Goal: Information Seeking & Learning: Learn about a topic

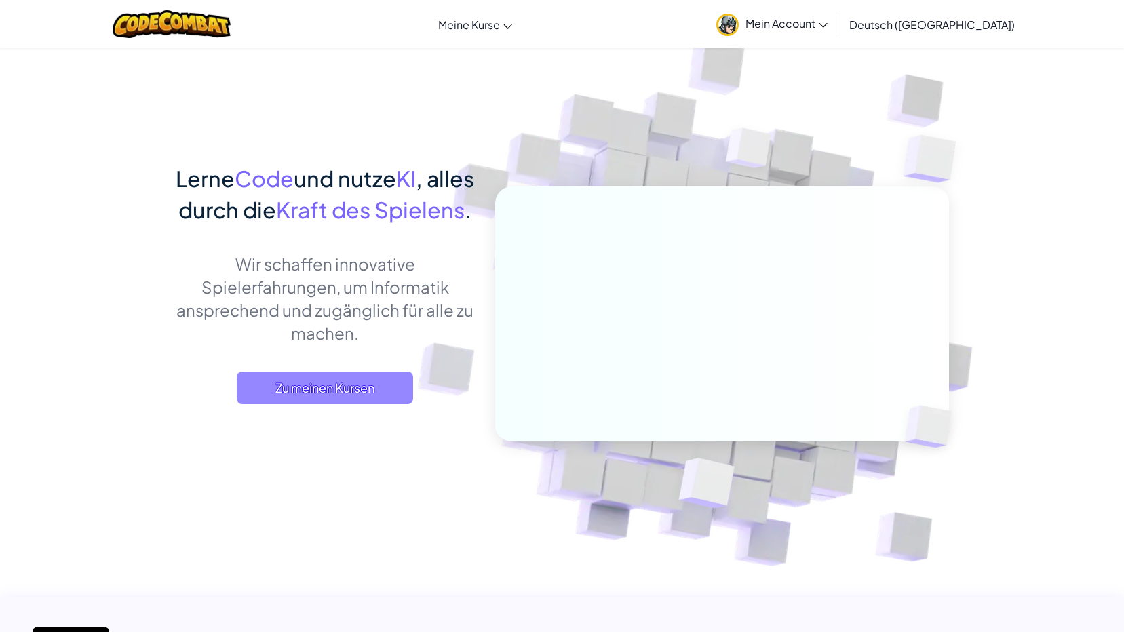
click at [292, 404] on span "Zu meinen Kursen" at bounding box center [325, 388] width 176 height 33
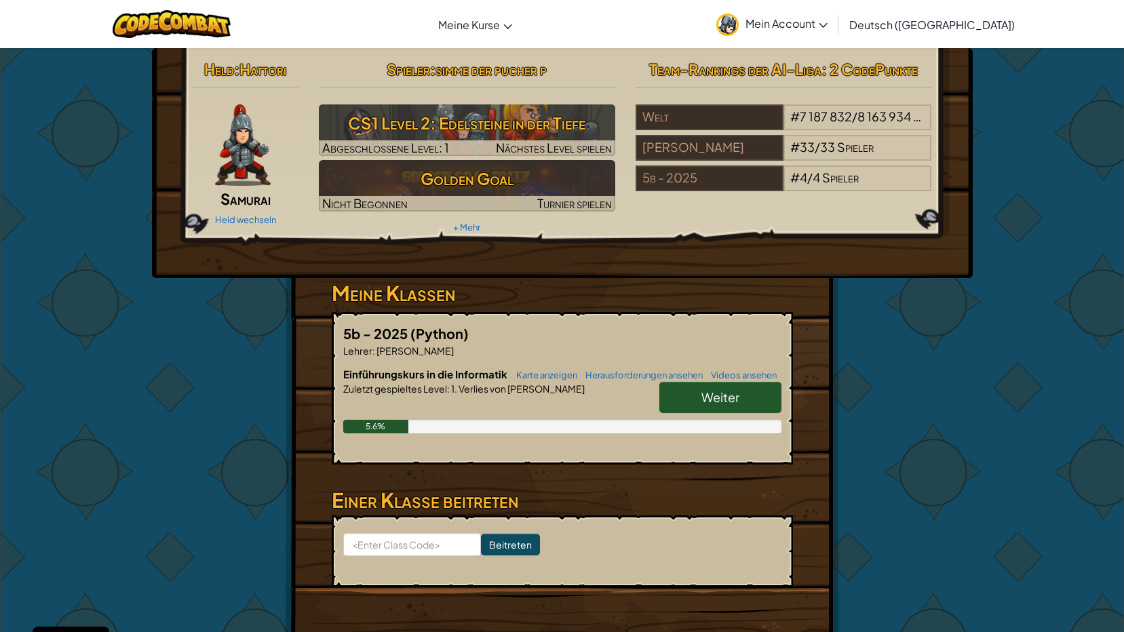
click at [695, 390] on link "Weiter" at bounding box center [720, 397] width 122 height 31
select select "de-DE"
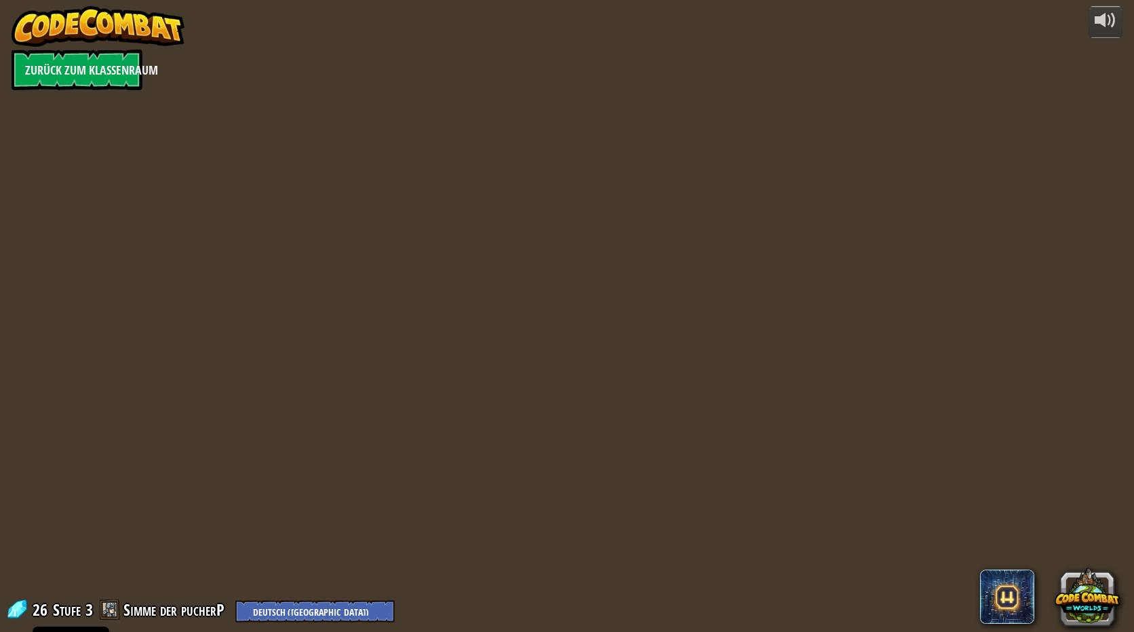
select select "de-DE"
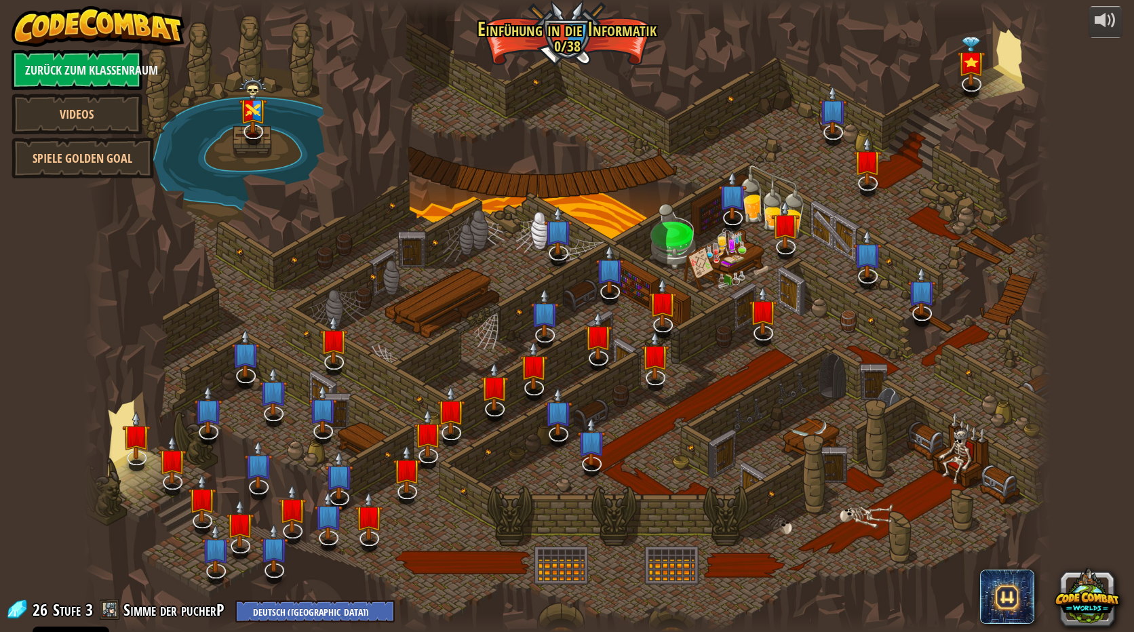
select select "de-DE"
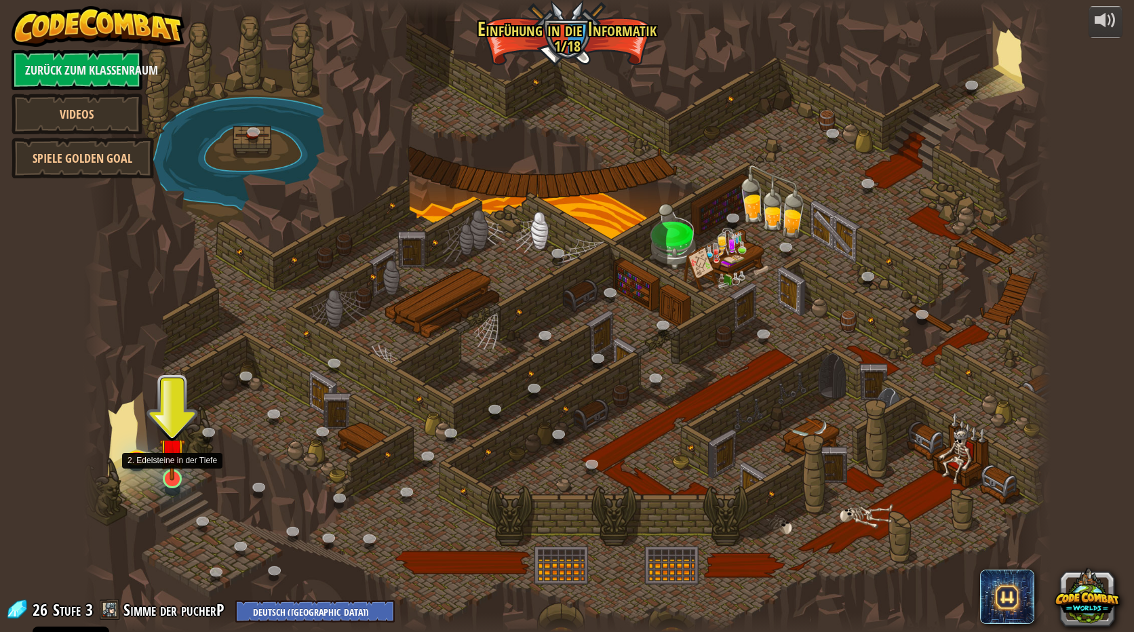
click at [170, 465] on img at bounding box center [172, 451] width 26 height 60
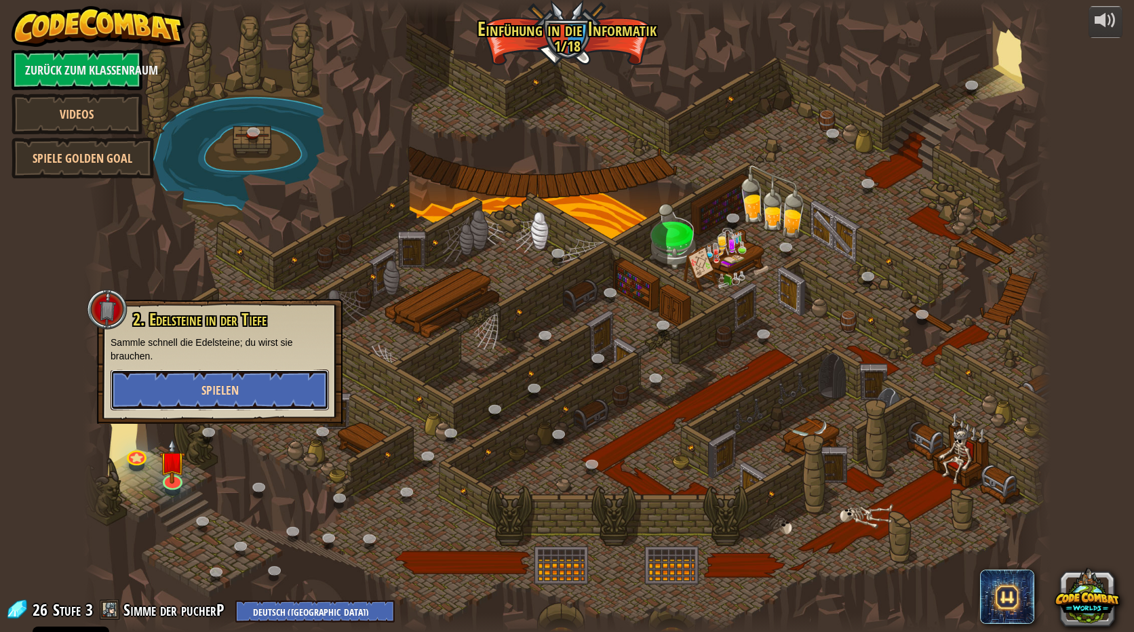
click at [189, 390] on button "Spielen" at bounding box center [220, 390] width 218 height 41
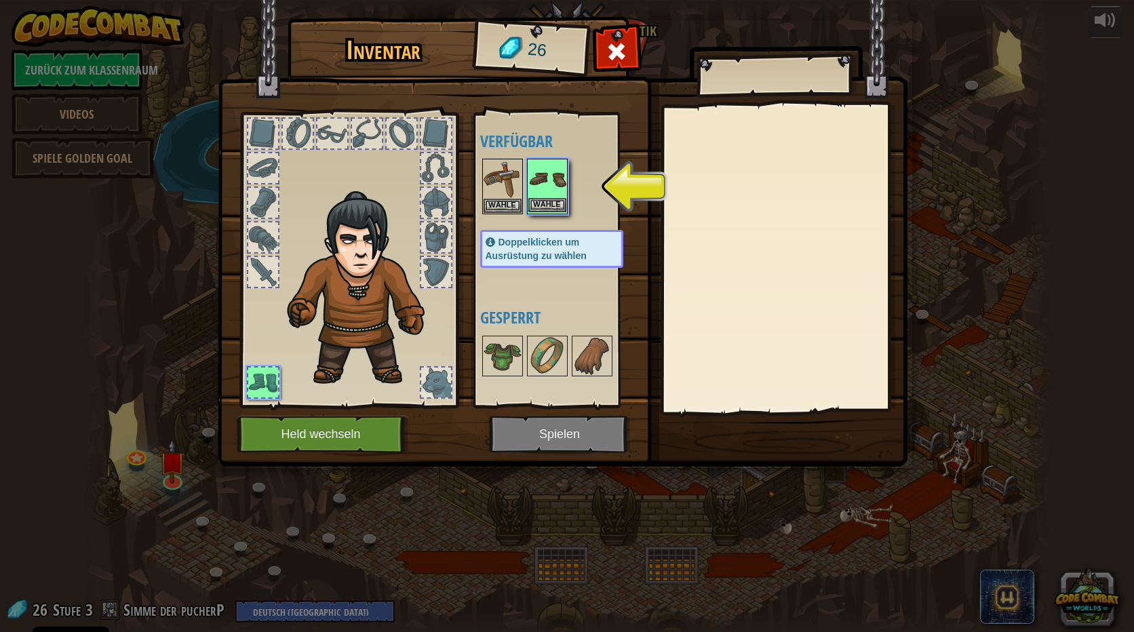
drag, startPoint x: 534, startPoint y: 189, endPoint x: 542, endPoint y: 189, distance: 8.2
click at [534, 189] on img at bounding box center [547, 179] width 38 height 38
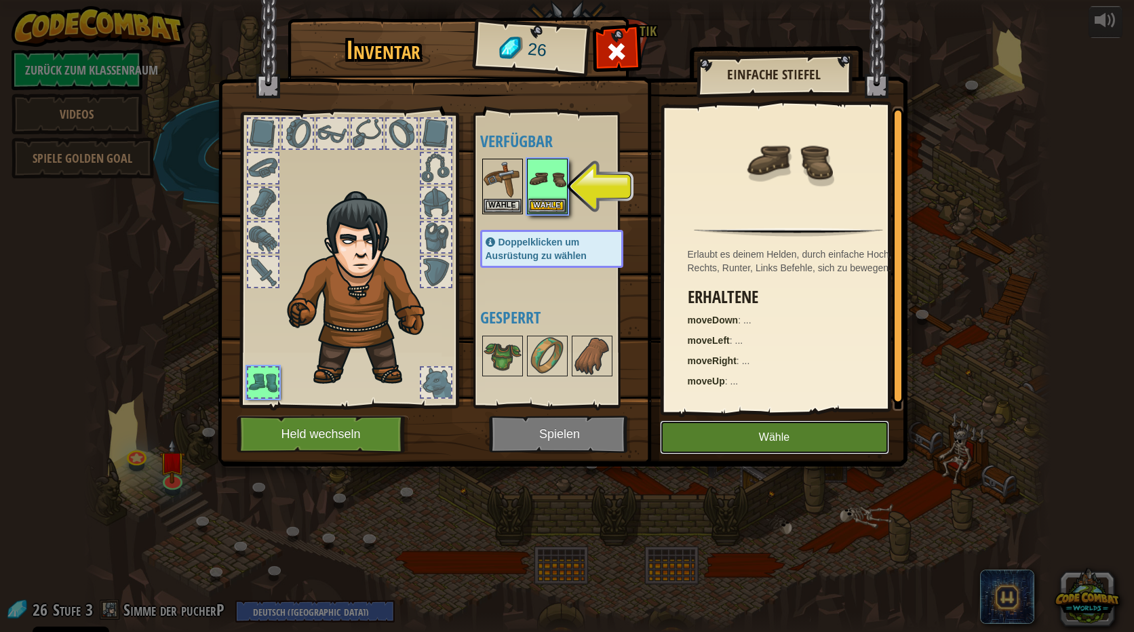
click at [817, 430] on button "Wähle" at bounding box center [774, 437] width 229 height 34
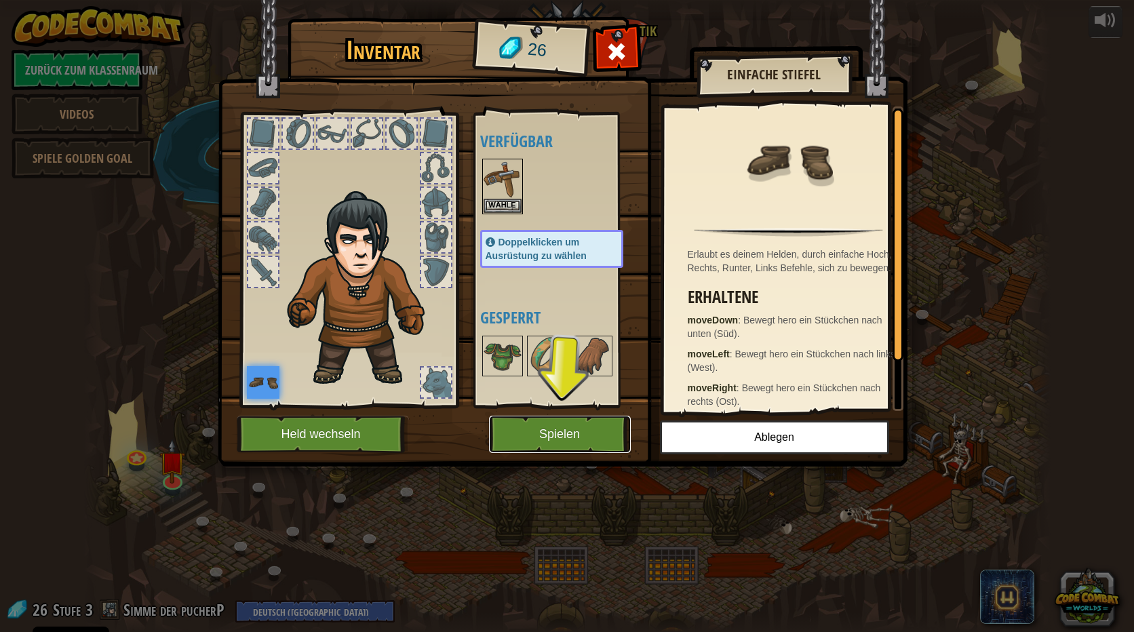
click at [569, 435] on button "Spielen" at bounding box center [560, 434] width 142 height 37
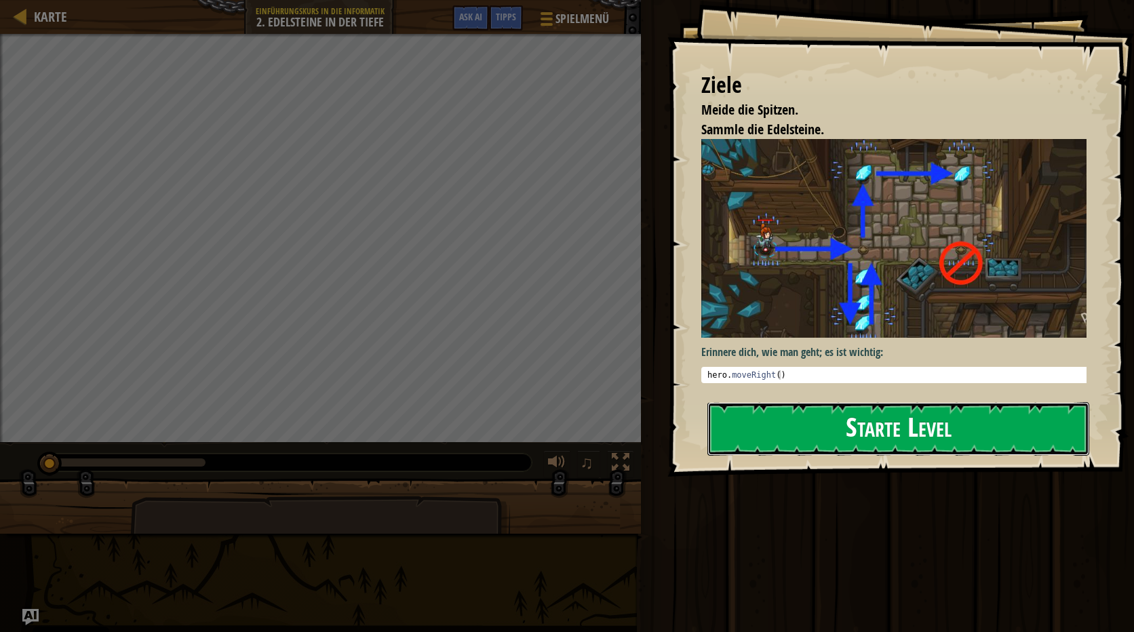
click at [838, 419] on button "Starte Level" at bounding box center [898, 429] width 382 height 54
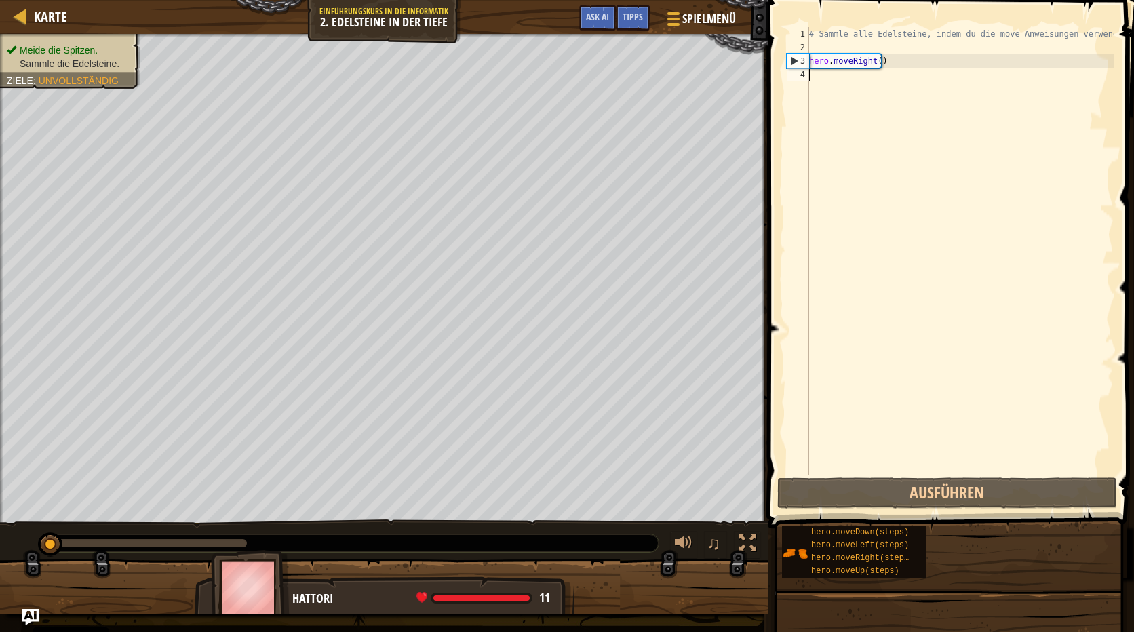
click at [829, 77] on div "# Sammle alle Edelsteine, indem du die move Anweisungen verwendest. hero . move…" at bounding box center [959, 264] width 307 height 475
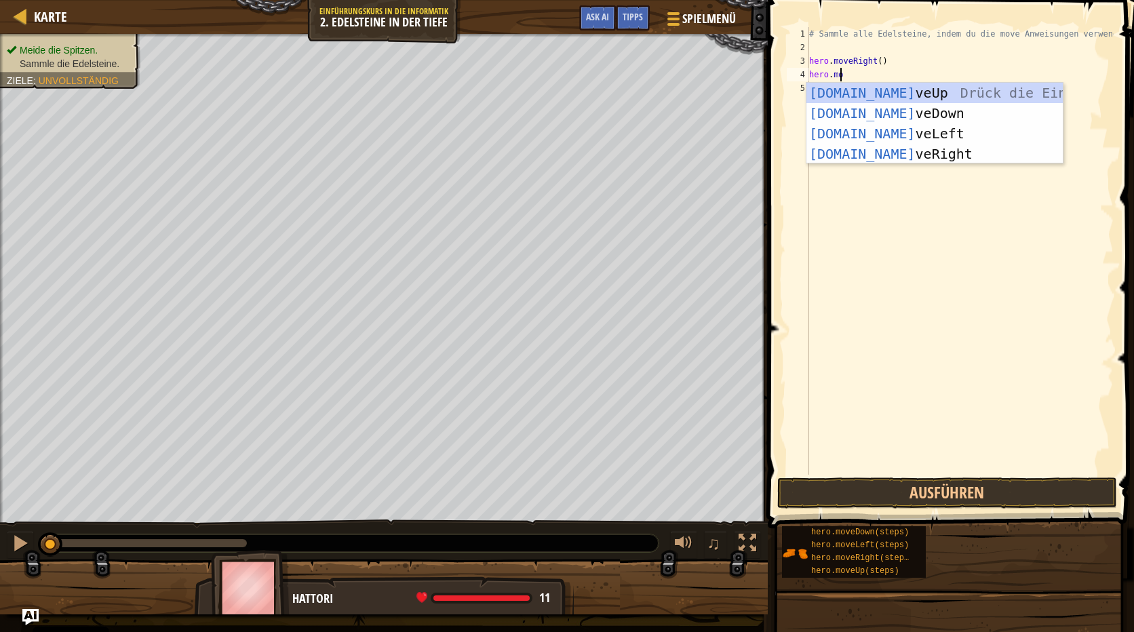
scroll to position [6, 2]
type textarea "hero.move"
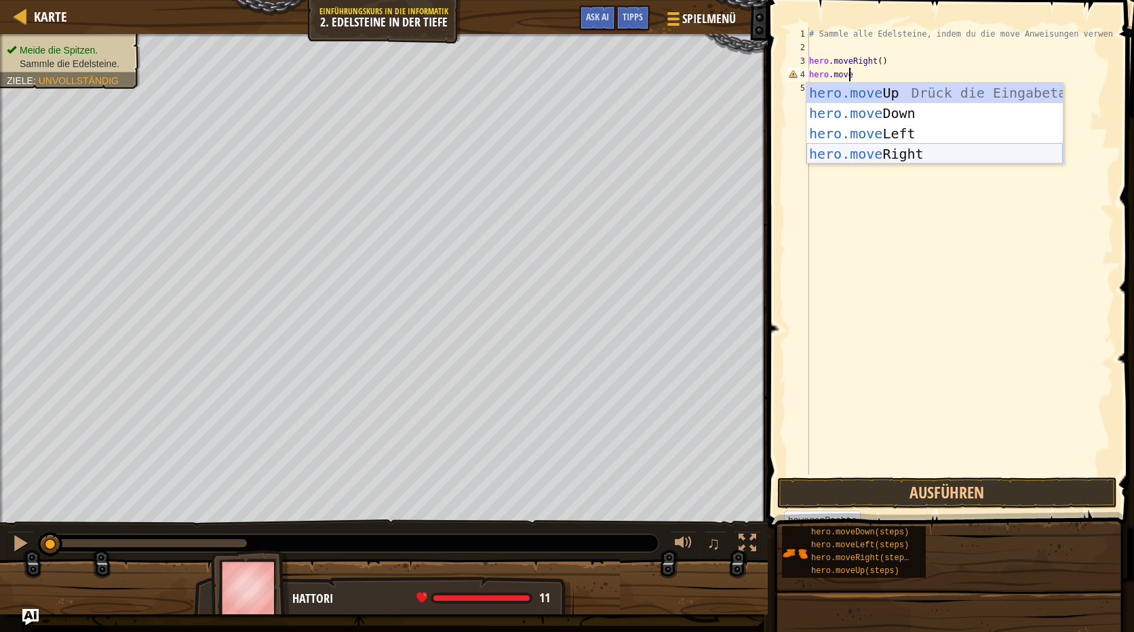
click at [867, 149] on div "hero.move Up Drück die Eingabetaste hero.move Down Drück die Eingabetaste hero.…" at bounding box center [934, 144] width 256 height 122
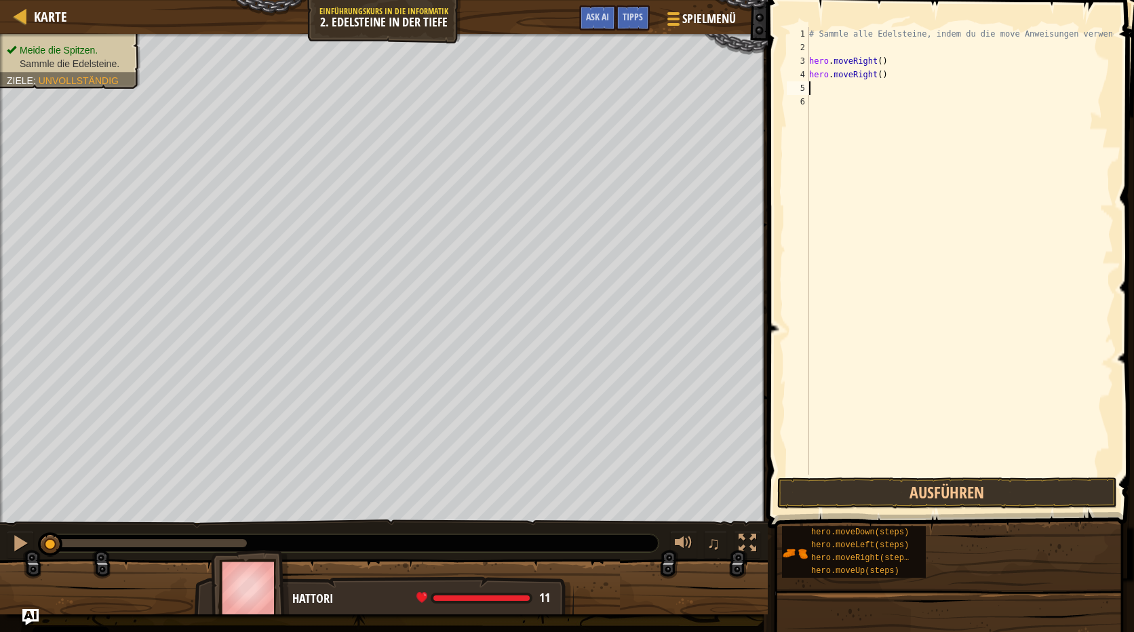
scroll to position [6, 0]
click at [963, 488] on button "Ausführen" at bounding box center [947, 492] width 340 height 31
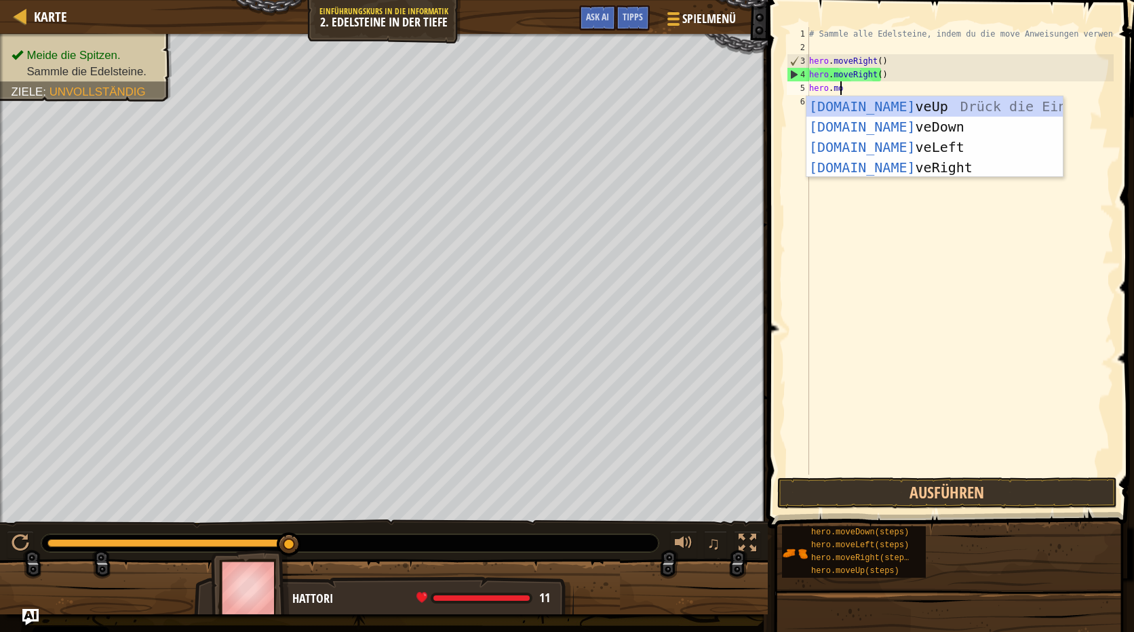
scroll to position [6, 2]
type textarea "hero.move"
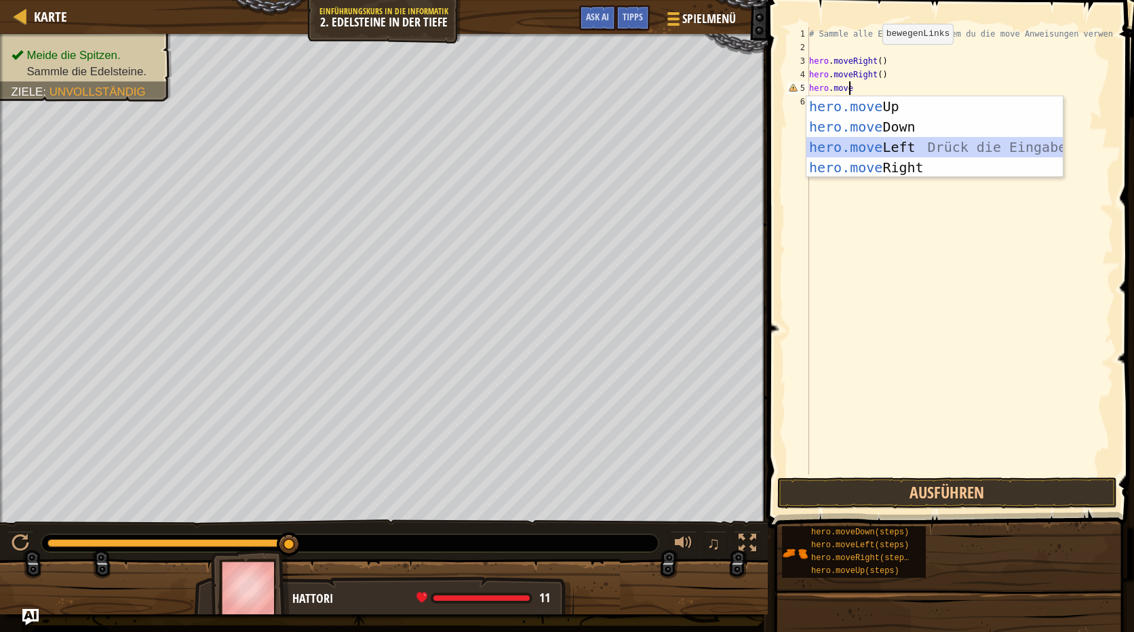
click at [909, 145] on div "hero.move Up Drück die Eingabetaste hero.move Down Drück die Eingabetaste hero.…" at bounding box center [934, 157] width 256 height 122
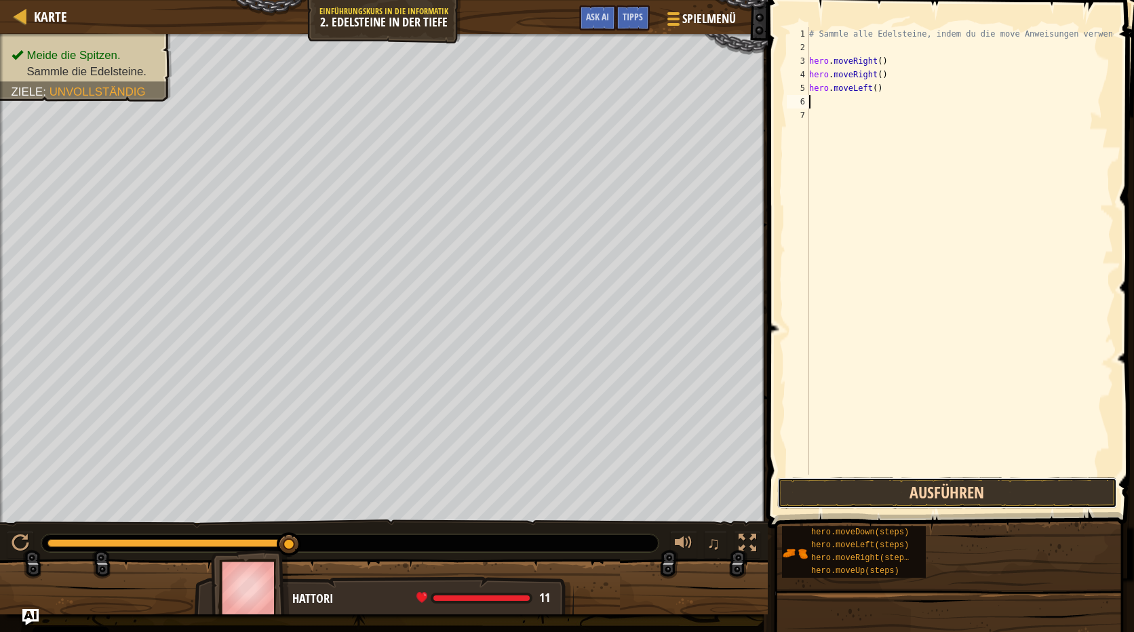
click at [1015, 492] on button "Ausführen" at bounding box center [947, 492] width 340 height 31
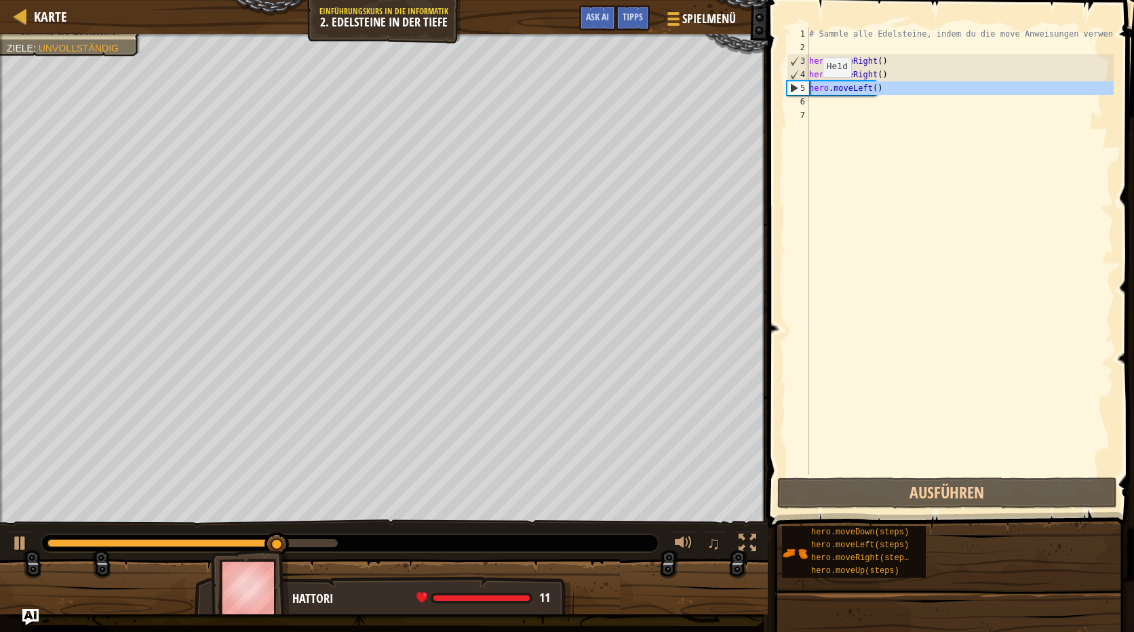
click at [789, 86] on div "5" at bounding box center [798, 88] width 22 height 14
click at [795, 85] on div "5" at bounding box center [798, 88] width 22 height 14
click at [792, 87] on div "5" at bounding box center [798, 88] width 22 height 14
type textarea "hero.moveLeft()"
click at [818, 93] on div "# Sammle alle Edelsteine, indem du die move Anweisungen verwendest. hero . move…" at bounding box center [959, 264] width 307 height 475
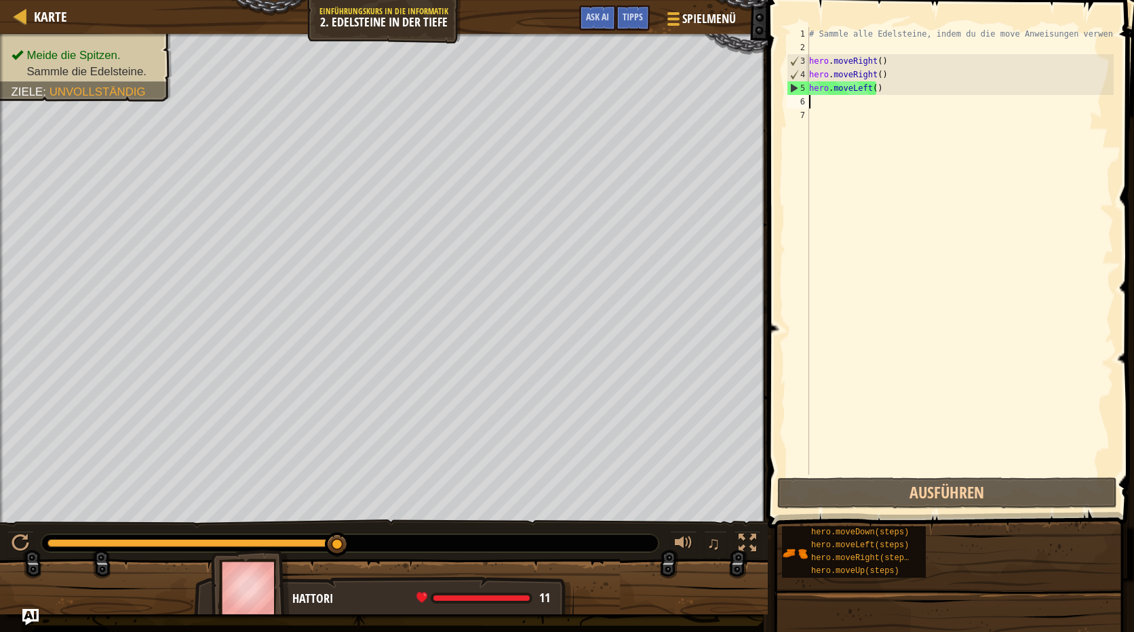
click at [819, 100] on div "# Sammle alle Edelsteine, indem du die move Anweisungen verwendest. hero . move…" at bounding box center [959, 264] width 307 height 475
click at [882, 91] on div "# Sammle alle Edelsteine, indem du die move Anweisungen verwendest. hero . move…" at bounding box center [959, 264] width 307 height 475
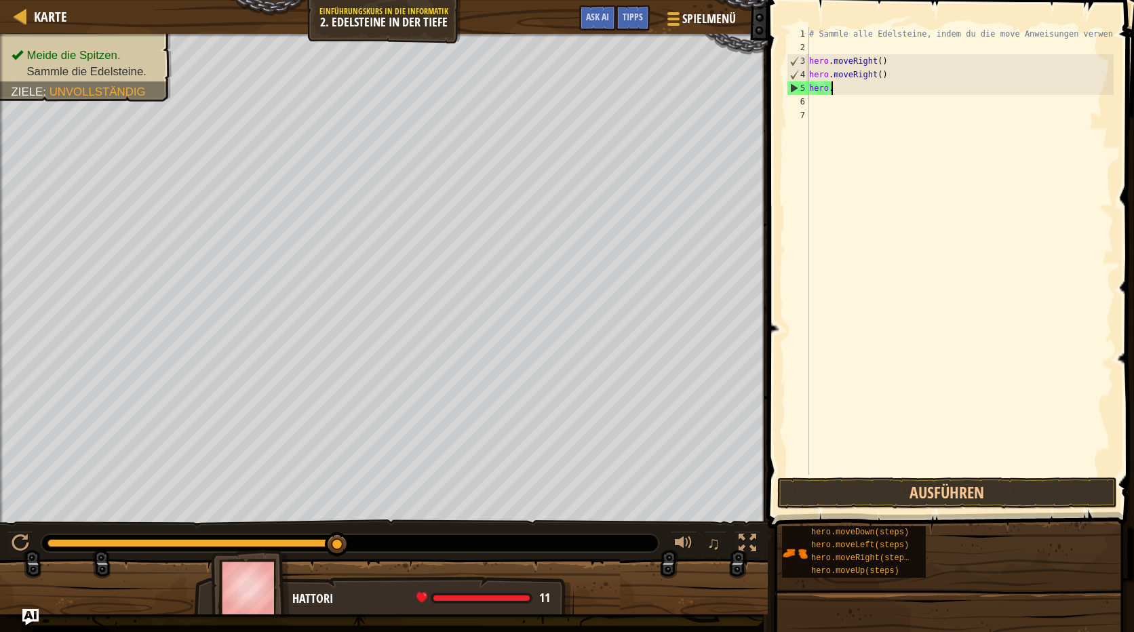
type textarea "h"
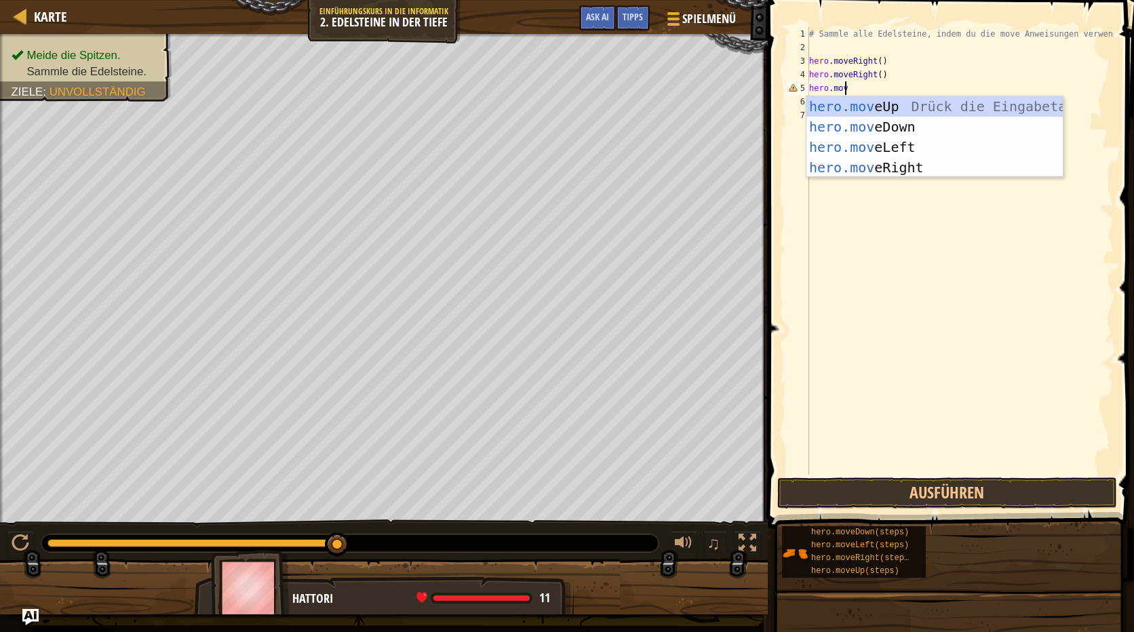
scroll to position [6, 2]
type textarea "hero.move"
click at [893, 161] on div "hero.move Up Drück die Eingabetaste hero.move Down Drück die Eingabetaste hero.…" at bounding box center [934, 157] width 256 height 122
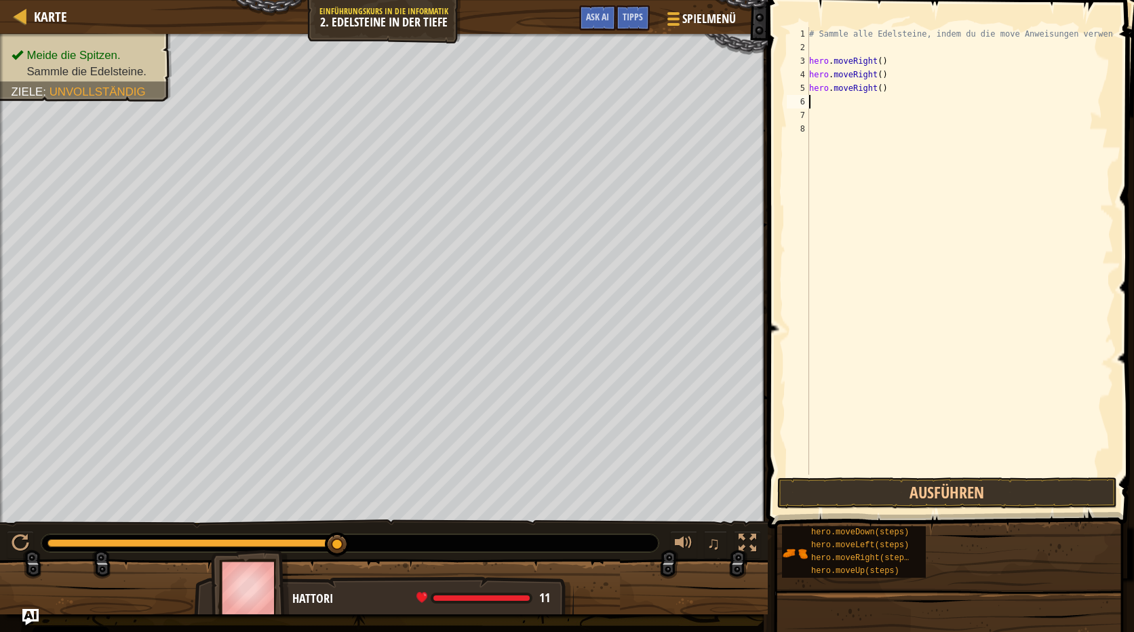
scroll to position [6, 0]
click at [1006, 490] on button "Ausführen" at bounding box center [947, 492] width 340 height 31
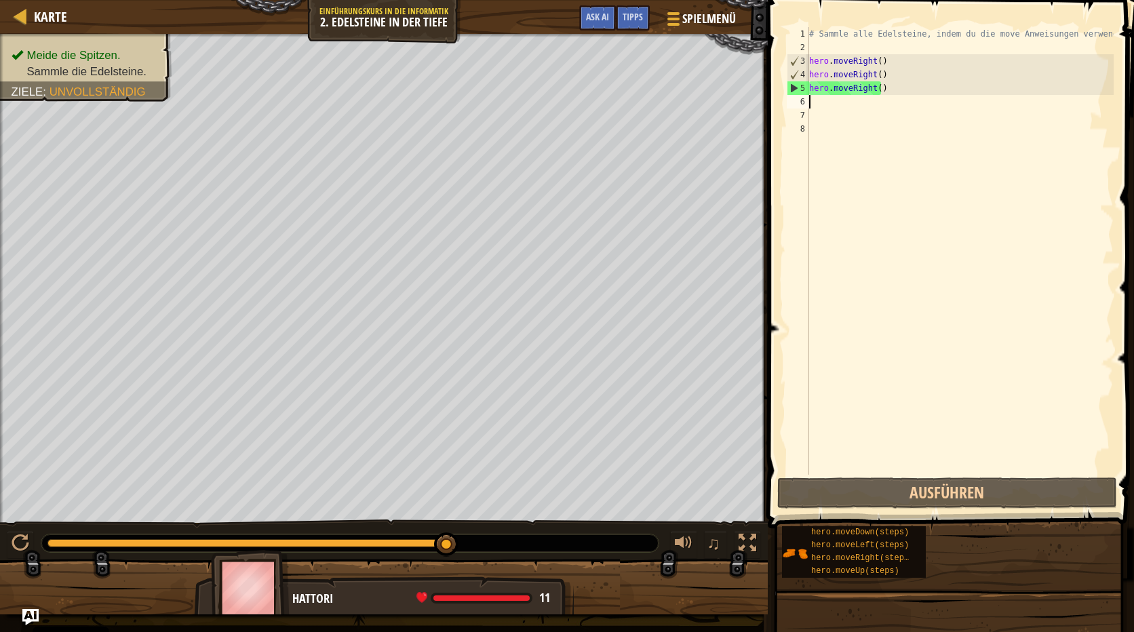
click at [844, 104] on div "# Sammle alle Edelsteine, indem du die move Anweisungen verwendest. hero . move…" at bounding box center [959, 264] width 307 height 475
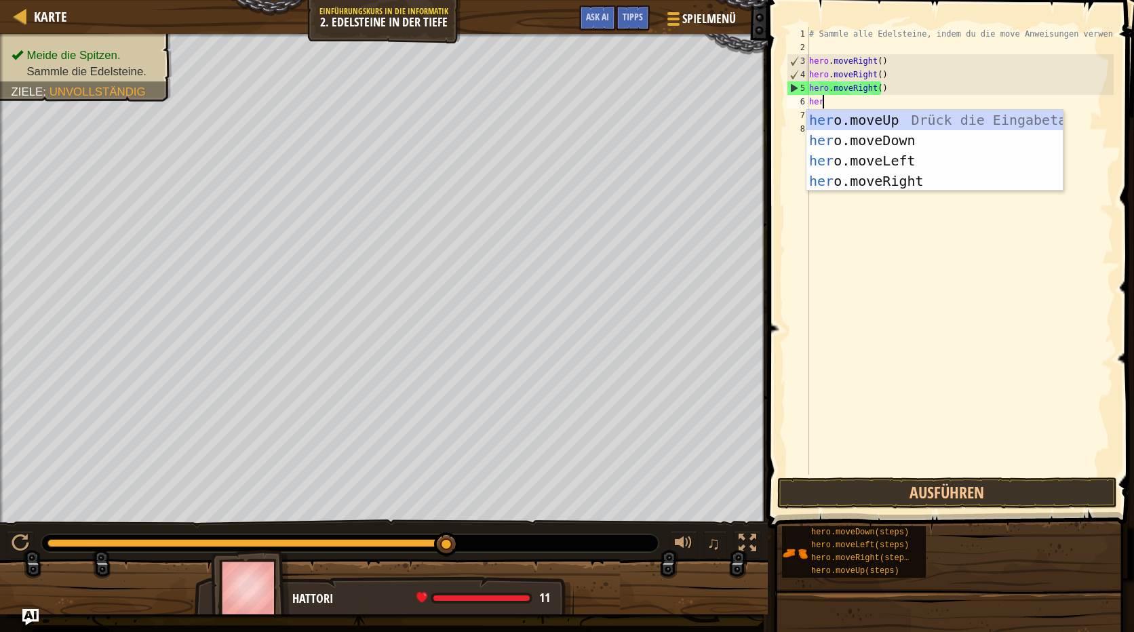
scroll to position [6, 1]
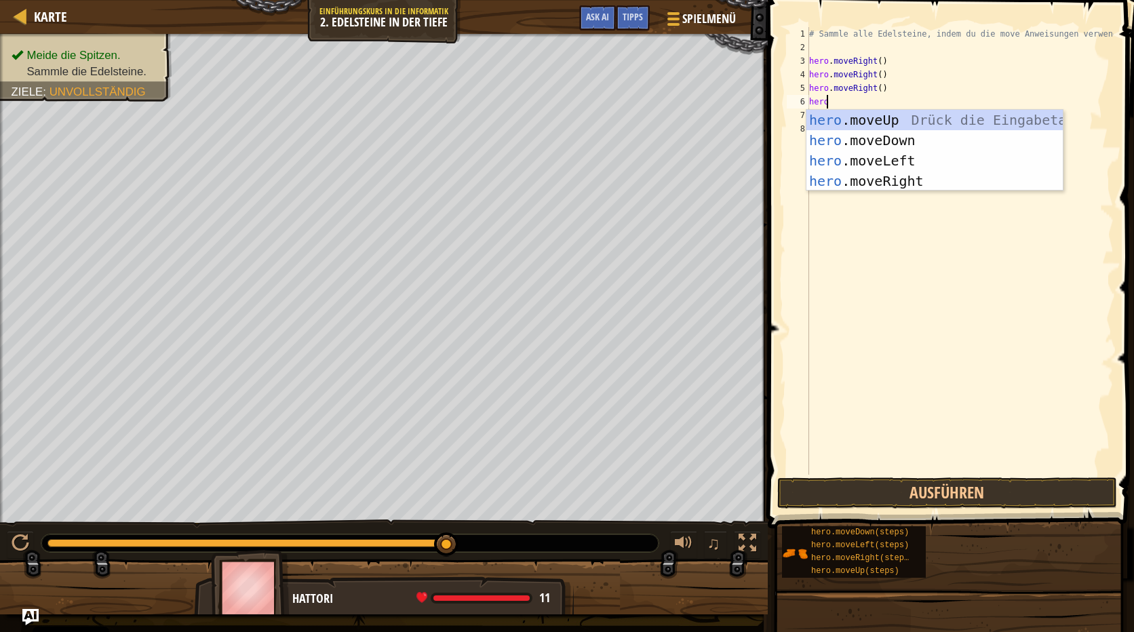
type textarea "hero."
click at [936, 118] on div "hero. moveUp Drück die Eingabetaste hero. moveDown Drück die Eingabetaste hero.…" at bounding box center [934, 171] width 256 height 122
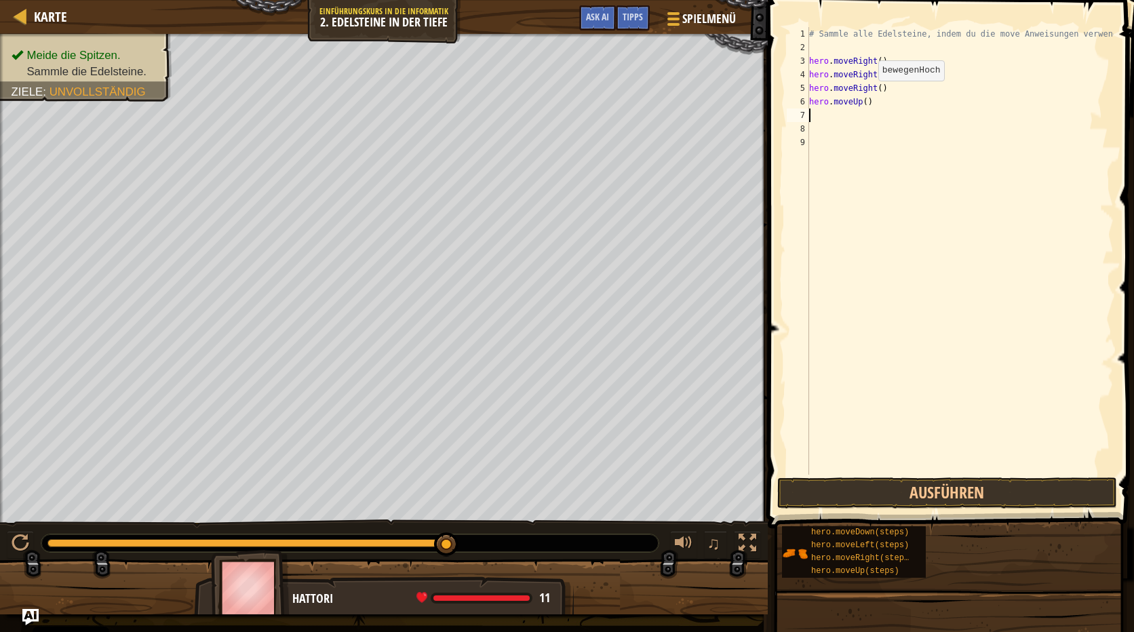
scroll to position [6, 0]
click at [1010, 482] on button "Ausführen" at bounding box center [947, 492] width 340 height 31
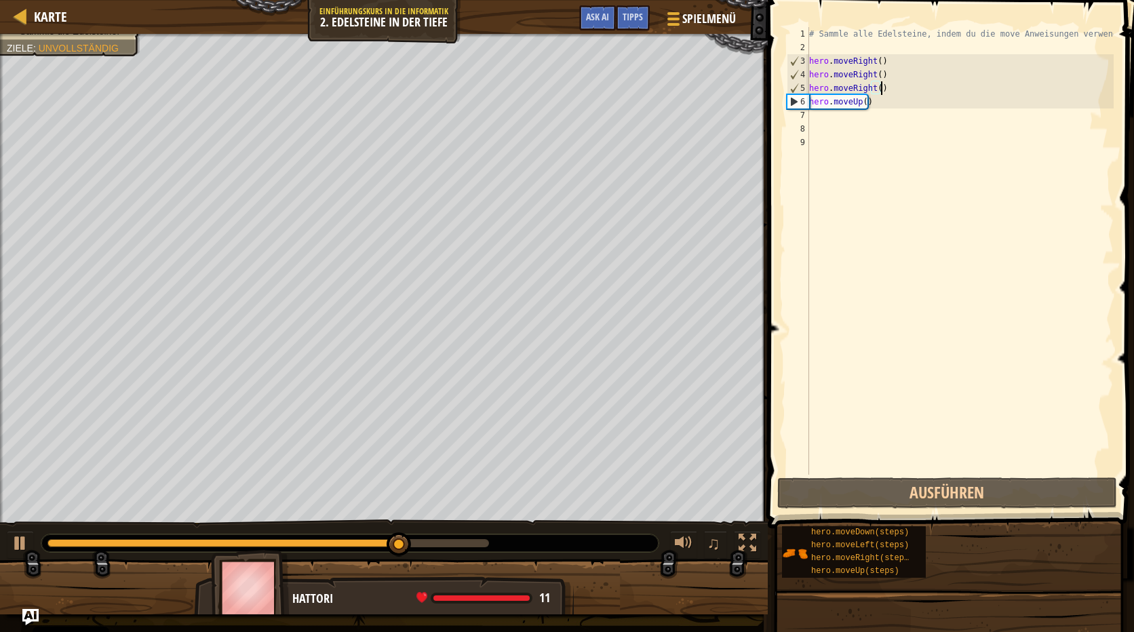
click at [885, 88] on div "# Sammle alle Edelsteine, indem du die move Anweisungen verwendest. hero . move…" at bounding box center [959, 264] width 307 height 475
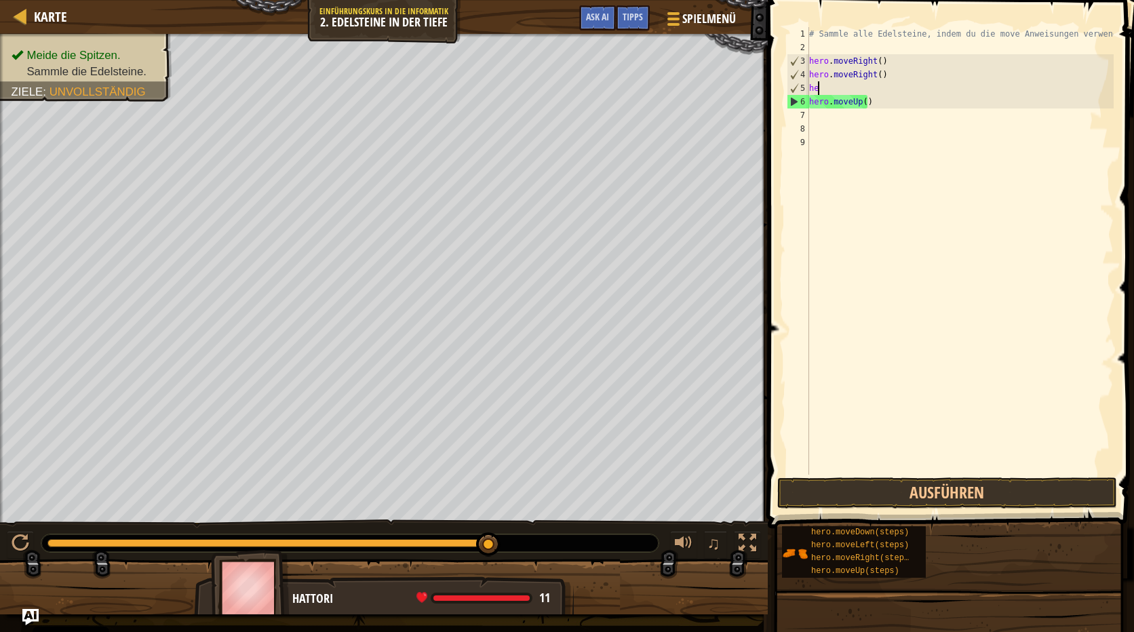
type textarea "h"
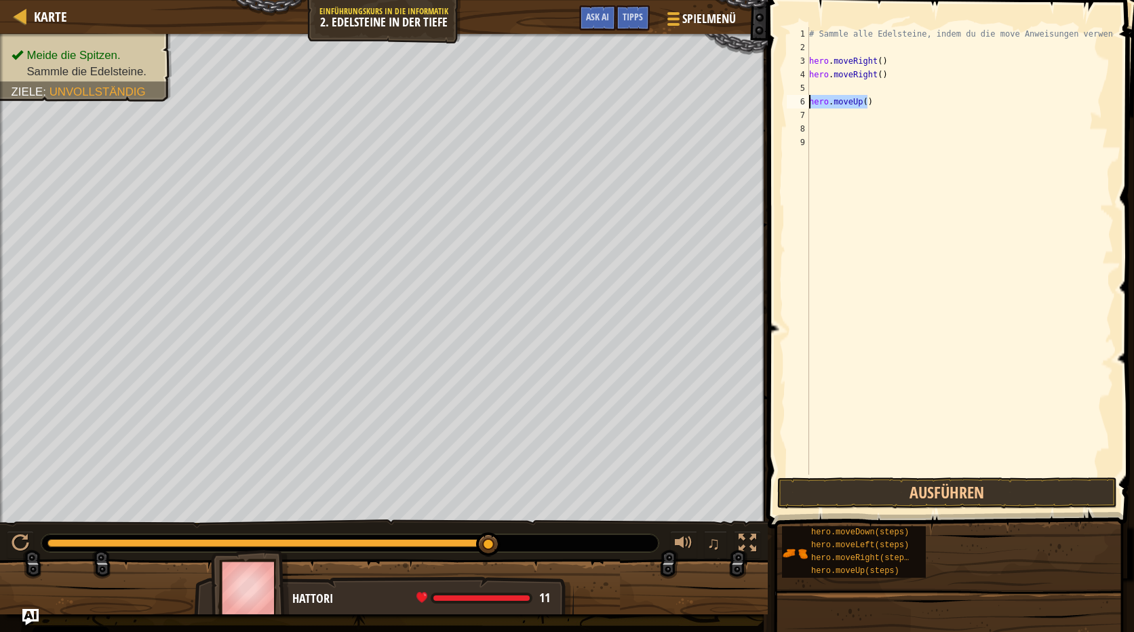
drag, startPoint x: 869, startPoint y: 100, endPoint x: 785, endPoint y: 105, distance: 83.5
click at [785, 105] on div "1 2 3 4 5 6 7 8 9 # Sammle alle Edelsteine, indem du die move Anweisungen verwe…" at bounding box center [949, 251] width 330 height 448
type textarea "hero.moveUp()"
click at [821, 83] on div "# Sammle alle Edelsteine, indem du die move Anweisungen verwendest. hero . move…" at bounding box center [959, 264] width 307 height 475
paste textarea "hero.moveUp()"
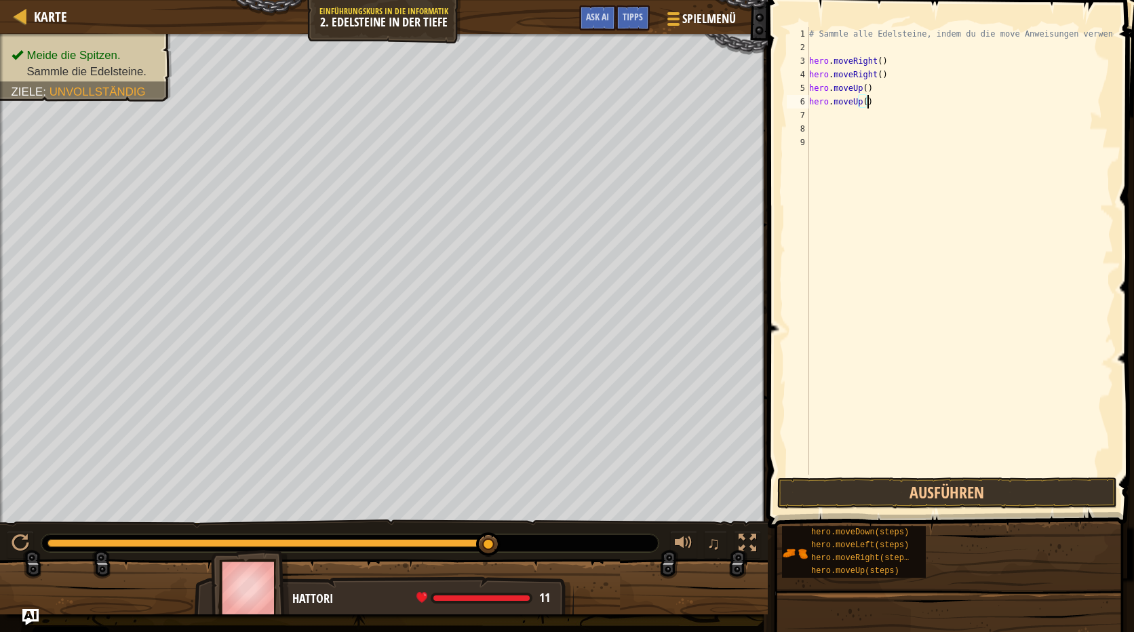
click at [868, 104] on div "# Sammle alle Edelsteine, indem du die move Anweisungen verwendest. hero . move…" at bounding box center [959, 264] width 307 height 475
type textarea "h"
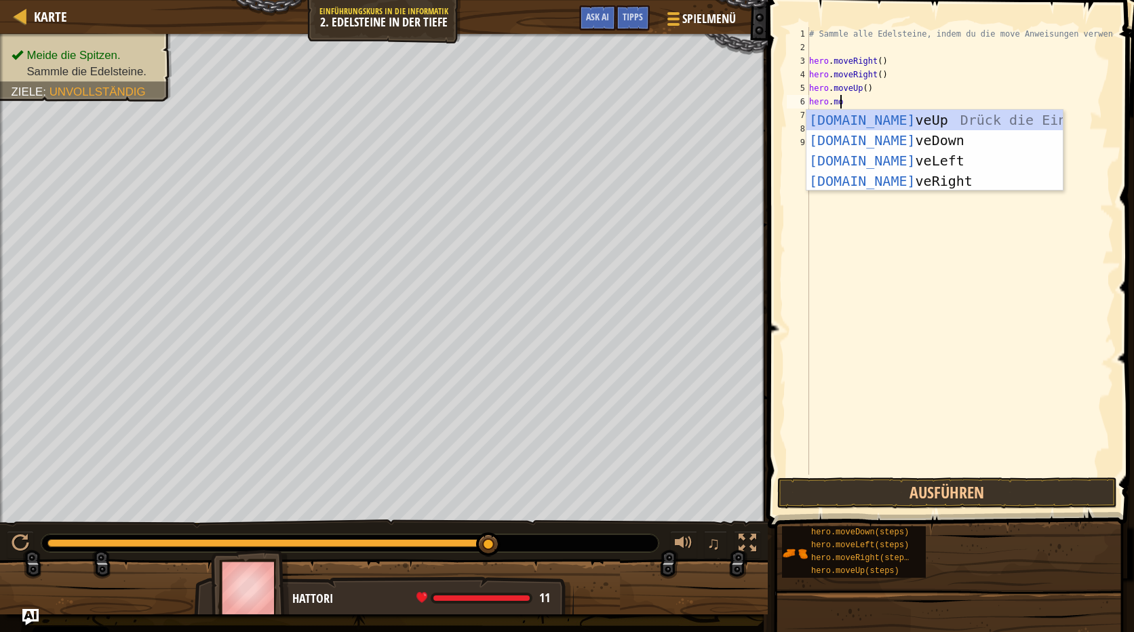
type textarea "hero.mov"
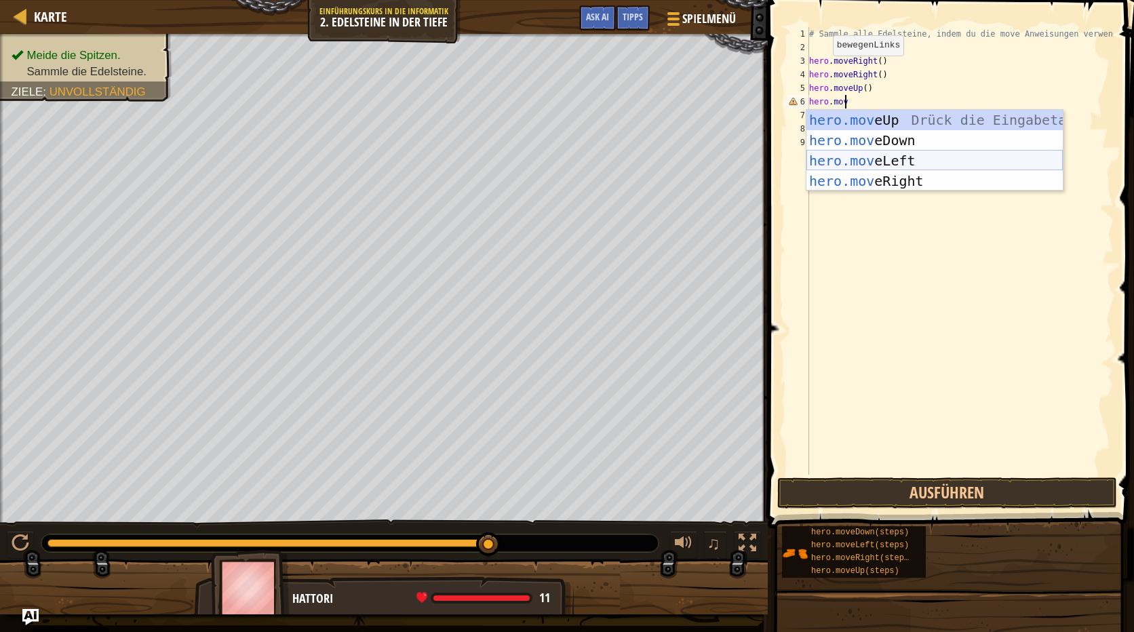
click at [872, 154] on div "hero.mov eUp Drück die Eingabetaste hero.mov eDown Drück die Eingabetaste hero.…" at bounding box center [934, 171] width 256 height 122
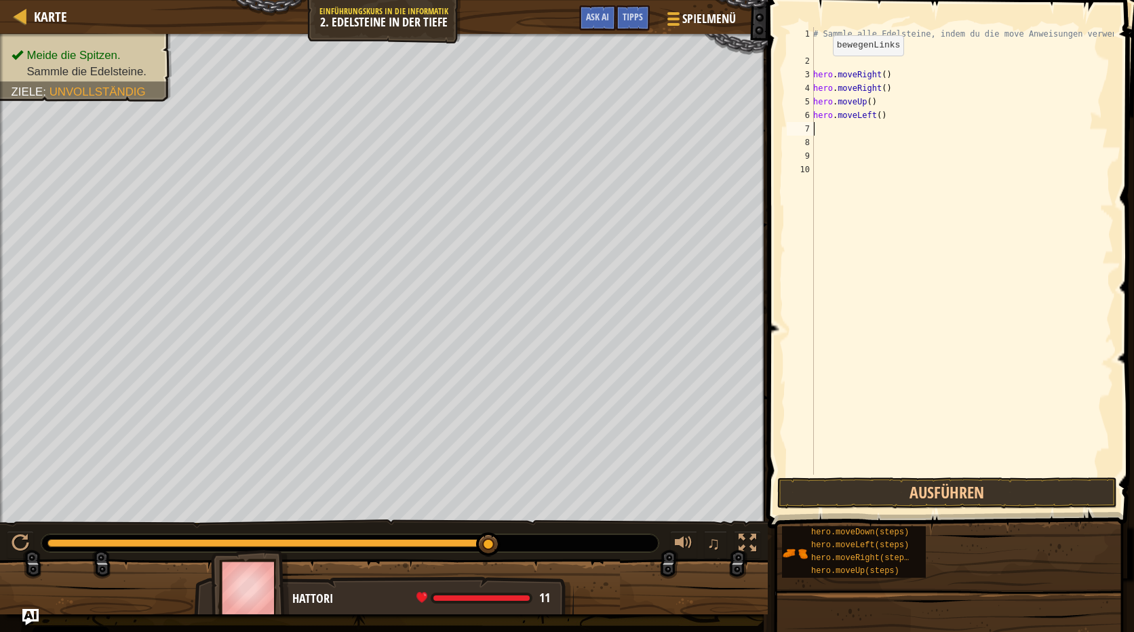
scroll to position [6, 0]
click at [920, 486] on button "Ausführen" at bounding box center [947, 492] width 340 height 31
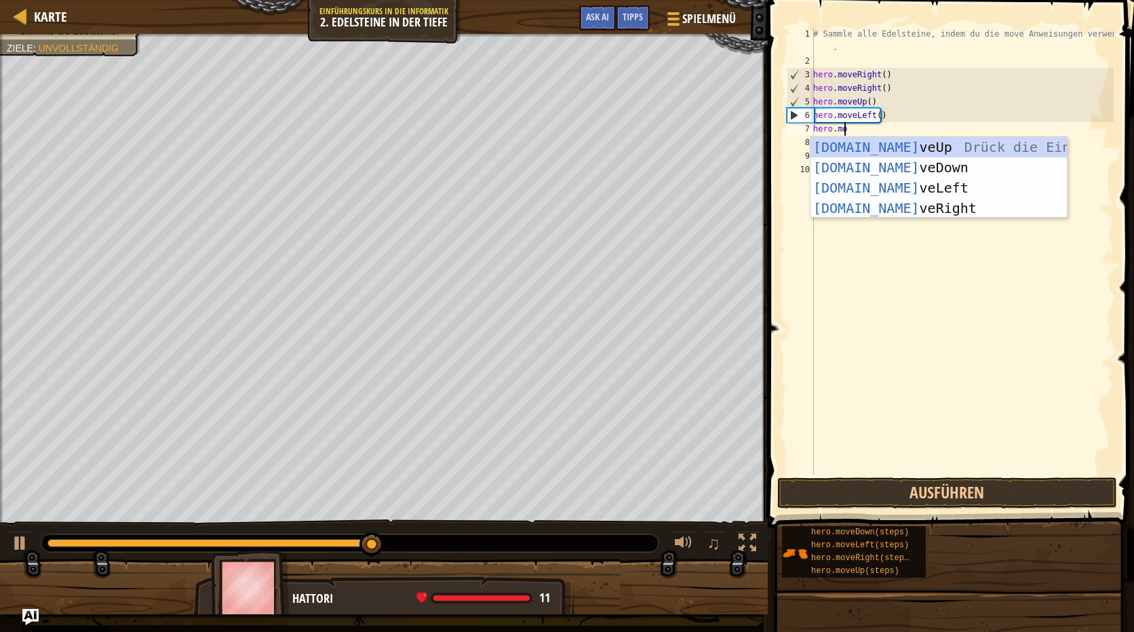
scroll to position [6, 2]
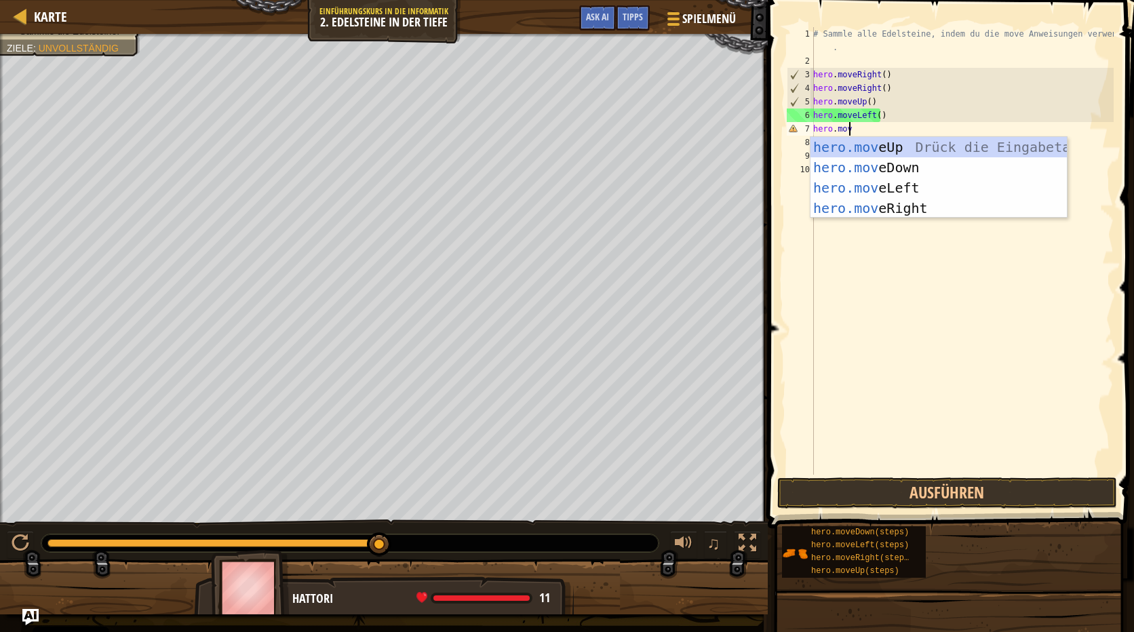
type textarea "hero.move"
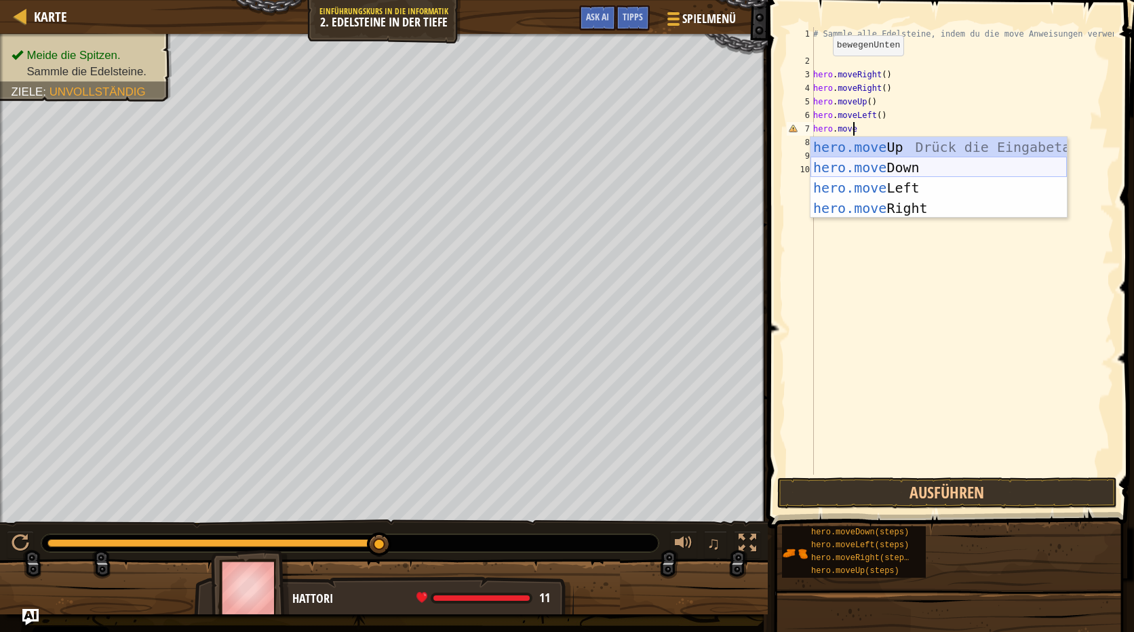
click at [899, 161] on div "hero.move Up Drück die Eingabetaste hero.move Down Drück die Eingabetaste hero.…" at bounding box center [938, 198] width 256 height 122
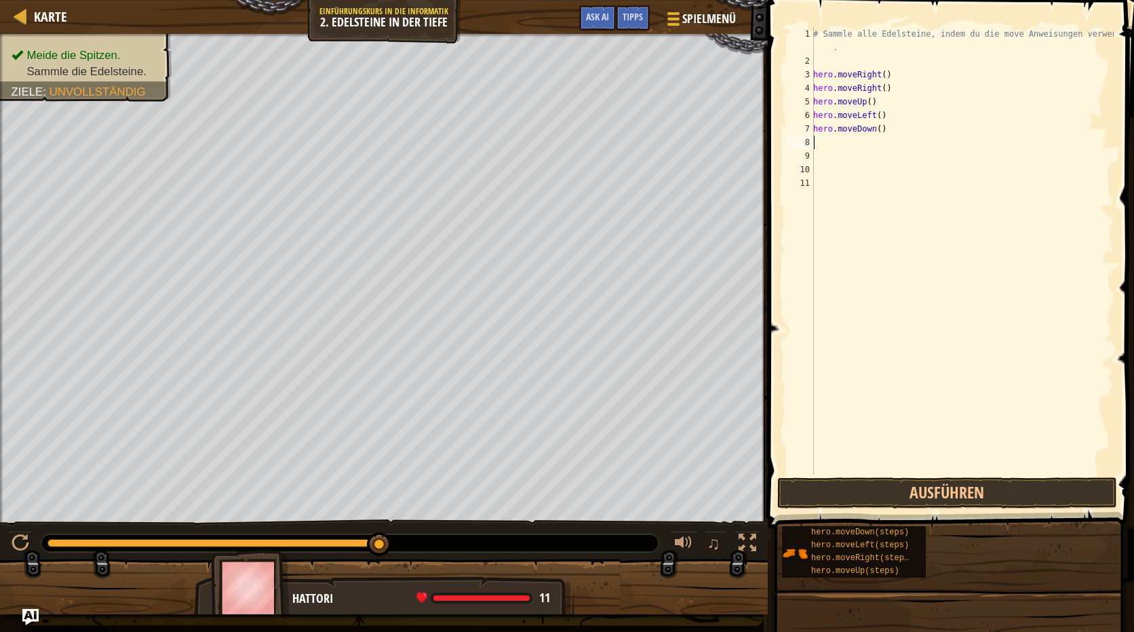
scroll to position [6, 0]
click at [960, 484] on button "Ausführen" at bounding box center [947, 492] width 340 height 31
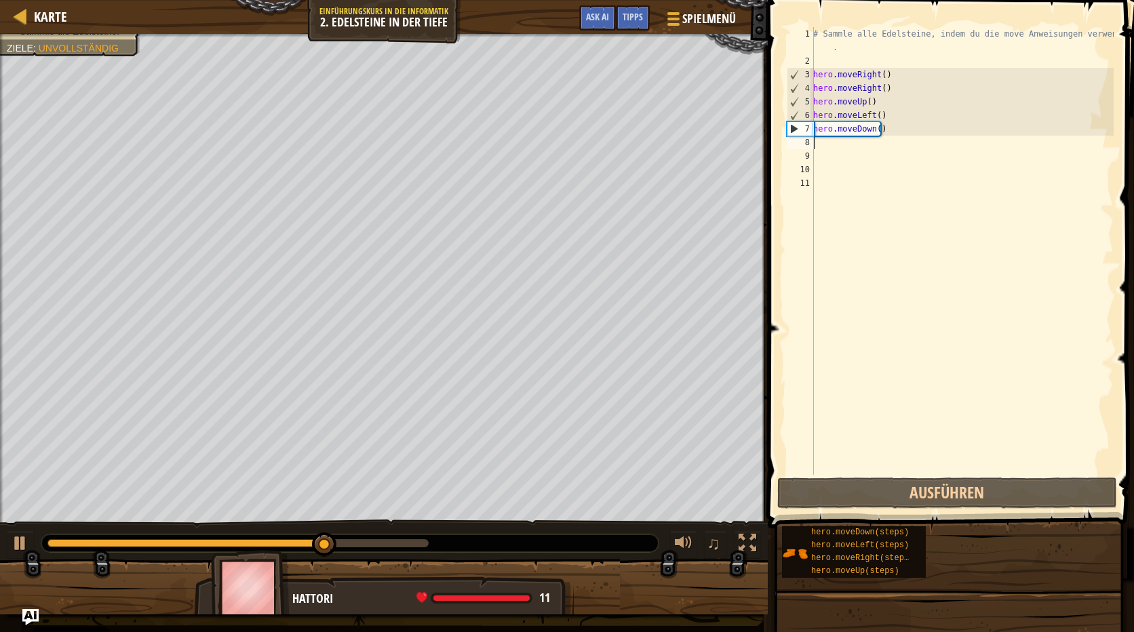
click at [837, 145] on div "# Sammle alle Edelsteine, indem du die move Anweisungen verwendest . hero . mov…" at bounding box center [961, 271] width 303 height 488
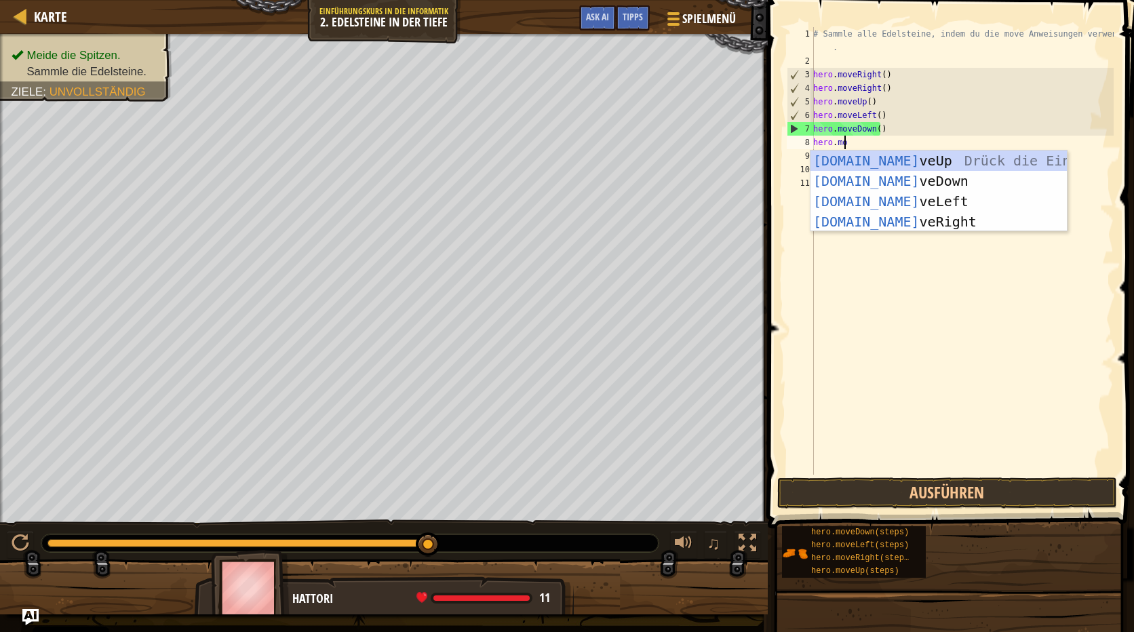
scroll to position [6, 2]
type textarea "hero.move"
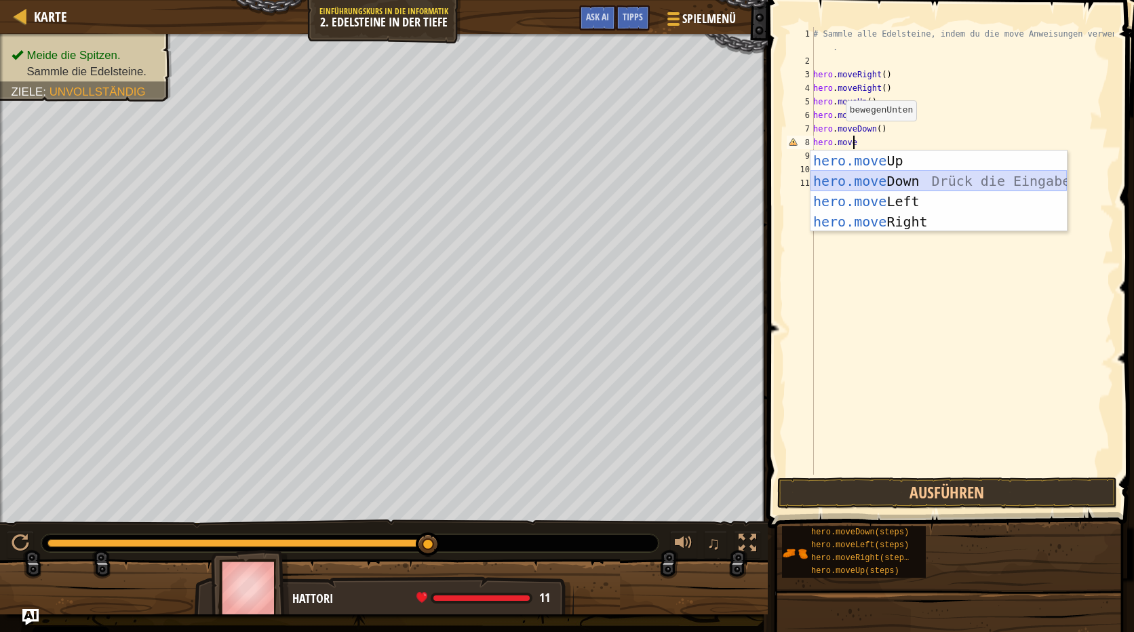
click at [870, 173] on div "hero.move Up Drück die Eingabetaste hero.move Down Drück die Eingabetaste hero.…" at bounding box center [938, 212] width 256 height 122
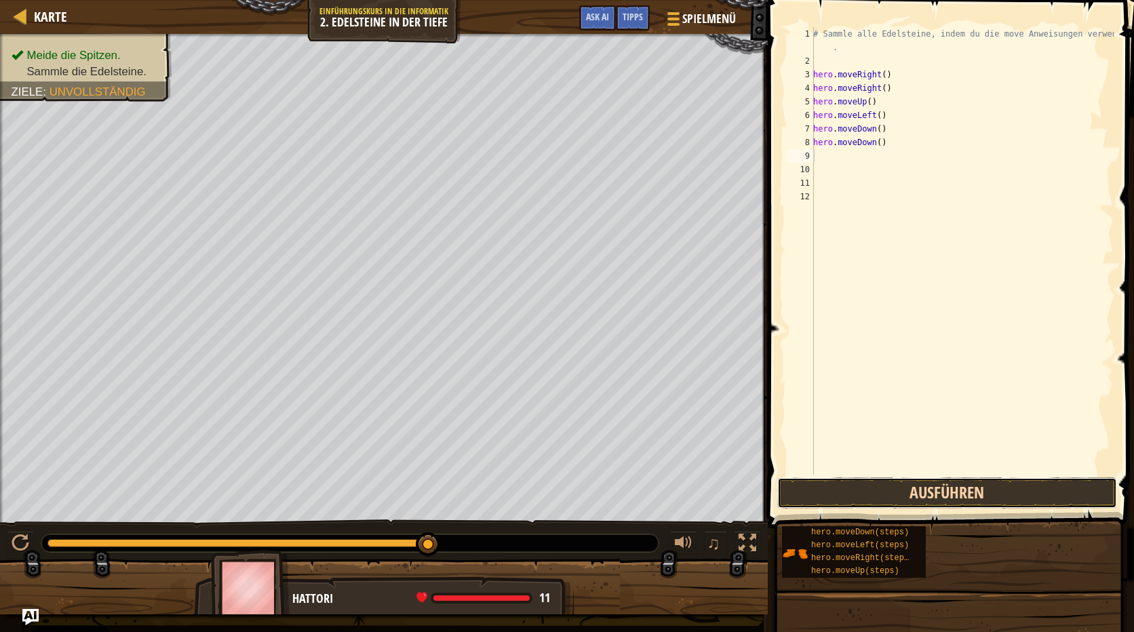
click at [956, 485] on button "Ausführen" at bounding box center [947, 492] width 340 height 31
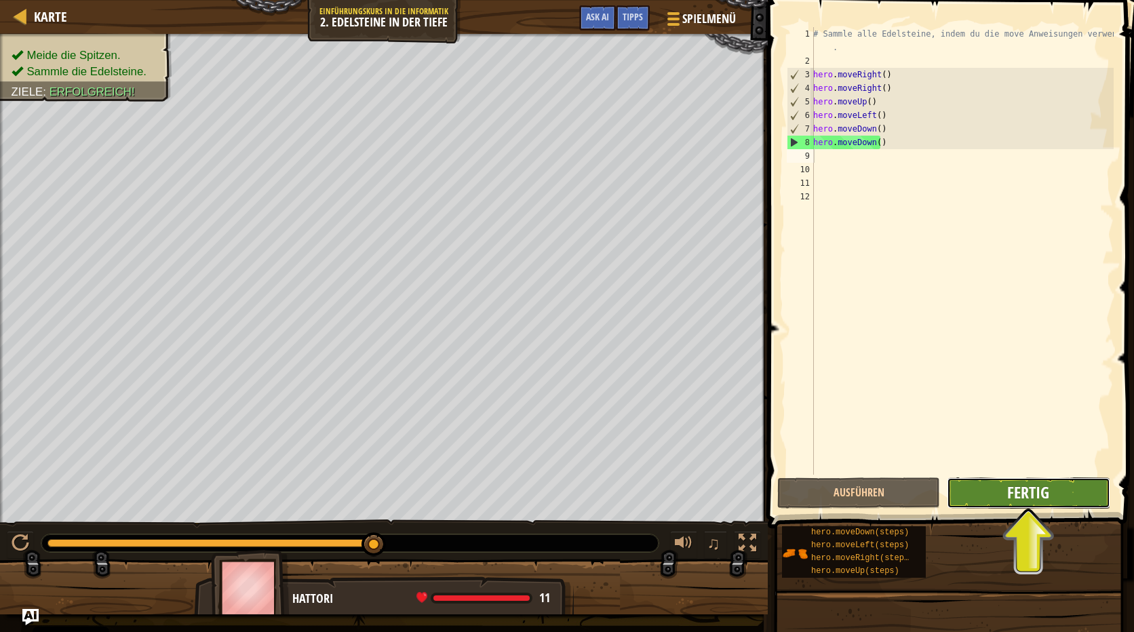
click at [1009, 491] on span "Fertig" at bounding box center [1028, 493] width 42 height 22
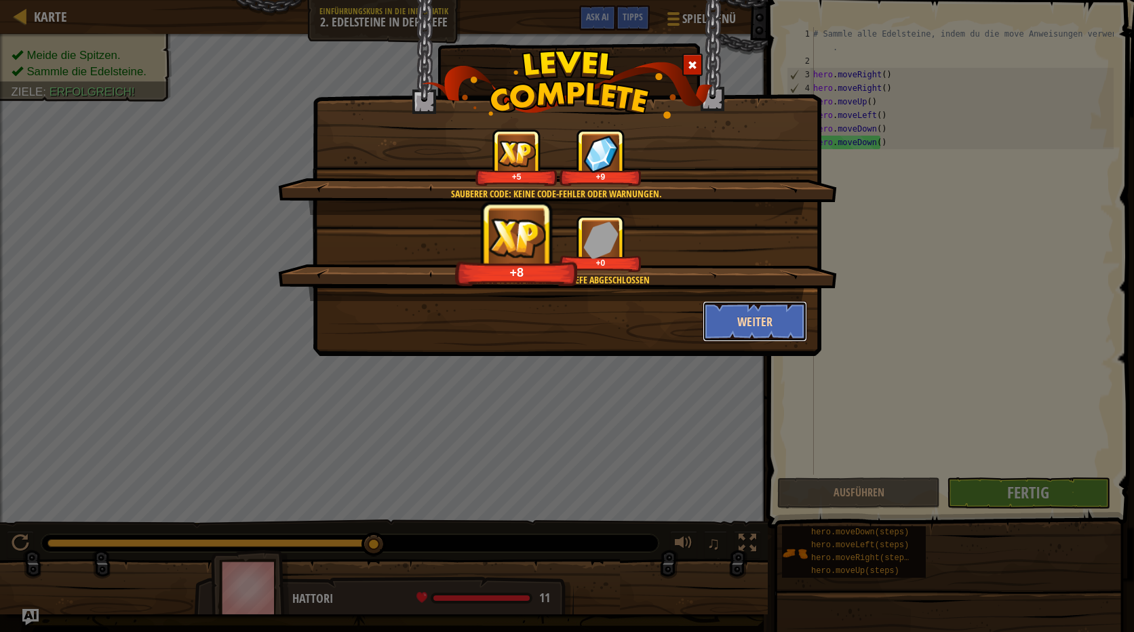
click at [764, 315] on button "Weiter" at bounding box center [755, 321] width 105 height 41
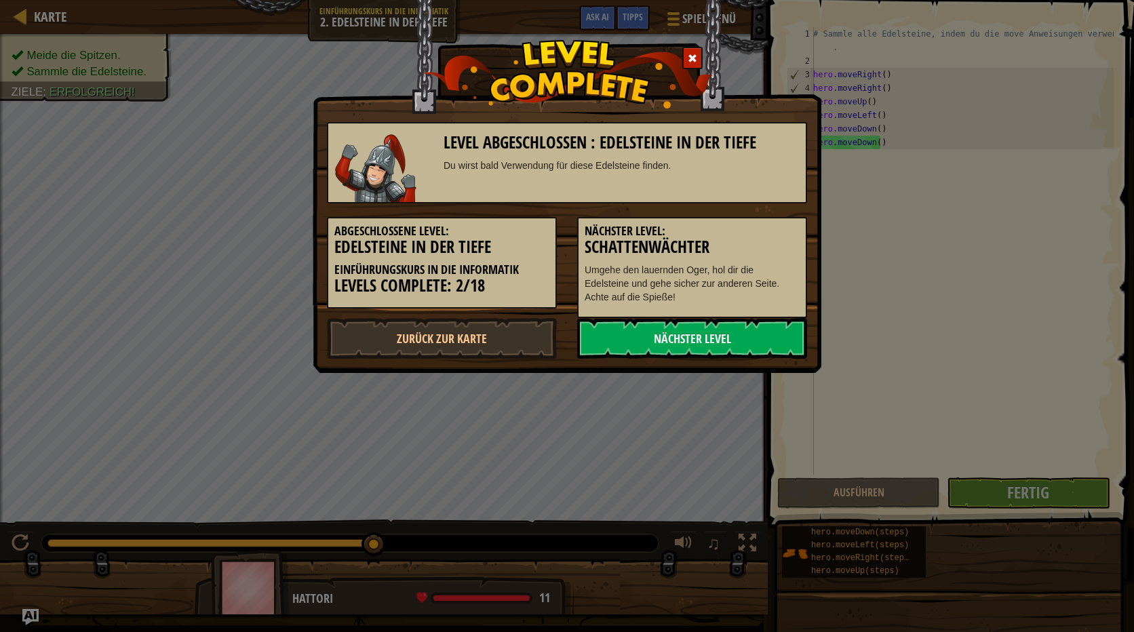
click at [745, 314] on div "Nächster Level: Schattenwächter Umgehe den lauernden Oger, hol dir die Edelstei…" at bounding box center [692, 267] width 230 height 101
click at [728, 331] on link "Nächster Level" at bounding box center [692, 338] width 230 height 41
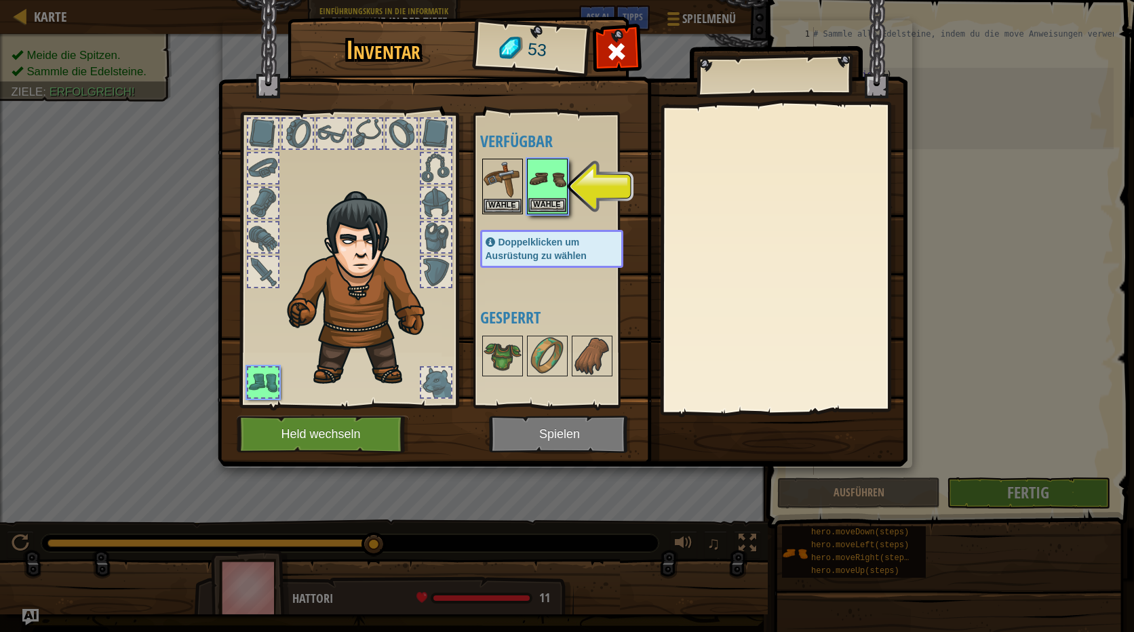
click at [545, 184] on img at bounding box center [547, 179] width 38 height 38
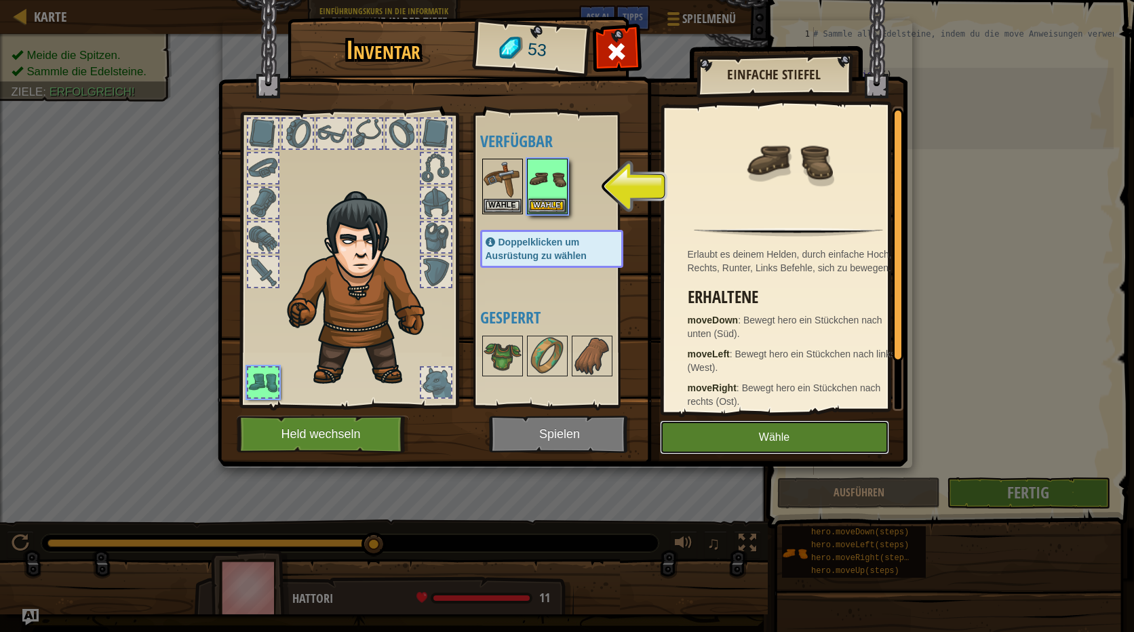
click at [737, 433] on button "Wähle" at bounding box center [774, 437] width 229 height 34
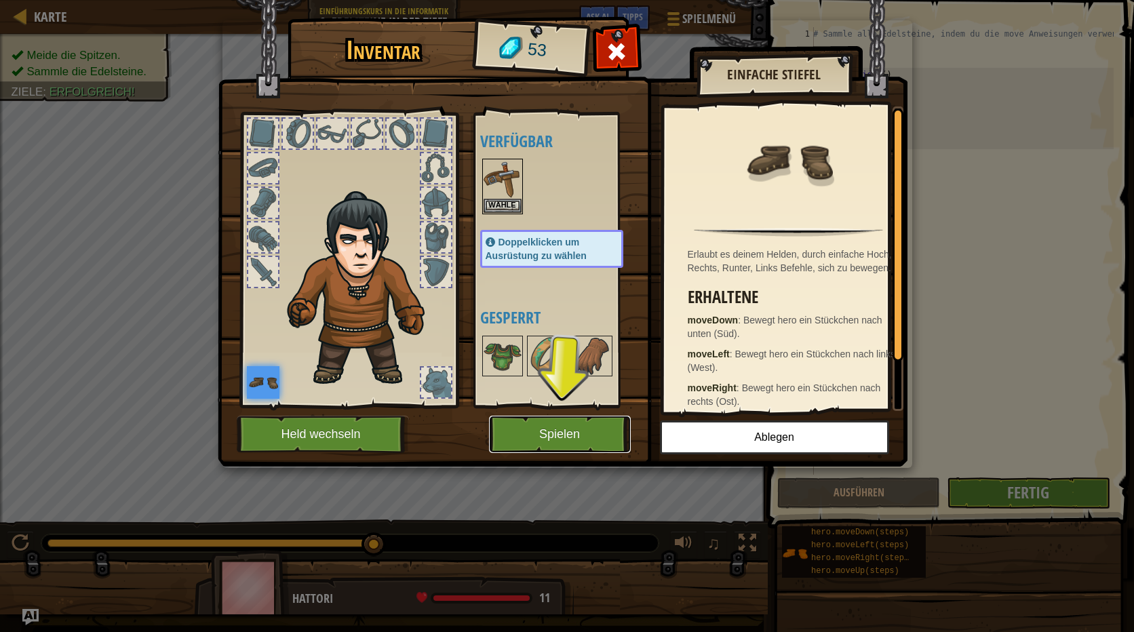
click at [590, 425] on button "Spielen" at bounding box center [560, 434] width 142 height 37
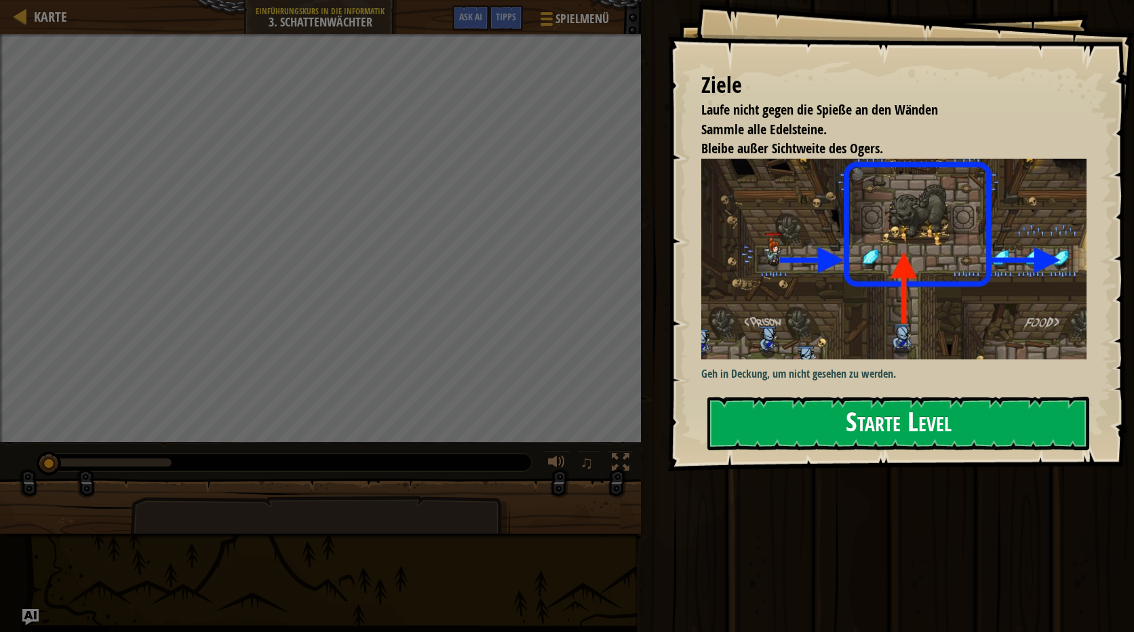
click at [1008, 417] on button "Starte Level" at bounding box center [898, 424] width 382 height 54
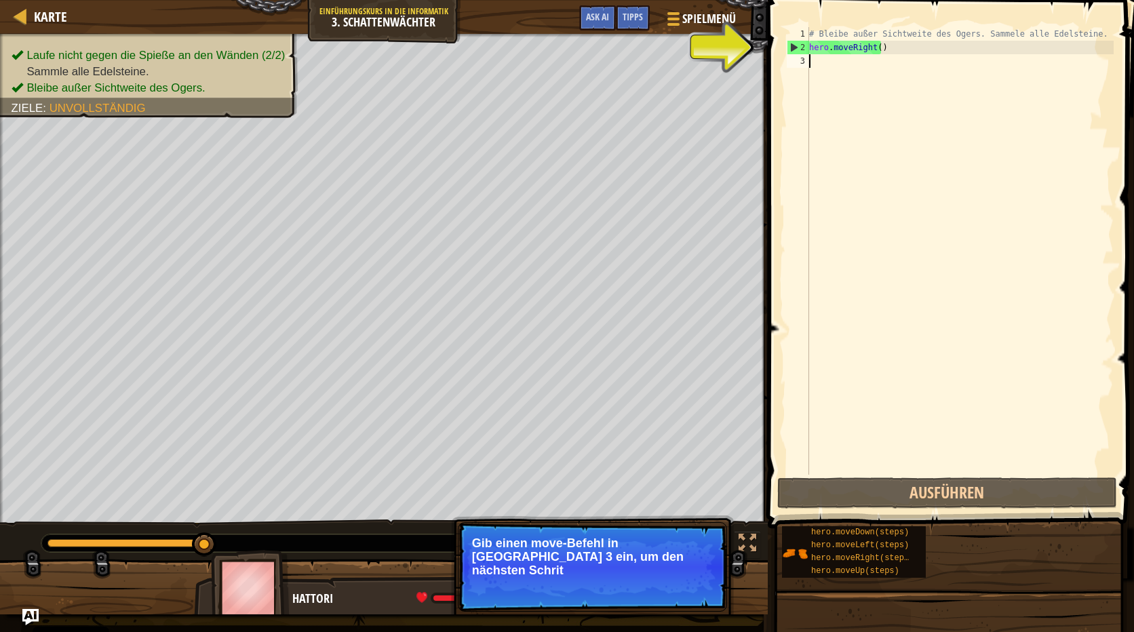
click at [821, 65] on div "# Bleibe außer Sichtweite des Ogers. Sammele alle Edelsteine. hero . moveRight …" at bounding box center [959, 264] width 307 height 475
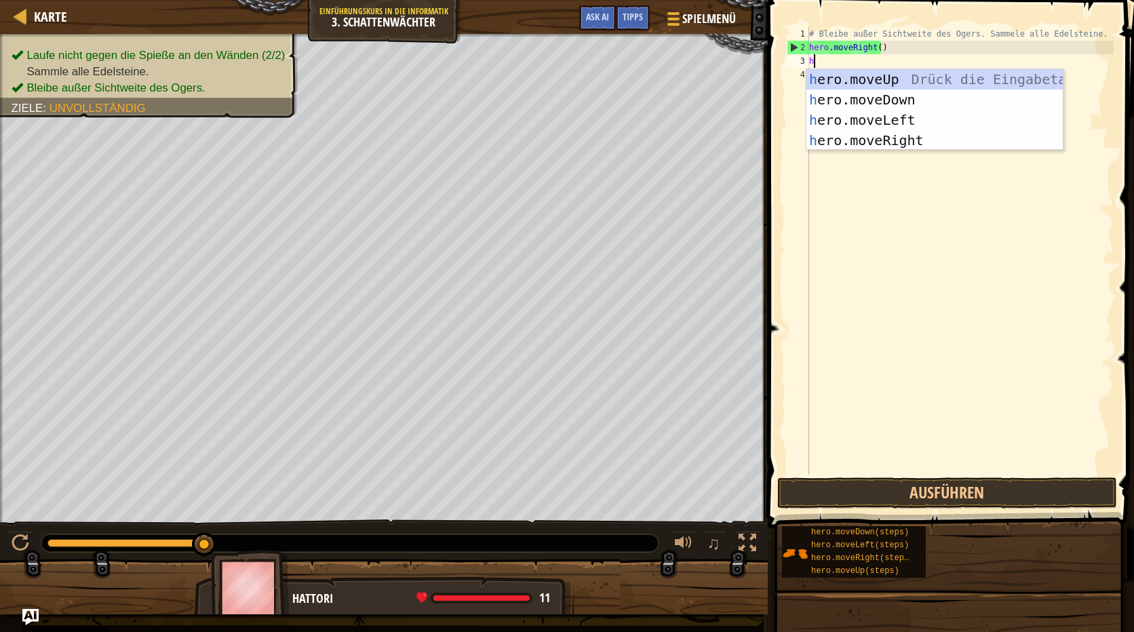
scroll to position [6, 0]
type textarea "hero"
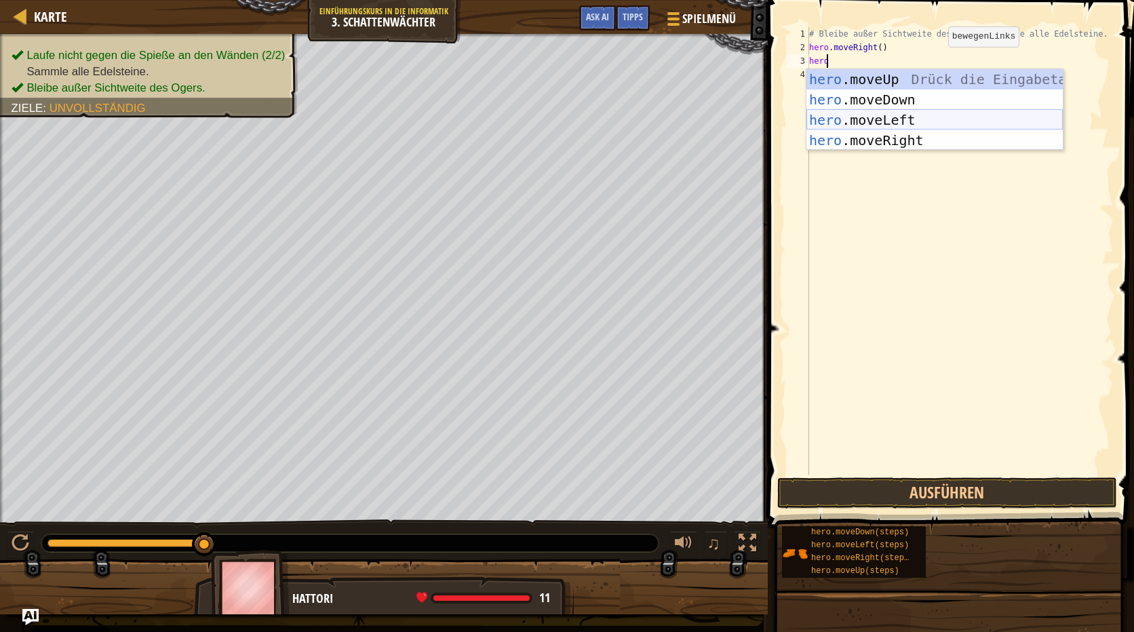
click at [885, 121] on div "hero .moveUp Drück die Eingabetaste hero .moveDown Drück die Eingabetaste hero …" at bounding box center [934, 130] width 256 height 122
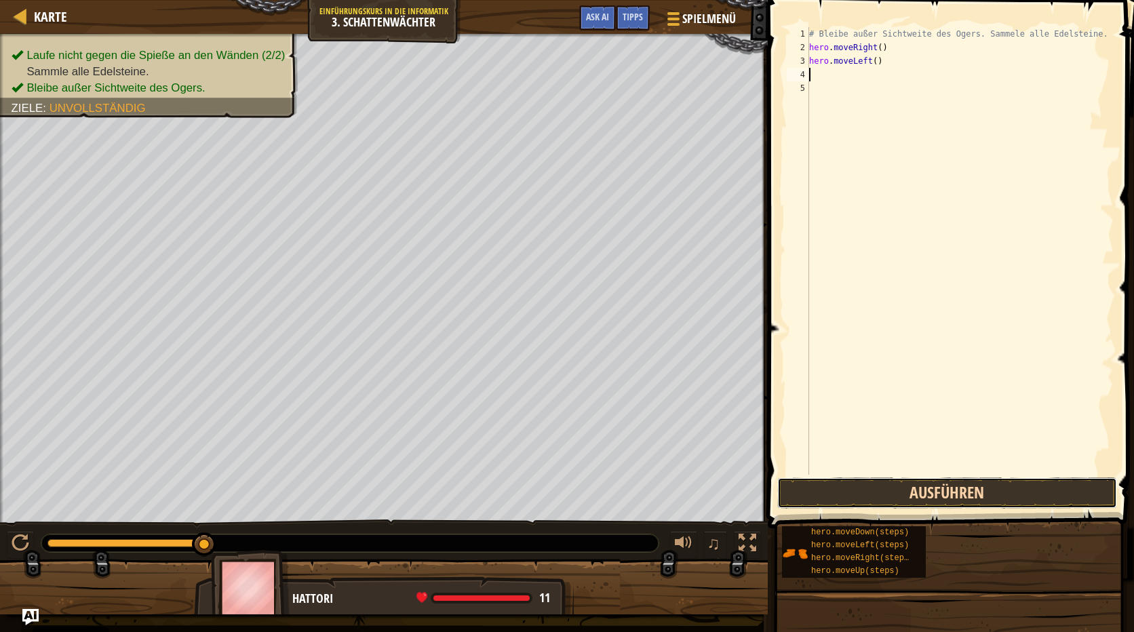
click at [1011, 494] on button "Ausführen" at bounding box center [947, 492] width 340 height 31
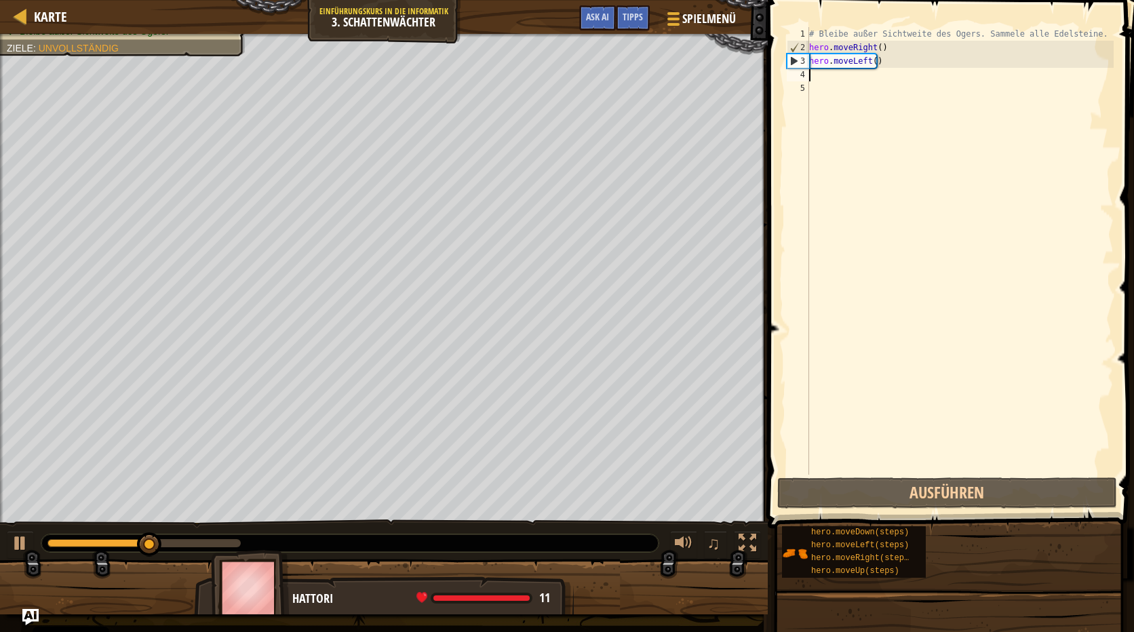
click at [879, 66] on div "# Bleibe außer Sichtweite des Ogers. Sammele alle Edelsteine. hero . moveRight …" at bounding box center [959, 264] width 307 height 475
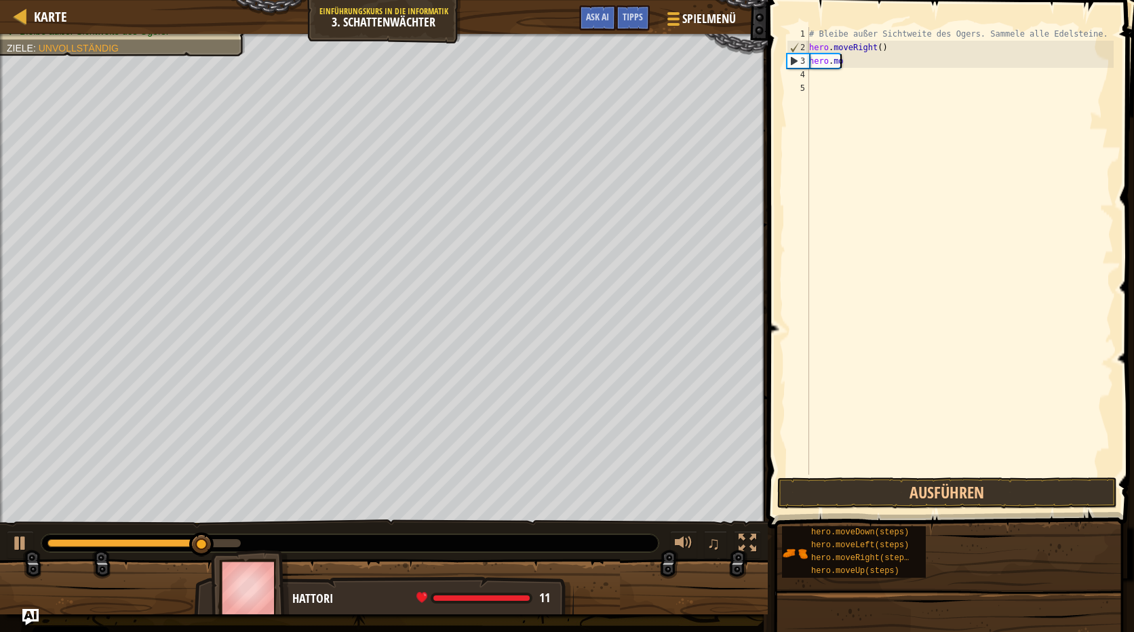
type textarea "h"
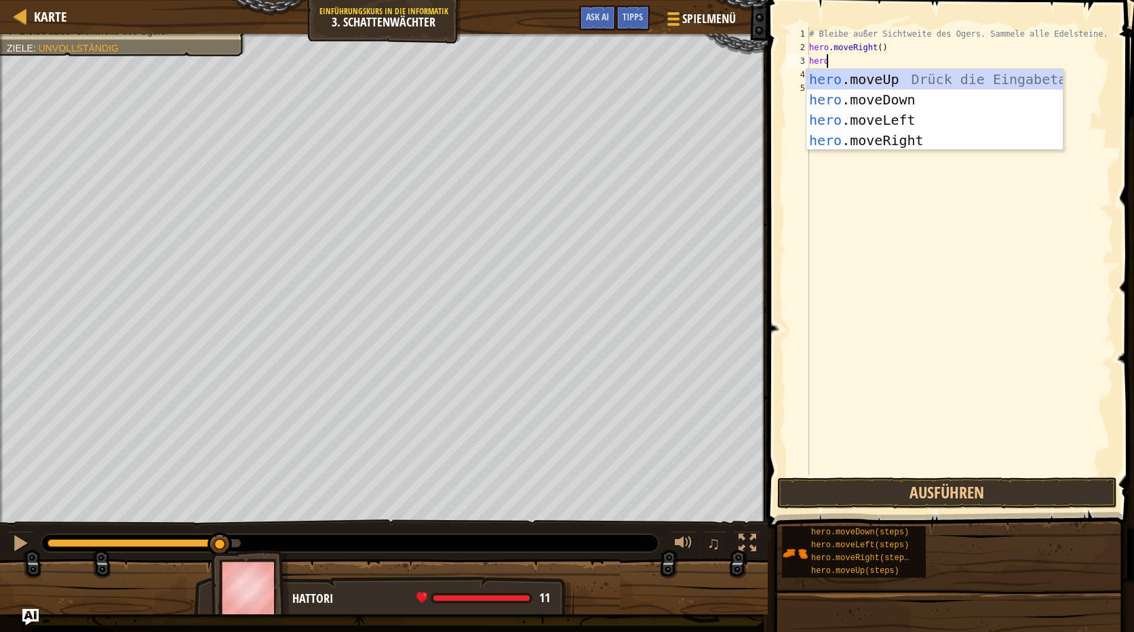
scroll to position [6, 1]
type textarea "hero."
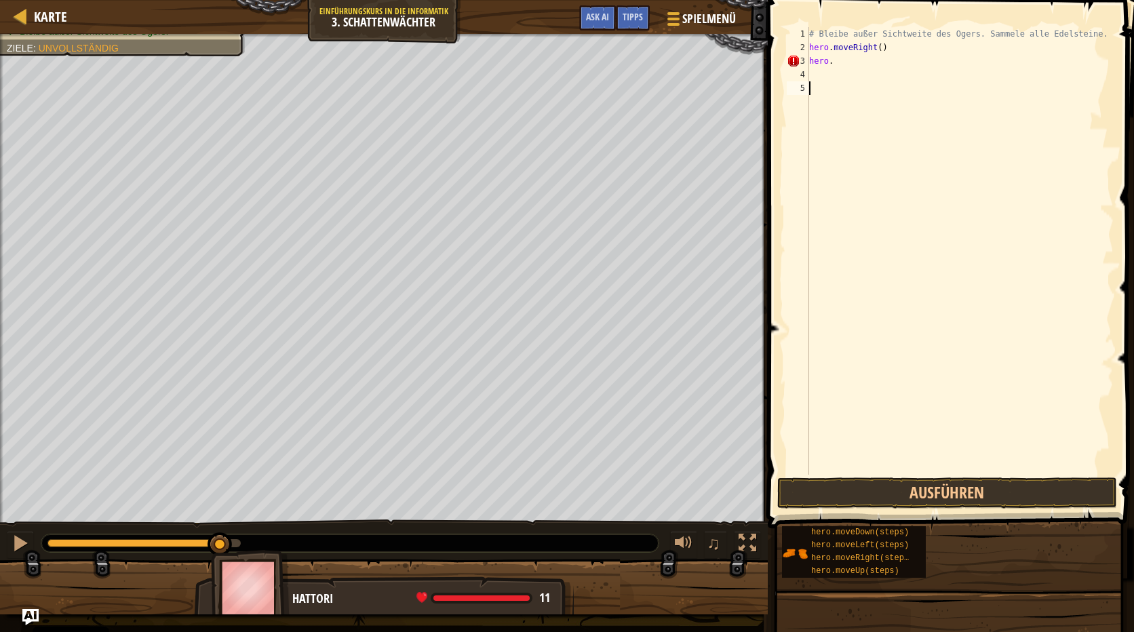
drag, startPoint x: 850, startPoint y: 231, endPoint x: 858, endPoint y: 229, distance: 7.6
click at [856, 231] on div "# Bleibe außer Sichtweite des Ogers. Sammele alle Edelsteine. hero . moveRight …" at bounding box center [959, 264] width 307 height 475
click at [888, 53] on div "# Bleibe außer Sichtweite des Ogers. Sammele alle Edelsteine. hero . moveRight …" at bounding box center [959, 264] width 307 height 475
type textarea "h"
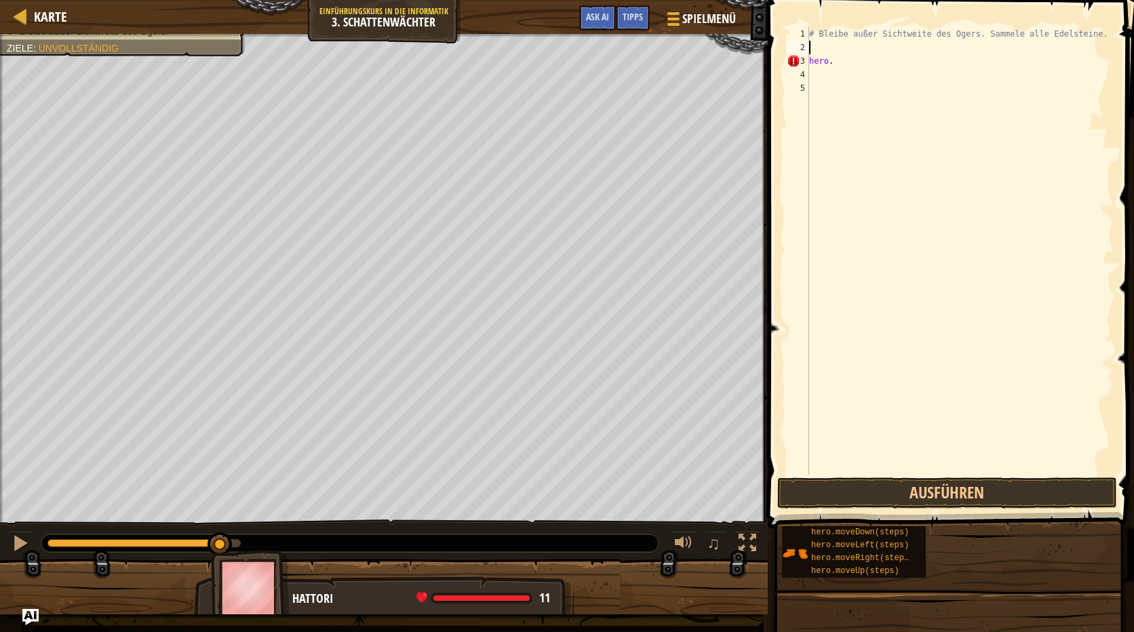
click at [869, 64] on div "# Bleibe außer Sichtweite des Ogers. Sammele alle Edelsteine. hero ." at bounding box center [959, 264] width 307 height 475
type textarea "h"
click at [832, 54] on div "# Bleibe außer Sichtweite des Ogers. Sammele alle Edelsteine." at bounding box center [959, 264] width 307 height 475
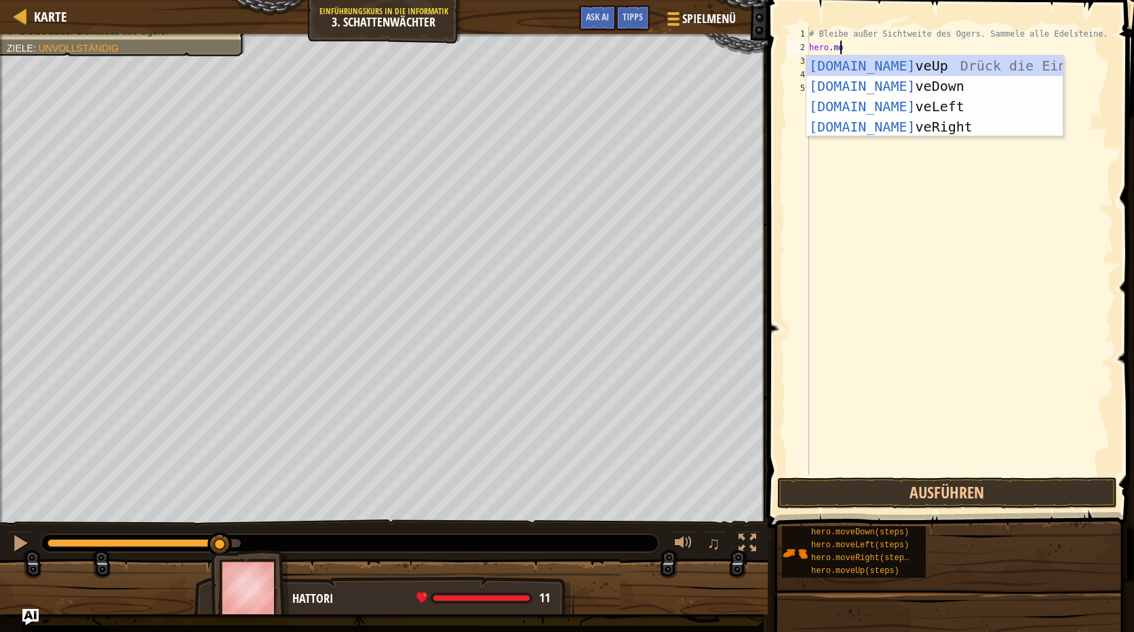
scroll to position [6, 2]
type textarea "hero.move"
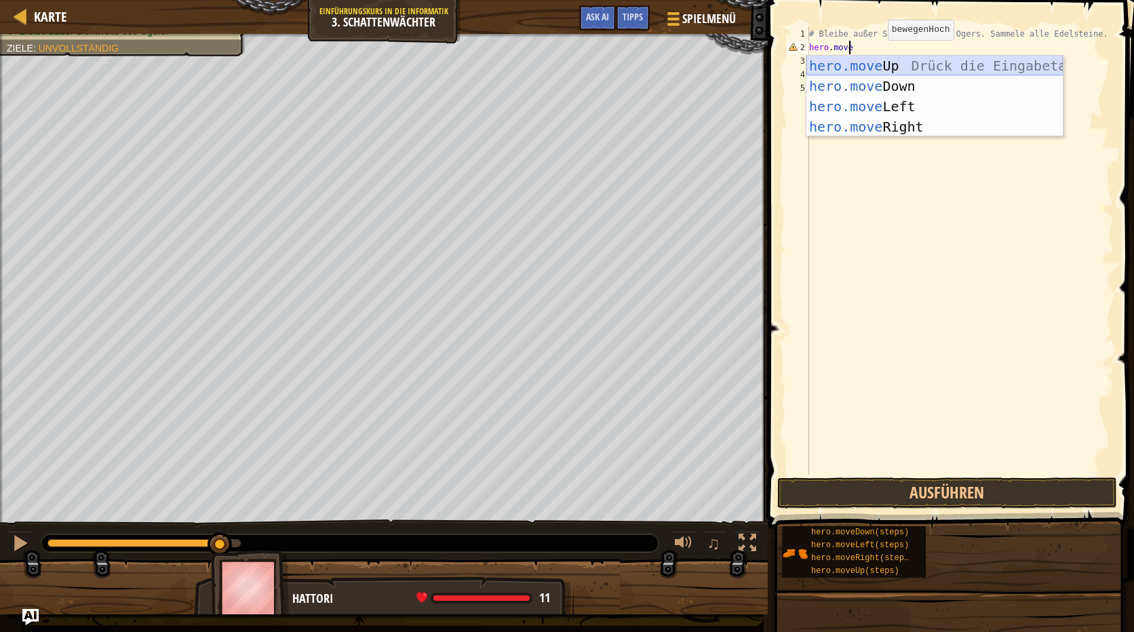
click at [892, 60] on div "hero.move Up Drück die Eingabetaste hero.move Down Drück die Eingabetaste hero.…" at bounding box center [934, 117] width 256 height 122
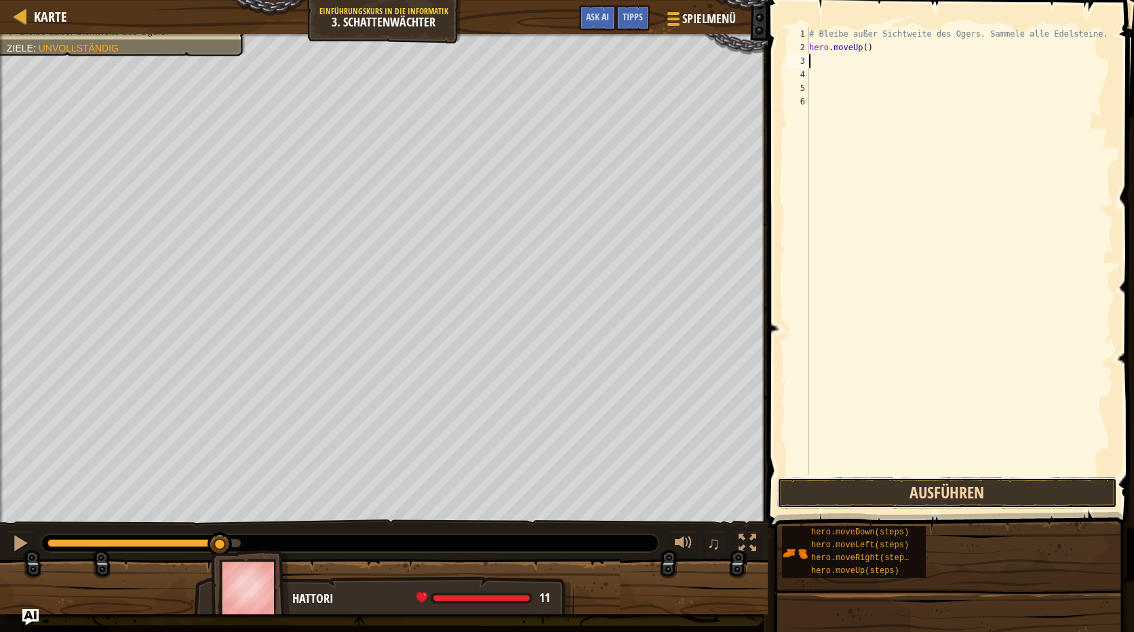
click at [1021, 489] on button "Ausführen" at bounding box center [947, 492] width 340 height 31
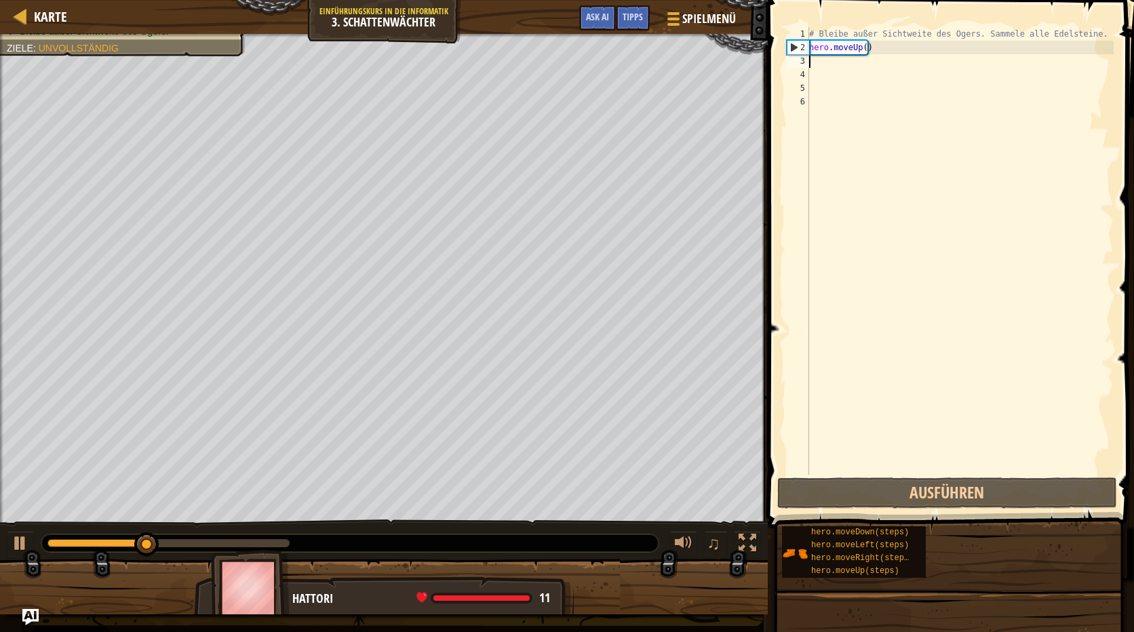
click at [910, 47] on div "# Bleibe außer Sichtweite des Ogers. Sammele alle Edelsteine. hero . moveUp ( )" at bounding box center [959, 264] width 307 height 475
click at [904, 49] on div "# Bleibe außer Sichtweite des Ogers. Sammele alle Edelsteine. hero . moveUp ( )" at bounding box center [959, 264] width 307 height 475
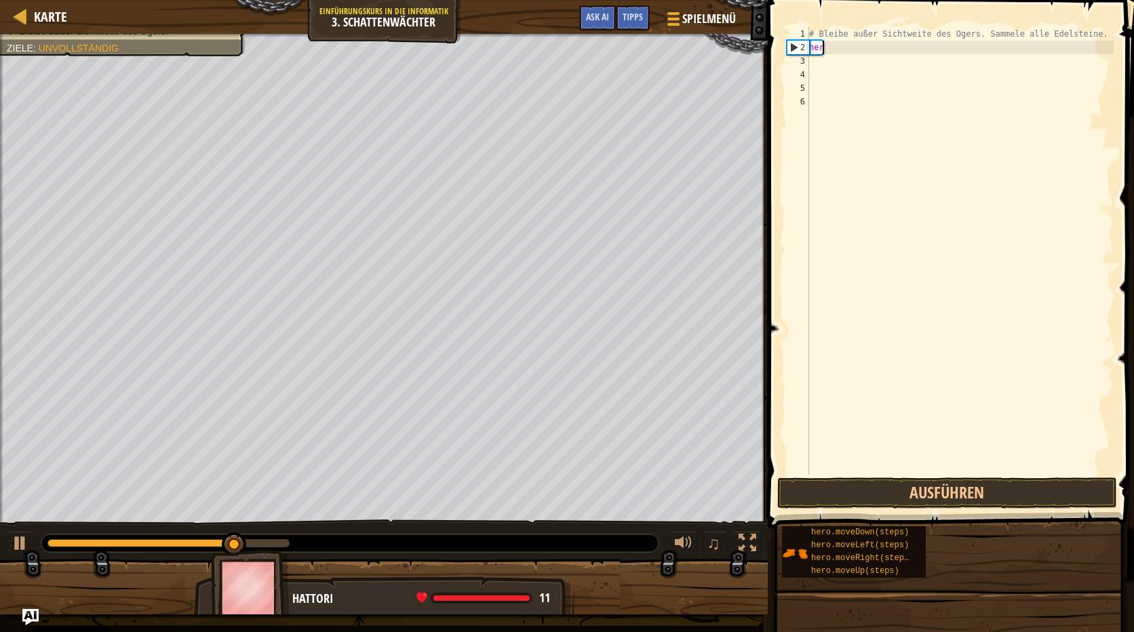
type textarea "h"
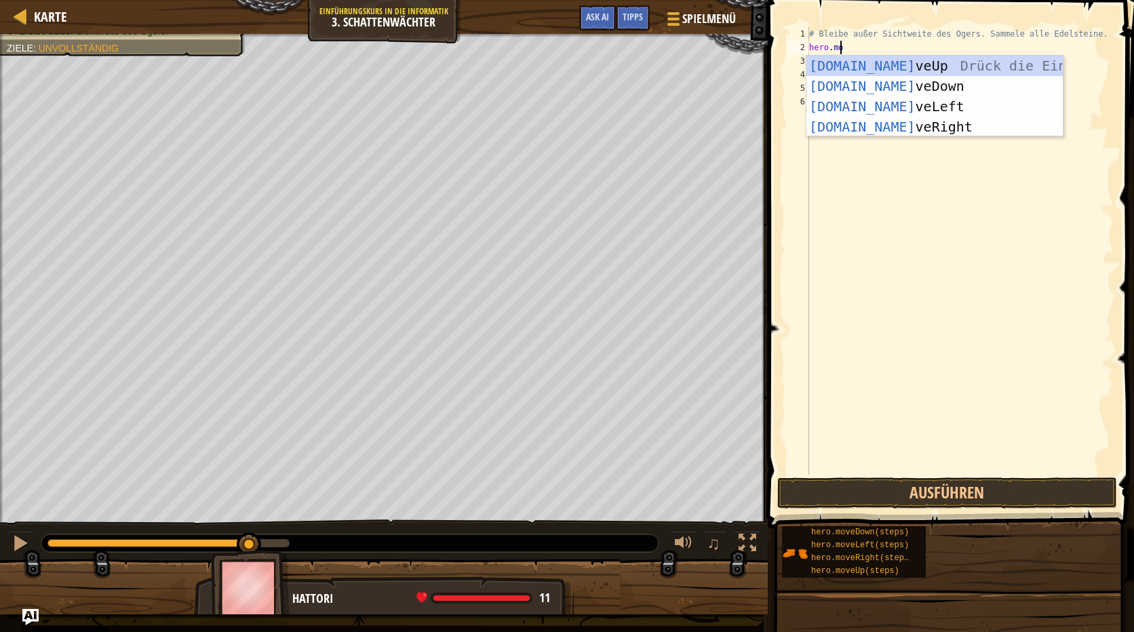
scroll to position [6, 2]
click at [924, 46] on div "# Bleibe außer Sichtweite des Ogers. Sammele alle Edelsteine. hero . move" at bounding box center [959, 264] width 307 height 475
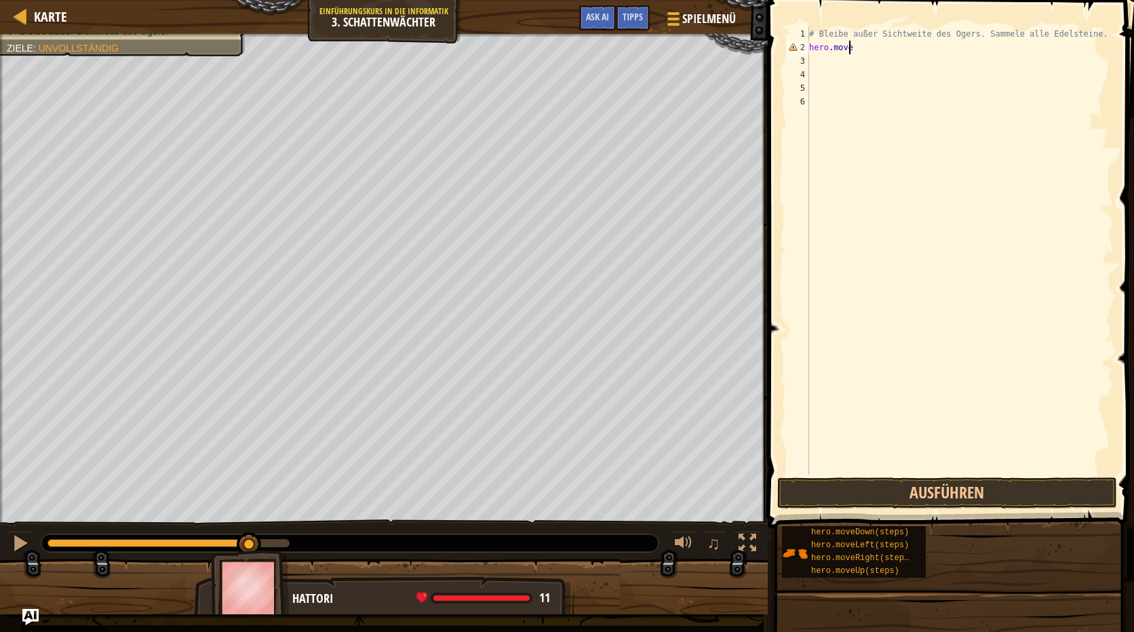
click at [924, 46] on div "# Bleibe außer Sichtweite des Ogers. Sammele alle Edelsteine. hero . move" at bounding box center [959, 264] width 307 height 475
type textarea "hero.moveri"
drag, startPoint x: 984, startPoint y: 180, endPoint x: 876, endPoint y: 41, distance: 176.9
click at [875, 40] on div "# Bleibe außer Sichtweite des Ogers. Sammele alle Edelsteine. hero . moveri" at bounding box center [959, 264] width 307 height 475
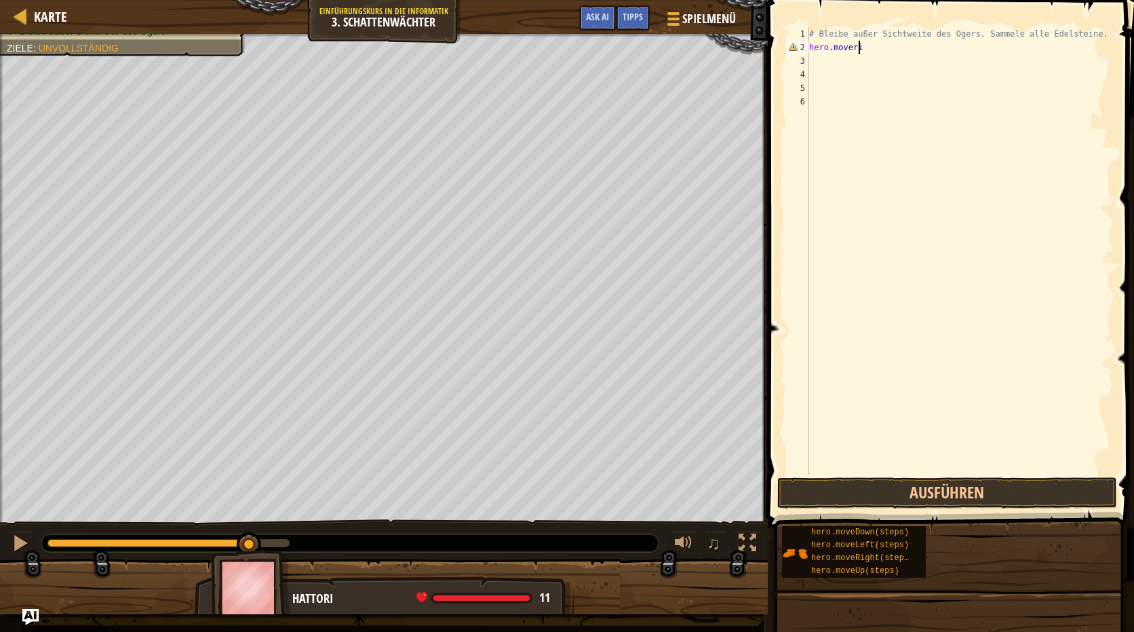
click at [873, 45] on div "# Bleibe außer Sichtweite des Ogers. Sammele alle Edelsteine. hero . moveri" at bounding box center [959, 264] width 307 height 475
type textarea "hero.move"
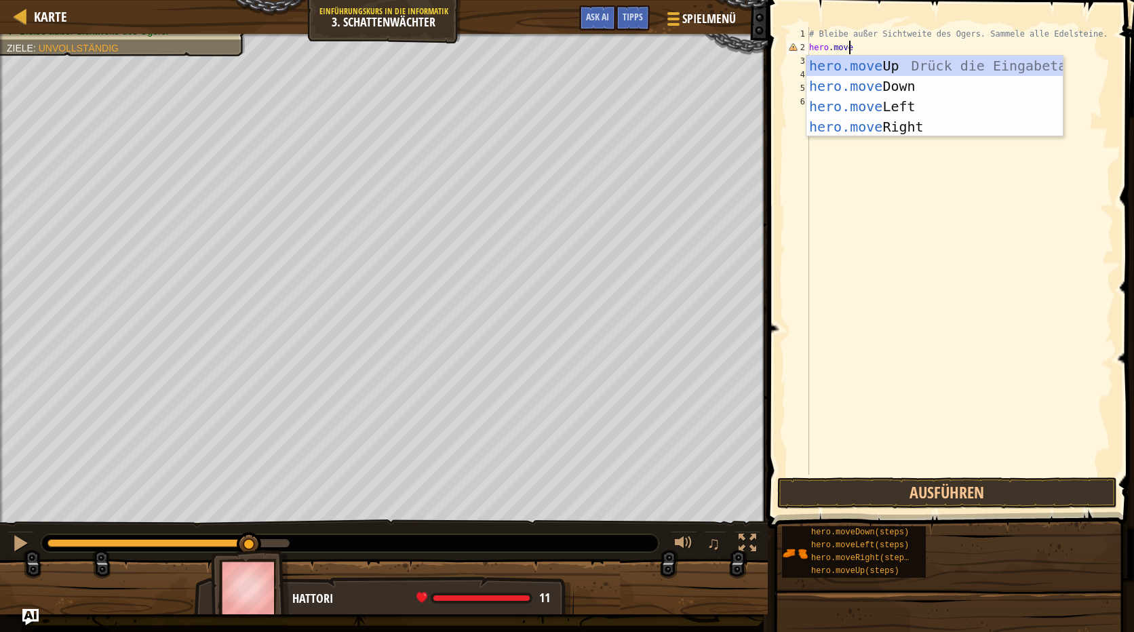
scroll to position [6, 2]
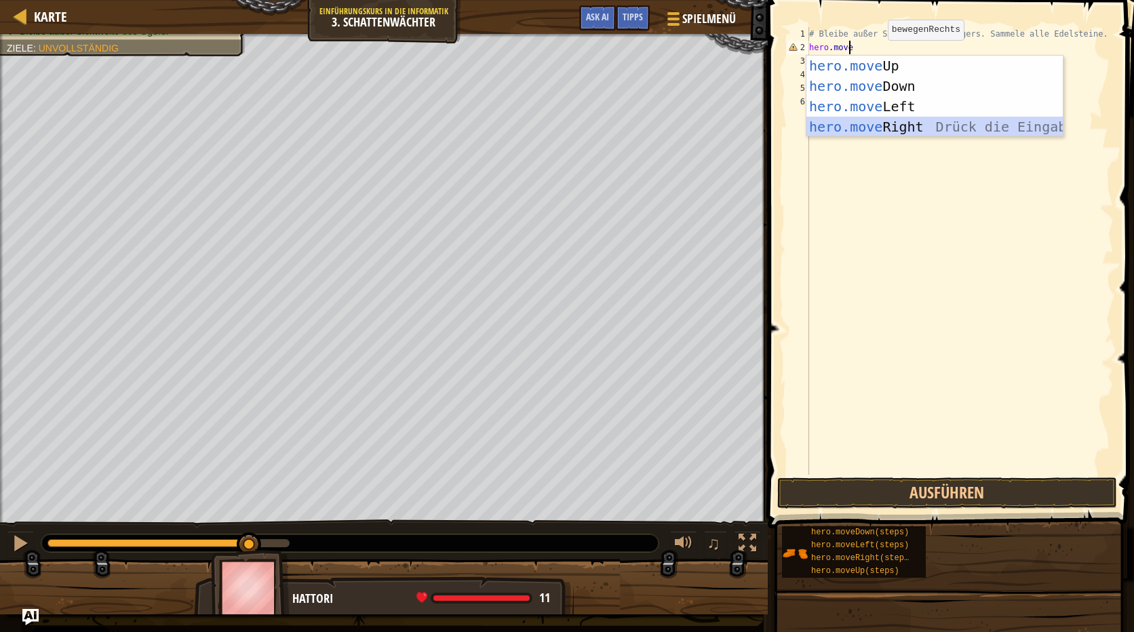
click at [902, 127] on div "hero.move Up Drück die Eingabetaste hero.move Down Drück die Eingabetaste hero.…" at bounding box center [934, 117] width 256 height 122
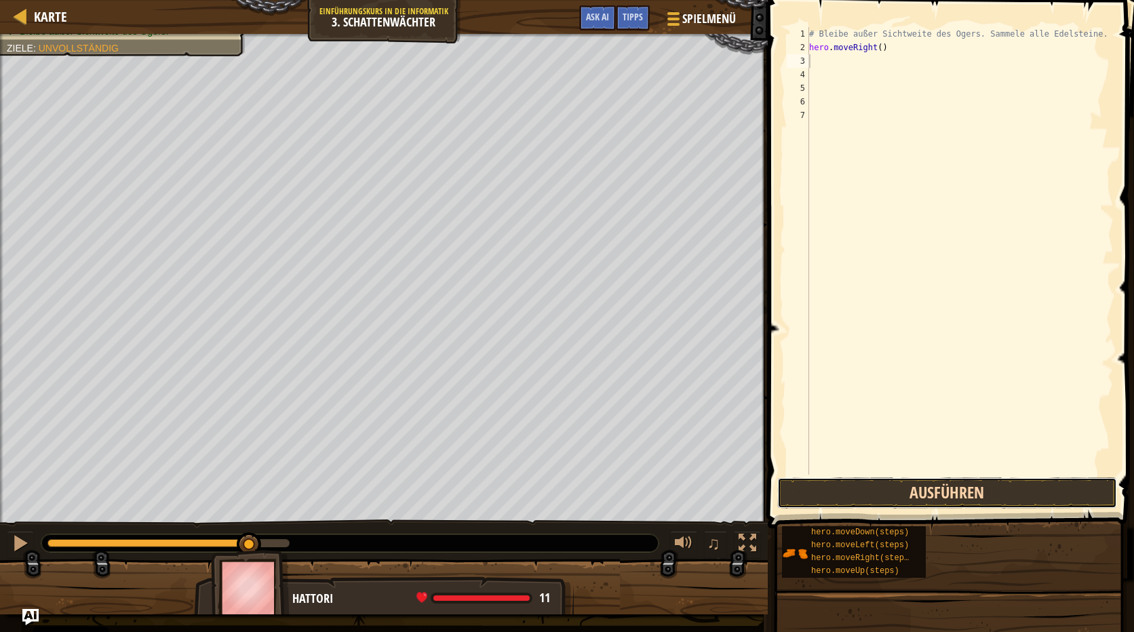
click at [1000, 494] on button "Ausführen" at bounding box center [947, 492] width 340 height 31
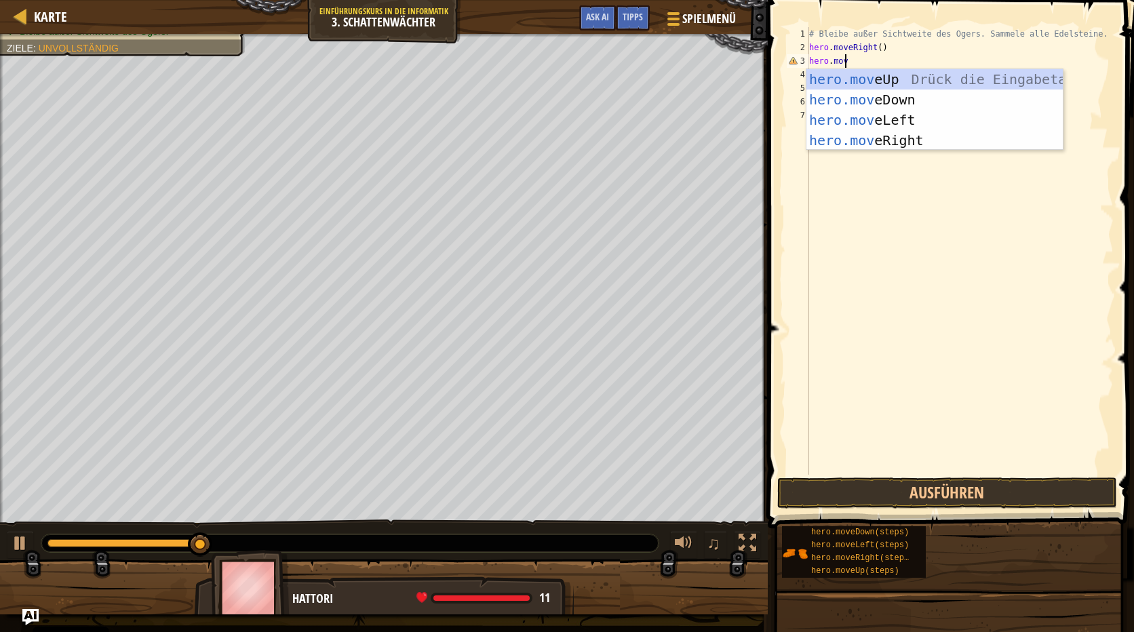
scroll to position [6, 2]
type textarea "hero.move"
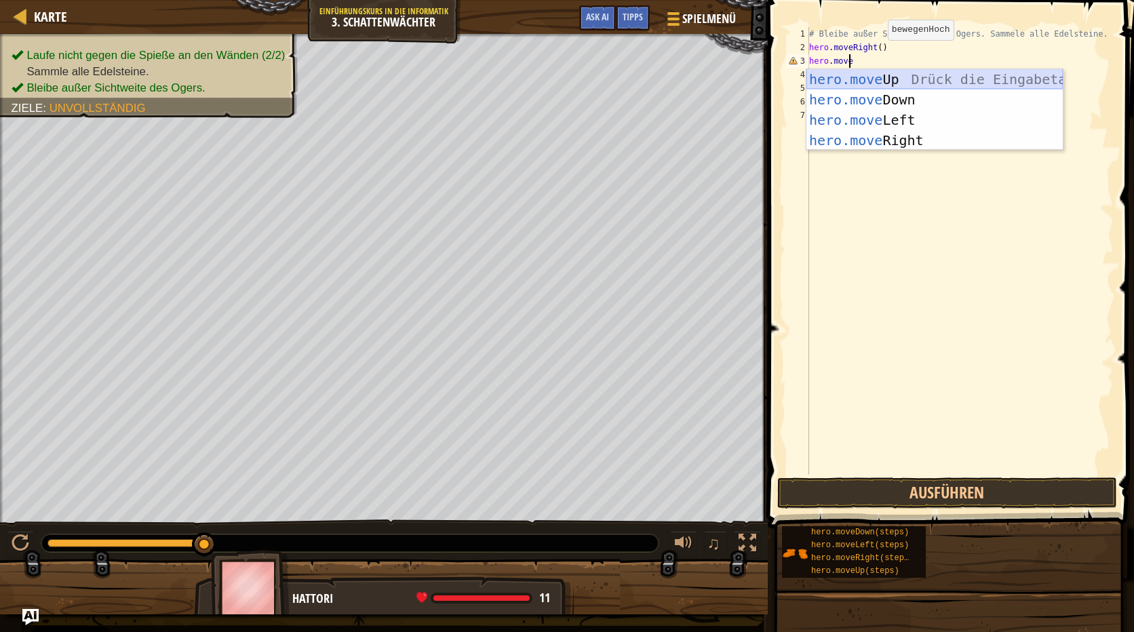
click at [935, 0] on body "Cookie Policy CodeCombat nutzt essentielle und einige nicht-essentielle Cookies…" at bounding box center [567, 0] width 1134 height 0
click at [932, 83] on div "hero.move Up Drück die Eingabetaste hero.move Down Drück die Eingabetaste hero.…" at bounding box center [934, 130] width 256 height 122
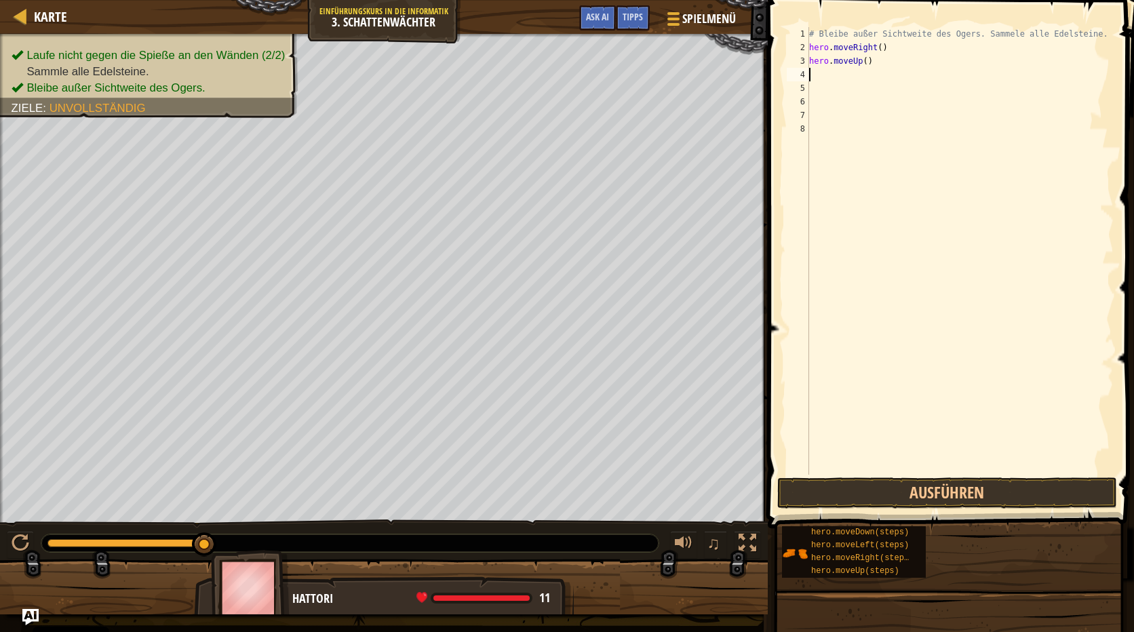
scroll to position [6, 0]
click at [905, 486] on button "Ausführen" at bounding box center [947, 492] width 340 height 31
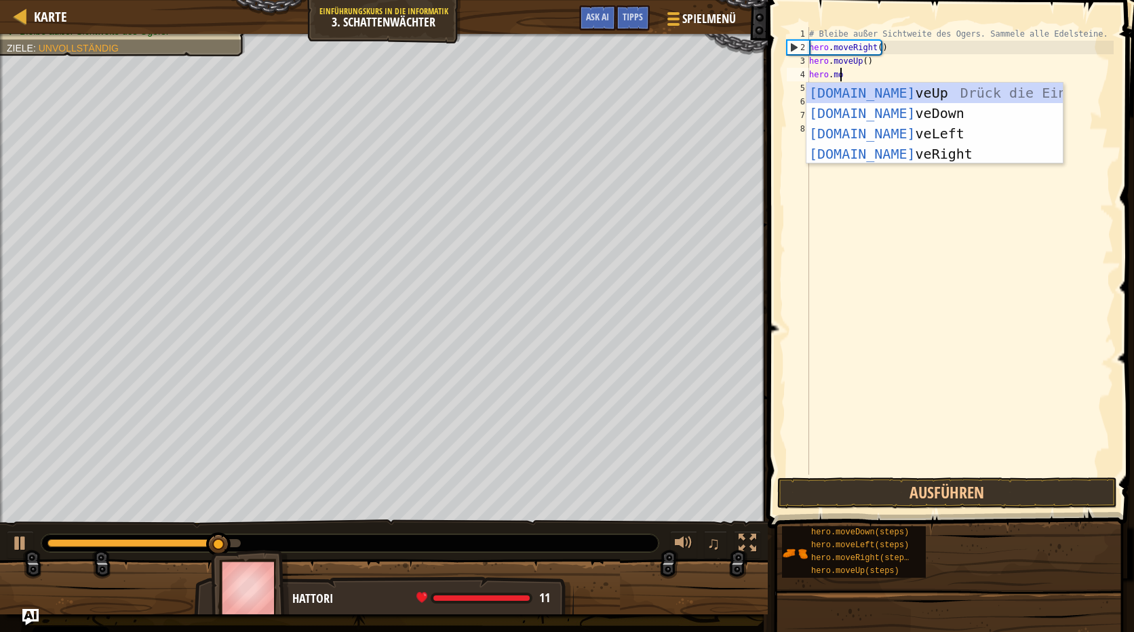
scroll to position [6, 2]
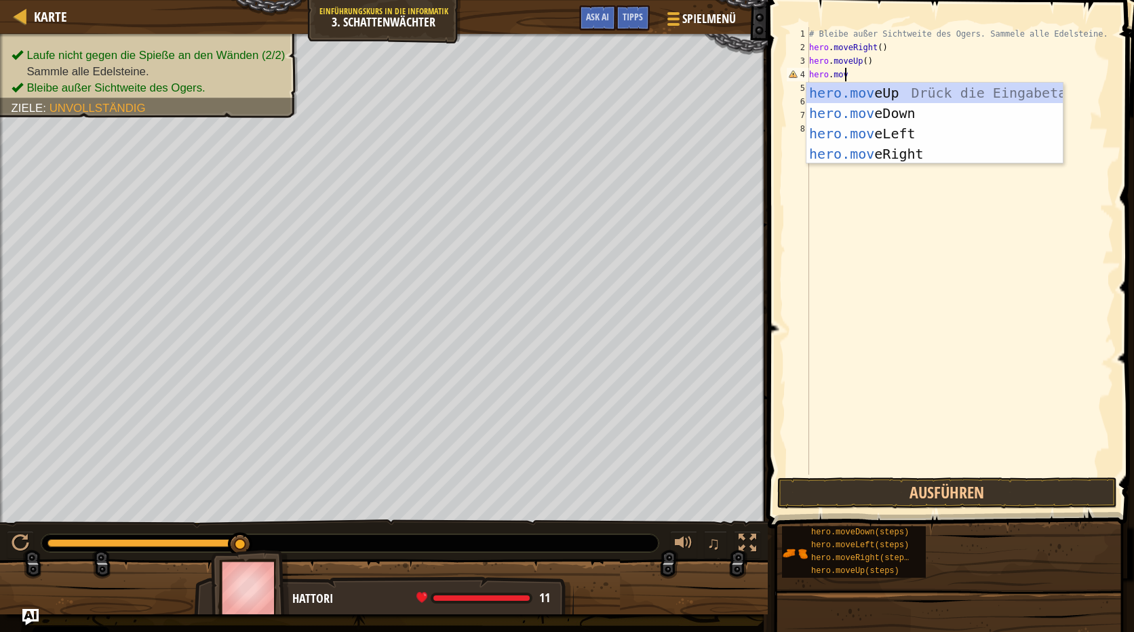
type textarea "hero.move"
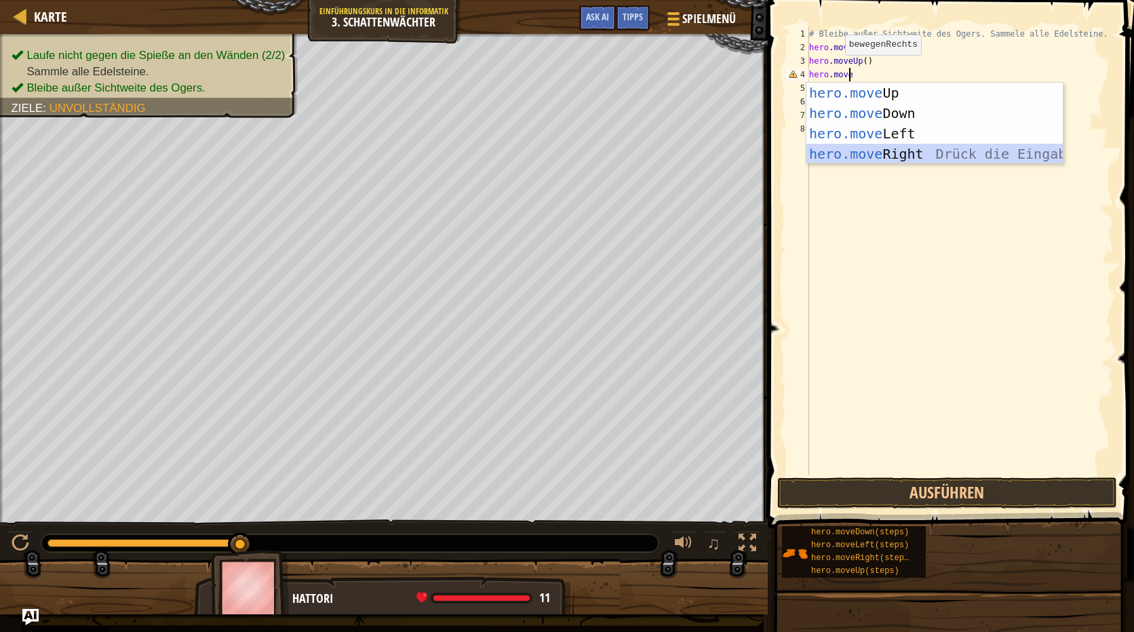
click at [911, 153] on div "hero.move Up Drück die Eingabetaste hero.move Down Drück die Eingabetaste hero.…" at bounding box center [934, 144] width 256 height 122
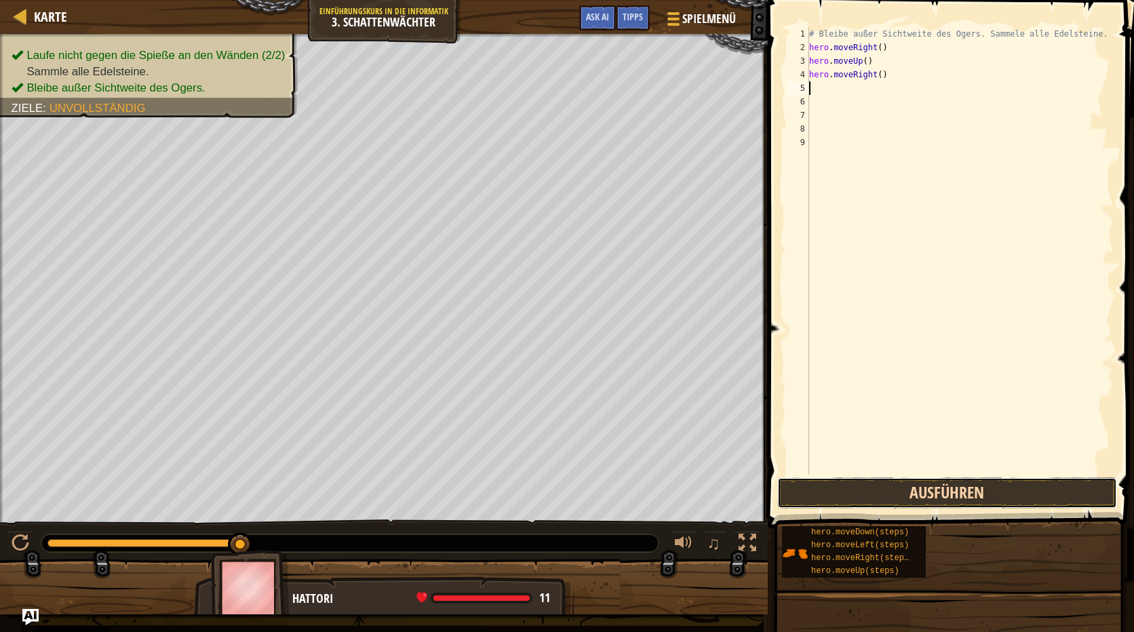
click at [961, 490] on button "Ausführen" at bounding box center [947, 492] width 340 height 31
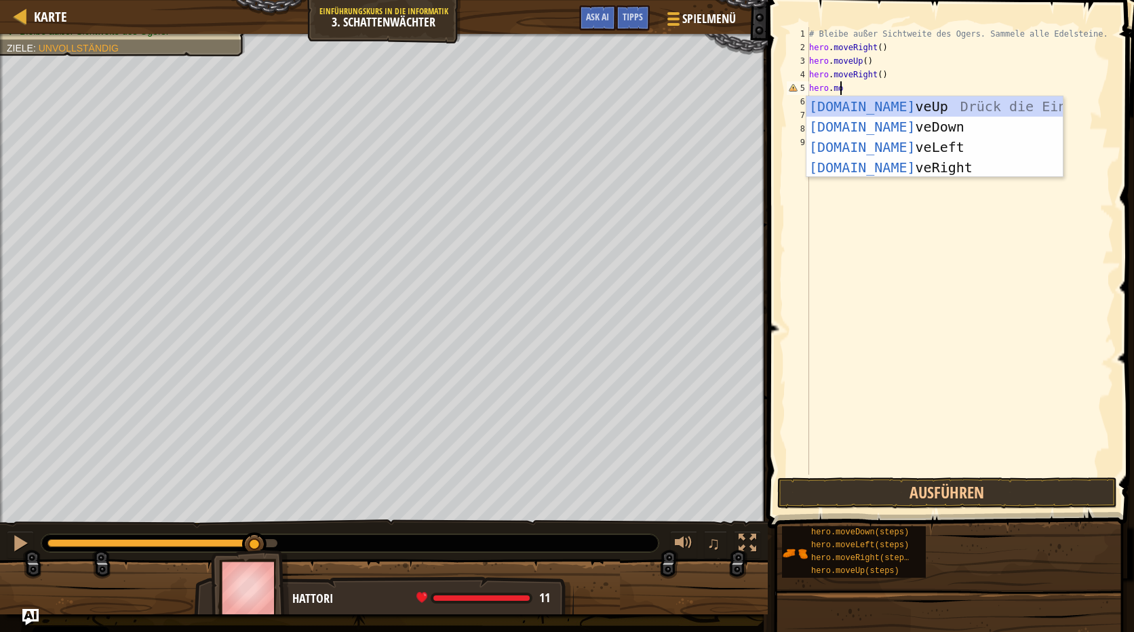
scroll to position [6, 2]
type textarea "hero.move"
click at [886, 125] on div "hero.move Up Drück die Eingabetaste hero.move Down Drück die Eingabetaste hero.…" at bounding box center [934, 157] width 256 height 122
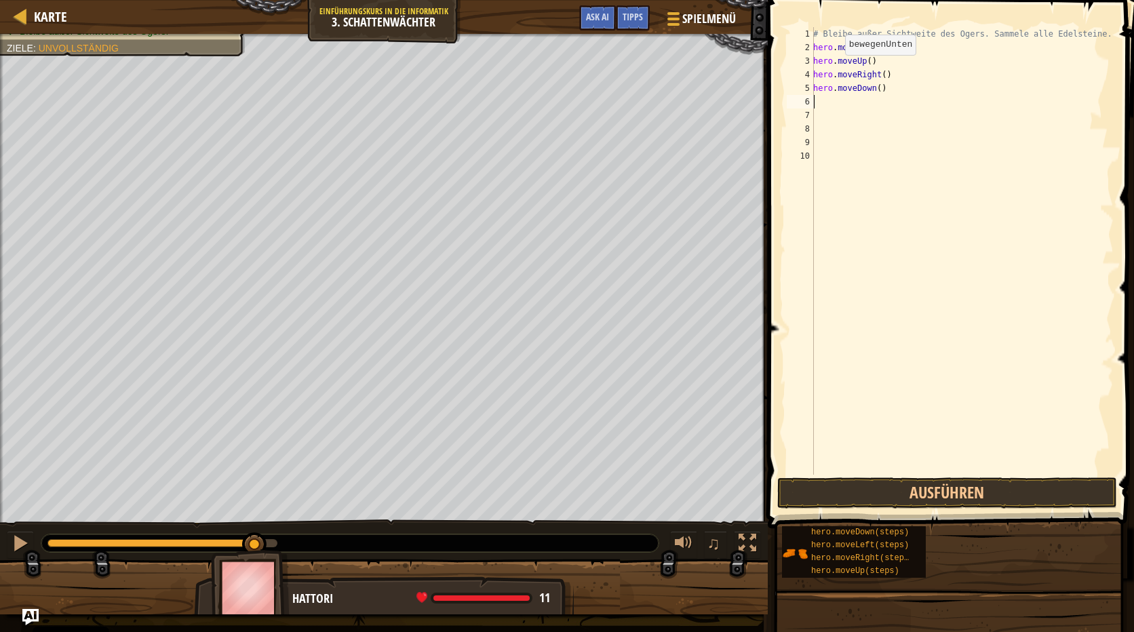
scroll to position [6, 0]
click at [1029, 494] on button "Ausführen" at bounding box center [947, 492] width 340 height 31
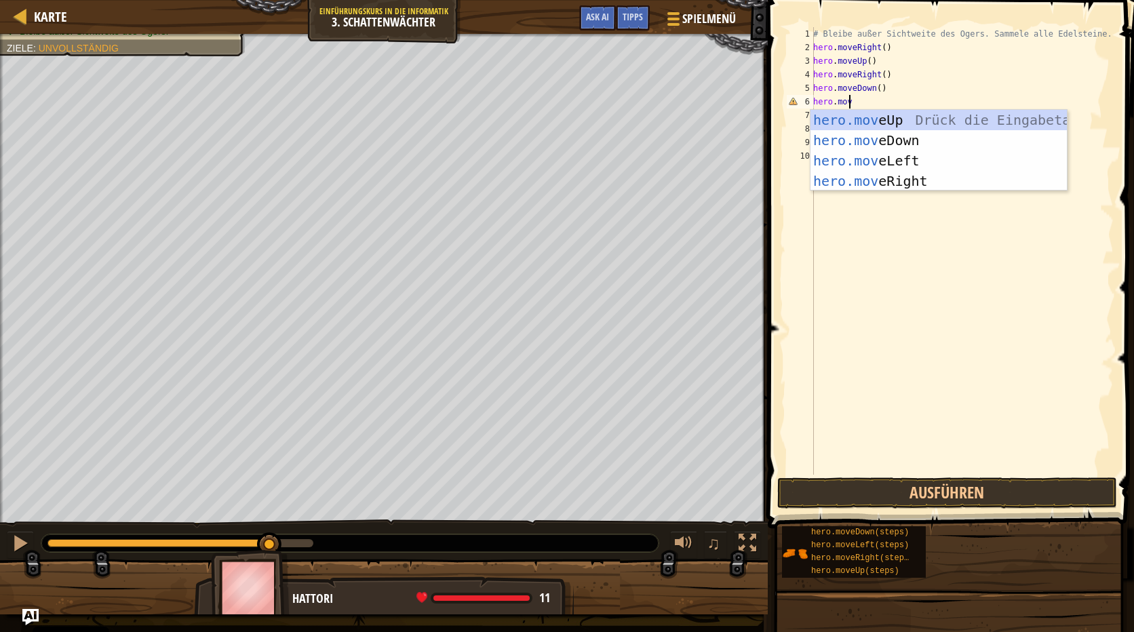
scroll to position [6, 2]
type textarea "hero.move"
click at [859, 177] on div "hero.move Up Drück die Eingabetaste hero.move Down Drück die Eingabetaste hero.…" at bounding box center [938, 171] width 256 height 122
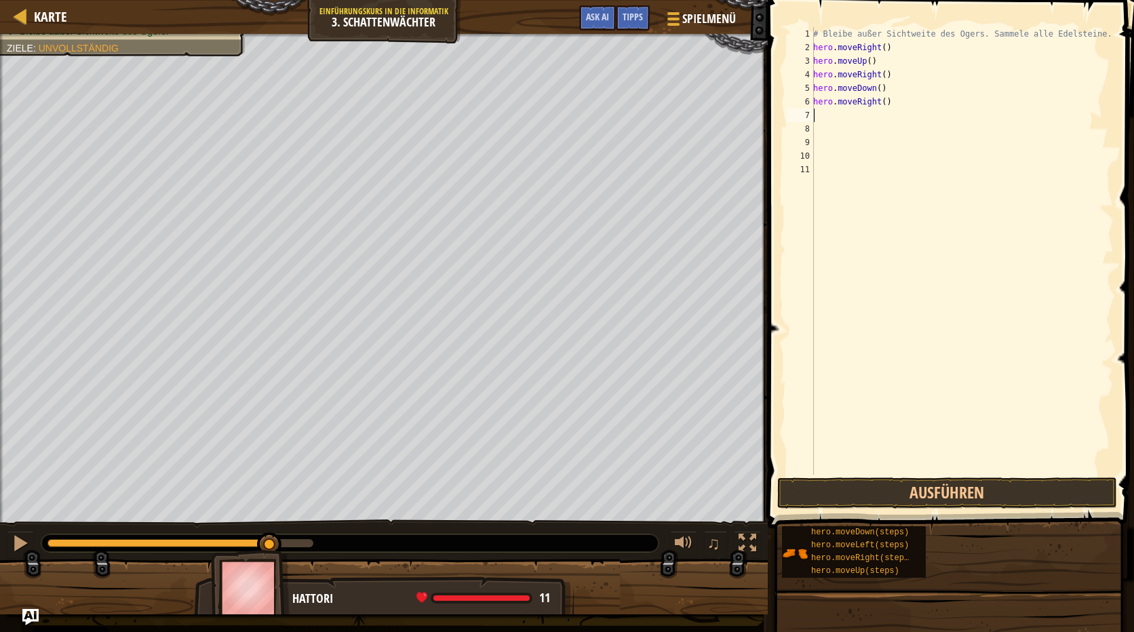
scroll to position [6, 0]
click at [1021, 490] on button "Ausführen" at bounding box center [947, 492] width 340 height 31
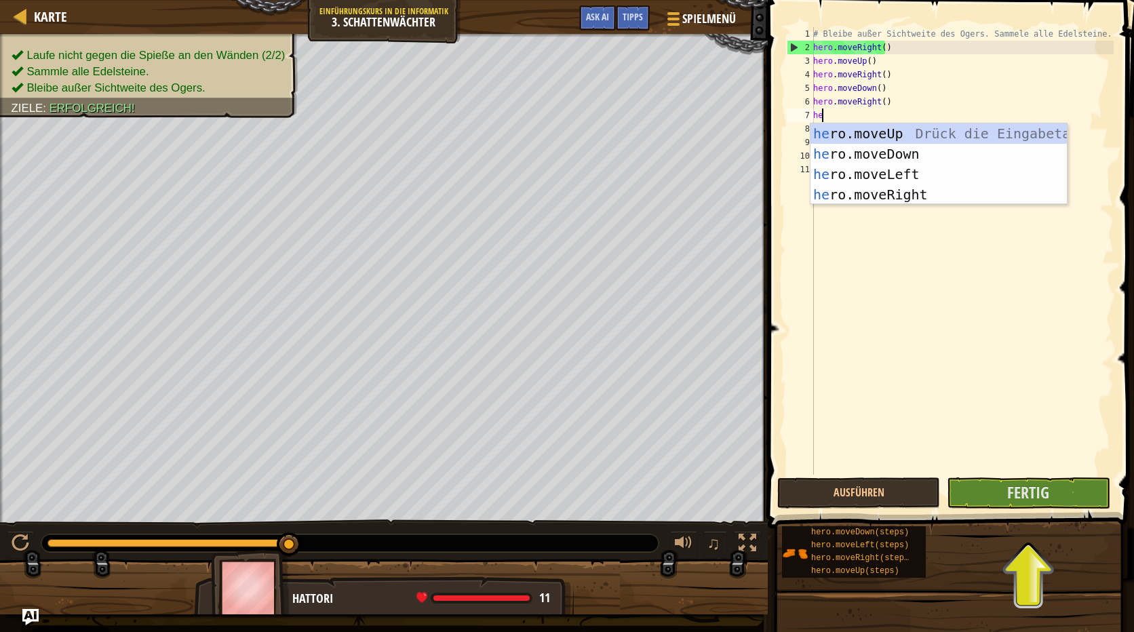
type textarea "her"
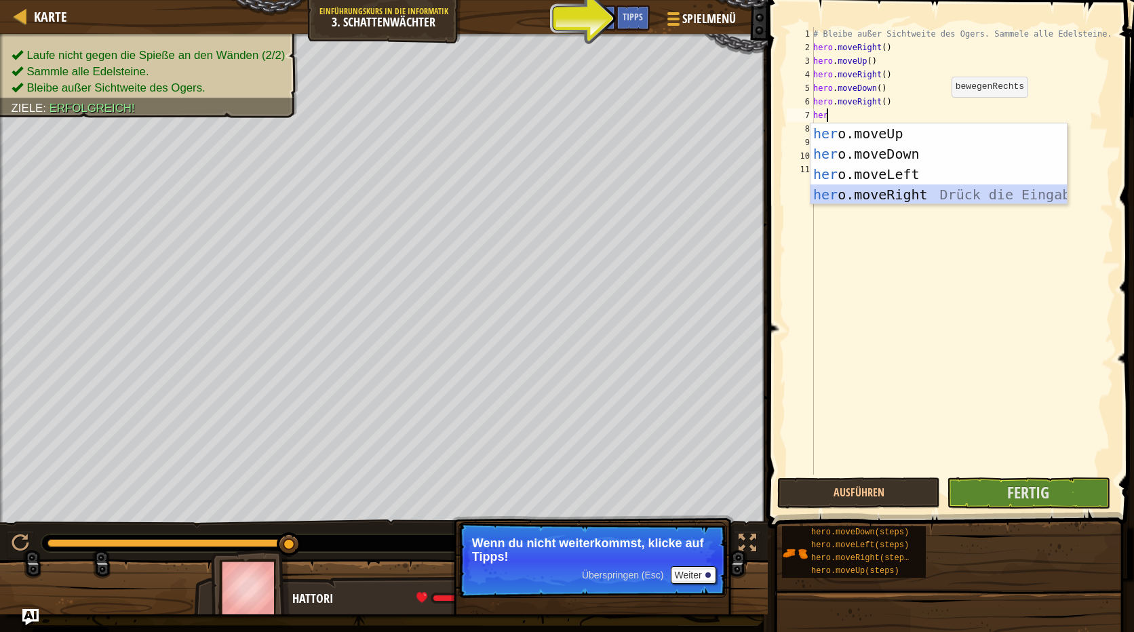
drag, startPoint x: 919, startPoint y: 191, endPoint x: 924, endPoint y: 201, distance: 10.9
click at [919, 191] on div "her o.moveUp Drück die Eingabetaste her o.moveDown Drück die Eingabetaste her o…" at bounding box center [938, 184] width 256 height 122
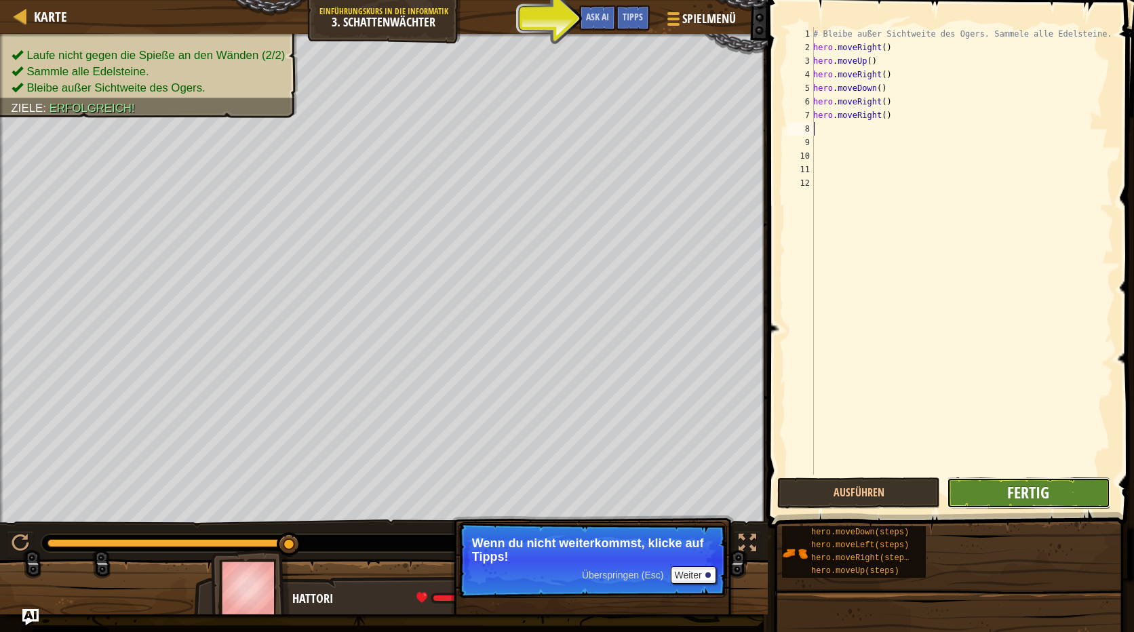
click at [1036, 492] on span "Fertig" at bounding box center [1028, 493] width 42 height 22
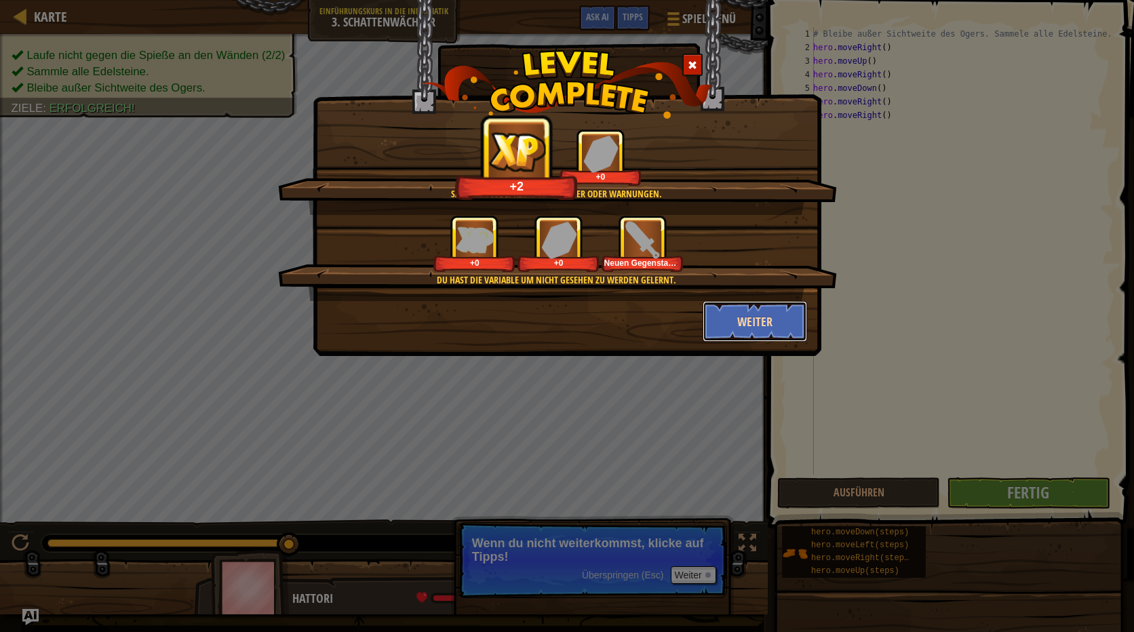
click at [754, 320] on button "Weiter" at bounding box center [755, 321] width 105 height 41
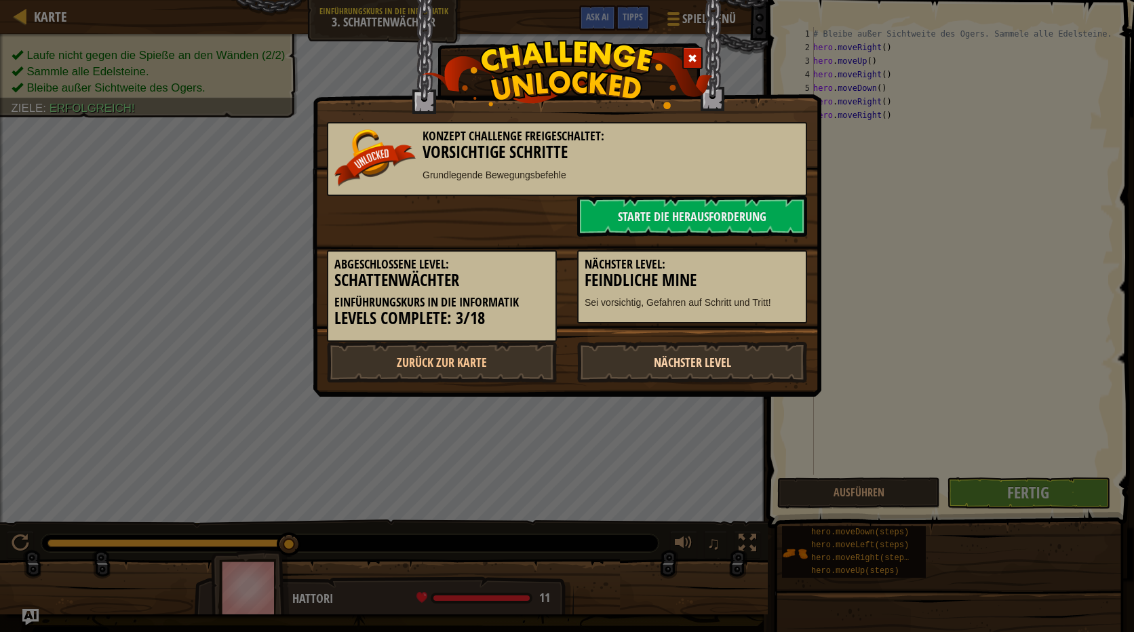
click at [759, 359] on link "Nächster Level" at bounding box center [692, 362] width 230 height 41
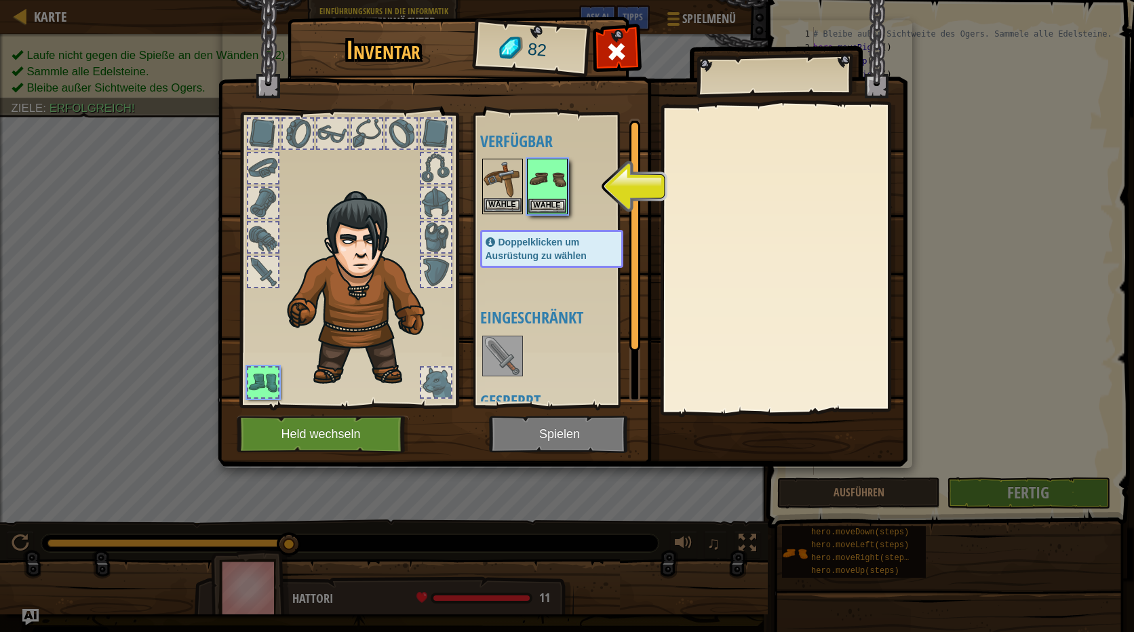
click at [503, 192] on img at bounding box center [503, 179] width 38 height 38
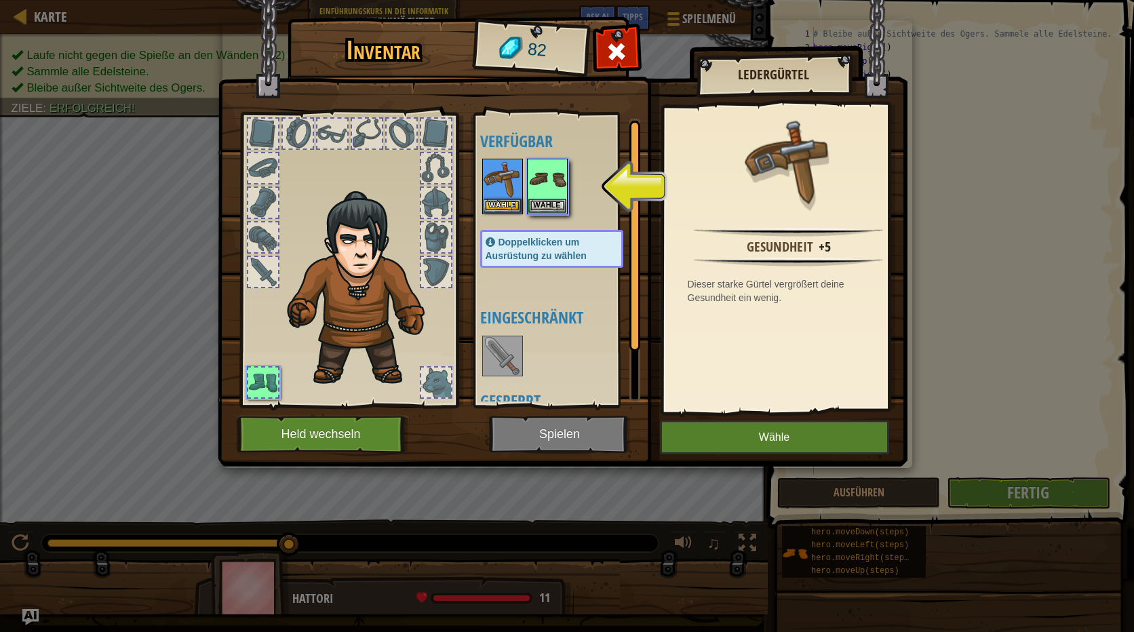
click at [804, 419] on img at bounding box center [563, 220] width 690 height 492
click at [809, 430] on button "Wähle" at bounding box center [774, 437] width 229 height 34
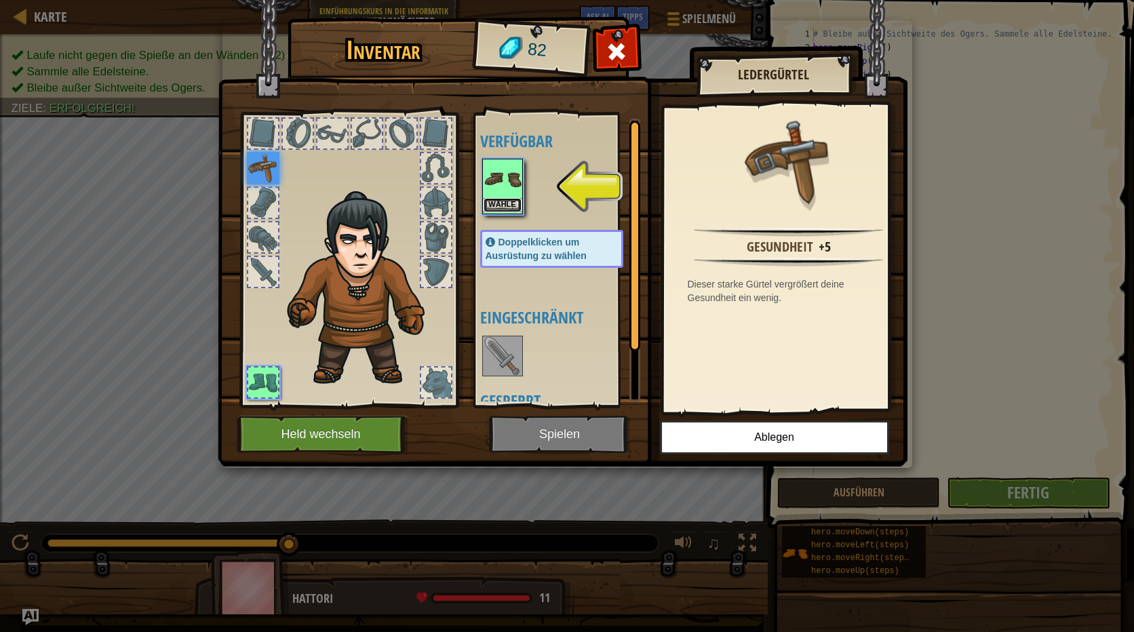
click at [500, 204] on button "Wähle" at bounding box center [503, 205] width 38 height 14
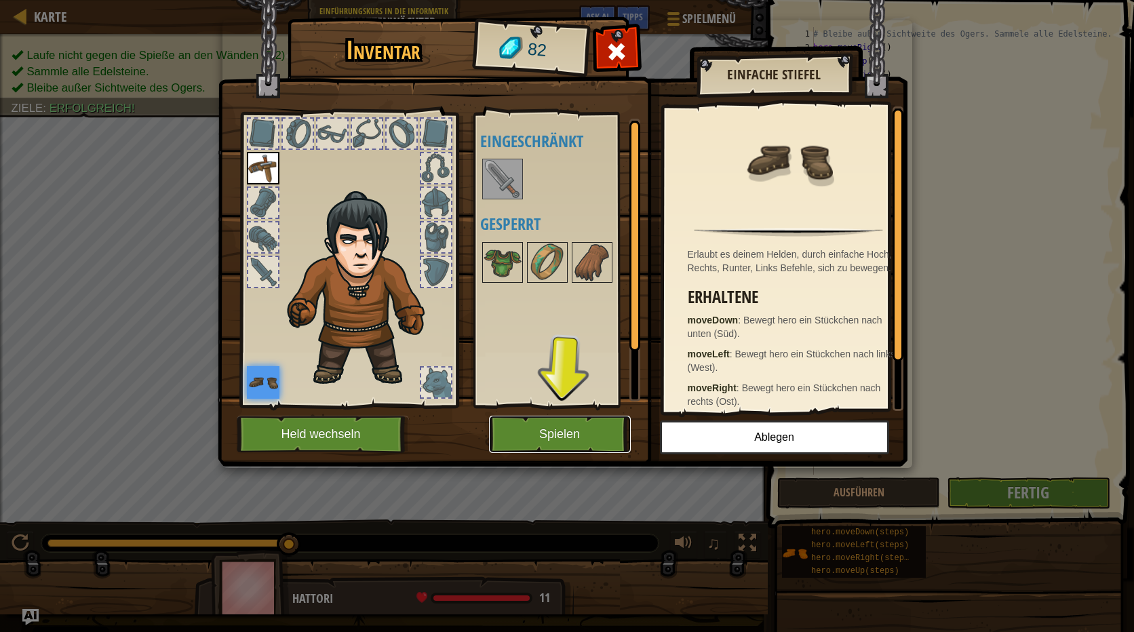
click at [552, 426] on button "Spielen" at bounding box center [560, 434] width 142 height 37
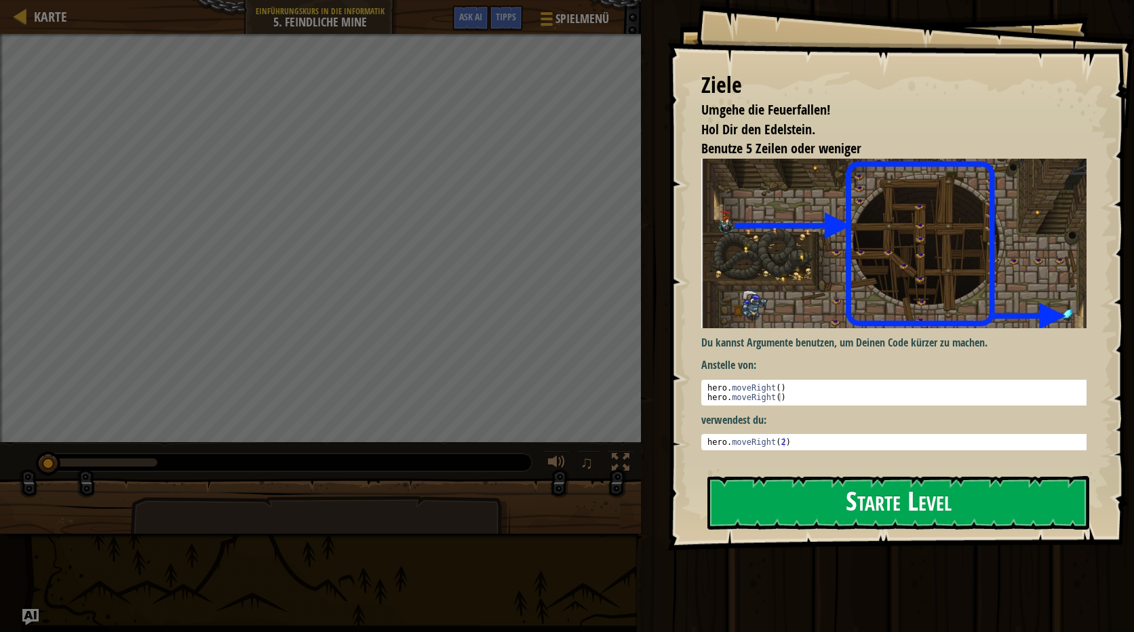
click at [816, 502] on button "Starte Level" at bounding box center [898, 503] width 382 height 54
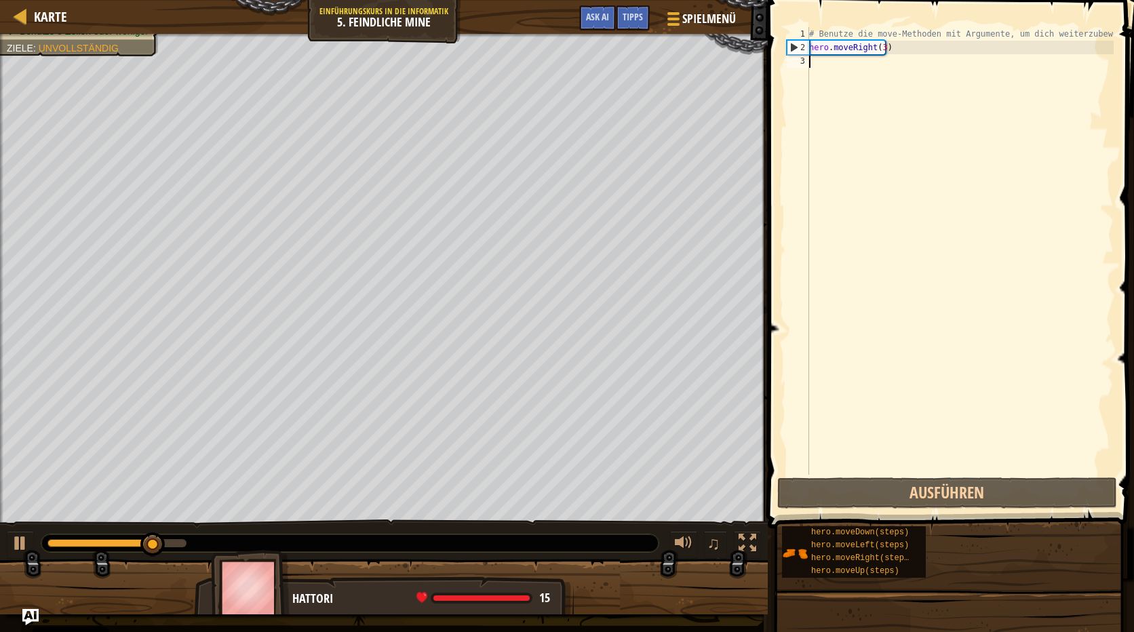
click at [837, 63] on div "# Benutze die move-Methoden mit Argumente, um dich weiterzubewegen hero . moveR…" at bounding box center [959, 264] width 307 height 475
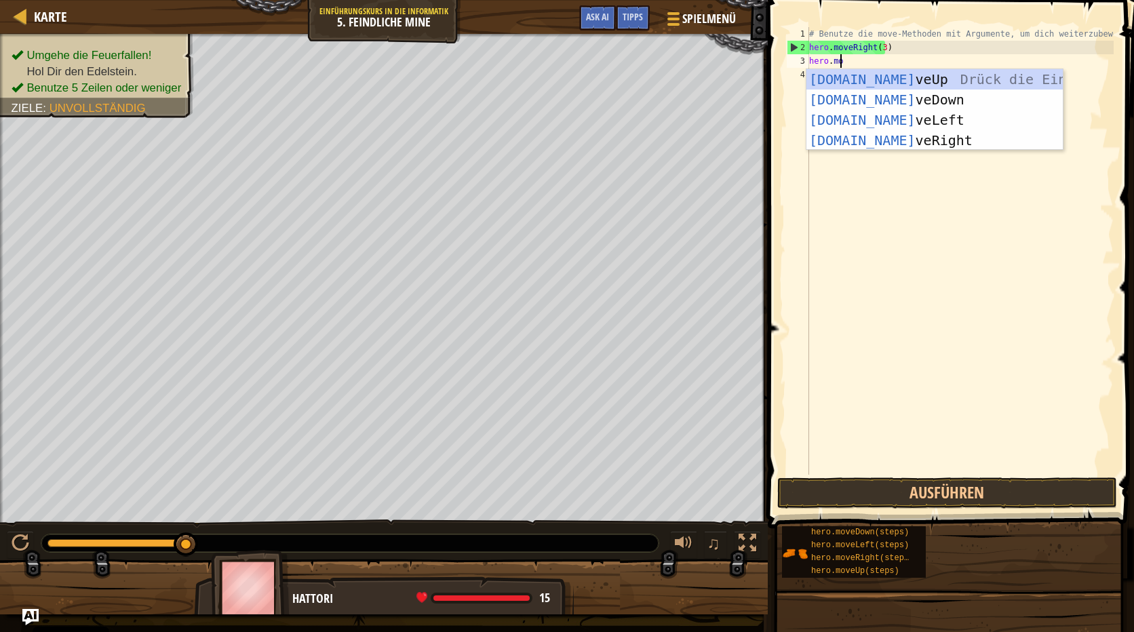
scroll to position [6, 2]
type textarea "hero.move"
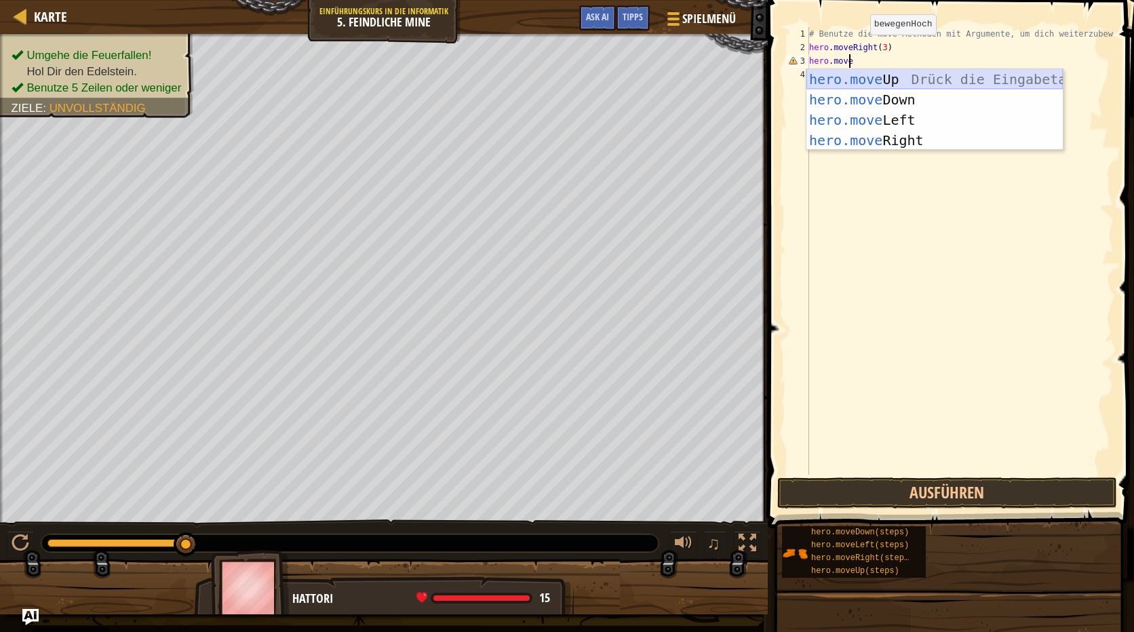
click at [933, 73] on div "hero.move Up Drück die Eingabetaste hero.move Down Drück die Eingabetaste hero.…" at bounding box center [934, 130] width 256 height 122
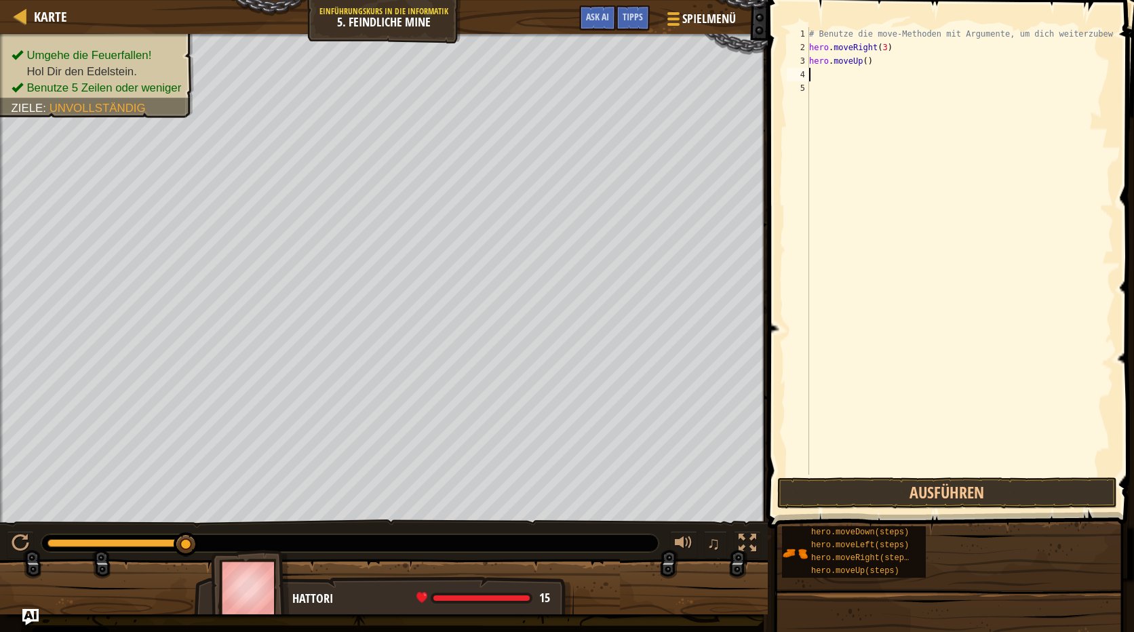
scroll to position [6, 0]
click at [1006, 484] on button "Ausführen" at bounding box center [947, 492] width 340 height 31
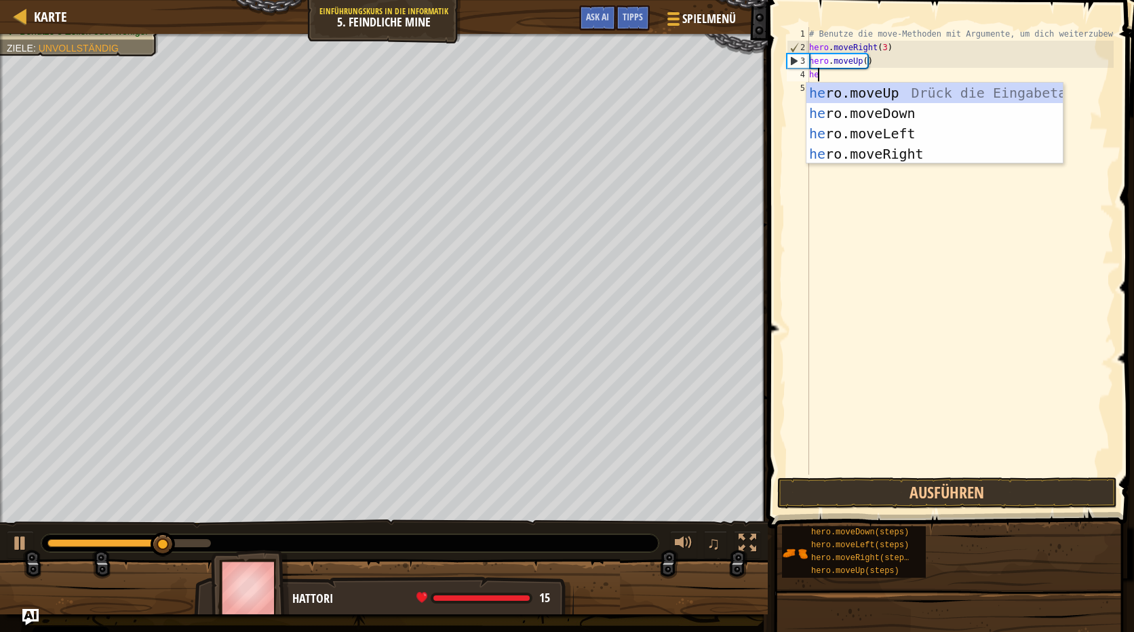
type textarea "hero"
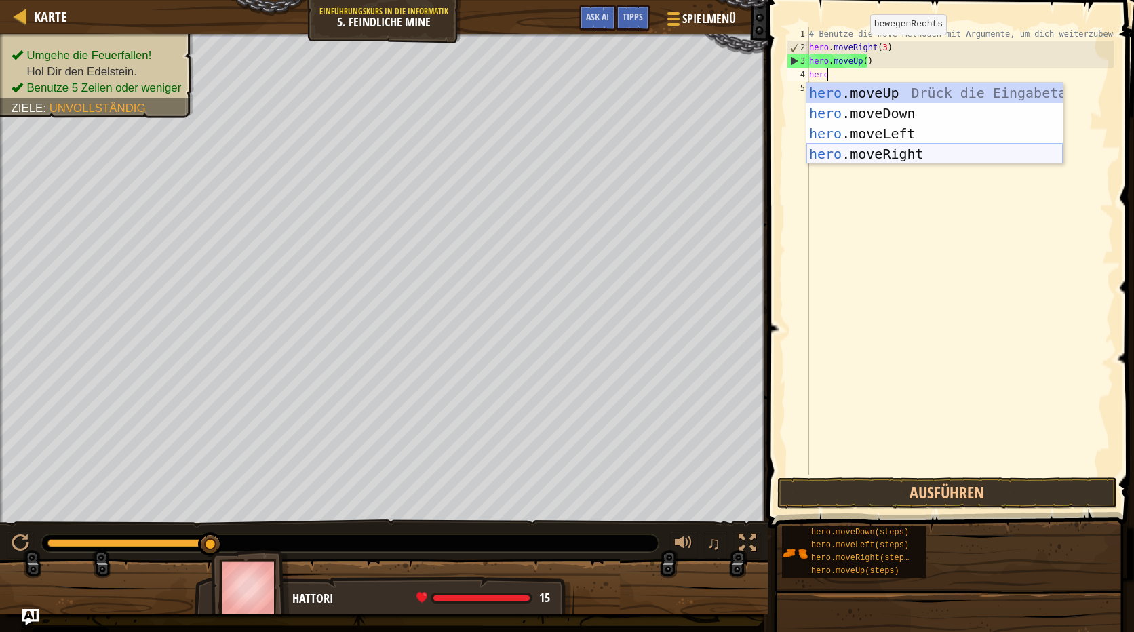
click at [890, 153] on div "hero .moveUp Drück die Eingabetaste hero .moveDown Drück die Eingabetaste hero …" at bounding box center [934, 144] width 256 height 122
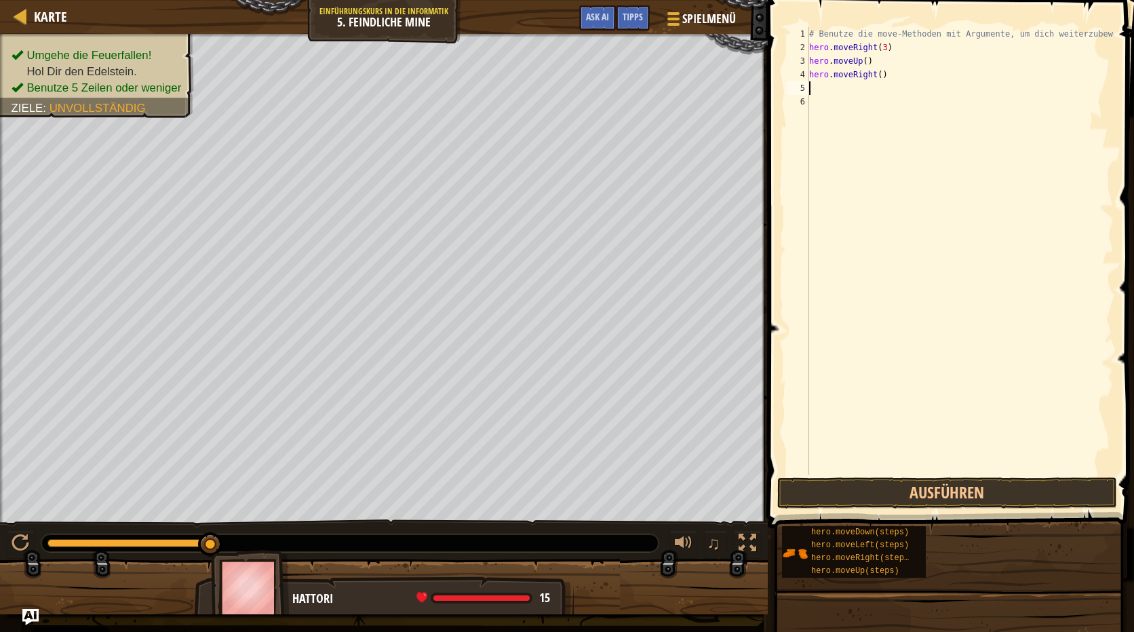
click at [885, 75] on div "# Benutze die move-Methoden mit Argumente, um dich weiterzubewegen hero . moveR…" at bounding box center [959, 264] width 307 height 475
type textarea "hero.moveRight()"
click at [874, 75] on div "# Benutze die move-Methoden mit Argumente, um dich weiterzubewegen hero . moveR…" at bounding box center [959, 264] width 307 height 475
click at [888, 76] on div "# Benutze die move-Methoden mit Argumente, um dich weiterzubewegen hero . moveR…" at bounding box center [959, 264] width 307 height 475
click at [812, 82] on div "# Benutze die move-Methoden mit Argumente, um dich weiterzubewegen hero . moveR…" at bounding box center [959, 264] width 307 height 475
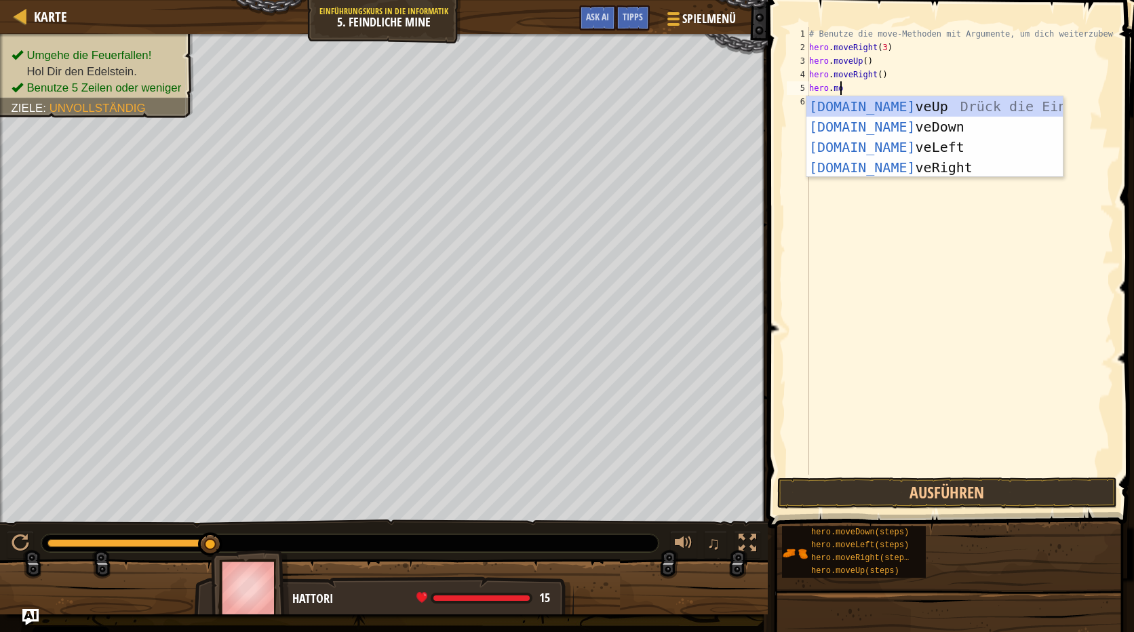
scroll to position [6, 2]
type textarea "hero.move"
click at [905, 124] on div "hero.move Up Drück die Eingabetaste hero.move Down Drück die Eingabetaste hero.…" at bounding box center [934, 157] width 256 height 122
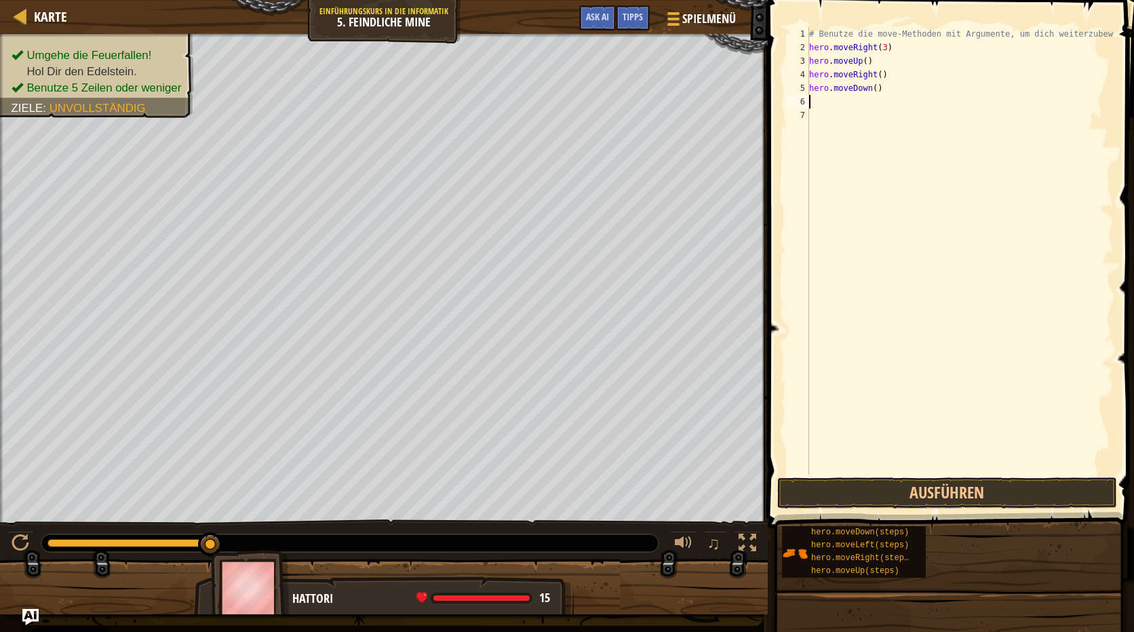
scroll to position [6, 0]
click at [873, 88] on div "# Benutze die move-Methoden mit Argumente, um dich weiterzubewegen hero . moveR…" at bounding box center [959, 264] width 307 height 475
type textarea "hero.moveDown(3)"
click at [998, 484] on button "Ausführen" at bounding box center [947, 492] width 340 height 31
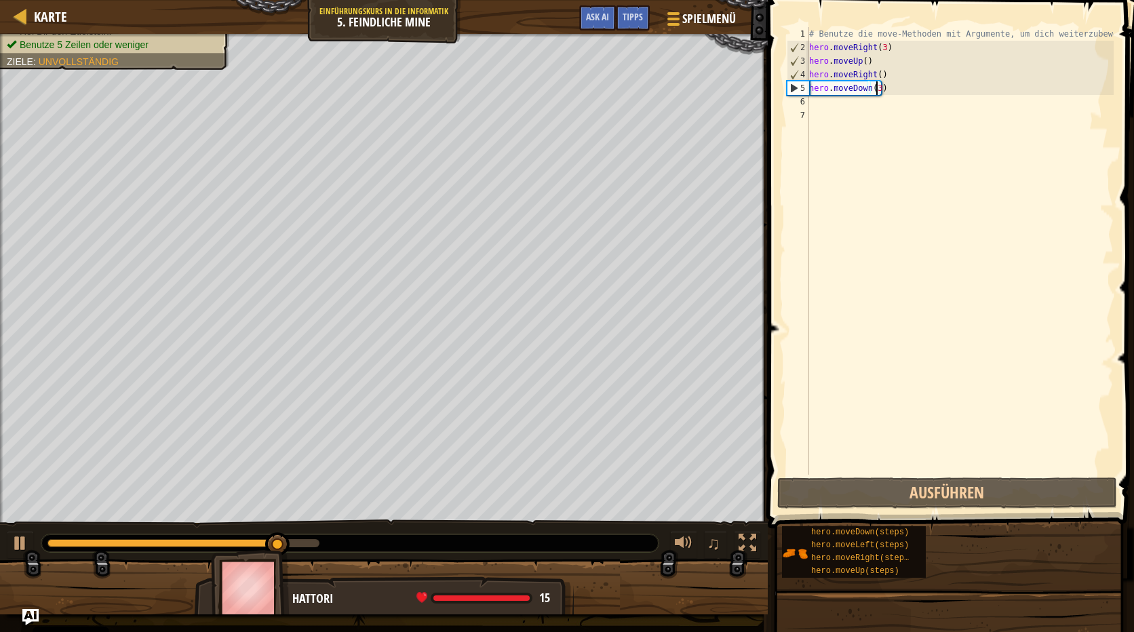
click at [833, 106] on div "# Benutze die move-Methoden mit Argumente, um dich weiterzubewegen hero . moveR…" at bounding box center [959, 264] width 307 height 475
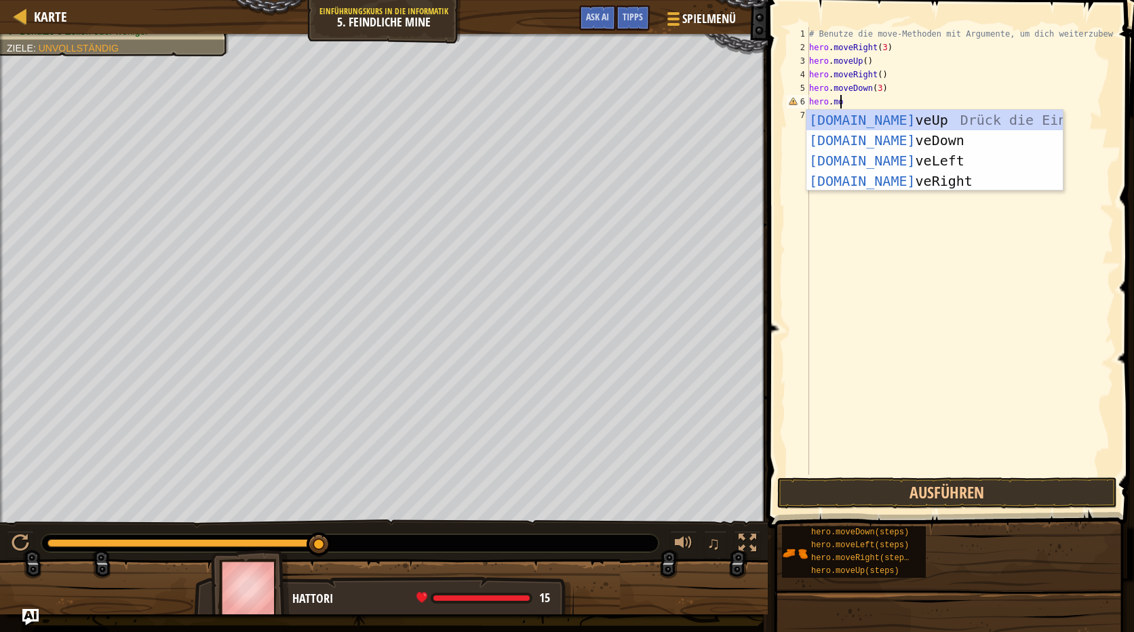
scroll to position [6, 2]
type textarea "hero.move"
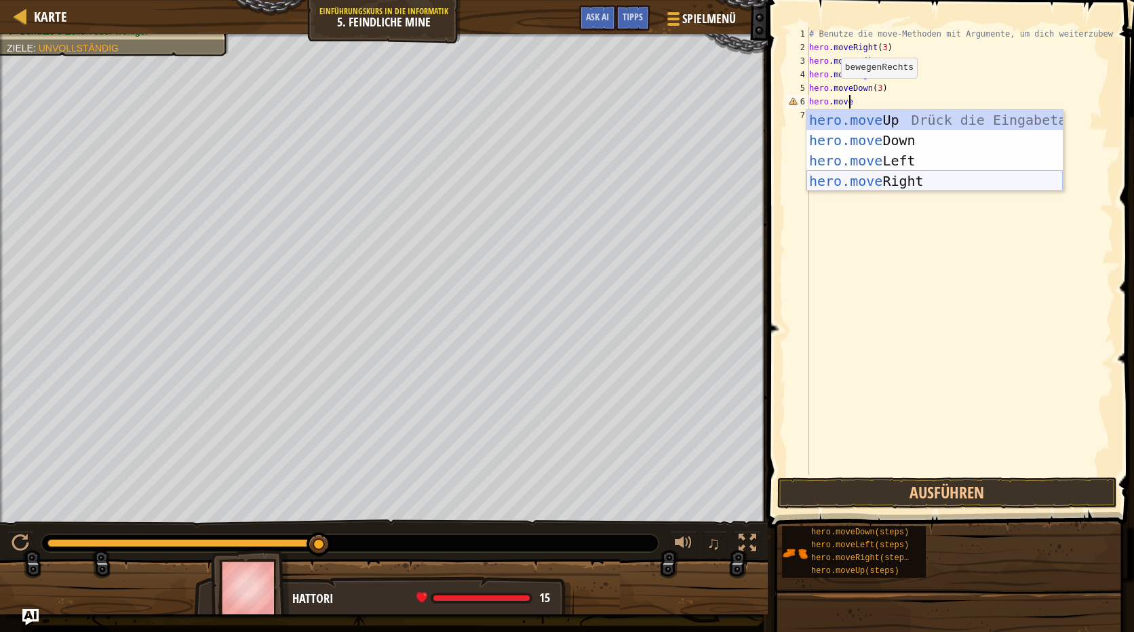
click at [916, 176] on div "hero.move Up Drück die Eingabetaste hero.move Down Drück die Eingabetaste hero.…" at bounding box center [934, 171] width 256 height 122
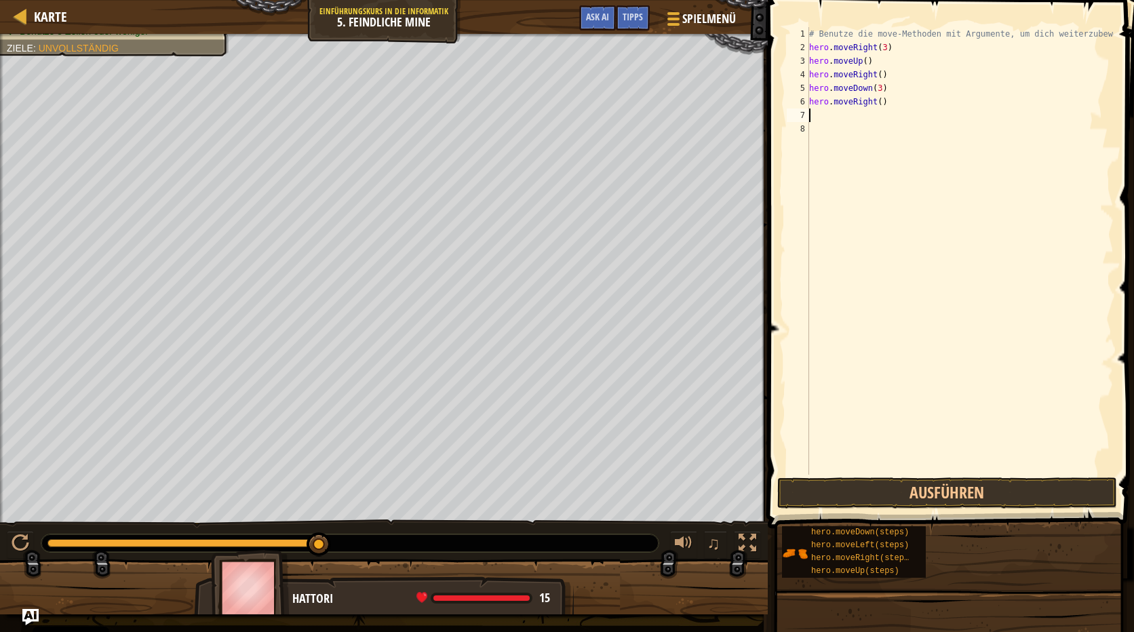
scroll to position [6, 0]
click at [877, 105] on div "# Benutze die move-Methoden mit Argumente, um dich weiterzubewegen hero . moveR…" at bounding box center [959, 264] width 307 height 475
type textarea "hero.moveRight(2)"
click at [920, 483] on button "Ausführen" at bounding box center [947, 492] width 340 height 31
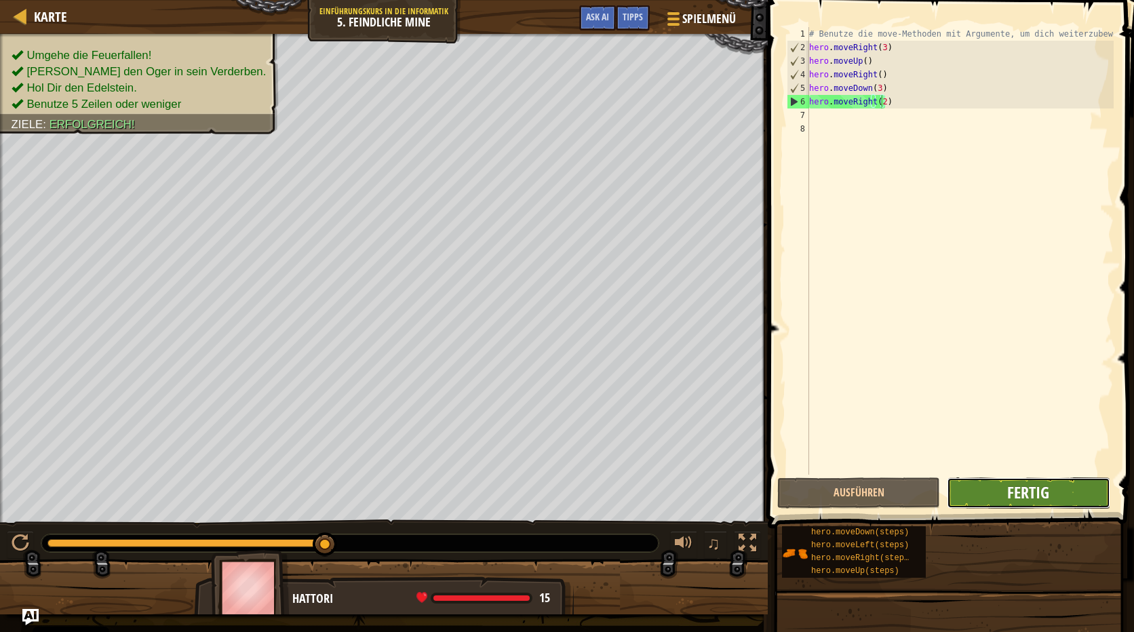
click at [1015, 491] on span "Fertig" at bounding box center [1028, 493] width 42 height 22
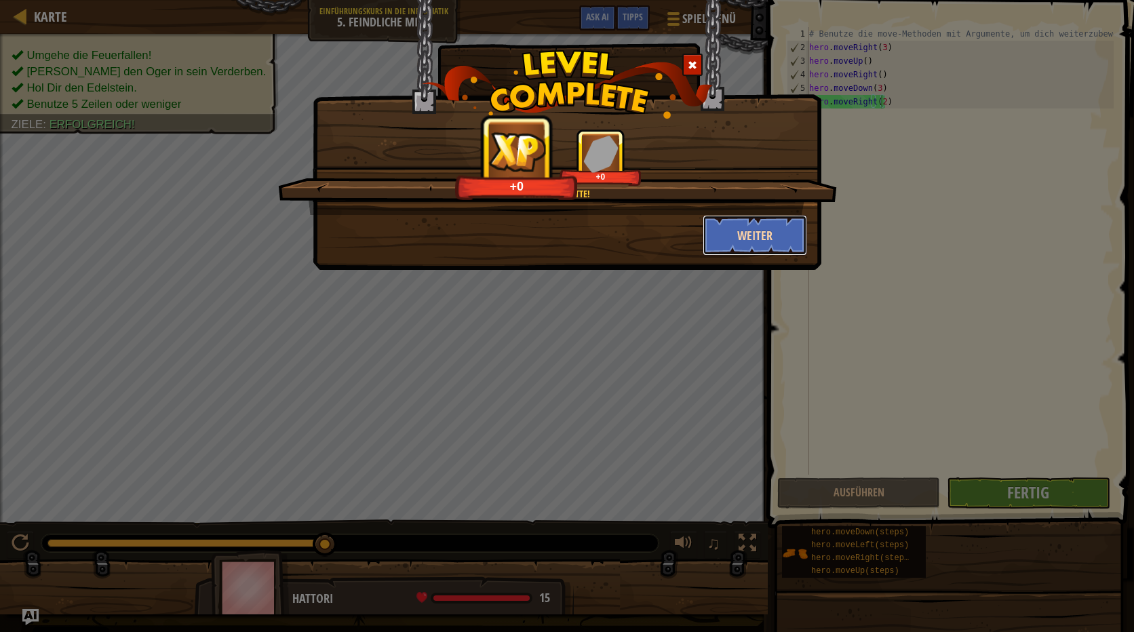
click at [771, 235] on button "Weiter" at bounding box center [755, 235] width 105 height 41
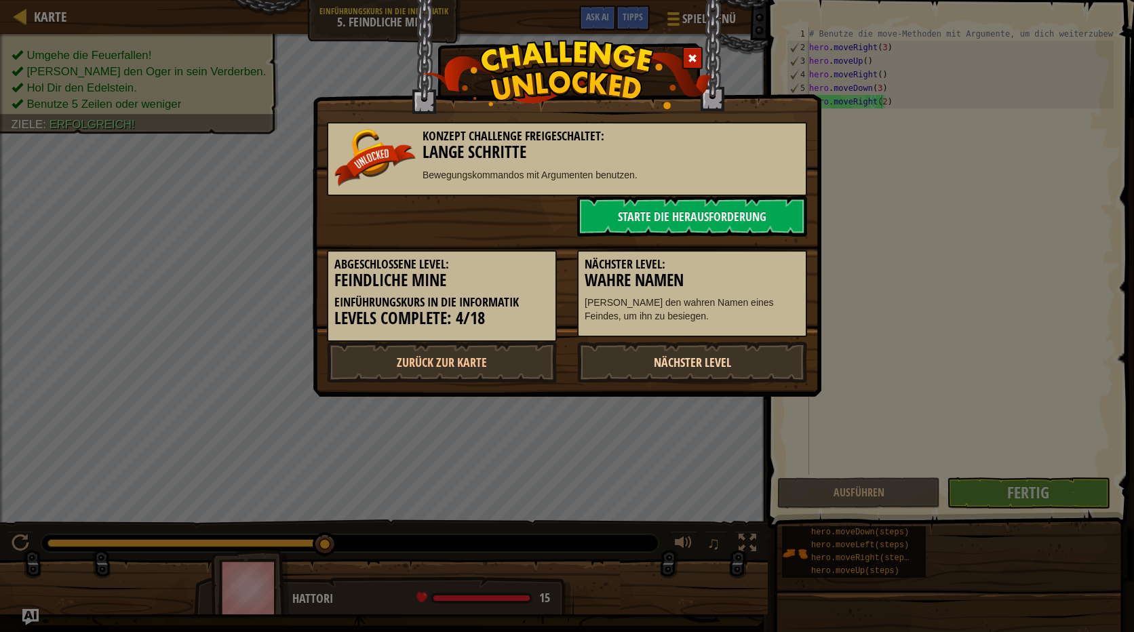
click at [750, 355] on link "Nächster Level" at bounding box center [692, 362] width 230 height 41
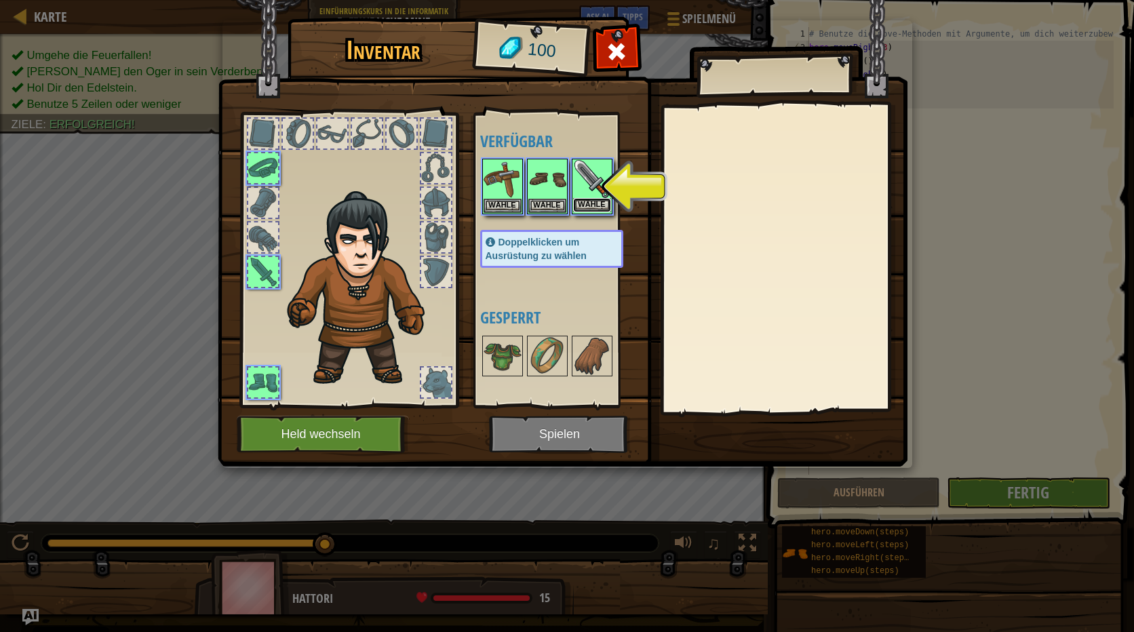
click at [587, 199] on button "Wähle" at bounding box center [592, 205] width 38 height 14
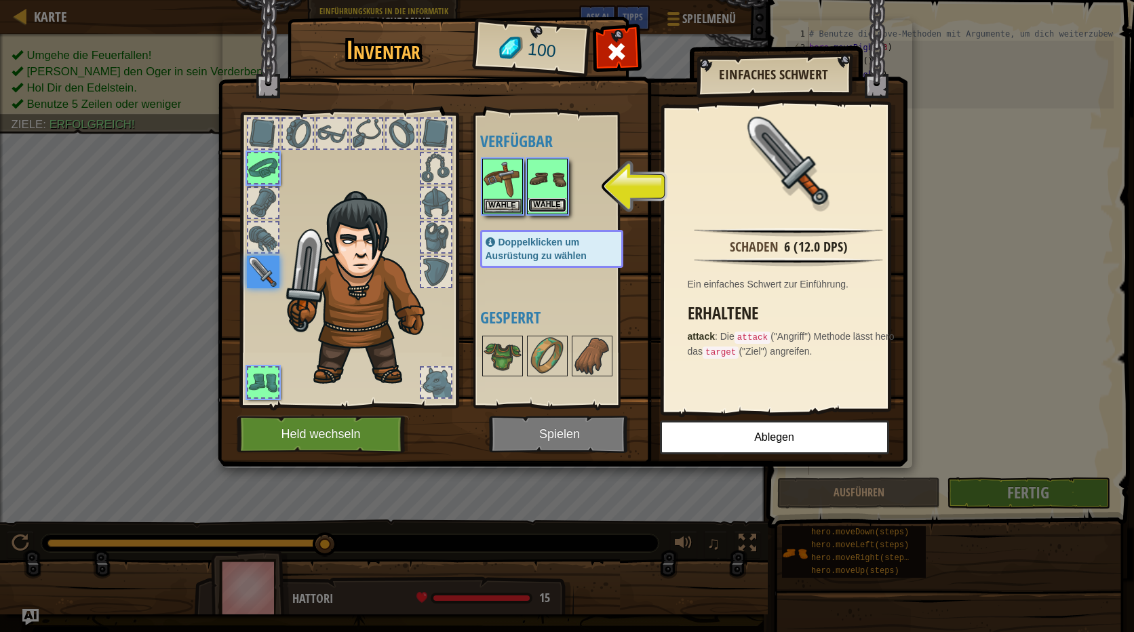
click at [539, 203] on button "Wähle" at bounding box center [547, 205] width 38 height 14
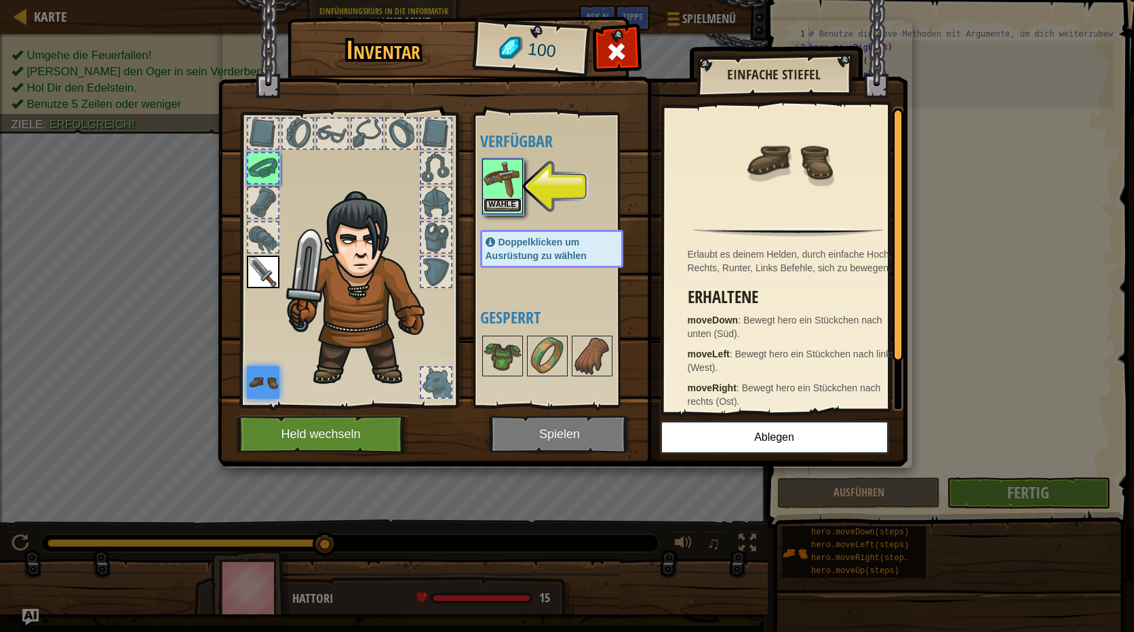
click at [509, 205] on button "Wähle" at bounding box center [503, 205] width 38 height 14
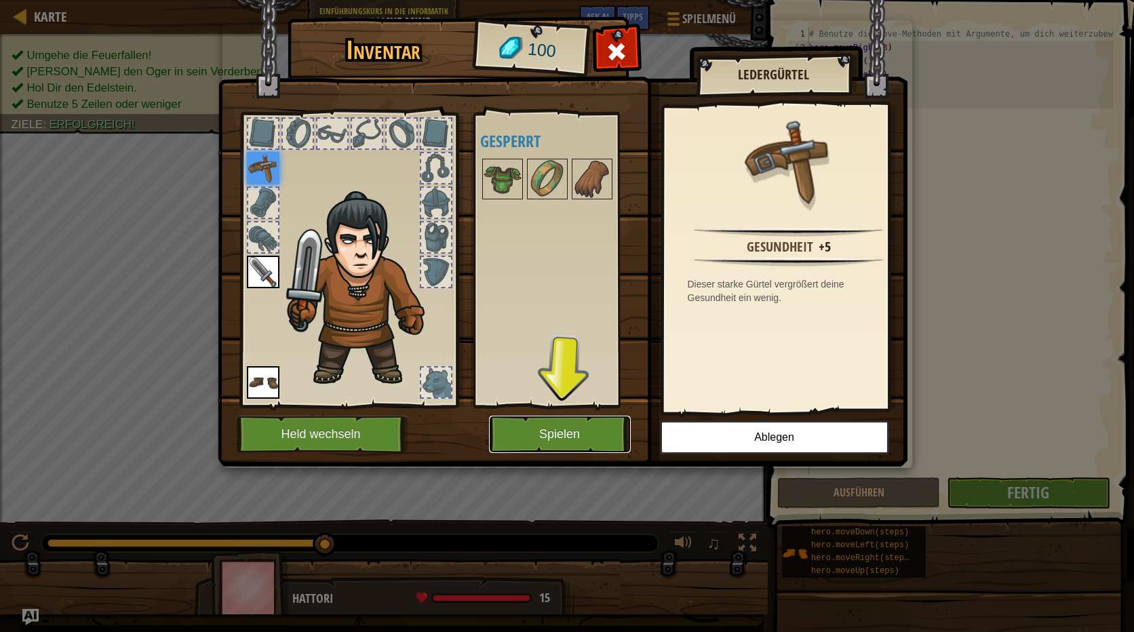
click at [567, 435] on button "Spielen" at bounding box center [560, 434] width 142 height 37
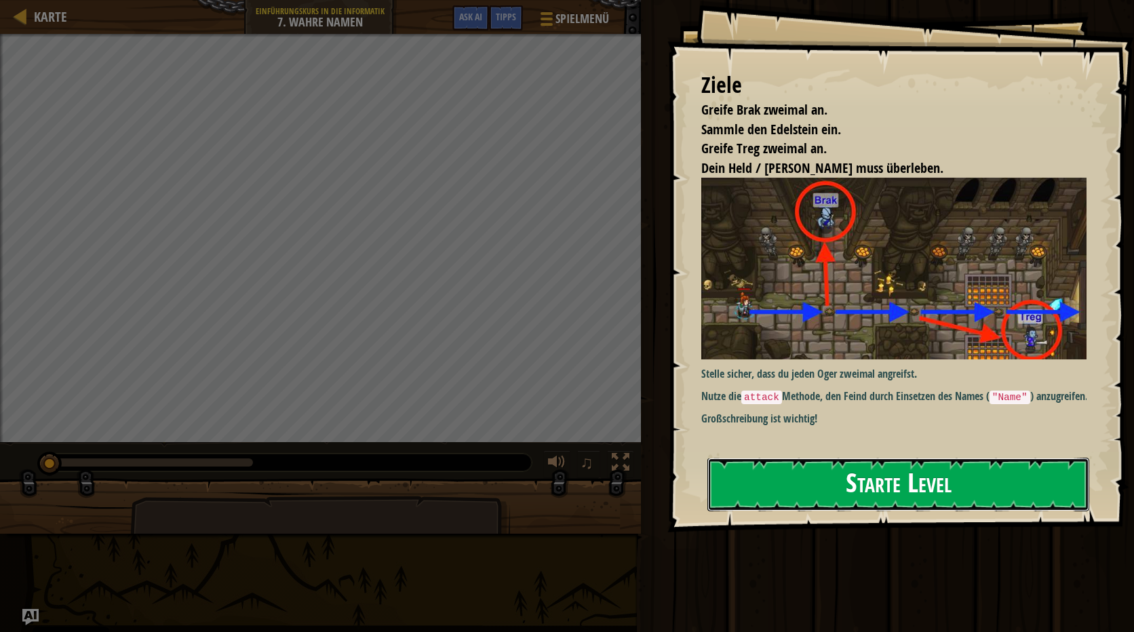
click at [920, 472] on button "Starte Level" at bounding box center [898, 485] width 382 height 54
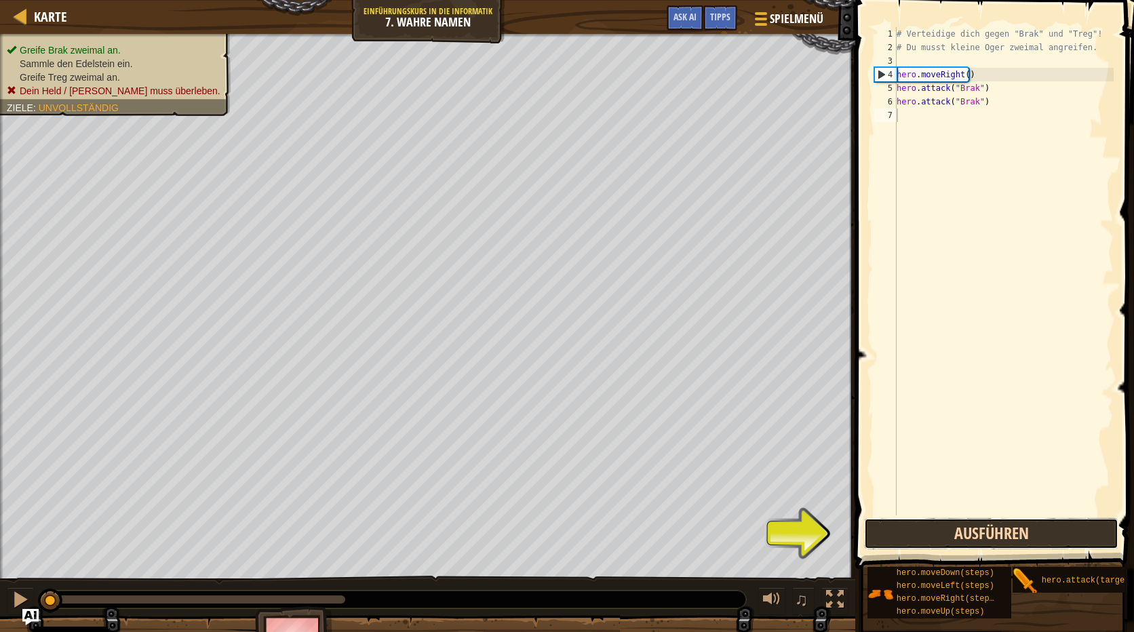
click at [979, 528] on button "Ausführen" at bounding box center [991, 533] width 254 height 31
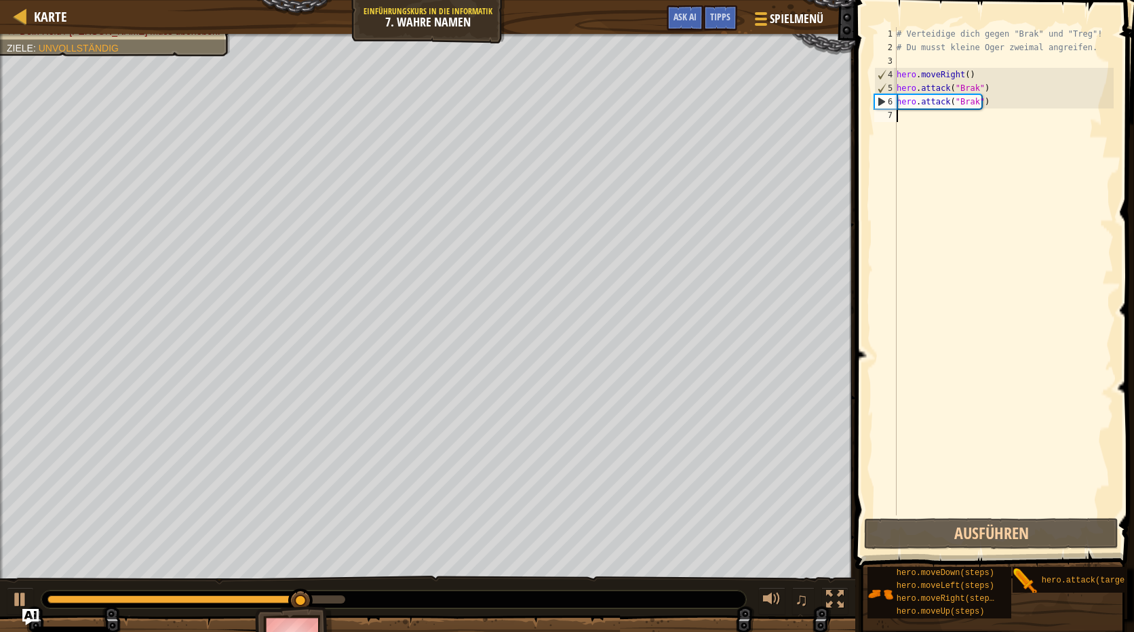
click at [918, 115] on div "# Verteidige dich gegen "Brak" und "Treg"! # Du musst kleine Oger zweimal angre…" at bounding box center [1004, 284] width 220 height 515
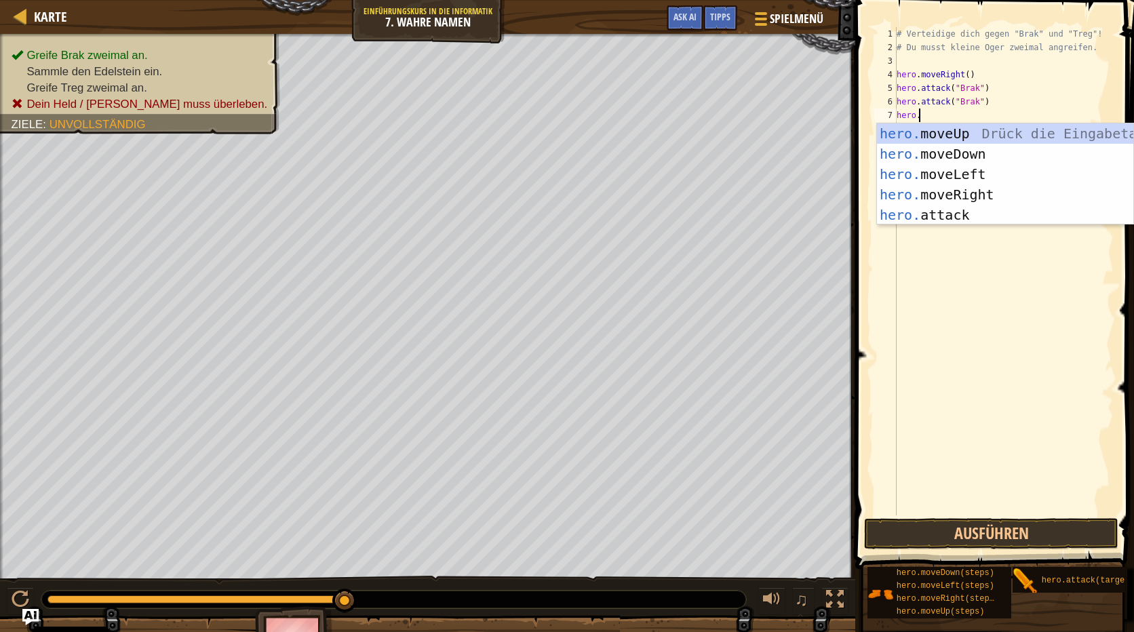
scroll to position [6, 1]
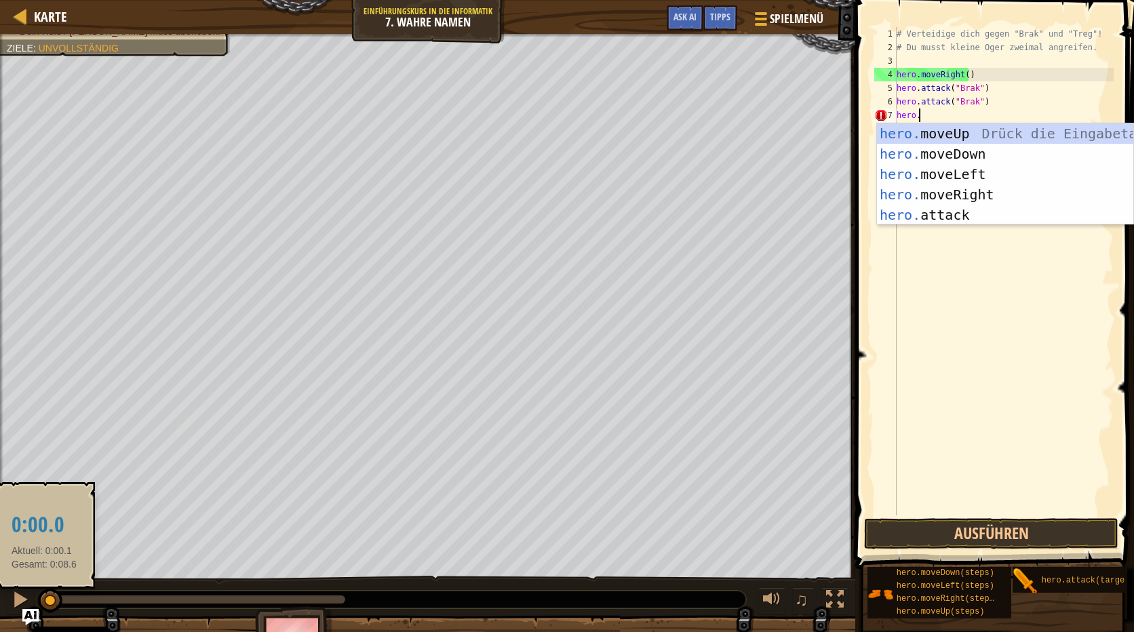
drag, startPoint x: 342, startPoint y: 599, endPoint x: 44, endPoint y: 590, distance: 298.5
click at [44, 590] on div at bounding box center [50, 601] width 24 height 24
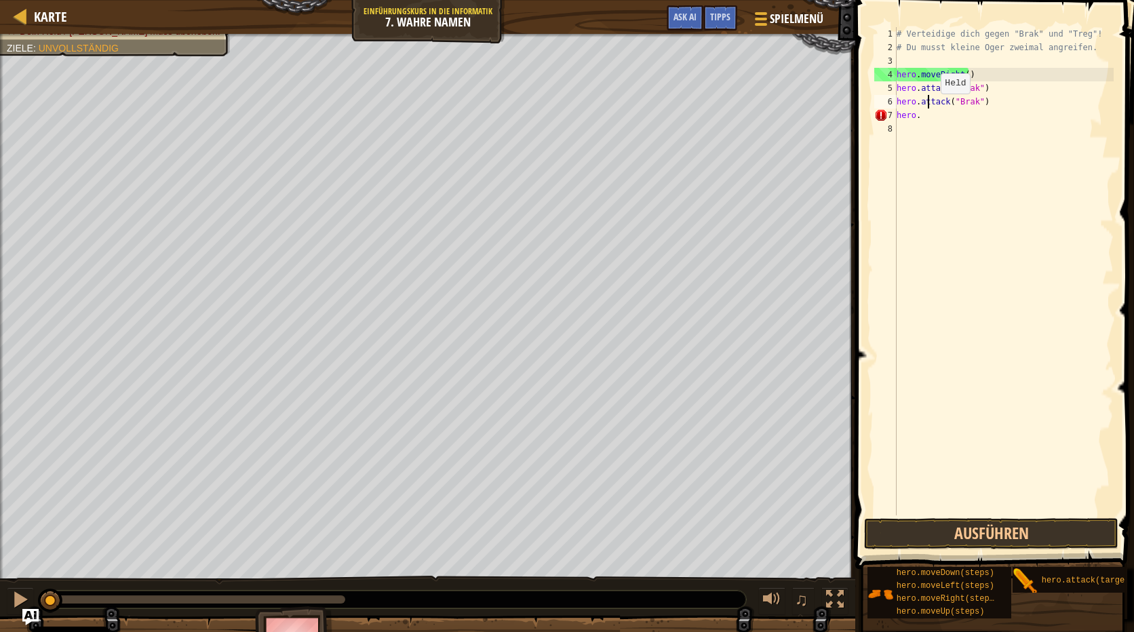
click at [929, 107] on div "# Verteidige dich gegen "Brak" und "Treg"! # Du musst kleine Oger zweimal angre…" at bounding box center [1004, 284] width 220 height 515
click at [928, 119] on div "# Verteidige dich gegen "Brak" und "Treg"! # Du musst kleine Oger zweimal angre…" at bounding box center [1004, 284] width 220 height 515
type textarea "h"
click at [908, 115] on div "# Verteidige dich gegen "Brak" und "Treg"! # Du musst kleine Oger zweimal angre…" at bounding box center [1004, 284] width 220 height 515
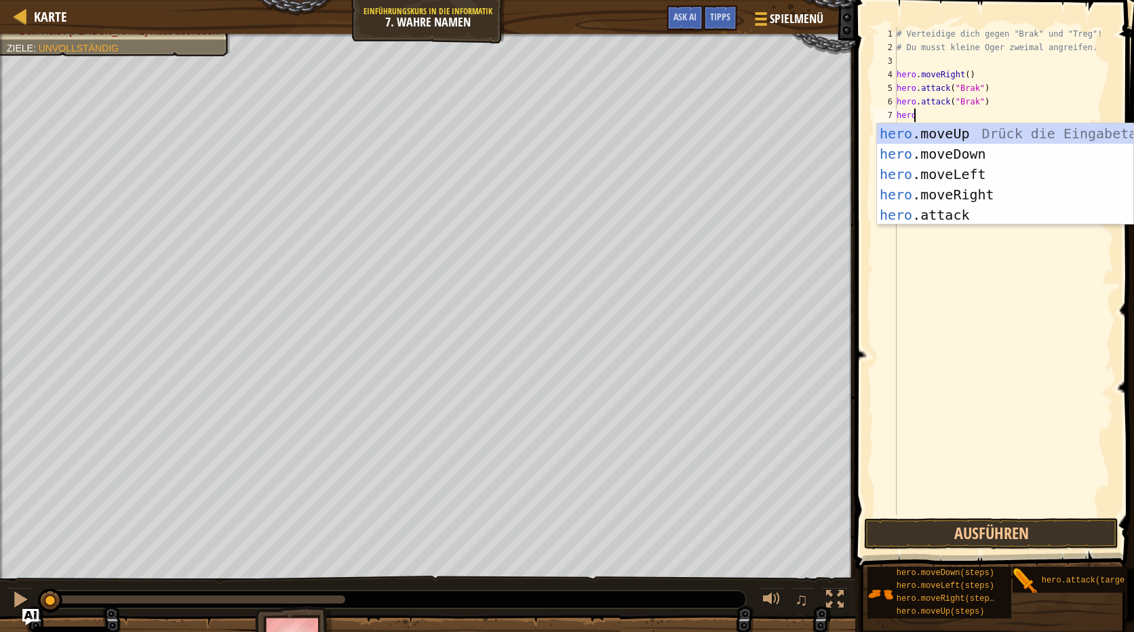
scroll to position [6, 1]
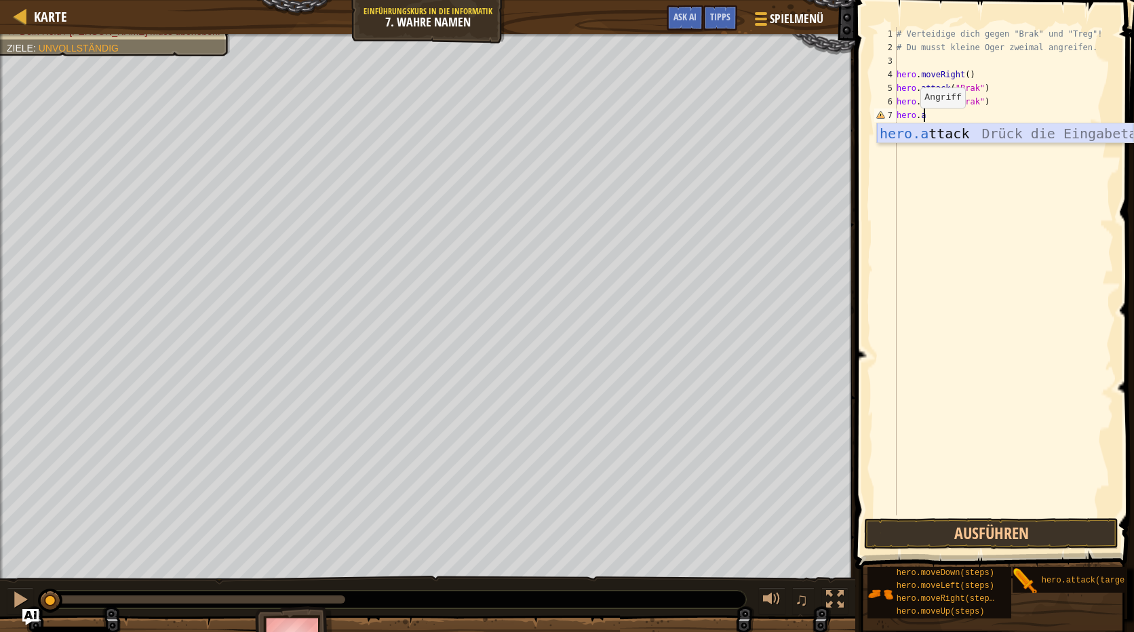
click at [949, 124] on div "hero.a ttack Drück die Eingabetaste" at bounding box center [1005, 153] width 256 height 61
type textarea "hero.attack("Enemy Name")"
click at [909, 131] on div "# Verteidige dich gegen "Brak" und "Treg"! # Du musst kleine Oger zweimal angre…" at bounding box center [1004, 284] width 220 height 515
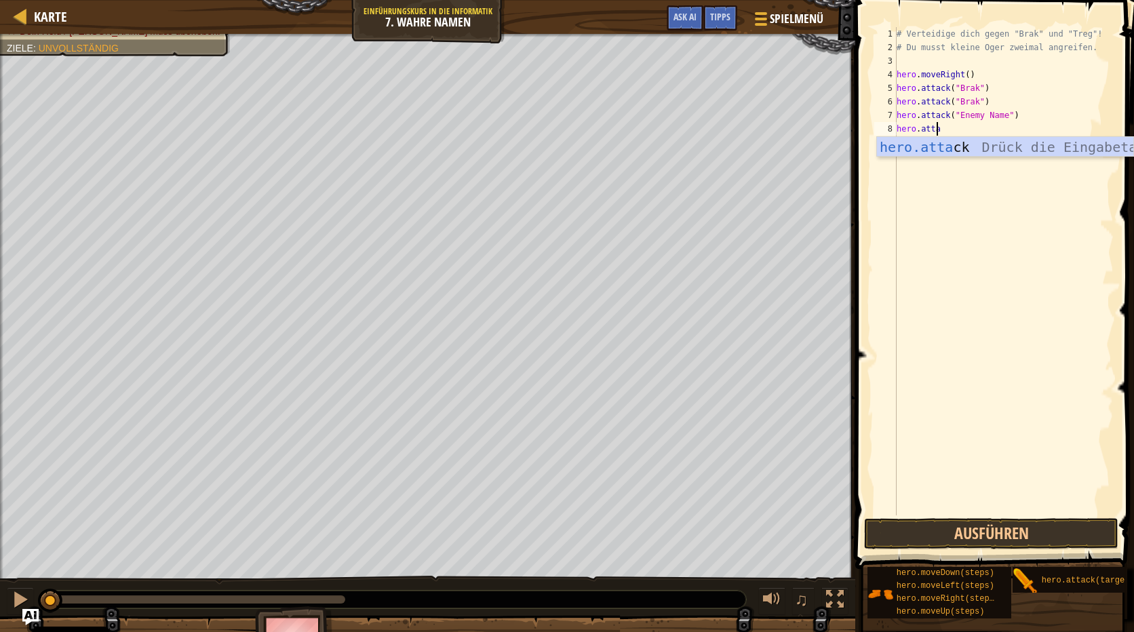
scroll to position [6, 3]
click at [954, 140] on div "hero.atta ck Drück die Eingabetaste" at bounding box center [1005, 167] width 256 height 61
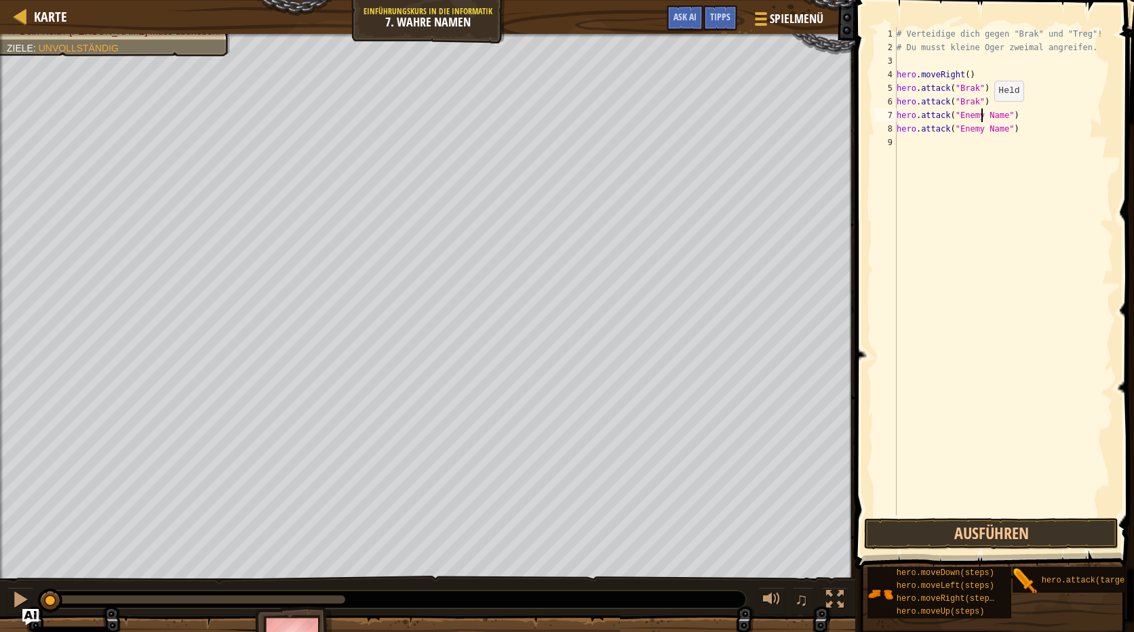
click at [983, 115] on div "# Verteidige dich gegen "Brak" und "Treg"! # Du musst kleine Oger zweimal angre…" at bounding box center [1004, 284] width 220 height 515
click at [996, 117] on div "# Verteidige dich gegen "Brak" und "Treg"! # Du musst kleine Oger zweimal angre…" at bounding box center [1004, 284] width 220 height 515
click at [1002, 117] on div "# Verteidige dich gegen "Brak" und "Treg"! # Du musst kleine Oger zweimal angre…" at bounding box center [1004, 284] width 220 height 515
click at [998, 119] on div "# Verteidige dich gegen "Brak" und "Treg"! # Du musst kleine Oger zweimal angre…" at bounding box center [1004, 284] width 220 height 515
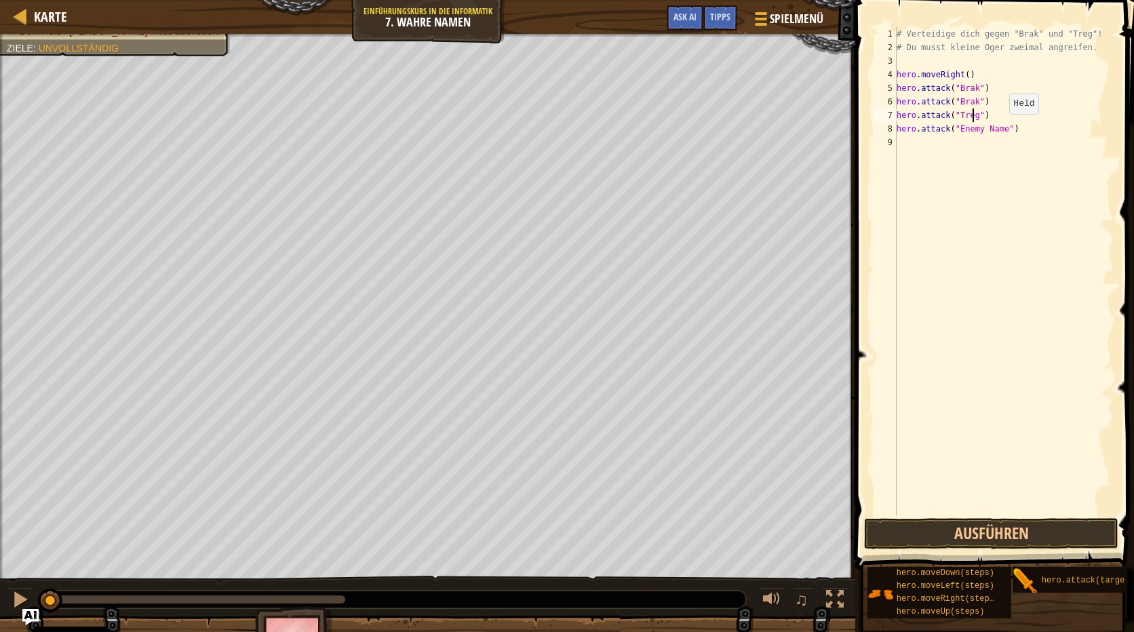
click at [998, 127] on div "# Verteidige dich gegen "Brak" und "Treg"! # Du musst kleine Oger zweimal angre…" at bounding box center [1004, 284] width 220 height 515
type textarea "hero.attack("Treg")"
click at [938, 532] on button "Ausführen" at bounding box center [991, 533] width 254 height 31
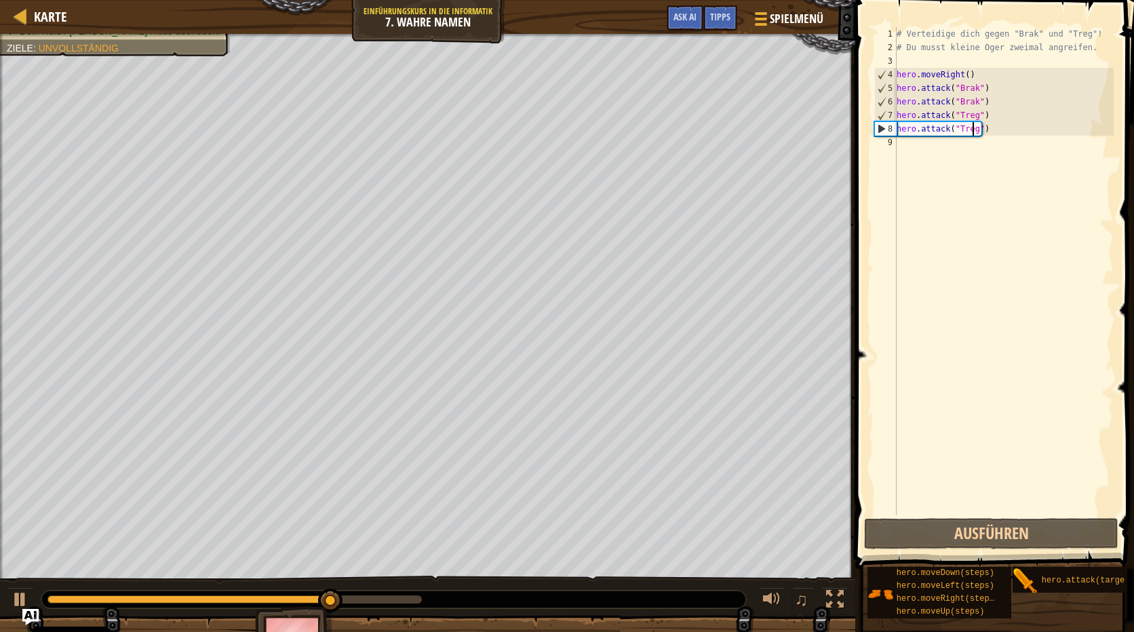
click at [930, 149] on div "# Verteidige dich gegen "Brak" und "Treg"! # Du musst kleine Oger zweimal angre…" at bounding box center [1004, 284] width 220 height 515
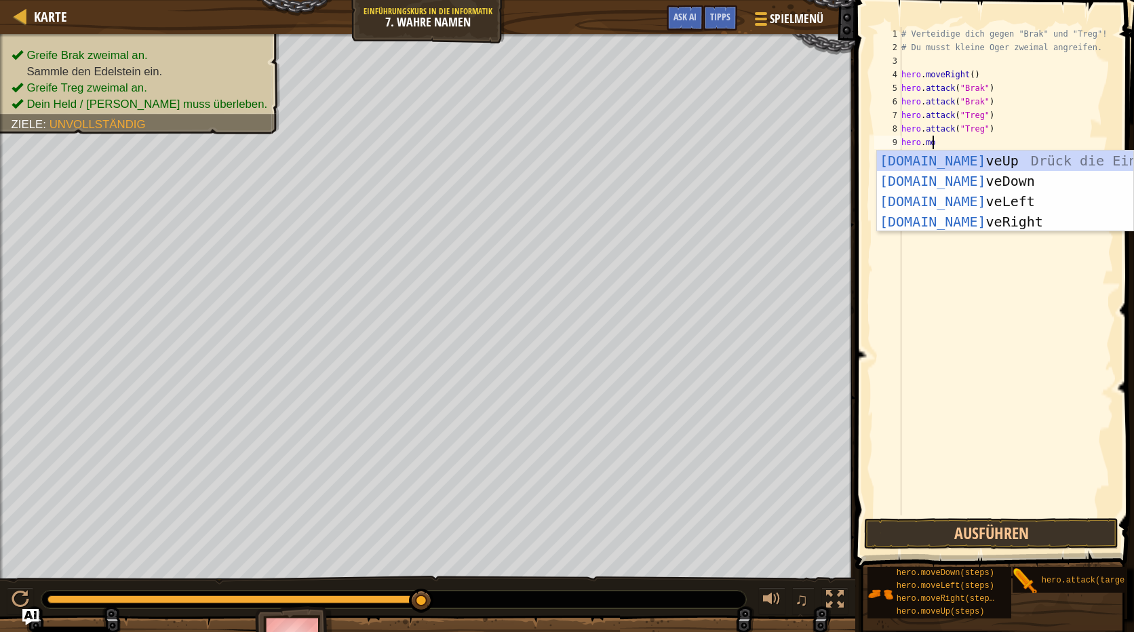
type textarea "[DOMAIN_NAME]"
click at [974, 213] on div "[DOMAIN_NAME] veUp [PERSON_NAME] die Eingabetaste [DOMAIN_NAME] veDown Drück di…" at bounding box center [1005, 212] width 256 height 122
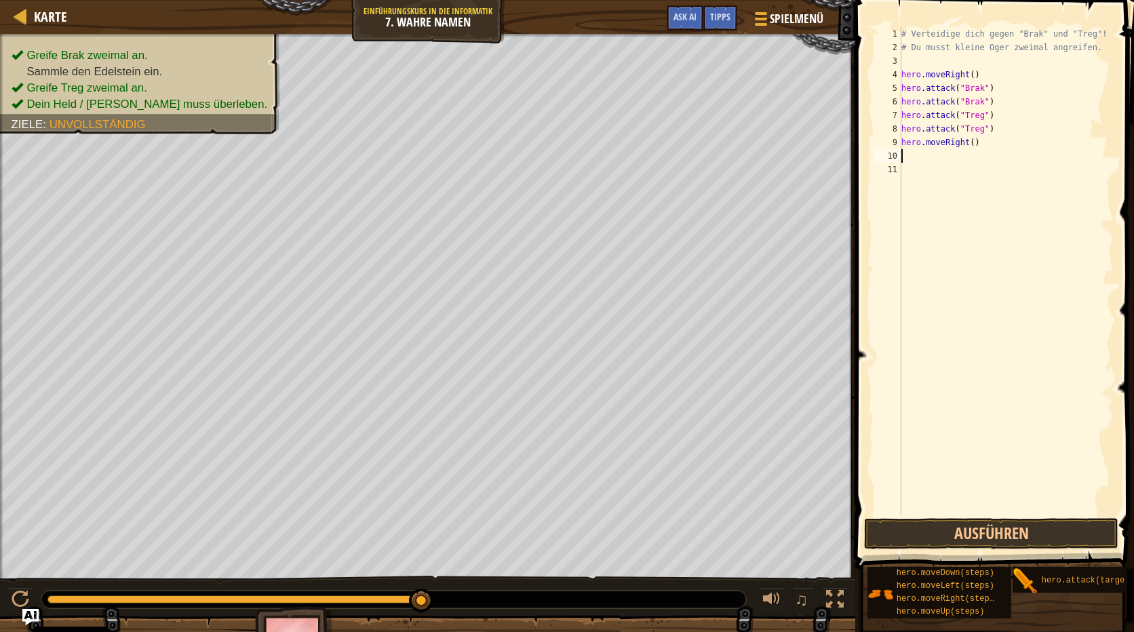
scroll to position [6, 0]
click at [981, 523] on button "Ausführen" at bounding box center [991, 533] width 254 height 31
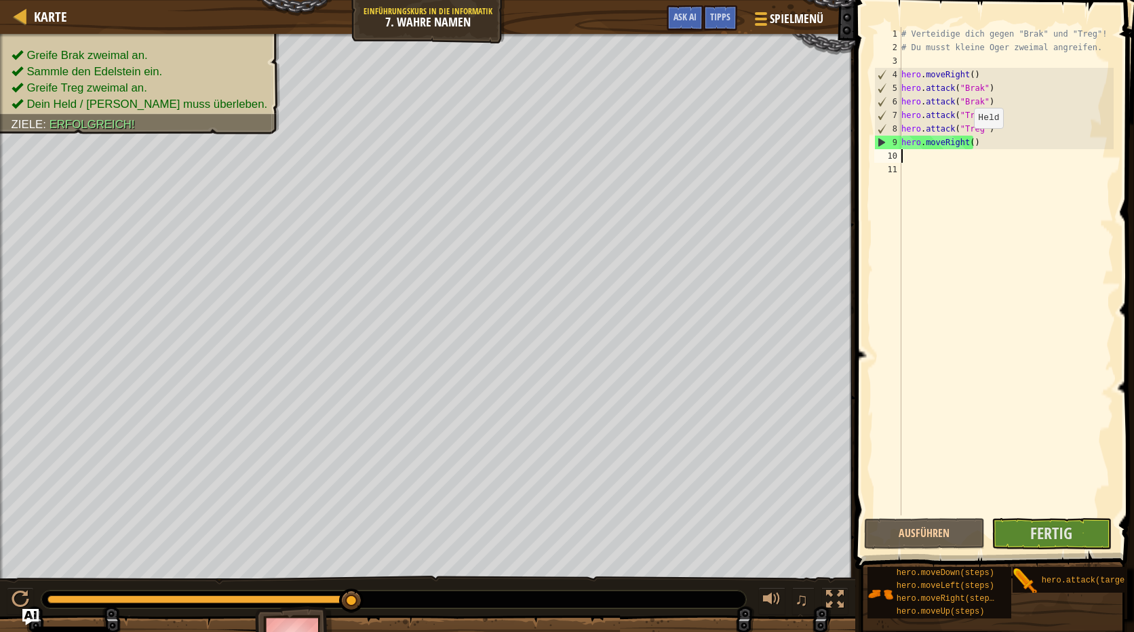
click at [967, 142] on div "# Verteidige dich gegen "Brak" und "Treg"! # Du musst kleine Oger zweimal angre…" at bounding box center [1007, 284] width 216 height 515
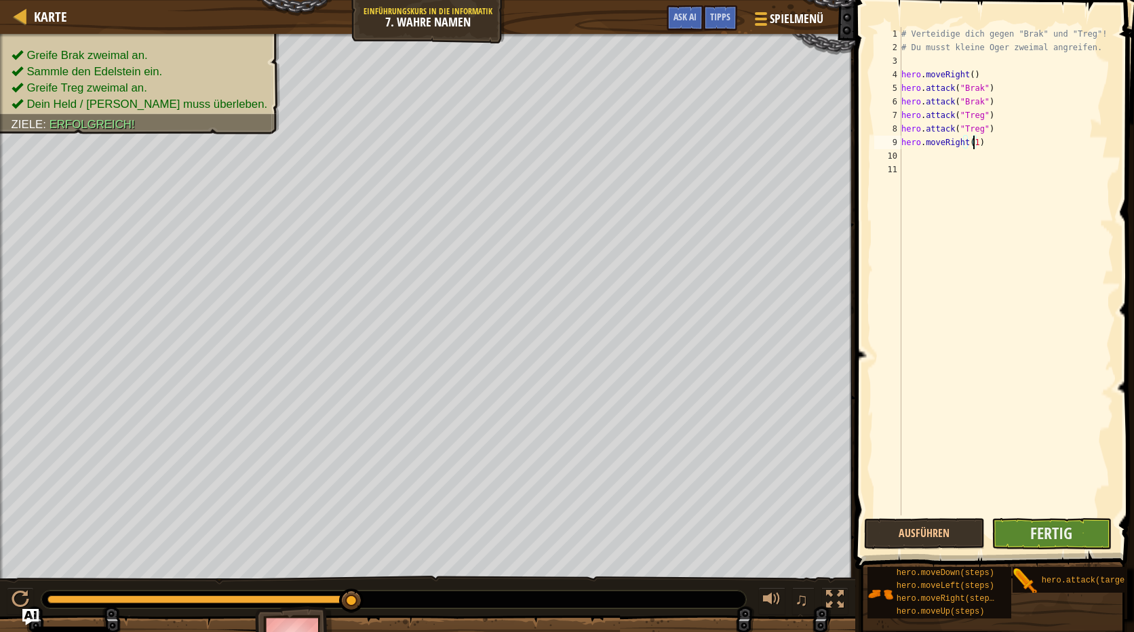
type textarea "hero.moveRight(1)"
click at [1076, 527] on button "Fertig" at bounding box center [1051, 533] width 121 height 31
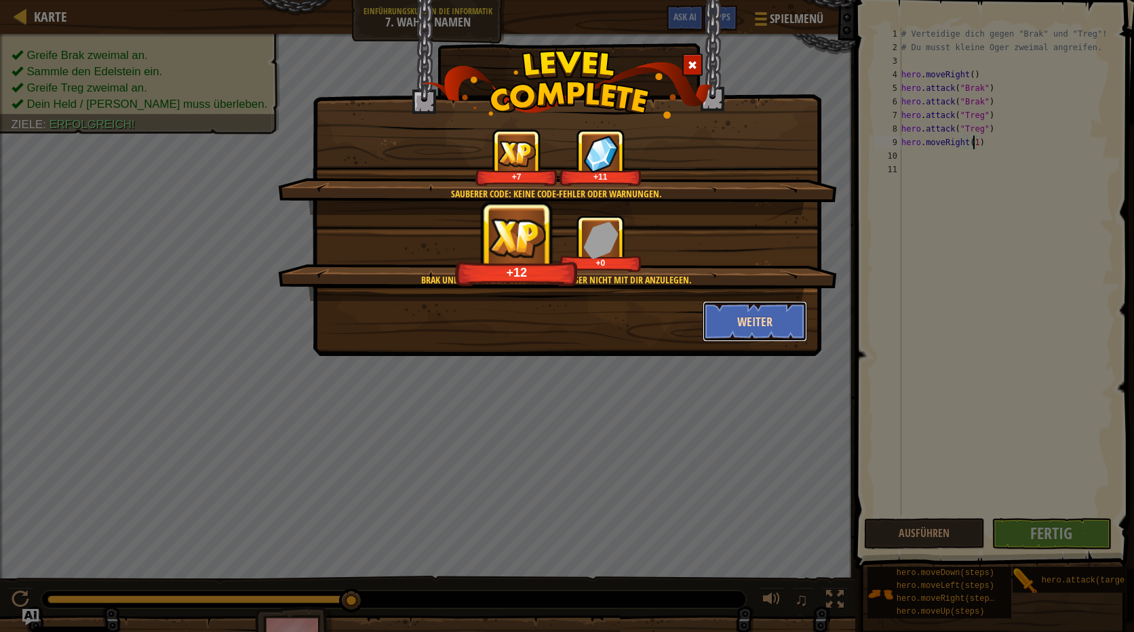
click at [734, 314] on button "Weiter" at bounding box center [755, 321] width 105 height 41
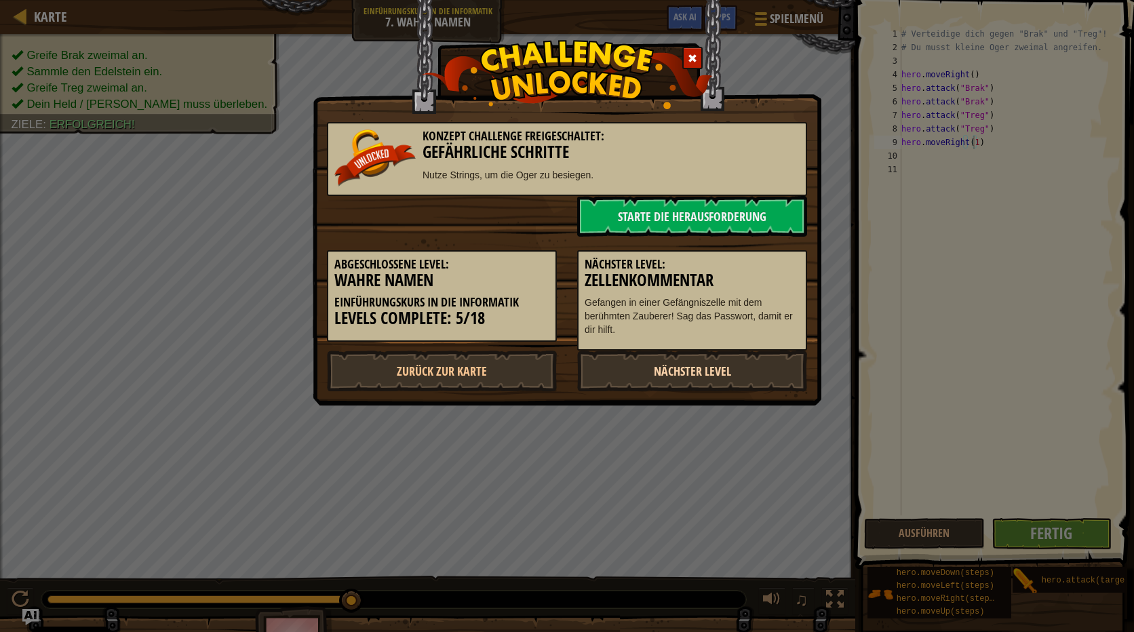
click at [745, 367] on link "Nächster Level" at bounding box center [692, 371] width 230 height 41
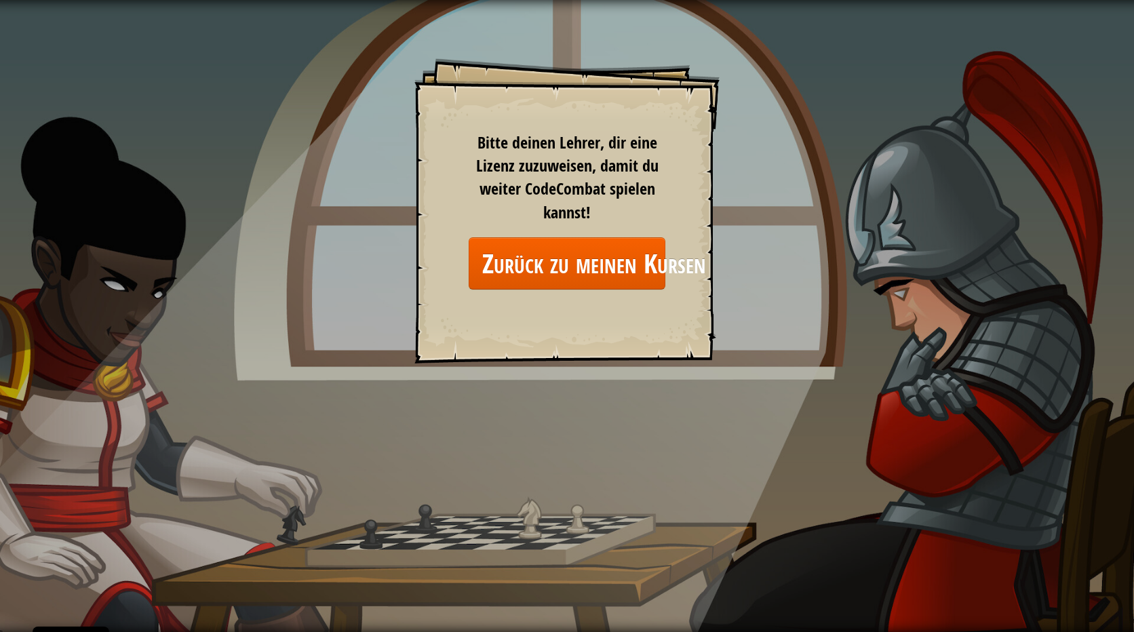
click at [707, 225] on div "Goals Start Level Fehler beim Laden vom Server Leider musst du ein Abo haben, u…" at bounding box center [566, 210] width 305 height 305
click at [588, 265] on link "Zurück zu meinen Kursen" at bounding box center [567, 263] width 197 height 52
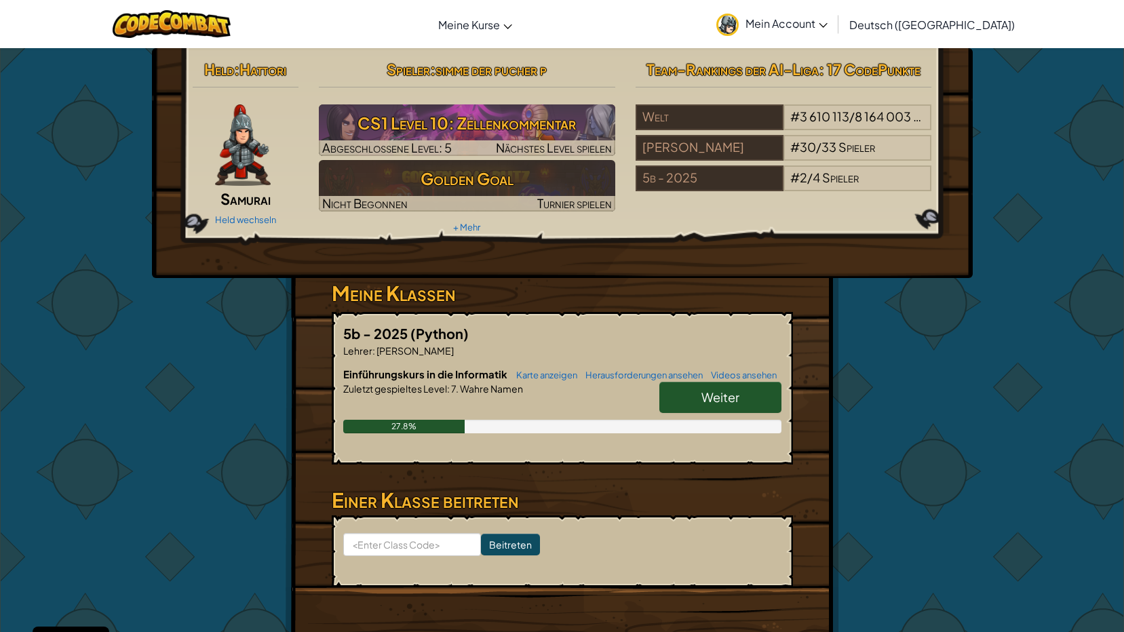
click at [690, 394] on link "Weiter" at bounding box center [720, 397] width 122 height 31
select select "de-DE"
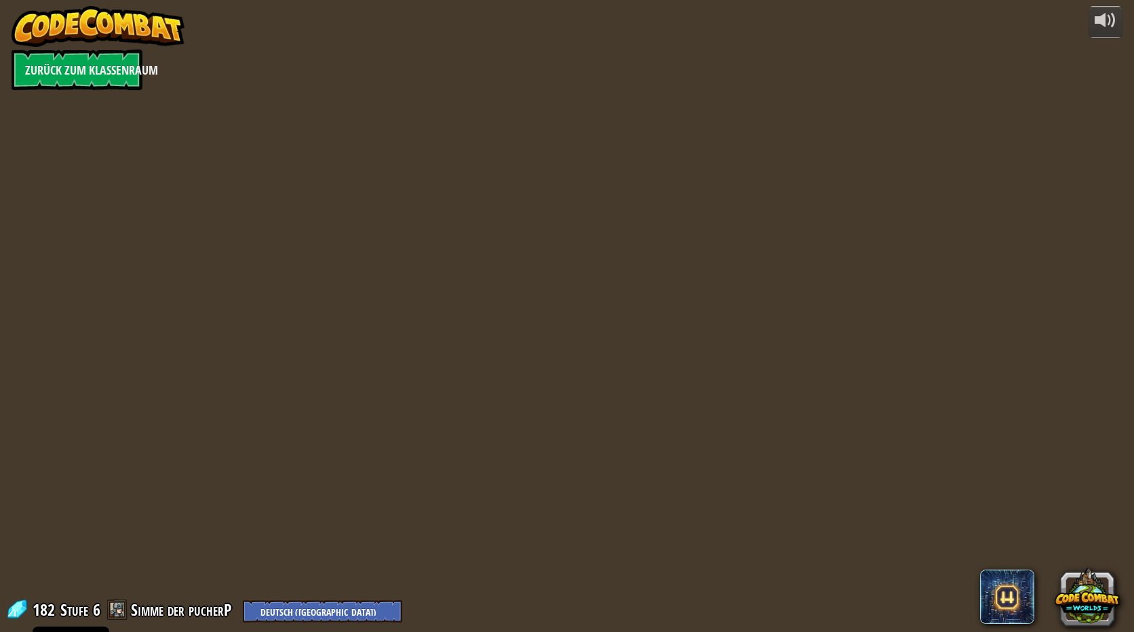
select select "de-DE"
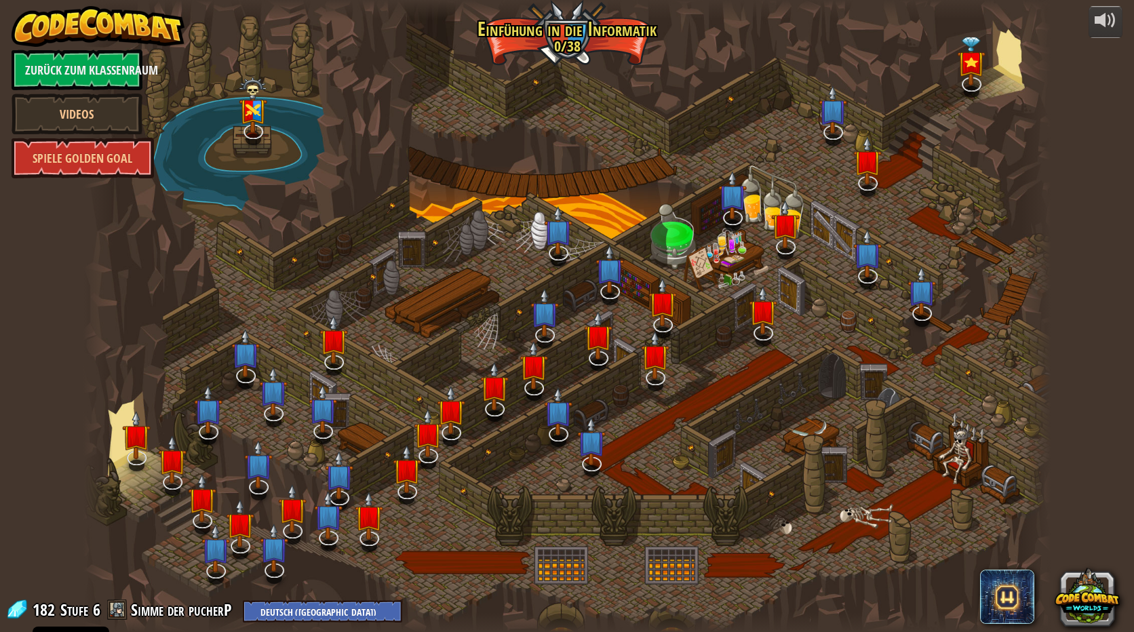
select select "de-DE"
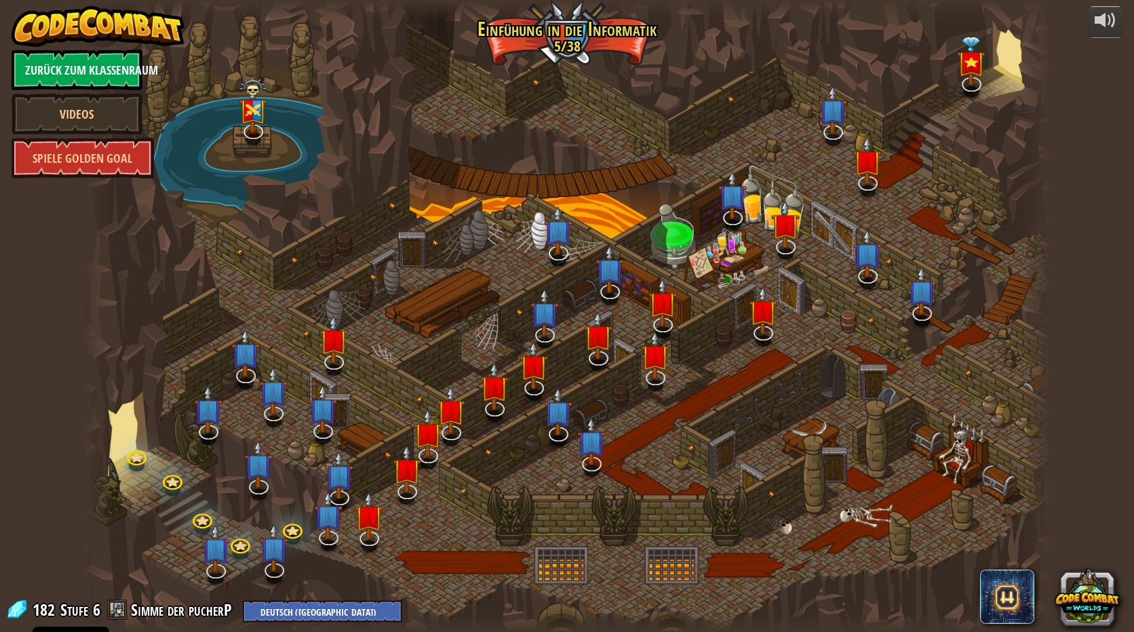
select select "de-DE"
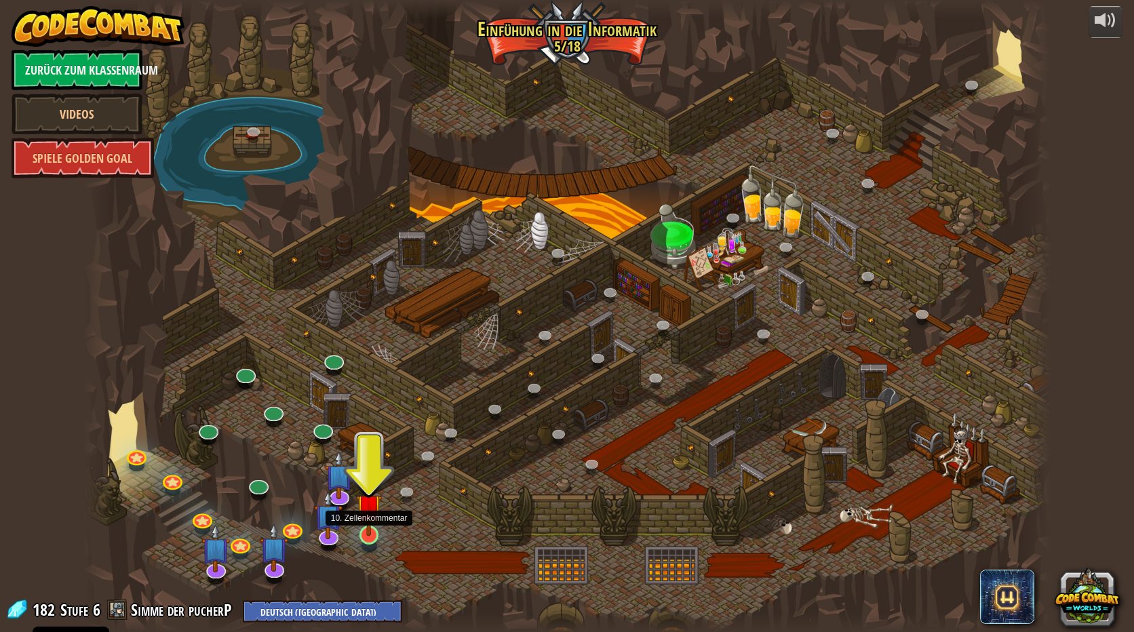
click at [378, 504] on img at bounding box center [369, 507] width 26 height 60
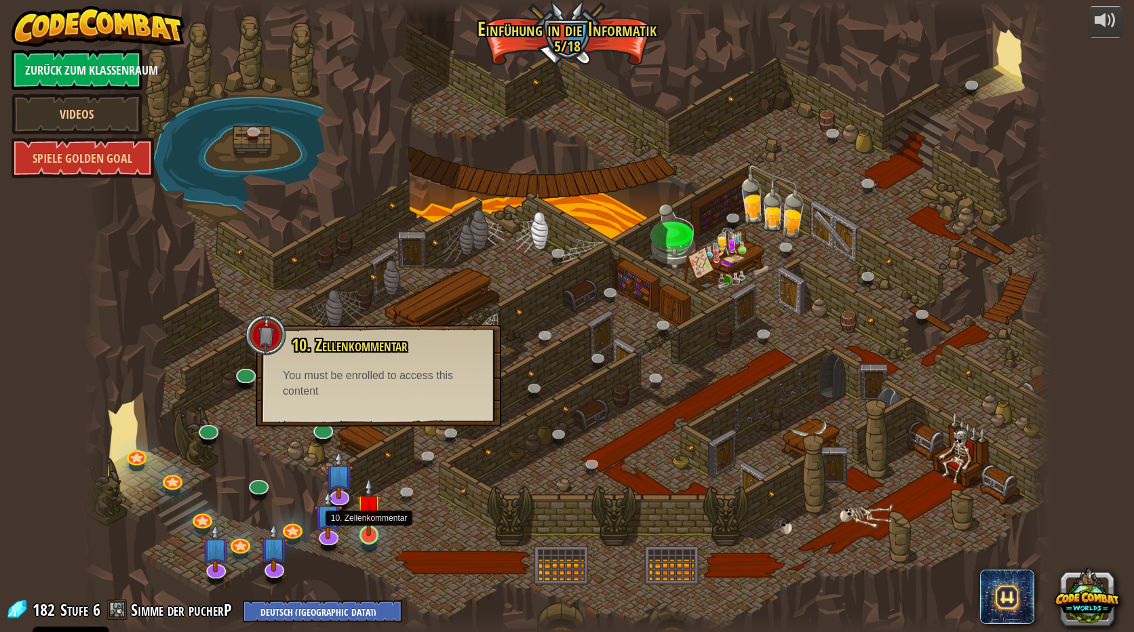
click at [370, 499] on img at bounding box center [369, 507] width 26 height 60
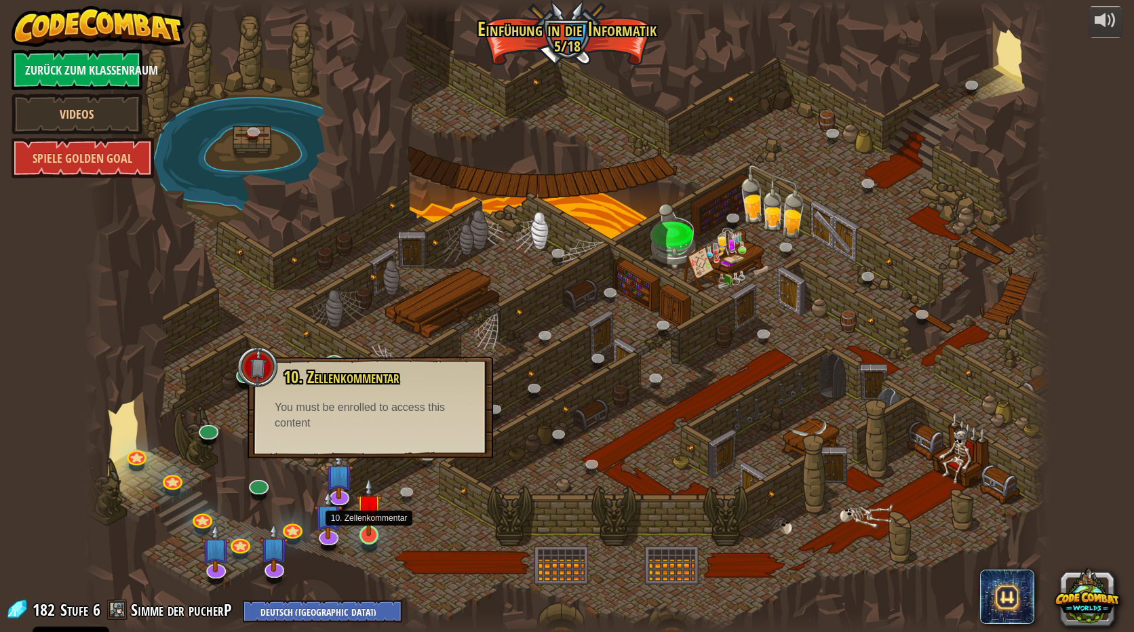
click at [366, 520] on img at bounding box center [369, 507] width 26 height 60
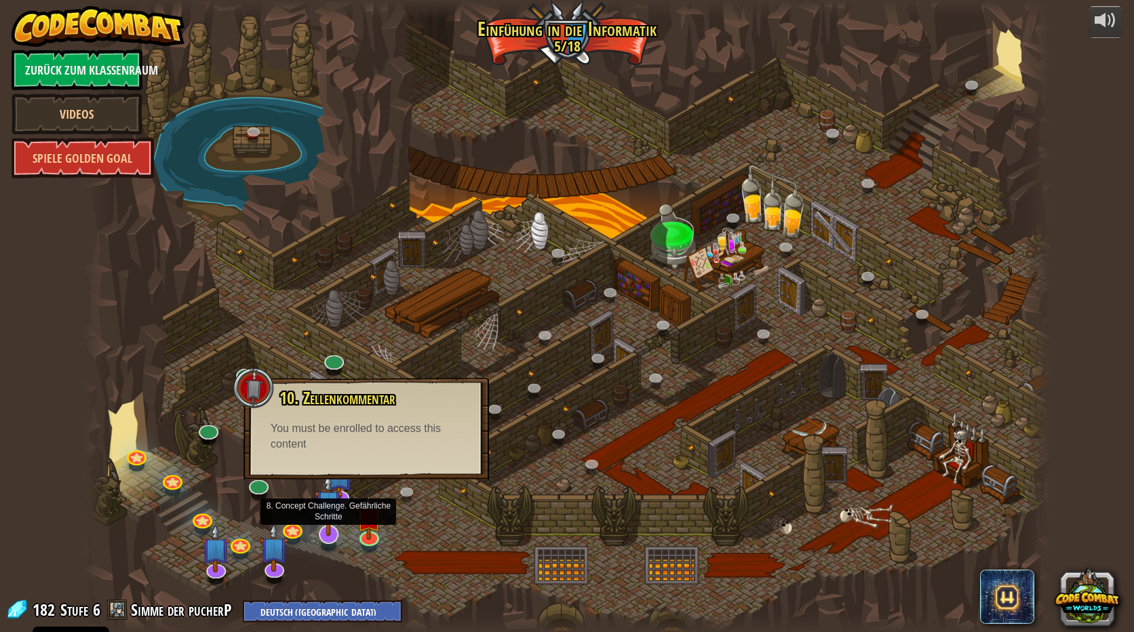
click at [326, 525] on img at bounding box center [329, 503] width 28 height 65
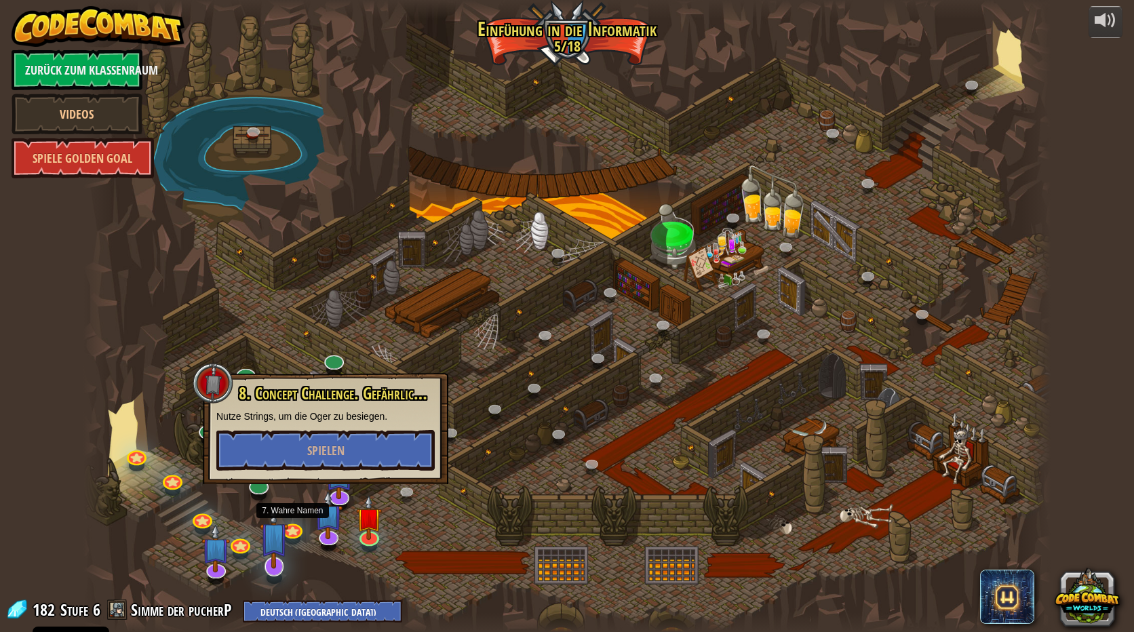
click at [287, 541] on img at bounding box center [274, 536] width 28 height 65
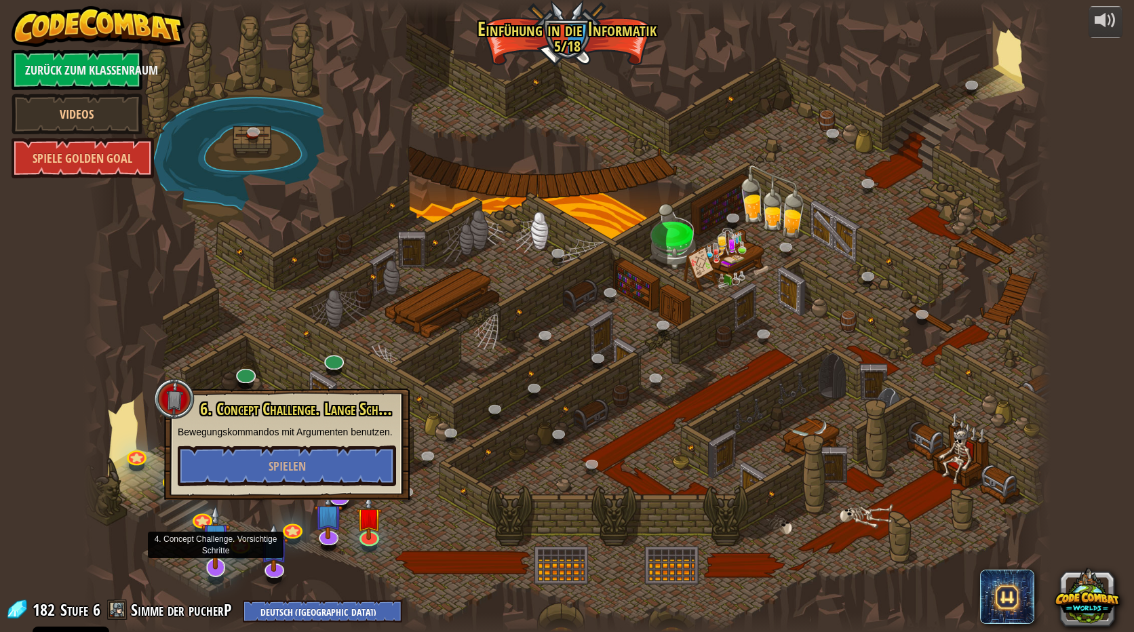
click at [222, 554] on img at bounding box center [215, 537] width 28 height 65
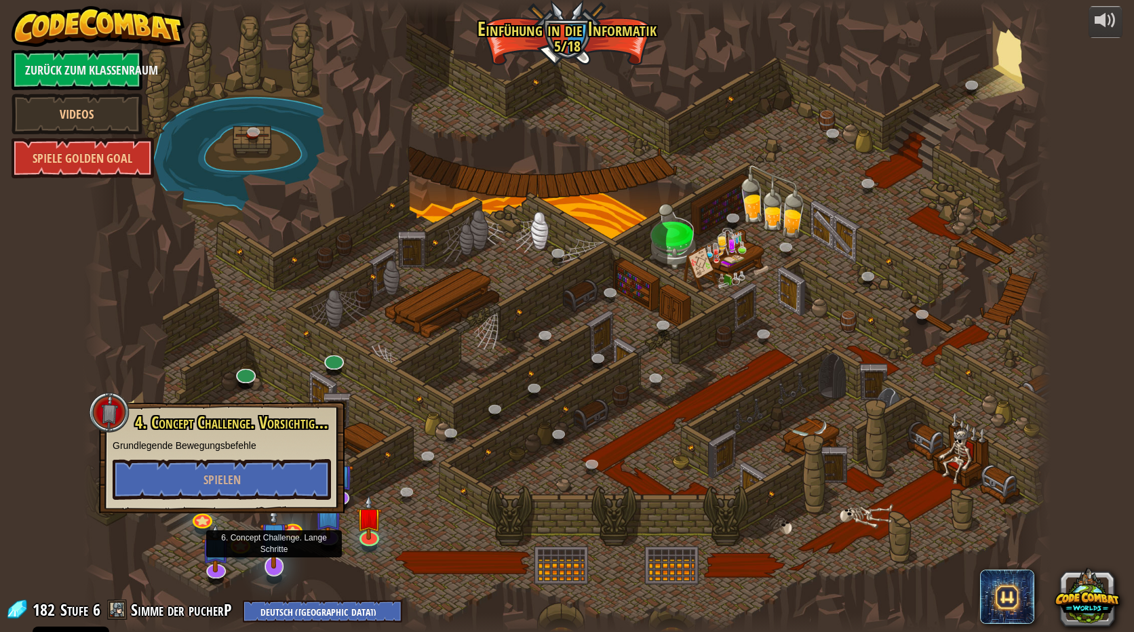
click at [265, 555] on img at bounding box center [274, 536] width 28 height 65
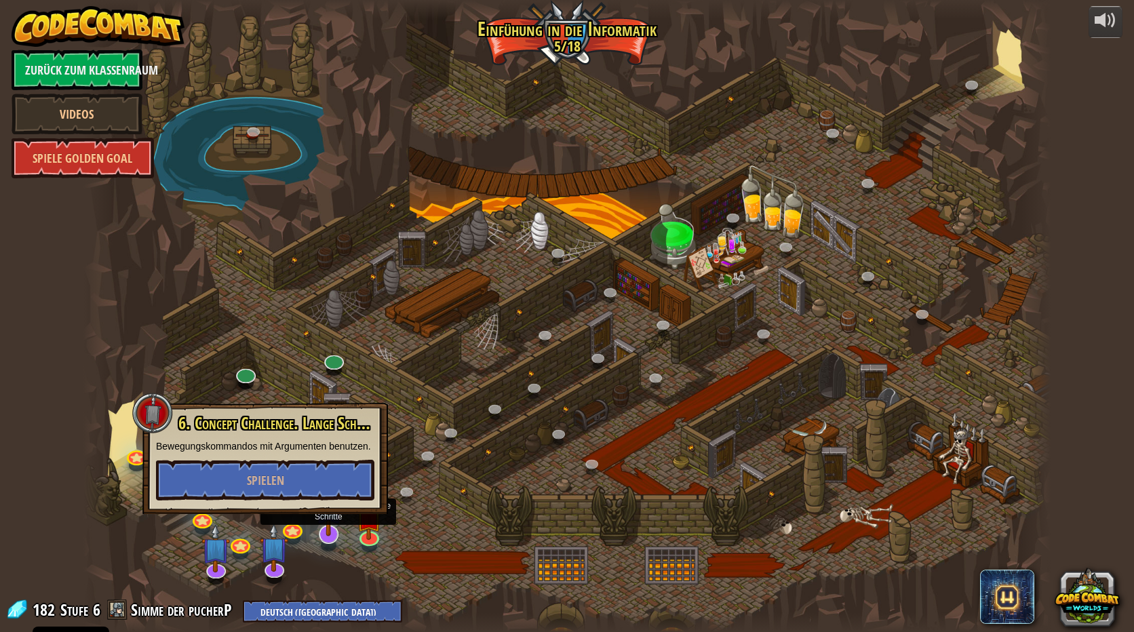
click at [326, 525] on img at bounding box center [329, 503] width 28 height 65
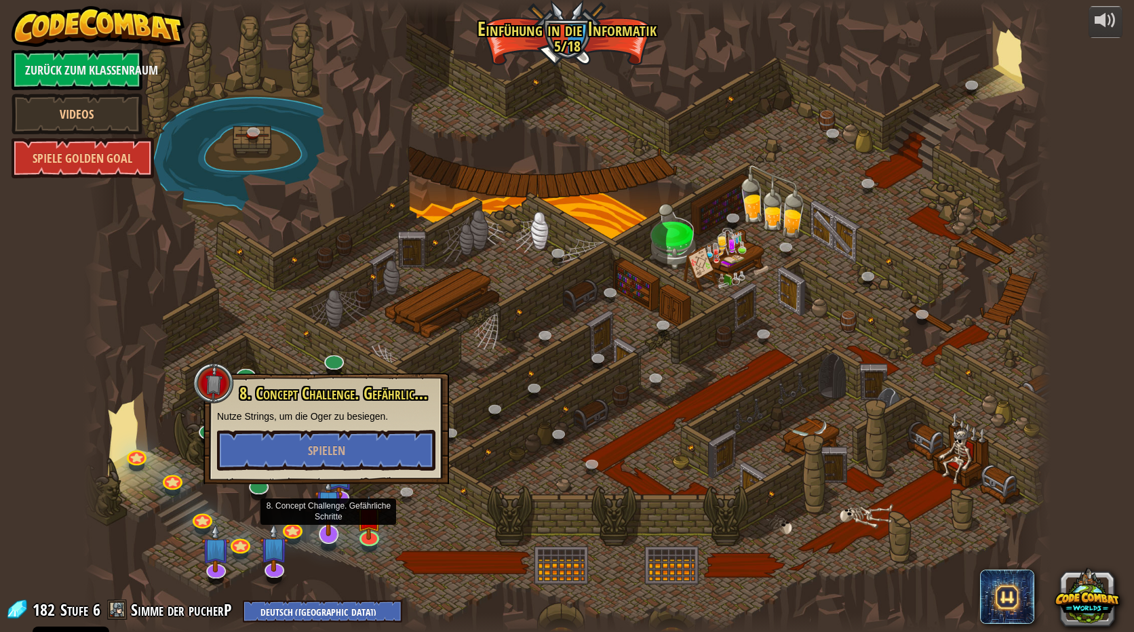
click at [337, 492] on img at bounding box center [329, 503] width 28 height 65
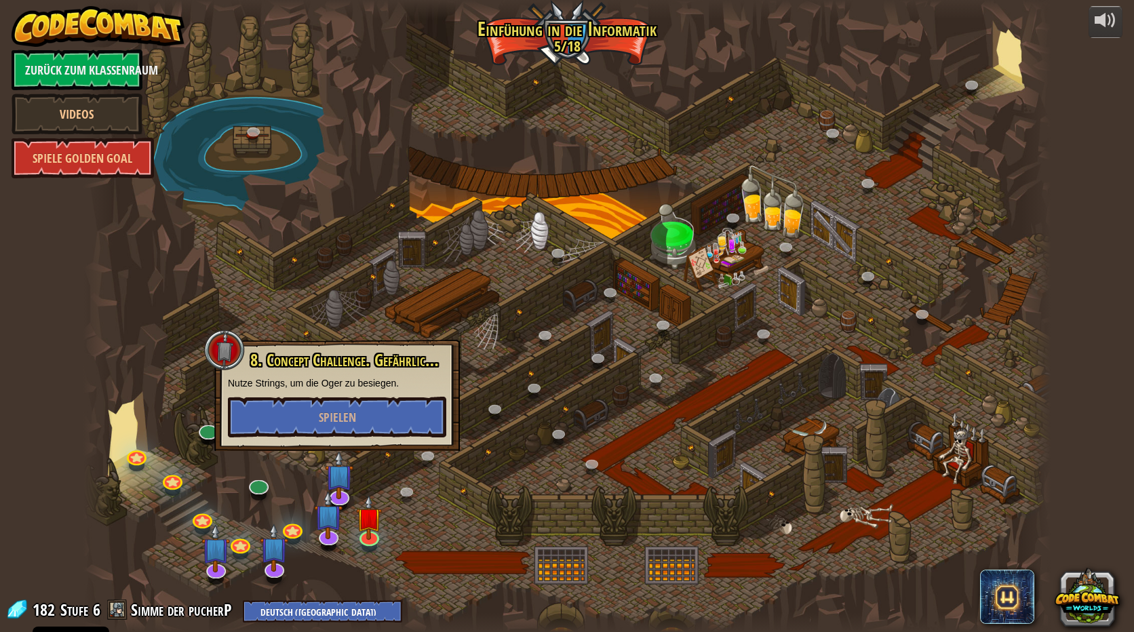
click at [341, 93] on div at bounding box center [566, 316] width 967 height 632
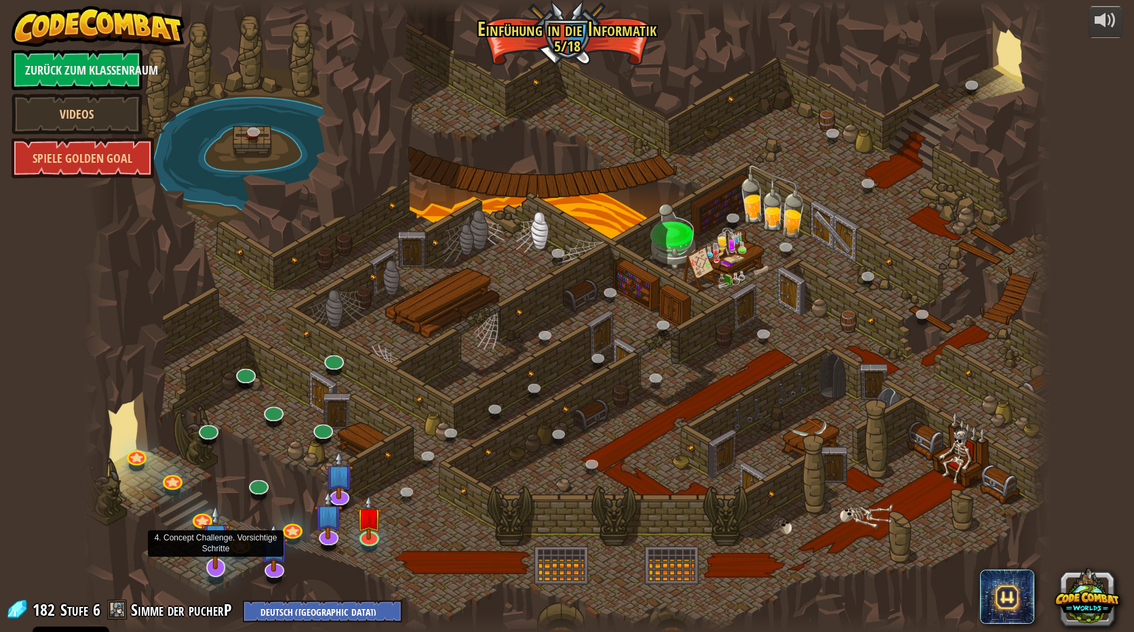
click at [206, 559] on img at bounding box center [215, 537] width 28 height 65
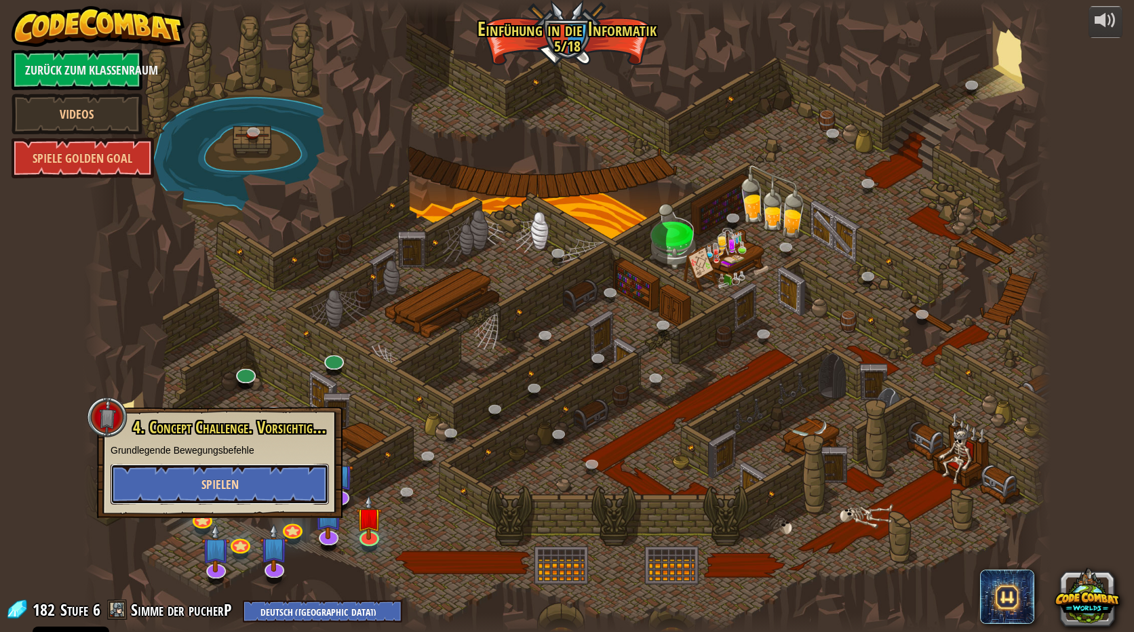
click at [233, 482] on span "Spielen" at bounding box center [219, 484] width 37 height 17
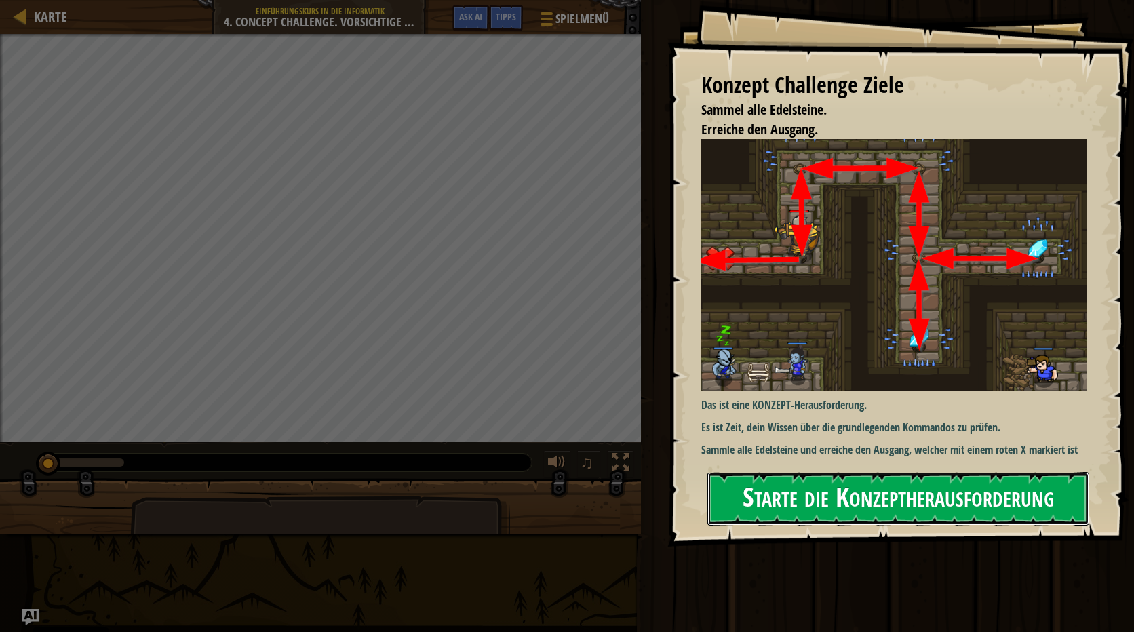
click at [1053, 484] on button "Starte die Konzeptherausforderung" at bounding box center [898, 499] width 382 height 54
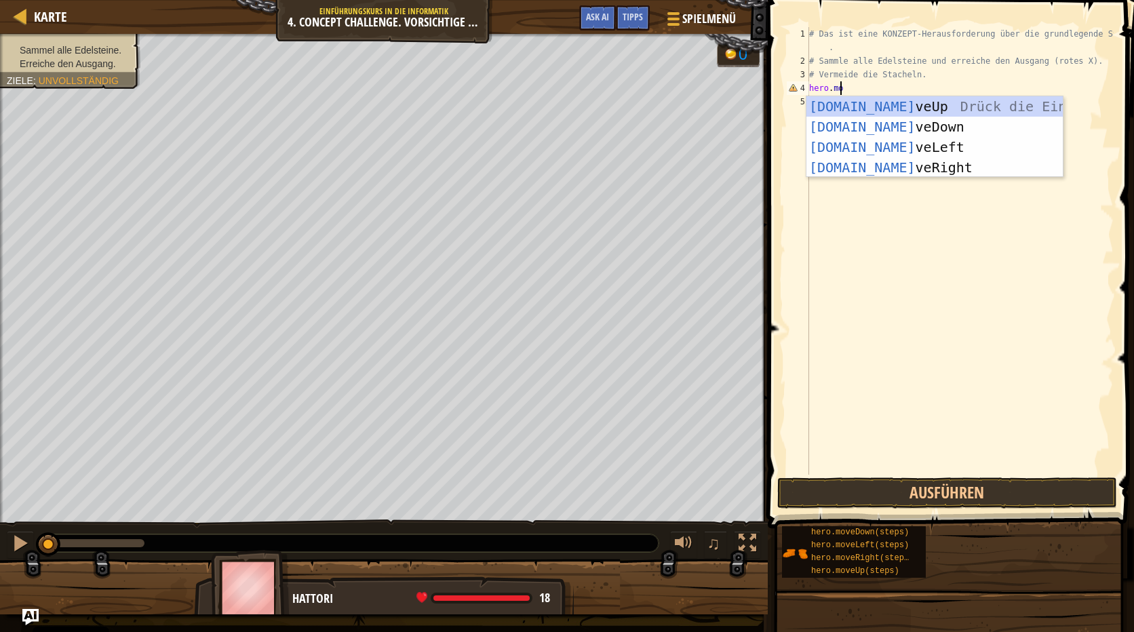
scroll to position [6, 2]
type textarea "hero.move"
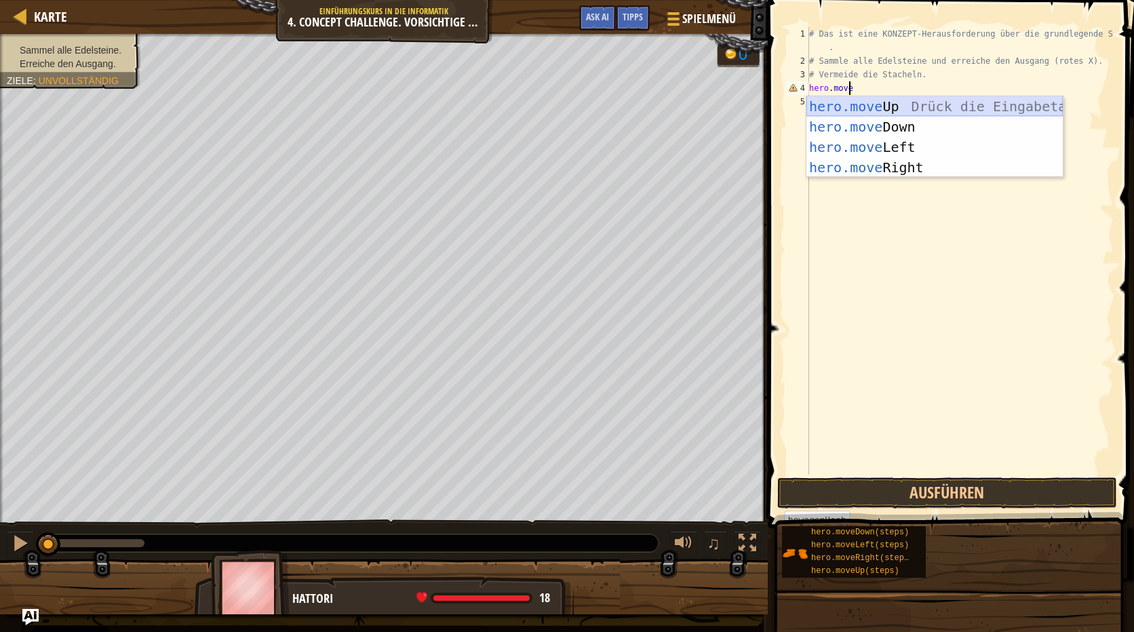
click at [907, 98] on div "hero.move Up Drück die Eingabetaste hero.move Down Drück die Eingabetaste hero.…" at bounding box center [934, 157] width 256 height 122
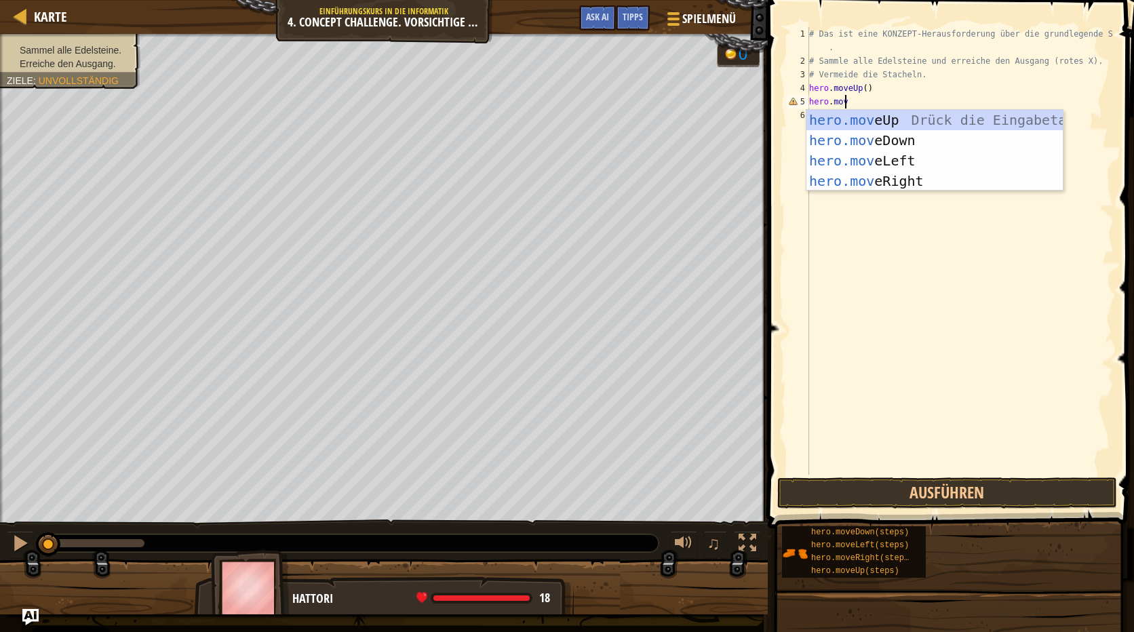
type textarea "hero.move"
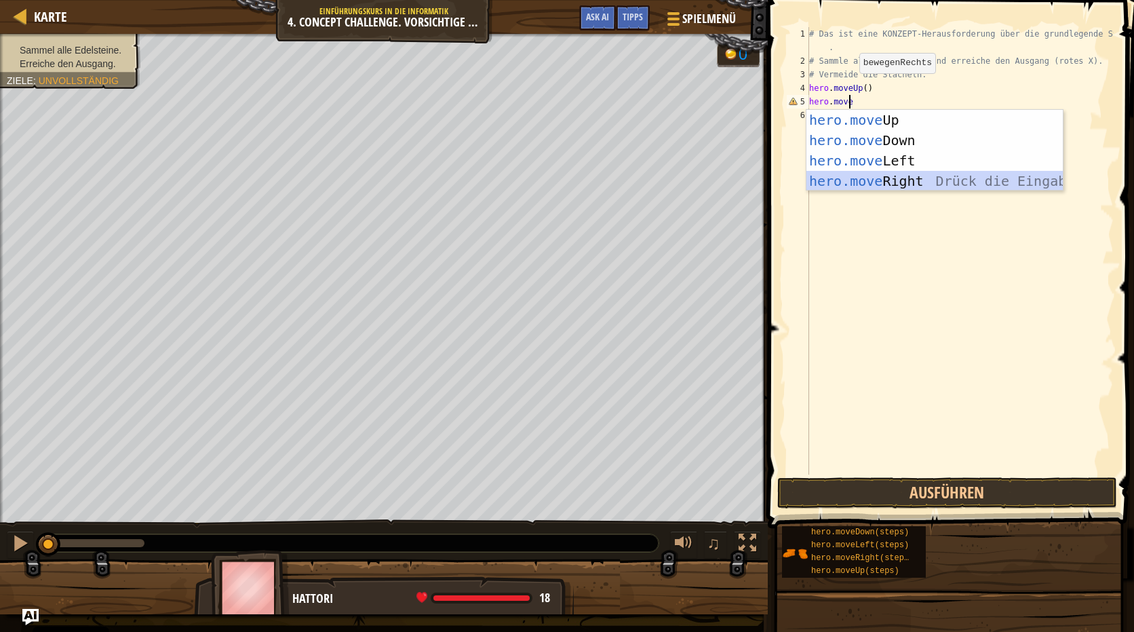
click at [923, 179] on div "hero.move Up Drück die Eingabetaste hero.move Down Drück die Eingabetaste hero.…" at bounding box center [934, 171] width 256 height 122
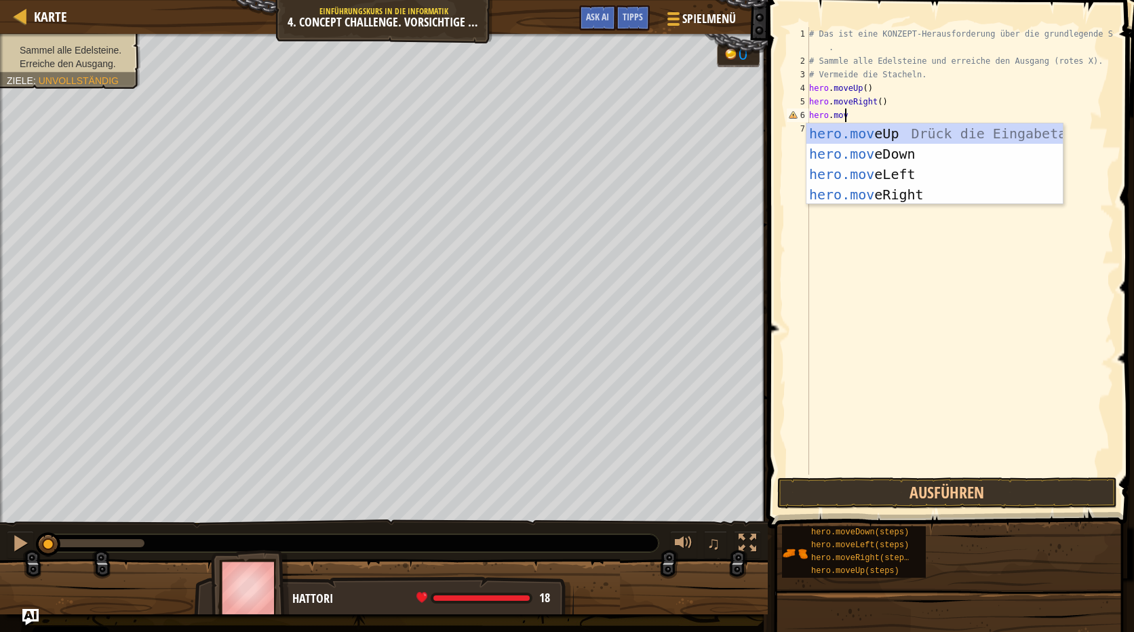
type textarea "hero.move"
click at [937, 151] on div "hero.move Up Drück die Eingabetaste hero.move Down Drück die Eingabetaste hero.…" at bounding box center [934, 184] width 256 height 122
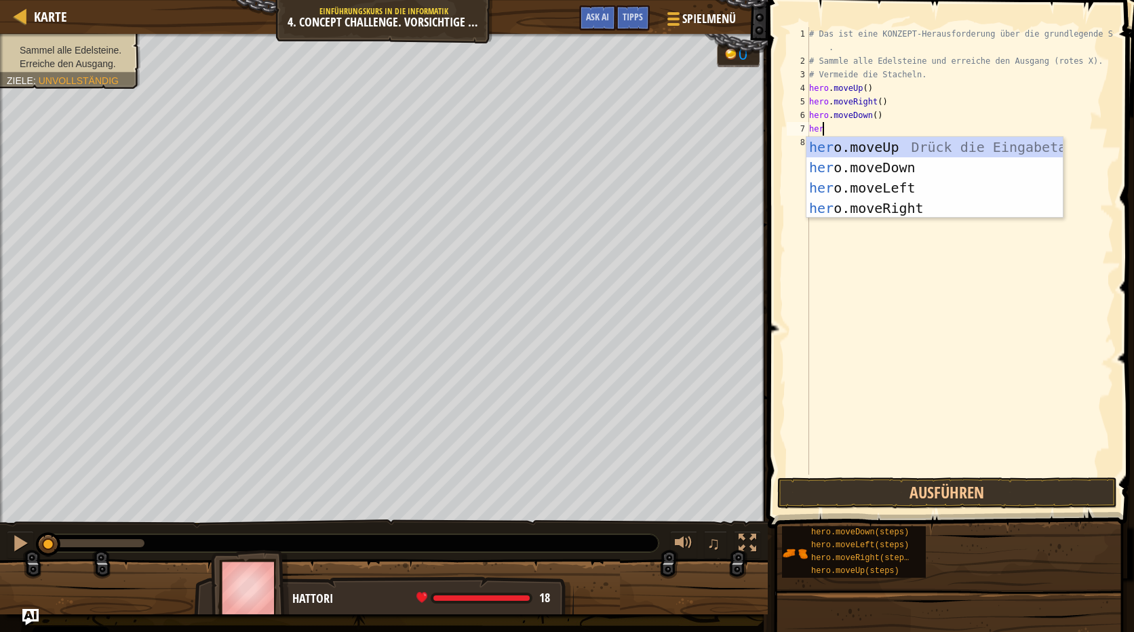
type textarea "hero"
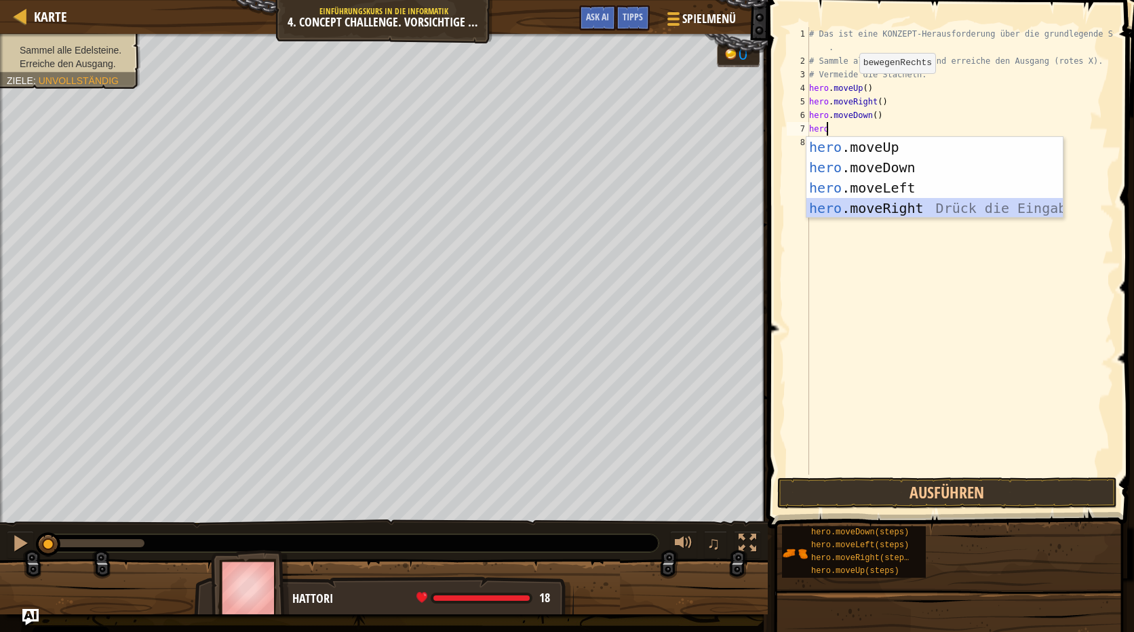
click at [897, 208] on div "hero .moveUp Drück die Eingabetaste hero .moveDown Drück die Eingabetaste hero …" at bounding box center [934, 198] width 256 height 122
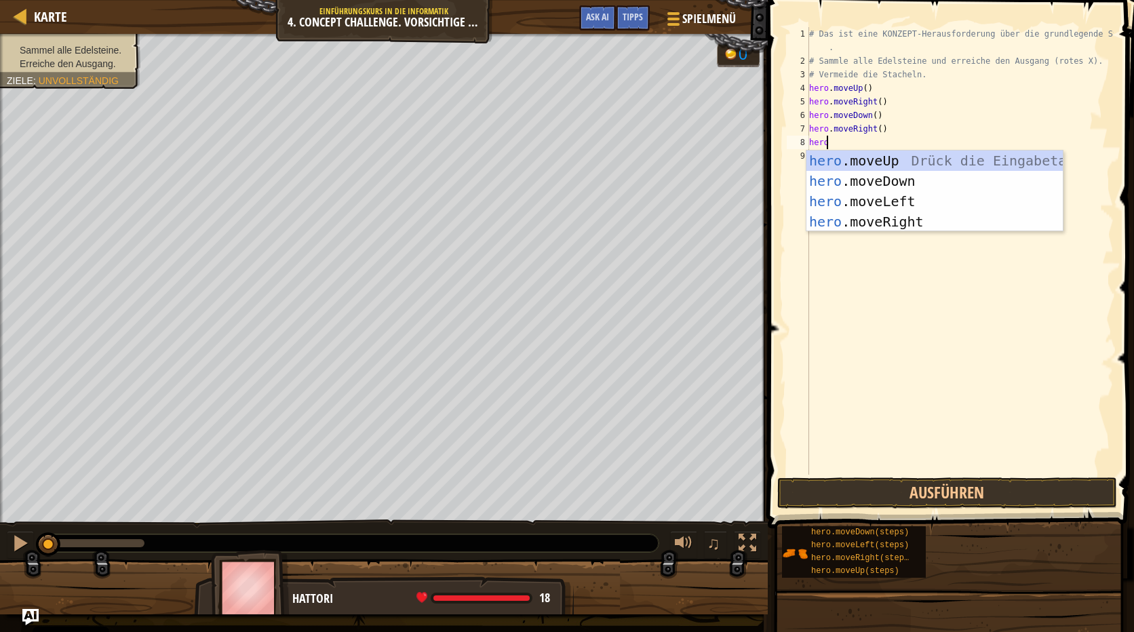
type textarea "hero."
click at [893, 202] on div "hero. moveUp Drück die Eingabetaste hero. moveDown Drück die Eingabetaste hero.…" at bounding box center [934, 212] width 256 height 122
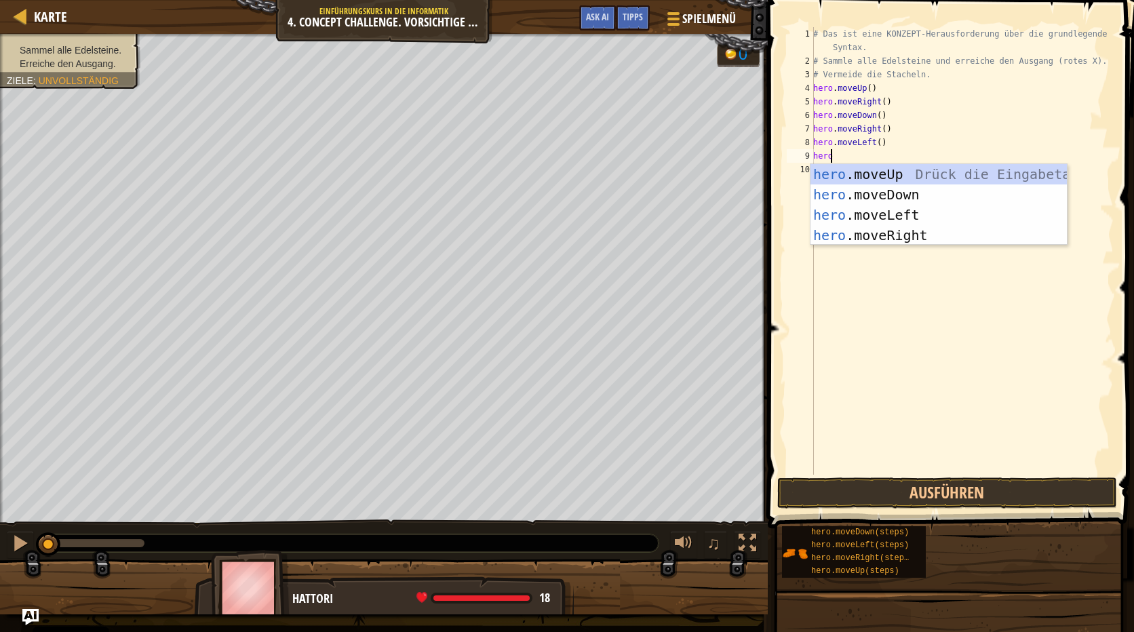
type textarea "hero."
drag, startPoint x: 899, startPoint y: 190, endPoint x: 915, endPoint y: 189, distance: 16.3
click at [903, 191] on div "hero. moveUp Drück die Eingabetaste hero. moveDown Drück die Eingabetaste hero.…" at bounding box center [938, 225] width 256 height 122
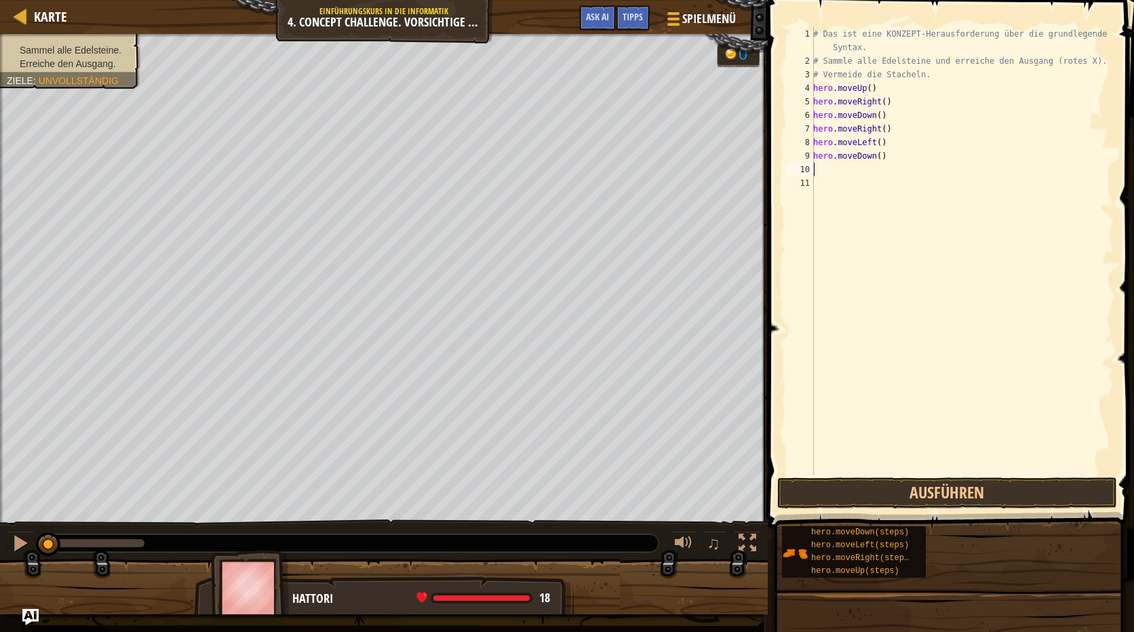
scroll to position [6, 0]
click at [932, 489] on button "Ausführen" at bounding box center [947, 492] width 340 height 31
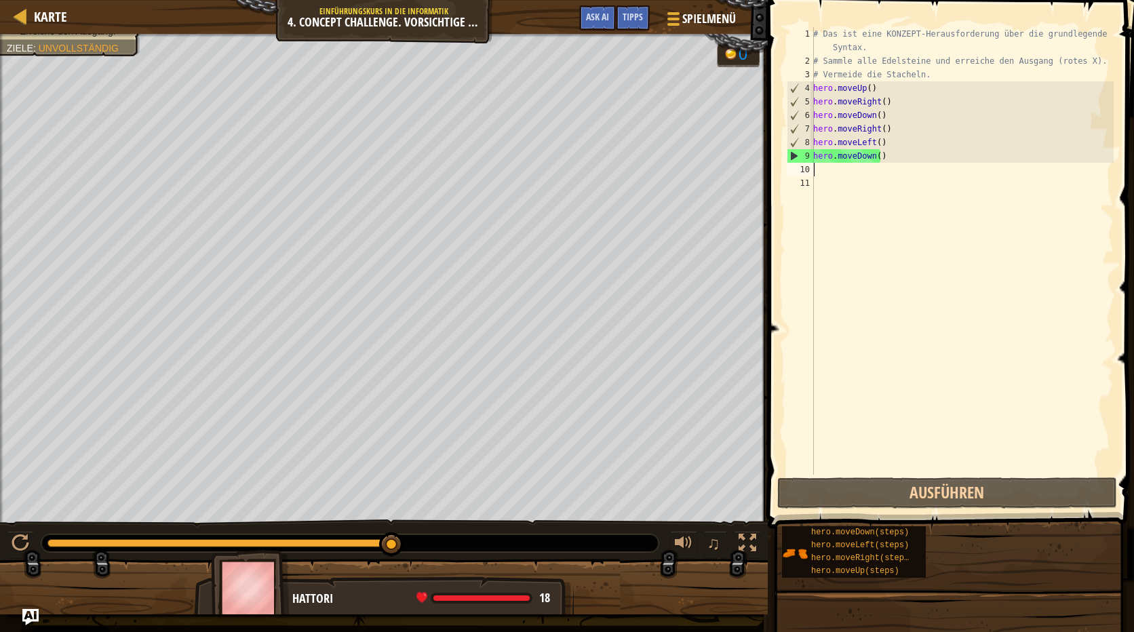
click at [847, 170] on div "# Das ist eine KONZEPT-Herausforderung über die grundlegende Syntax. # Sammle a…" at bounding box center [961, 271] width 303 height 488
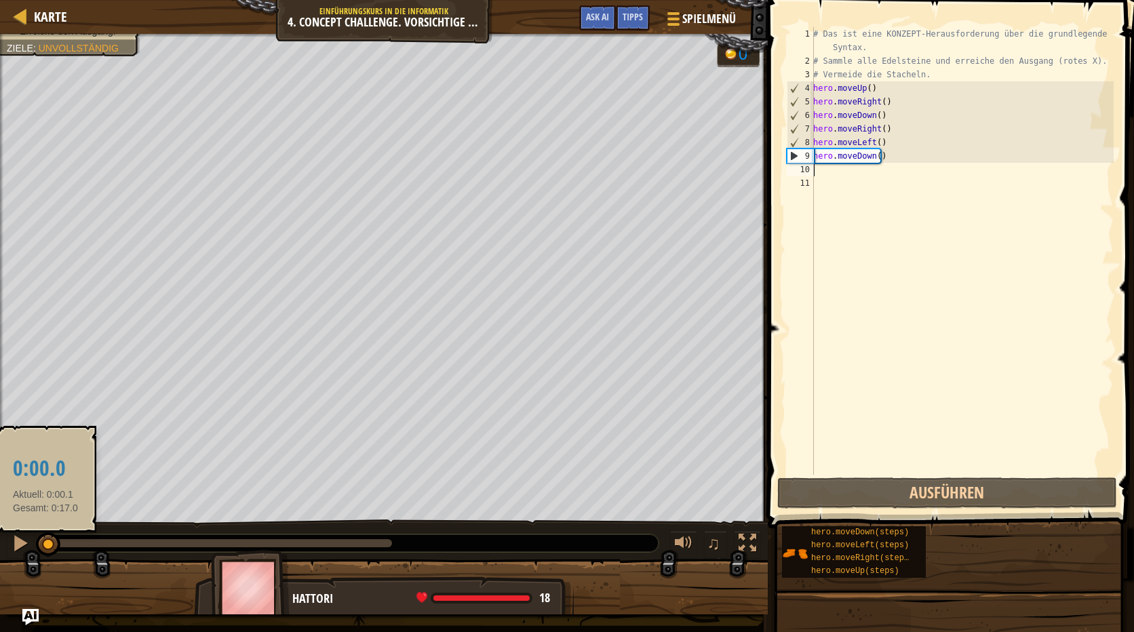
drag, startPoint x: 385, startPoint y: 534, endPoint x: 45, endPoint y: 536, distance: 339.1
click at [45, 536] on div at bounding box center [48, 544] width 24 height 24
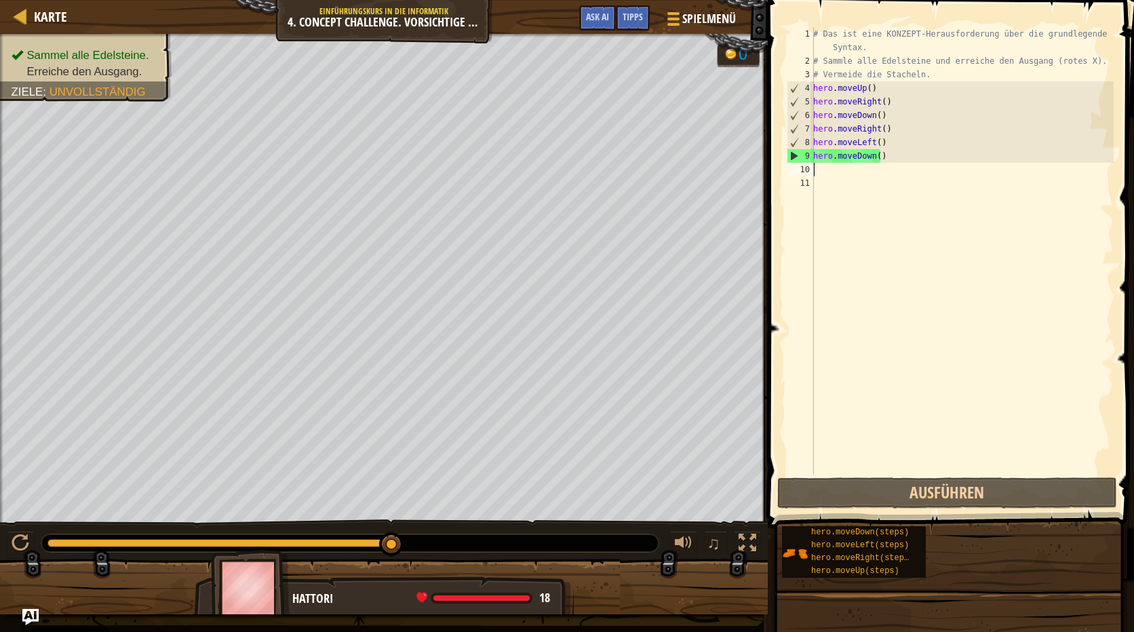
drag, startPoint x: 43, startPoint y: 540, endPoint x: 445, endPoint y: 524, distance: 401.8
click at [445, 524] on div "♫" at bounding box center [384, 539] width 768 height 41
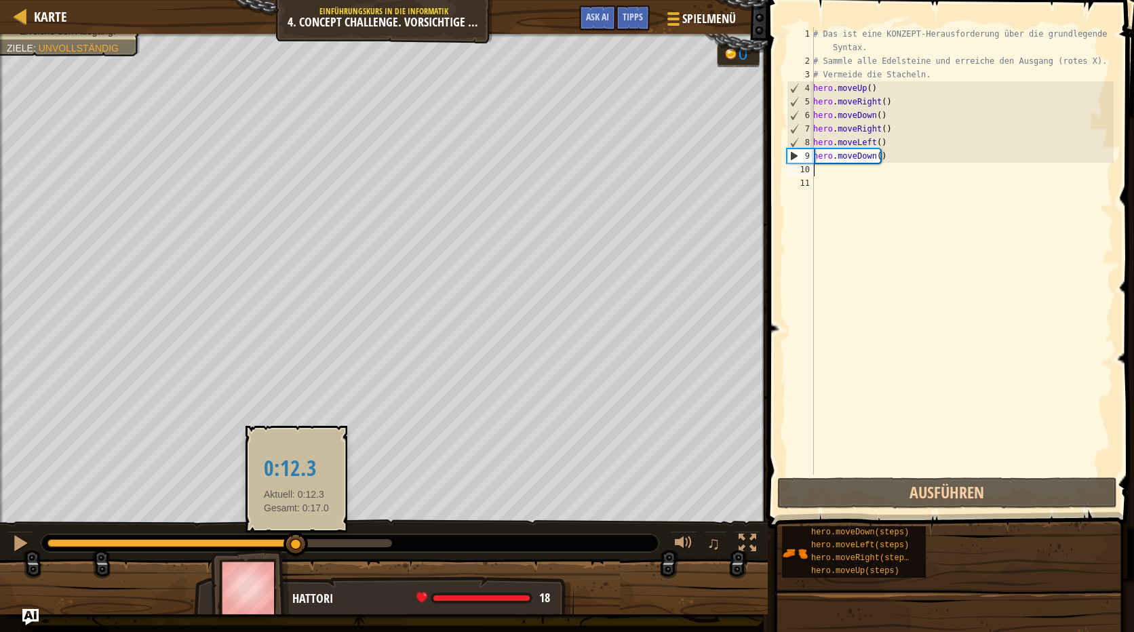
drag, startPoint x: 391, startPoint y: 542, endPoint x: 267, endPoint y: 524, distance: 125.4
click at [294, 542] on div at bounding box center [295, 544] width 24 height 24
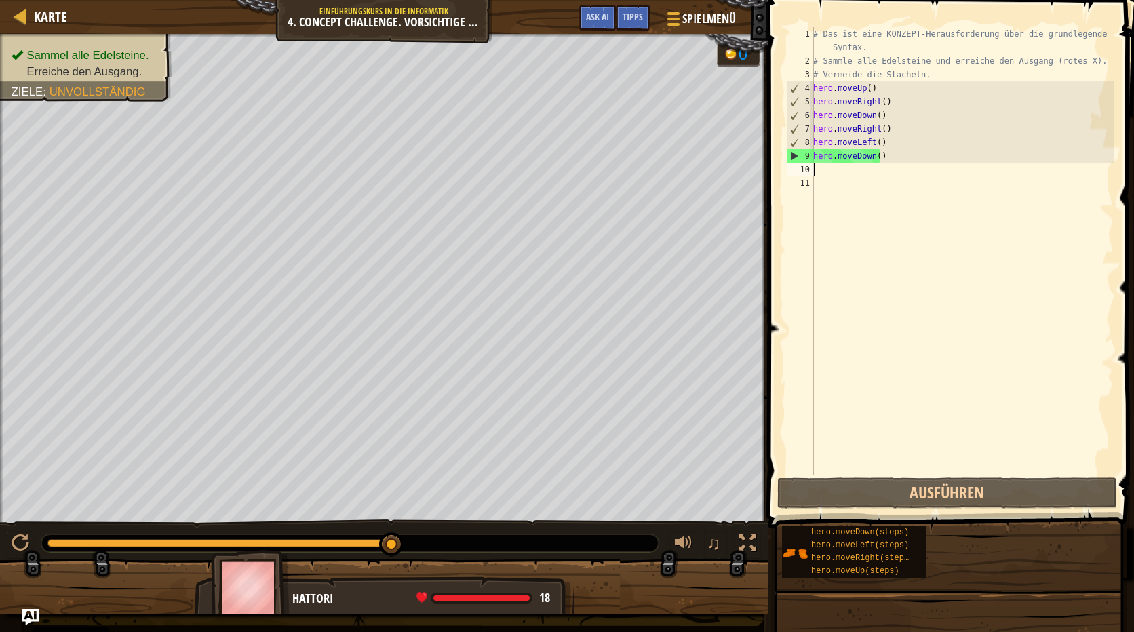
click at [469, 509] on div "Sammel alle Edelsteine. Erreiche den Ausgang. Ziele : Unvollständig 0 ♫ Hattori…" at bounding box center [567, 324] width 1134 height 581
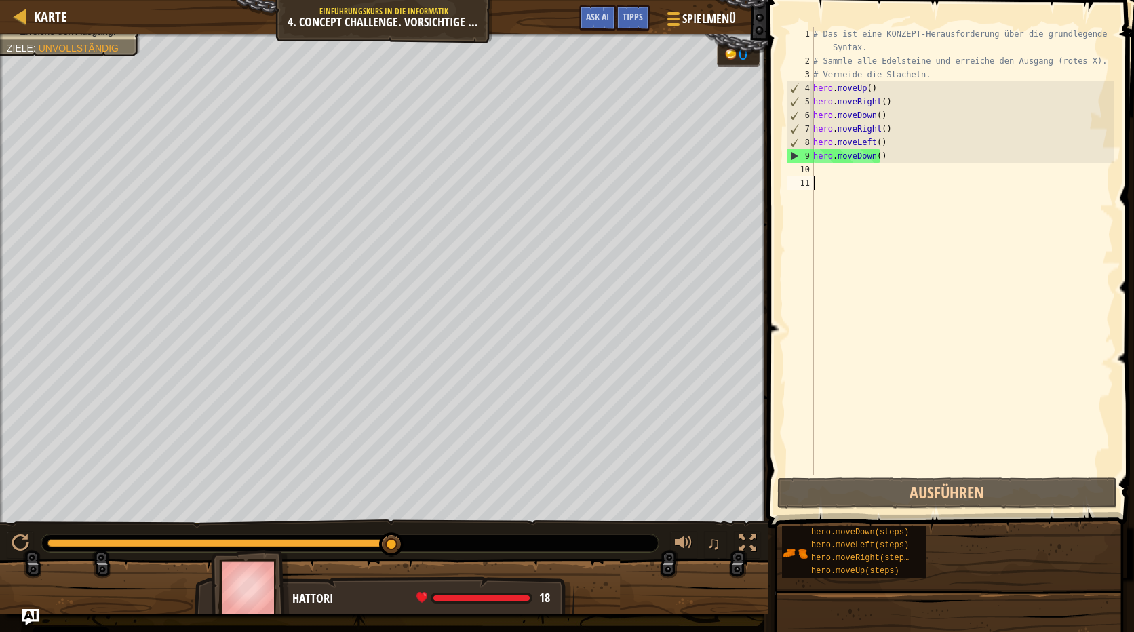
click at [829, 179] on div "# Das ist eine KONZEPT-Herausforderung über die grundlegende Syntax. # Sammle a…" at bounding box center [961, 271] width 303 height 488
click at [829, 173] on div "# Das ist eine KONZEPT-Herausforderung über die grundlegende Syntax. # Sammle a…" at bounding box center [961, 271] width 303 height 488
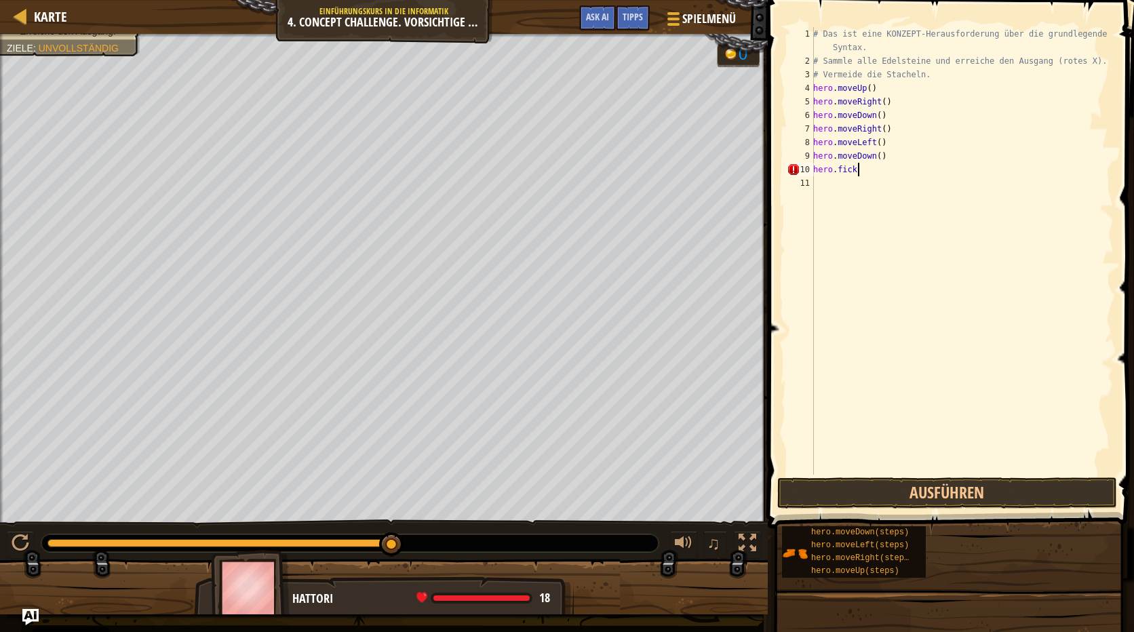
scroll to position [6, 1]
type textarea "h"
type textarea "hero.moveDown()"
click at [949, 486] on button "Ausführen" at bounding box center [947, 492] width 340 height 31
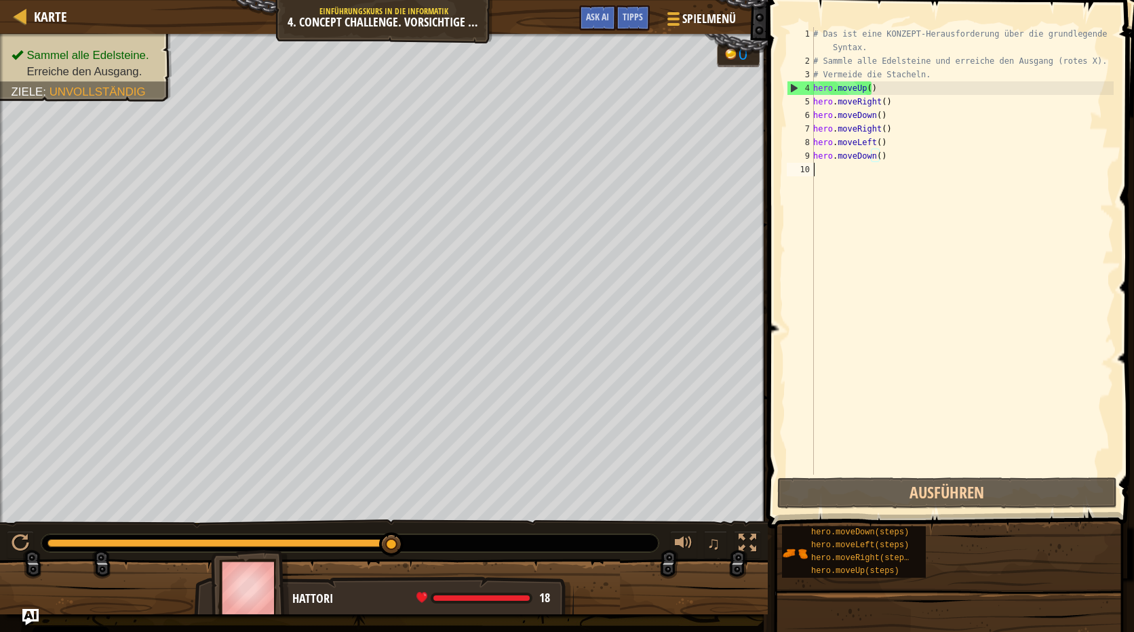
click at [847, 174] on div "# Das ist eine KONZEPT-Herausforderung über die grundlegende Syntax. # Sammle a…" at bounding box center [961, 271] width 303 height 488
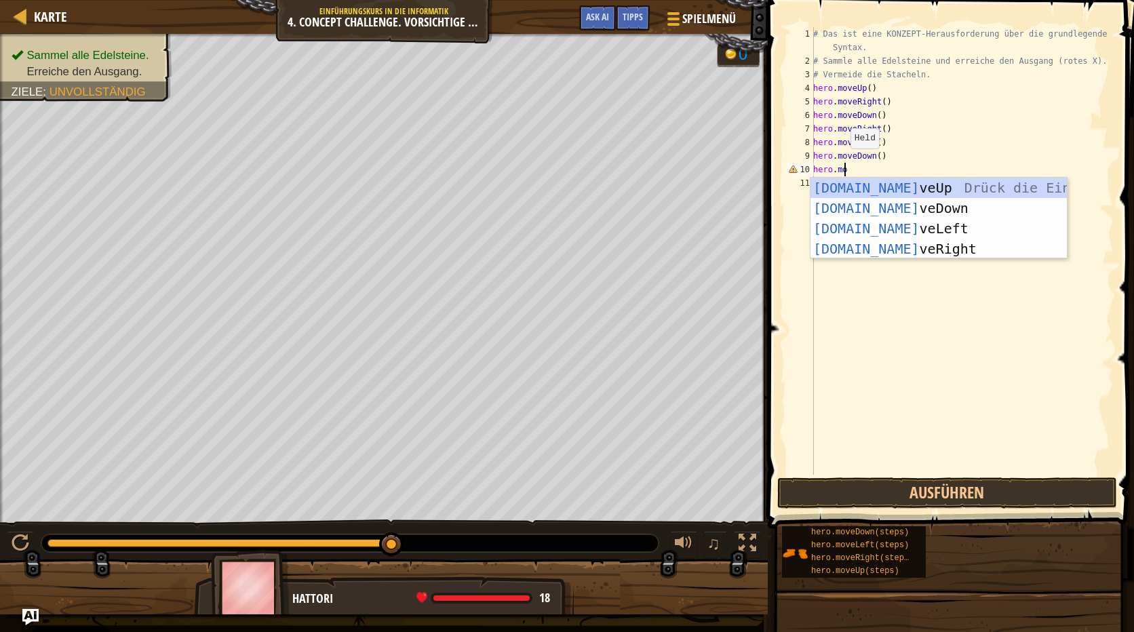
scroll to position [6, 2]
type textarea "hero.move"
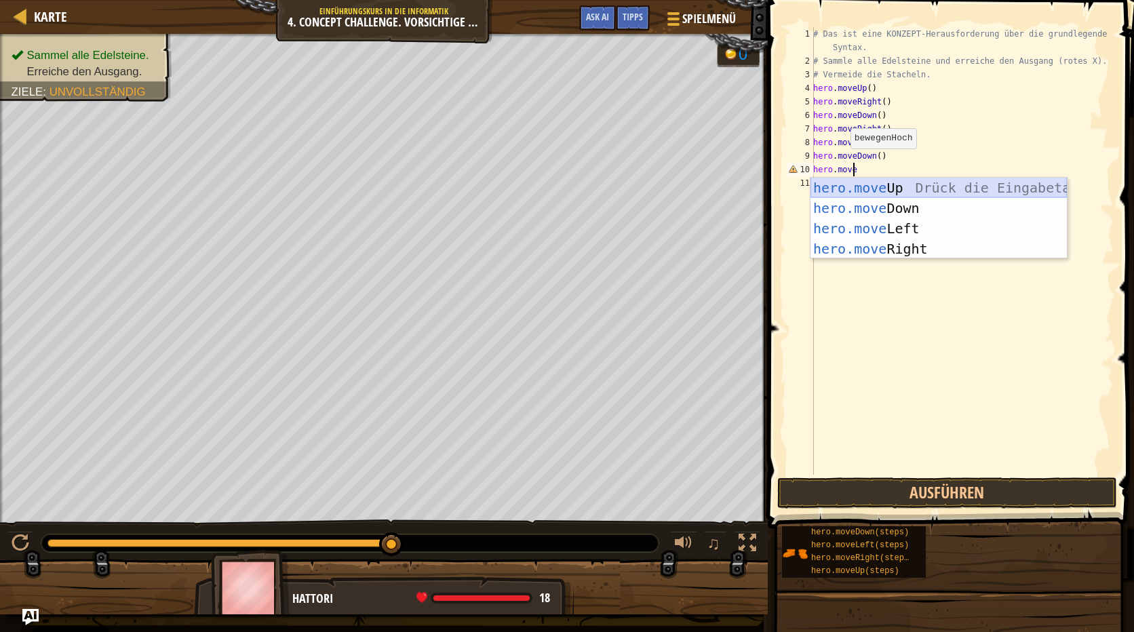
click at [904, 178] on div "hero.move Up Drück die Eingabetaste hero.move Down Drück die Eingabetaste hero.…" at bounding box center [938, 239] width 256 height 122
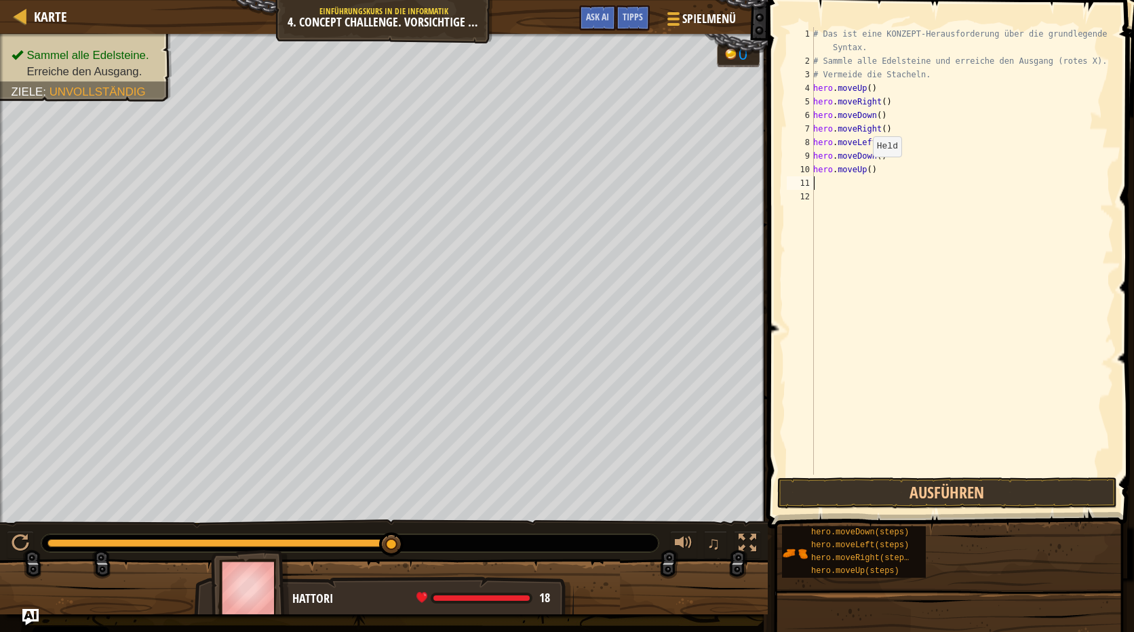
click at [865, 170] on div "# Das ist eine KONZEPT-Herausforderung über die grundlegende Syntax. # Sammle a…" at bounding box center [961, 271] width 303 height 488
type textarea "hero.moveUp(2)"
click at [816, 180] on div "# Das ist eine KONZEPT-Herausforderung über die grundlegende Syntax. # Sammle a…" at bounding box center [961, 271] width 303 height 488
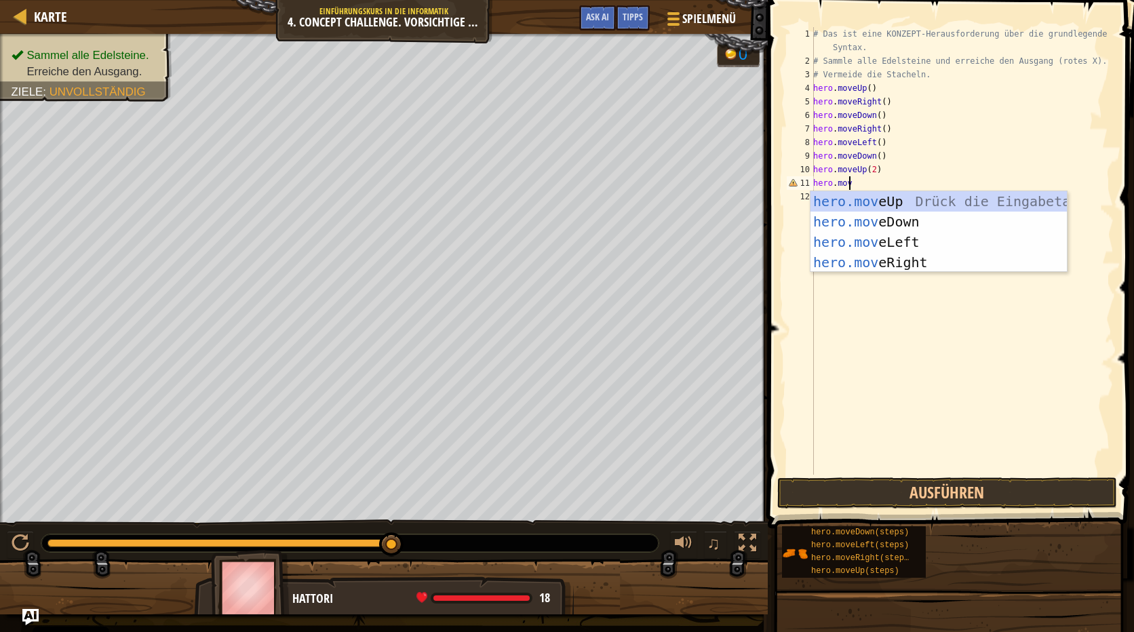
scroll to position [6, 2]
type textarea "hero.move"
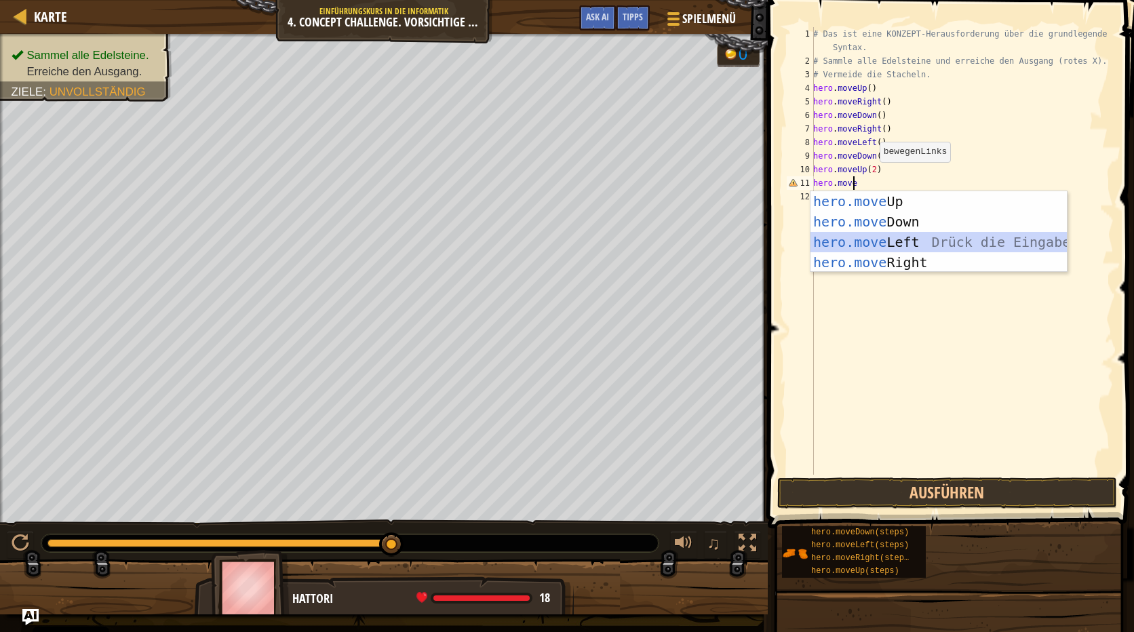
click at [895, 239] on div "hero.move Up Drück die Eingabetaste hero.move Down Drück die Eingabetaste hero.…" at bounding box center [938, 252] width 256 height 122
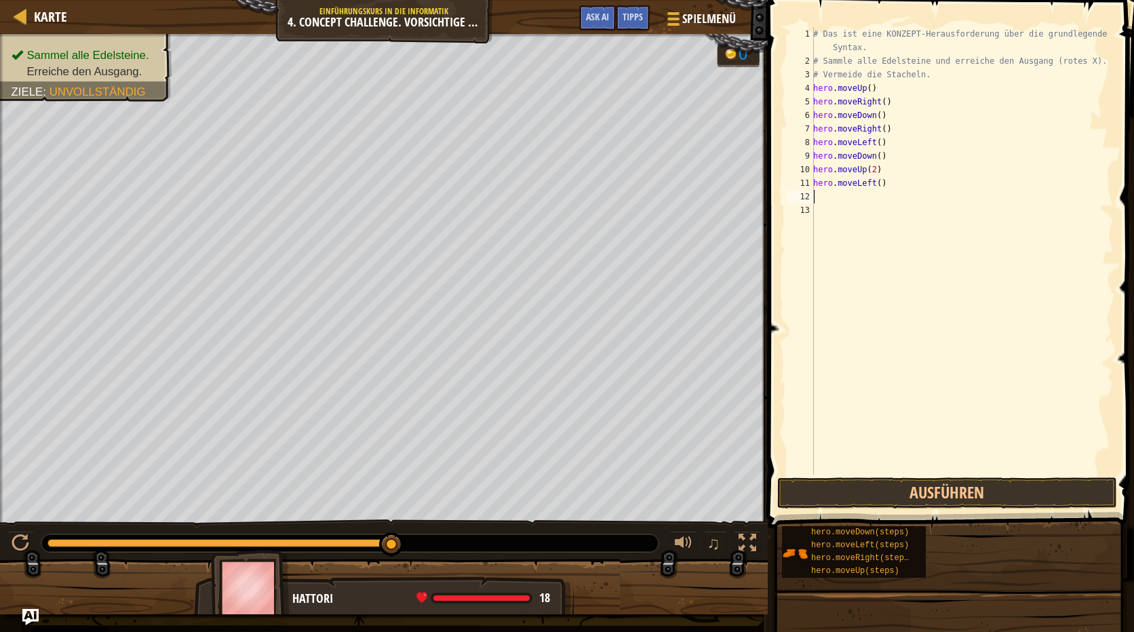
click at [820, 195] on div "# Das ist eine KONZEPT-Herausforderung über die grundlegende Syntax. # Sammle a…" at bounding box center [961, 271] width 303 height 488
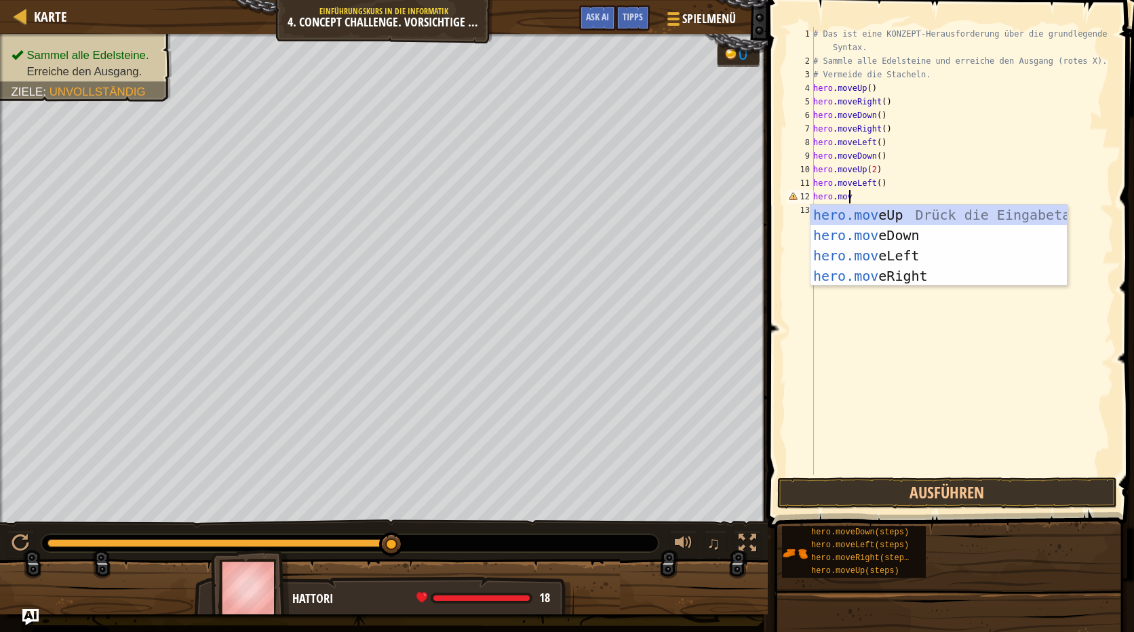
scroll to position [6, 2]
type textarea "hero.move"
click at [868, 237] on div "hero.move Up Drück die Eingabetaste hero.move Down Drück die Eingabetaste hero.…" at bounding box center [938, 266] width 256 height 122
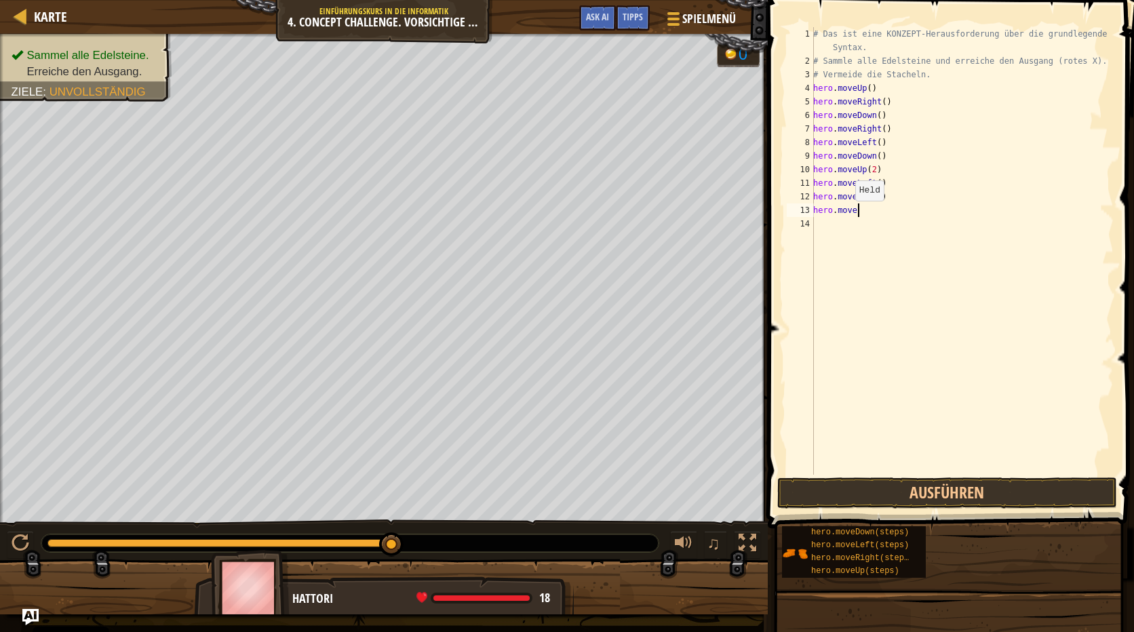
drag, startPoint x: 850, startPoint y: 214, endPoint x: 857, endPoint y: 212, distance: 6.9
click at [851, 214] on div "# Das ist eine KONZEPT-Herausforderung über die grundlegende Syntax. # Sammle a…" at bounding box center [961, 271] width 303 height 488
click at [855, 210] on div "# Das ist eine KONZEPT-Herausforderung über die grundlegende Syntax. # Sammle a…" at bounding box center [961, 271] width 303 height 488
click at [854, 212] on div "# Das ist eine KONZEPT-Herausforderung über die grundlegende Syntax. # Sammle a…" at bounding box center [961, 271] width 303 height 488
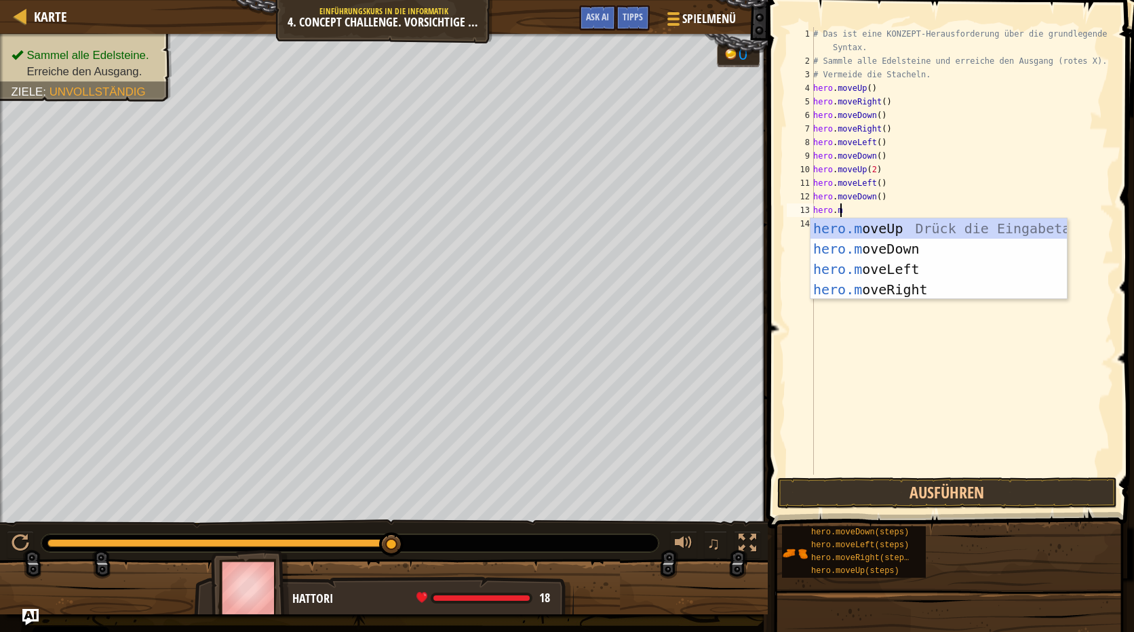
type textarea "[DOMAIN_NAME]"
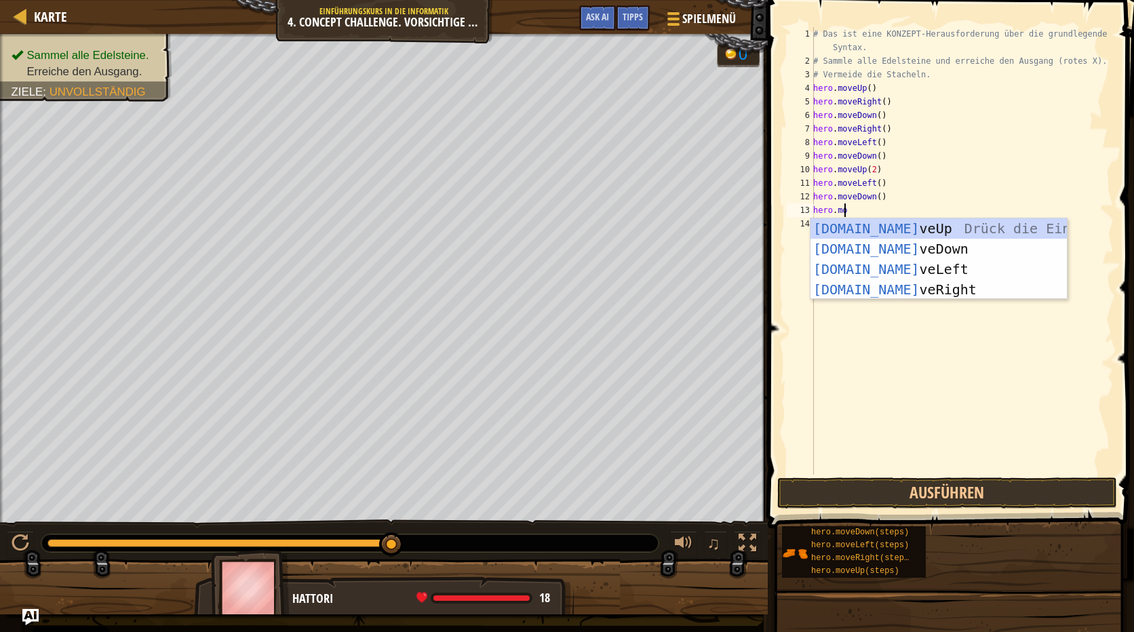
scroll to position [6, 2]
drag, startPoint x: 937, startPoint y: 264, endPoint x: 943, endPoint y: 265, distance: 6.9
click at [938, 263] on div "[DOMAIN_NAME] veUp [PERSON_NAME] die Eingabetaste [DOMAIN_NAME] veDown Drück di…" at bounding box center [938, 279] width 256 height 122
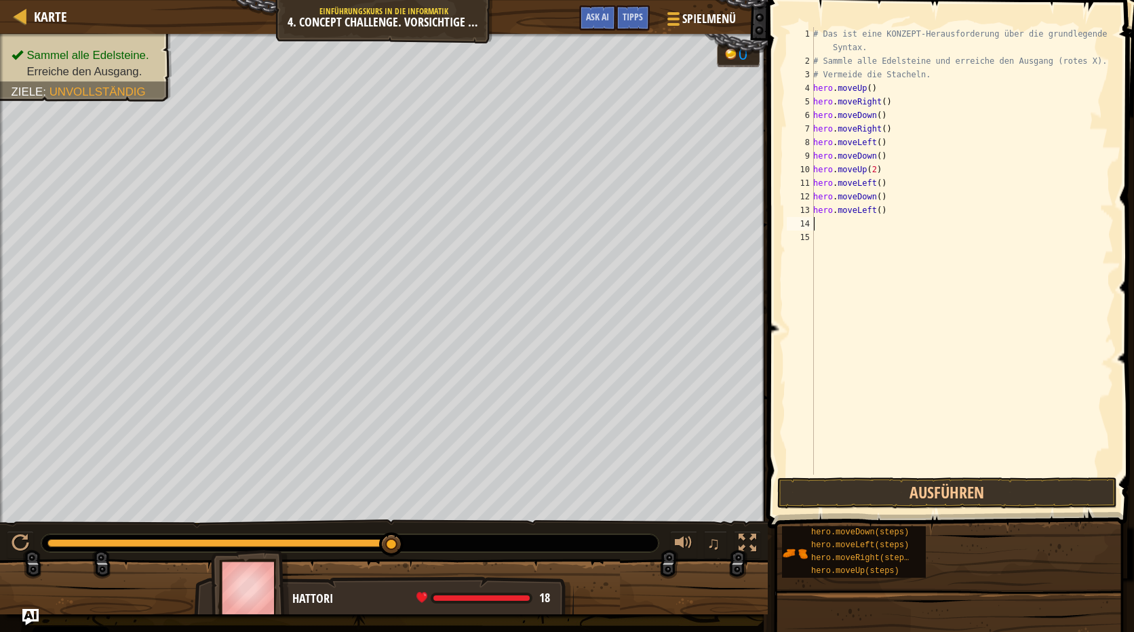
scroll to position [6, 0]
click at [994, 492] on button "Ausführen" at bounding box center [947, 492] width 340 height 31
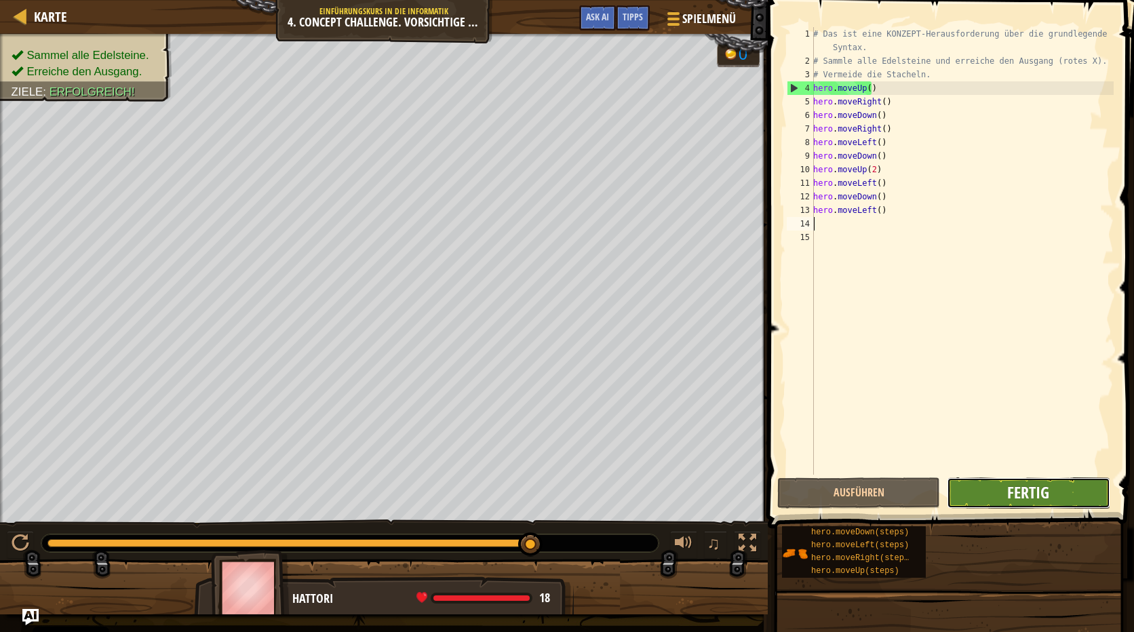
click at [1040, 496] on span "Fertig" at bounding box center [1028, 493] width 42 height 22
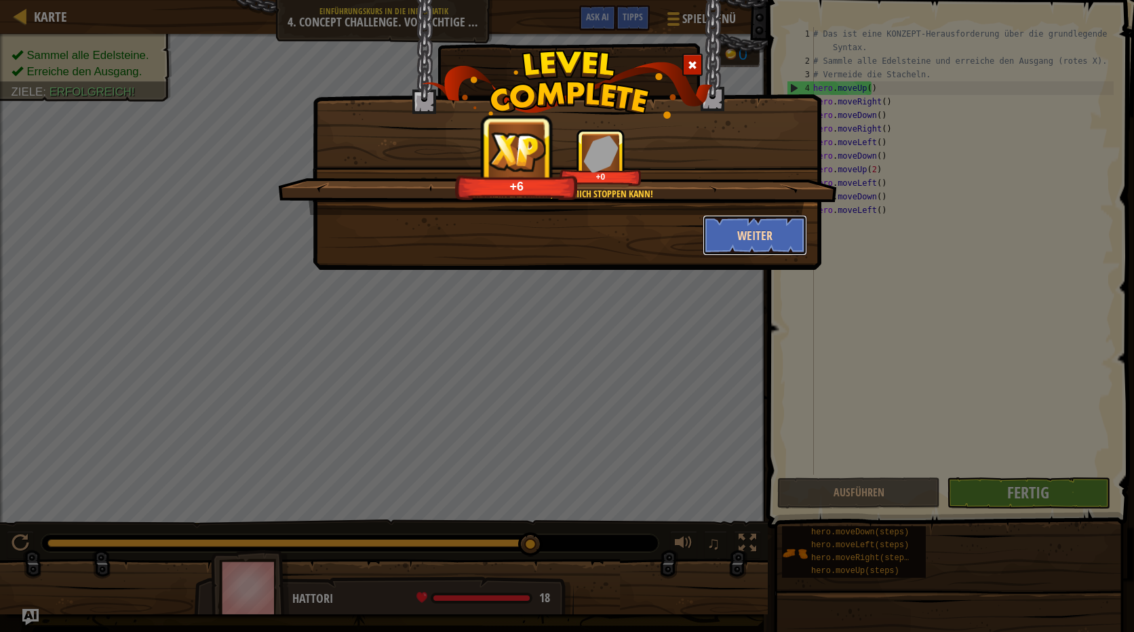
click at [755, 227] on button "Weiter" at bounding box center [755, 235] width 105 height 41
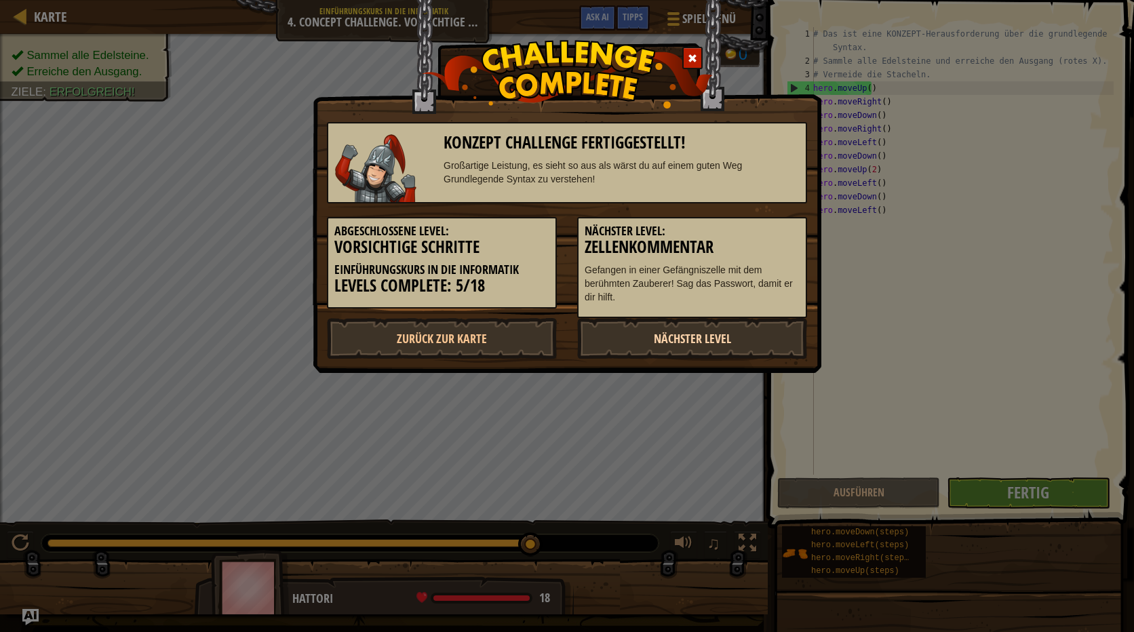
click at [684, 337] on link "Nächster Level" at bounding box center [692, 338] width 230 height 41
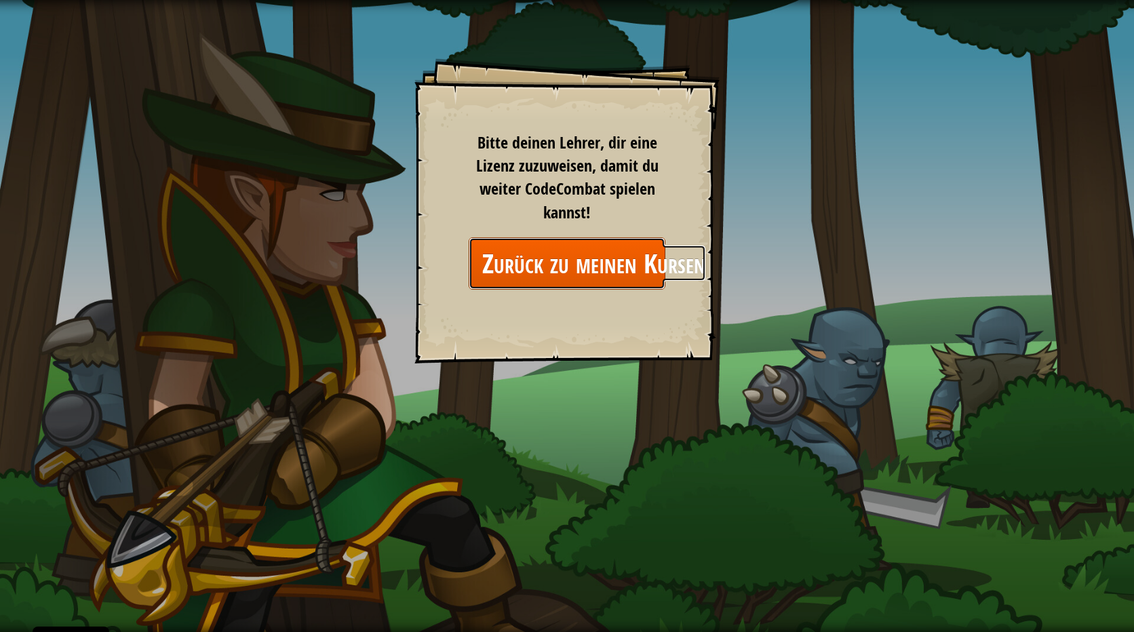
click at [571, 265] on link "Zurück zu meinen Kursen" at bounding box center [567, 263] width 197 height 52
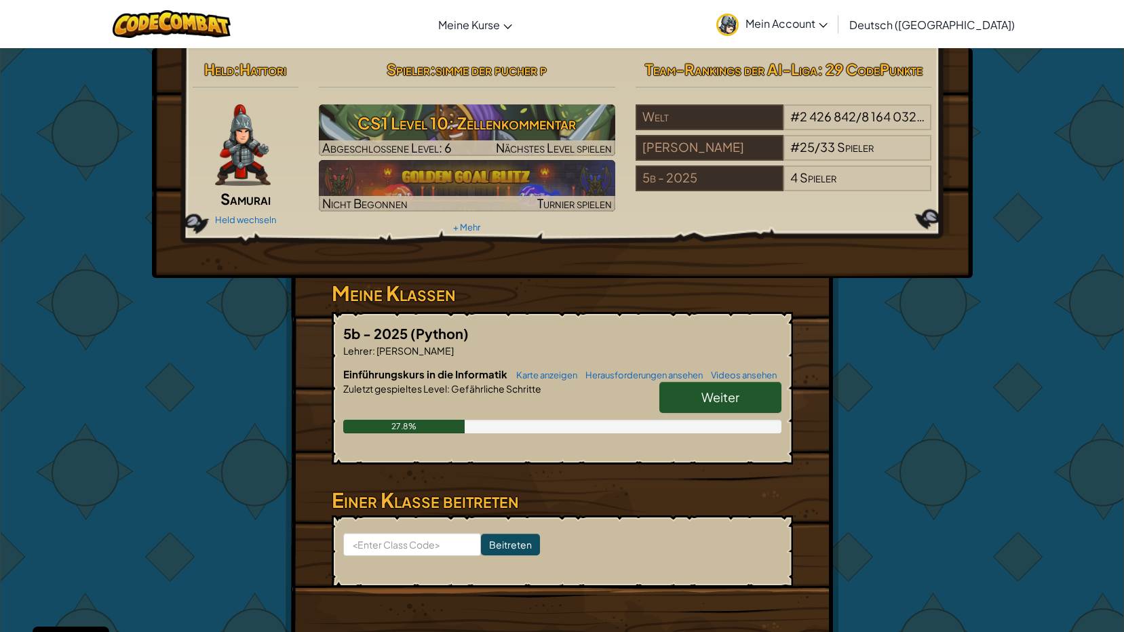
click at [695, 393] on link "Weiter" at bounding box center [720, 397] width 122 height 31
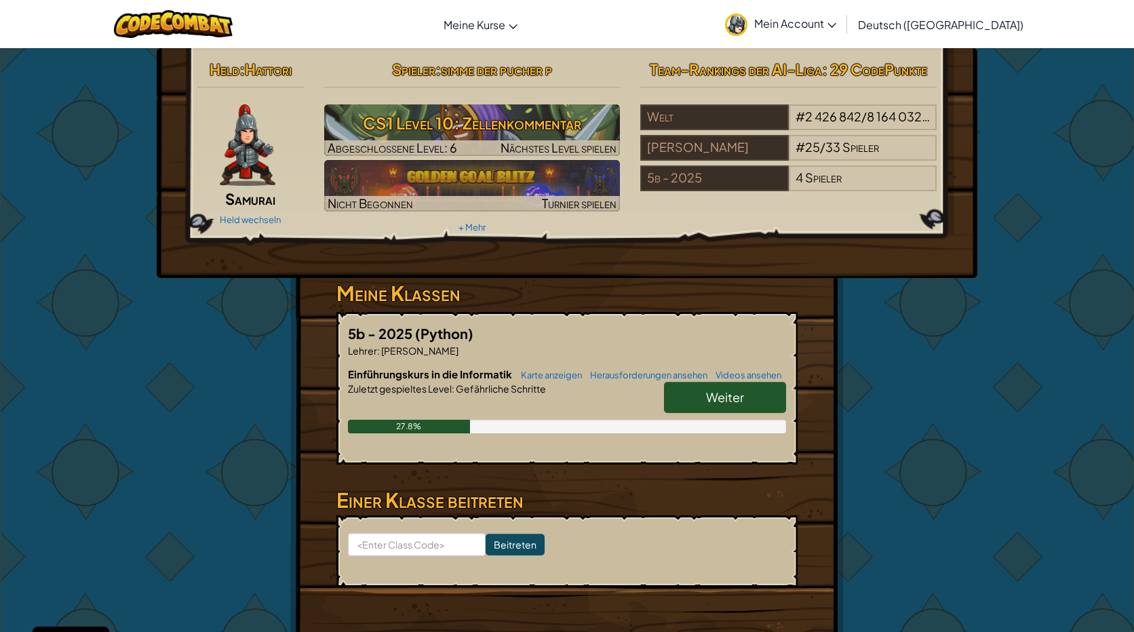
select select "de-DE"
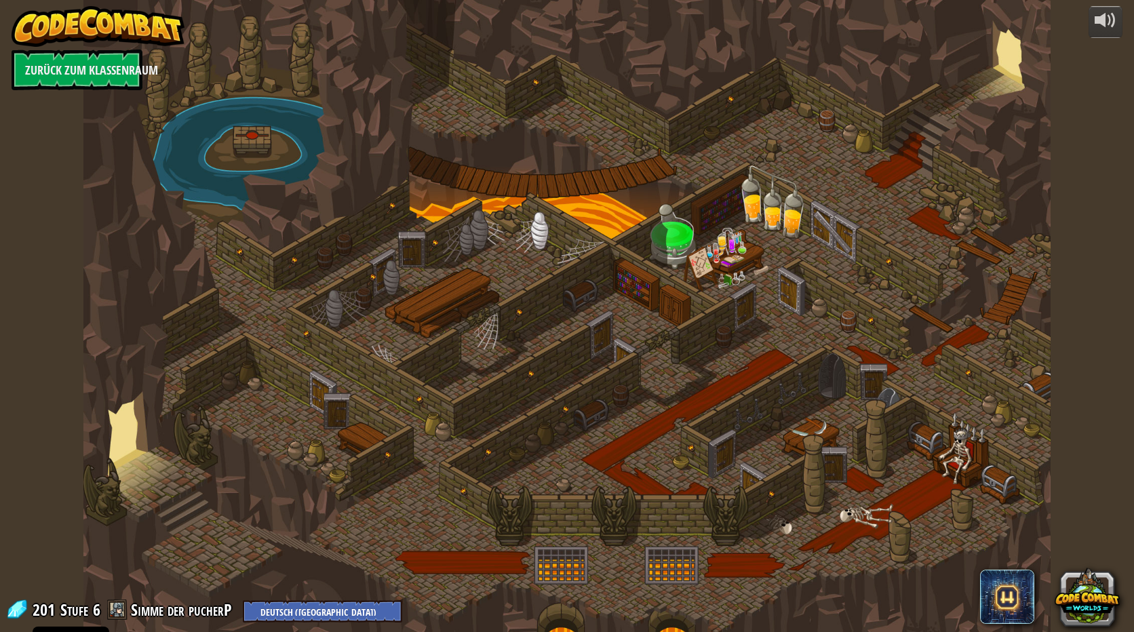
select select "de-DE"
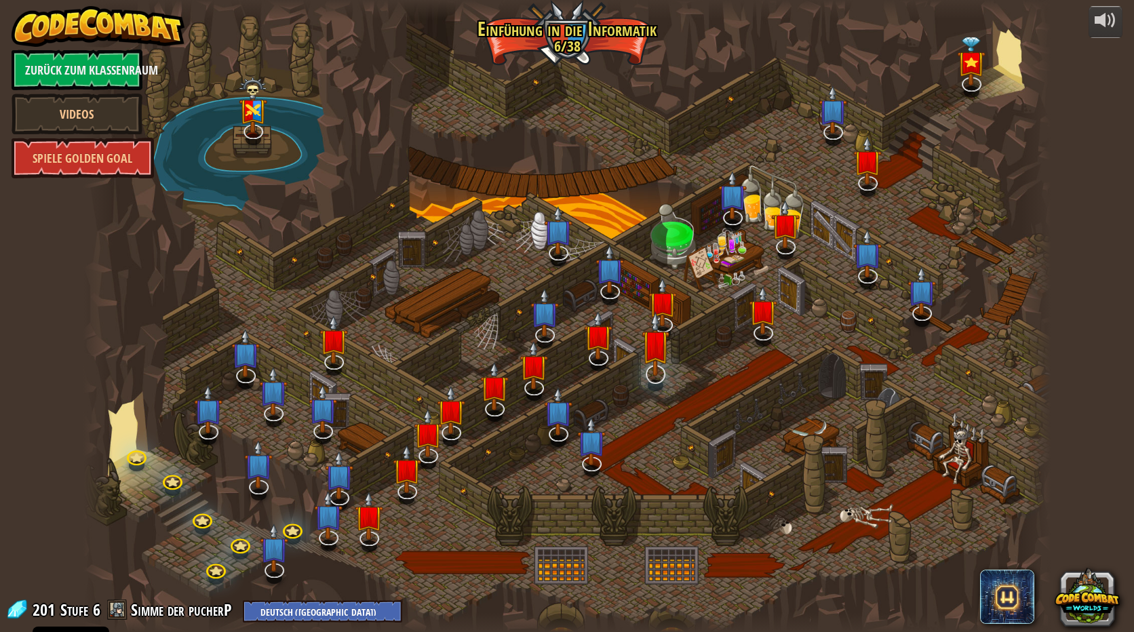
select select "de-DE"
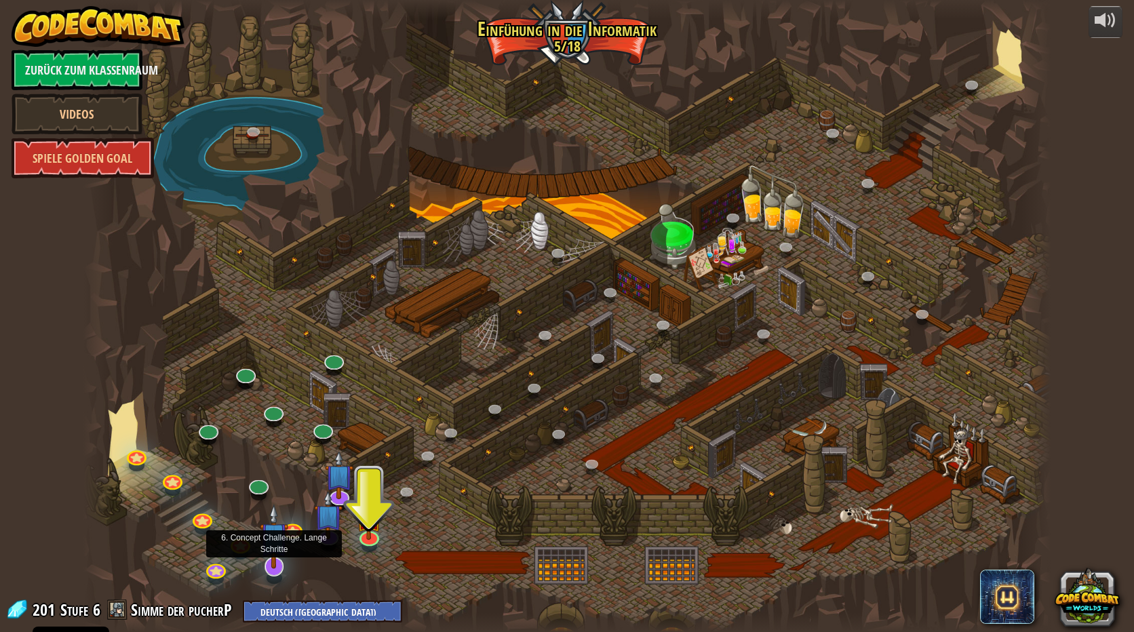
click at [271, 561] on img at bounding box center [274, 536] width 28 height 65
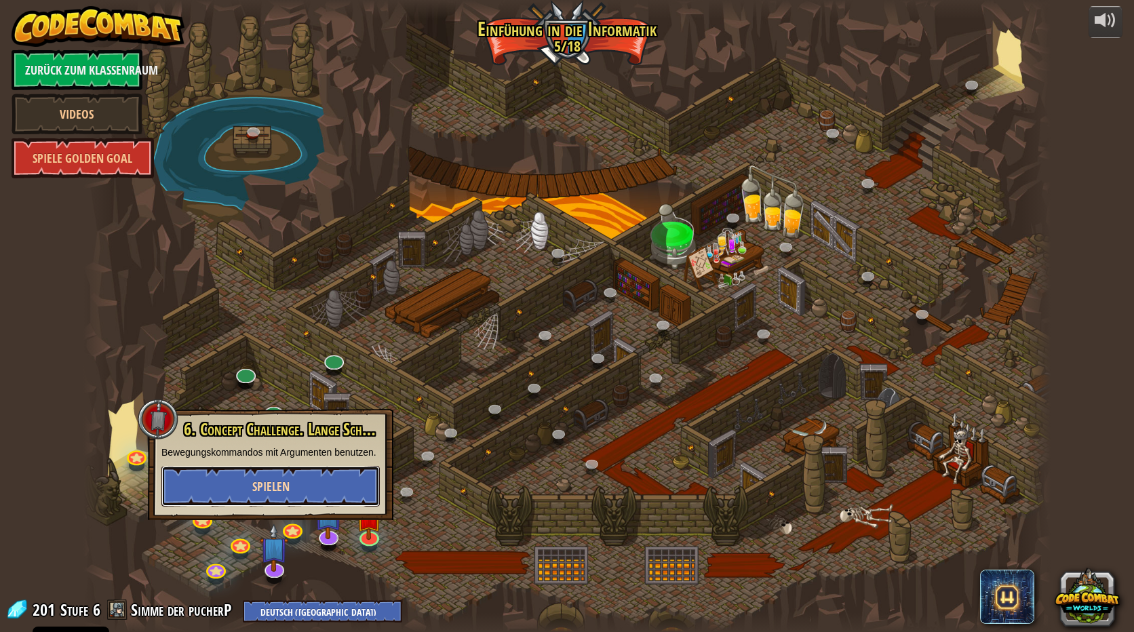
click at [289, 487] on span "Spielen" at bounding box center [270, 486] width 37 height 17
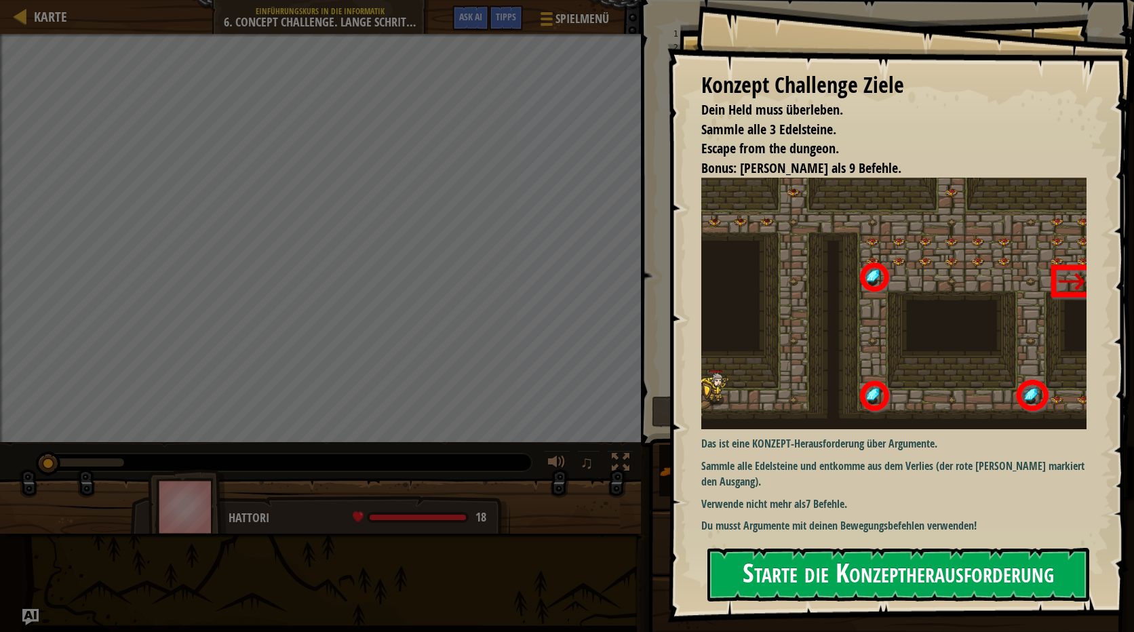
click at [770, 564] on button "Starte die Konzeptherausforderung" at bounding box center [898, 575] width 382 height 54
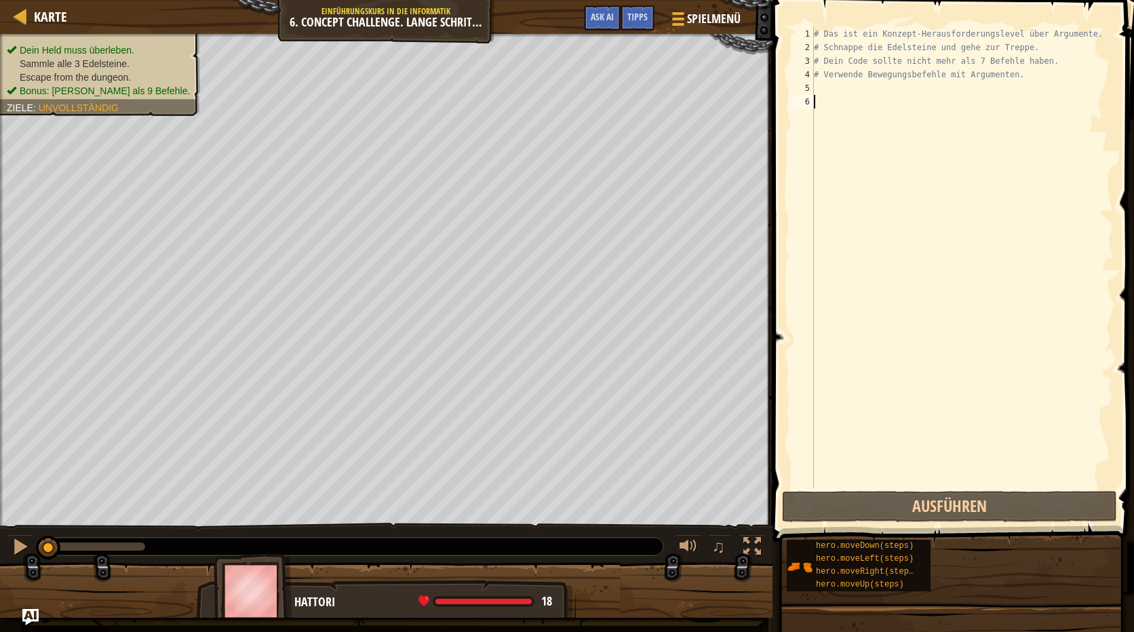
click at [821, 86] on div "# Das ist ein Konzept-Herausforderungslevel über Argumente. # Schnappe die Edel…" at bounding box center [962, 271] width 302 height 488
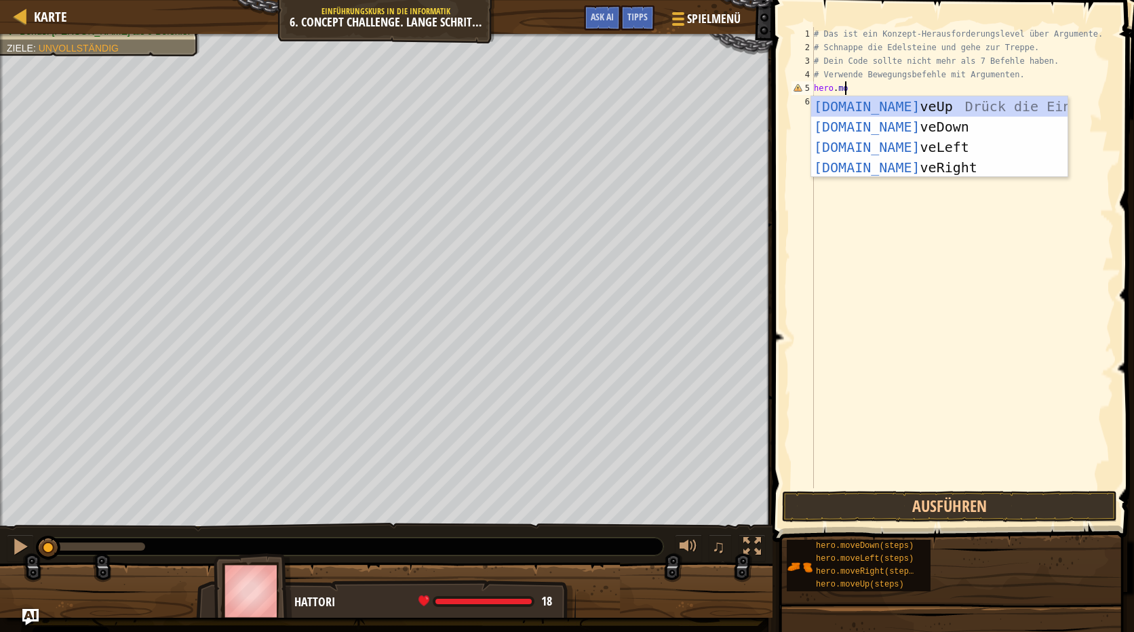
scroll to position [6, 2]
type textarea "hero.move"
click at [897, 165] on div "hero.move Up Drück die Eingabetaste hero.move Down Drück die Eingabetaste hero.…" at bounding box center [939, 157] width 256 height 122
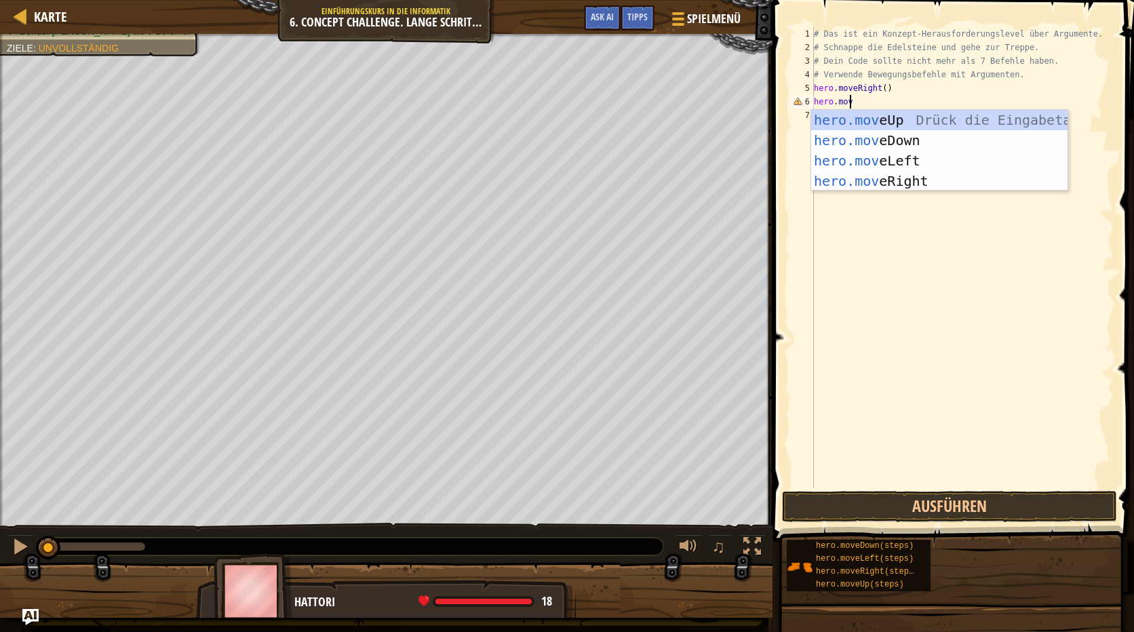
type textarea "hero.move"
click at [882, 115] on div "hero.move Up Drück die Eingabetaste hero.move Down Drück die Eingabetaste hero.…" at bounding box center [939, 171] width 256 height 122
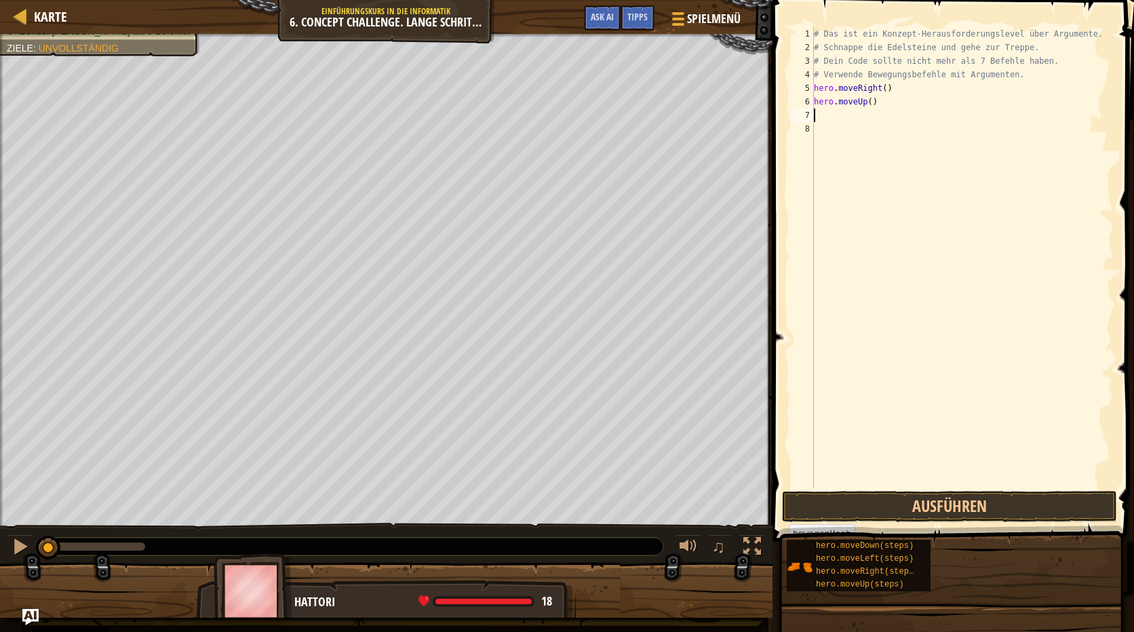
scroll to position [6, 0]
click at [867, 102] on div "# Das ist ein Konzept-Herausforderungslevel über Argumente. # Schnappe die Edel…" at bounding box center [962, 271] width 302 height 488
type textarea "hero.moveUp(3)"
click at [821, 114] on div "# Das ist ein Konzept-Herausforderungslevel über Argumente. # Schnappe die Edel…" at bounding box center [962, 271] width 302 height 488
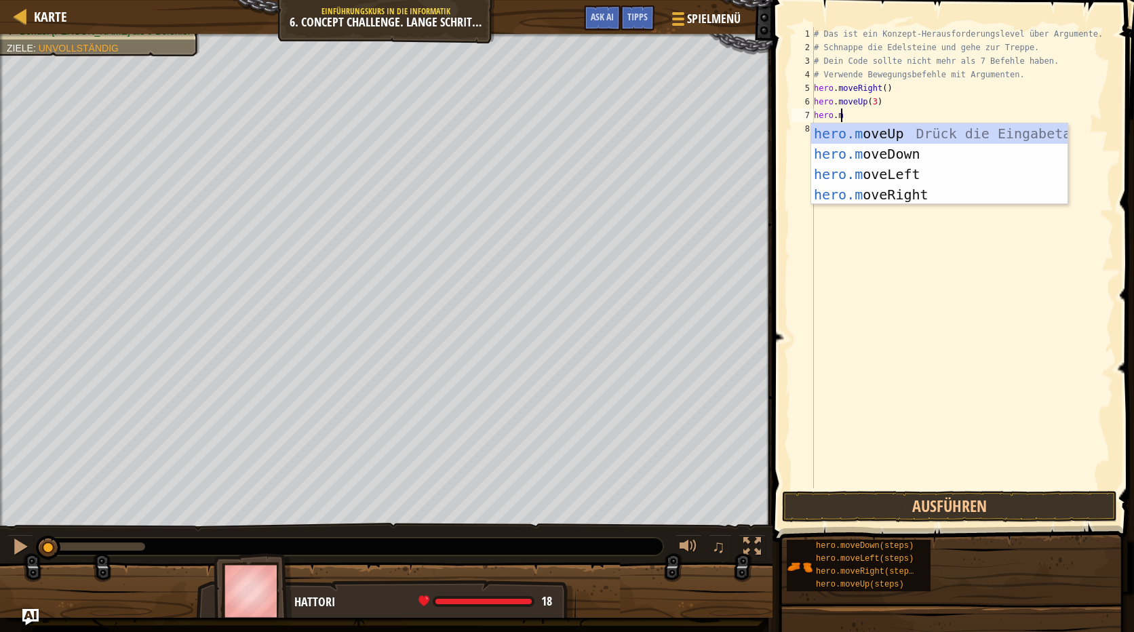
scroll to position [6, 1]
type textarea "[DOMAIN_NAME]"
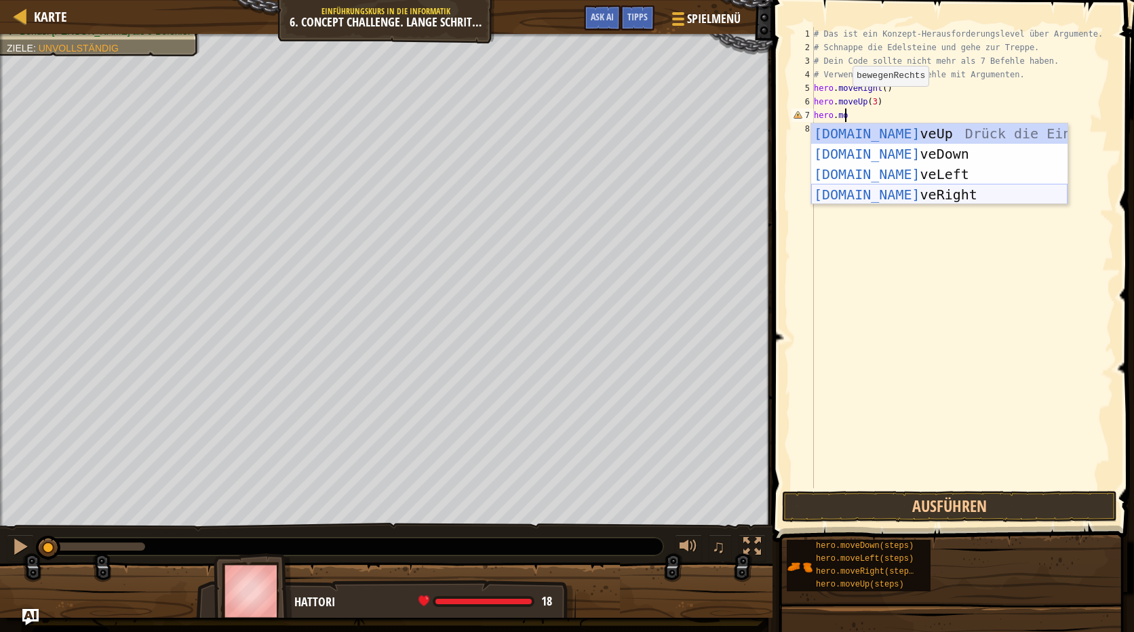
click at [909, 191] on div "[DOMAIN_NAME] veUp [PERSON_NAME] die Eingabetaste [DOMAIN_NAME] veDown Drück di…" at bounding box center [939, 184] width 256 height 122
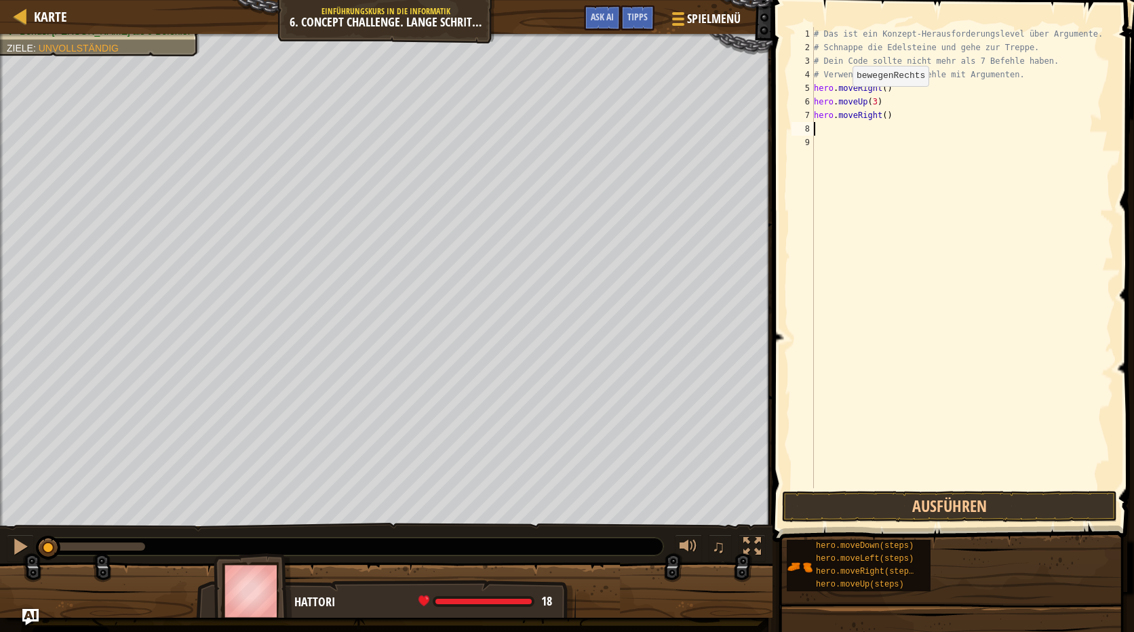
scroll to position [6, 0]
click at [880, 116] on div "# Das ist ein Konzept-Herausforderungslevel über Argumente. # Schnappe die Edel…" at bounding box center [962, 271] width 302 height 488
type textarea "hero.moveRight(2)"
click at [821, 133] on div "# Das ist ein Konzept-Herausforderungslevel über Argumente. # Schnappe die Edel…" at bounding box center [962, 271] width 302 height 488
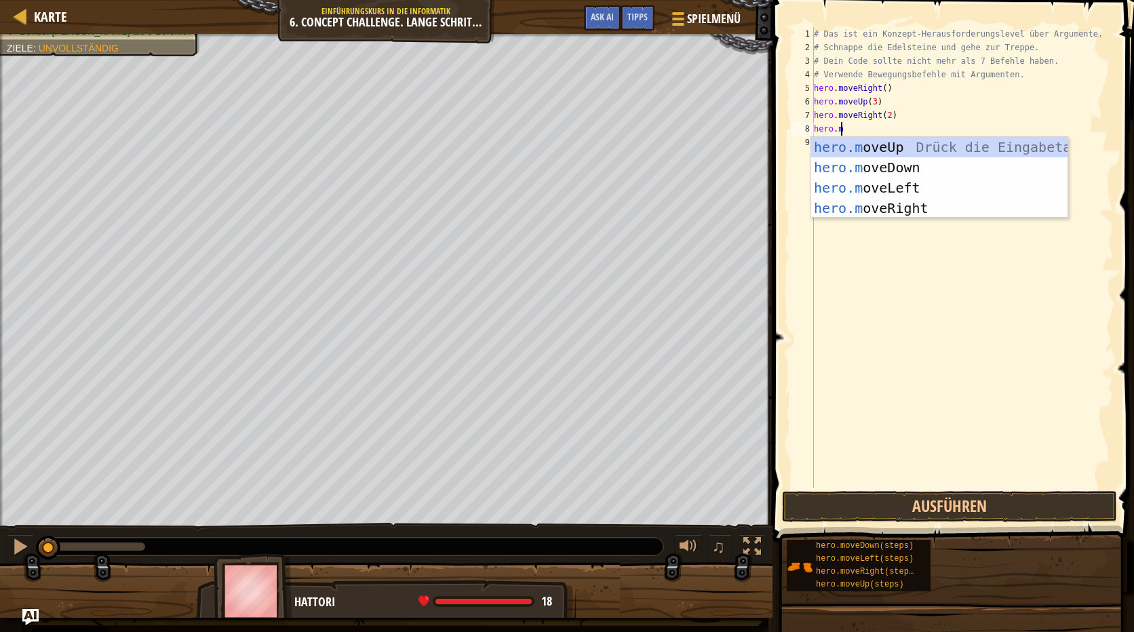
scroll to position [6, 1]
type textarea "[DOMAIN_NAME]"
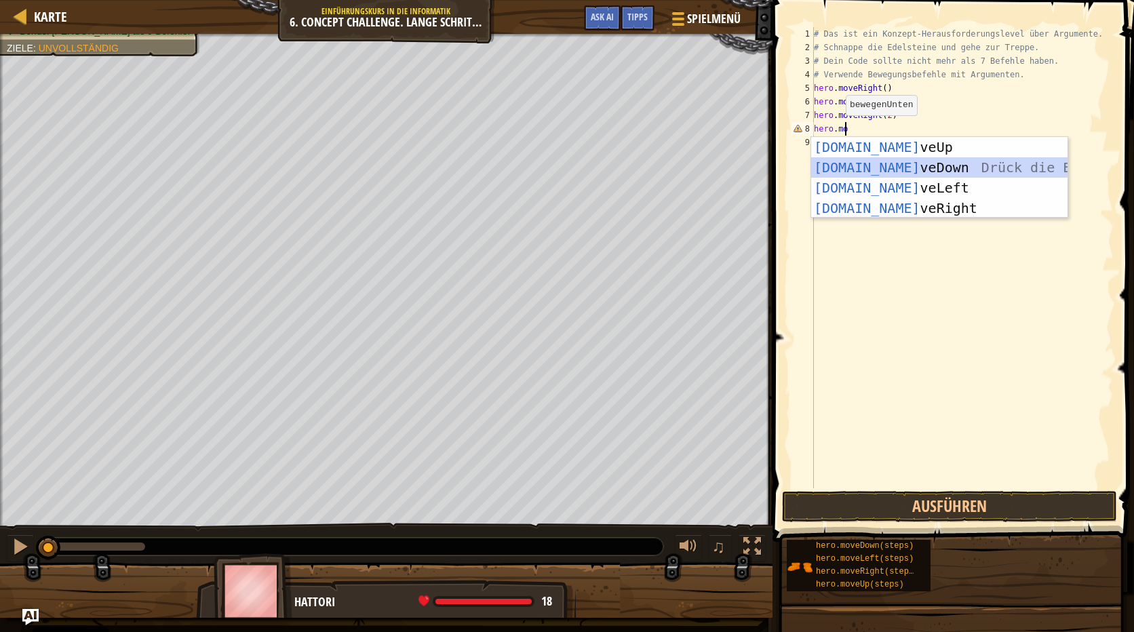
click at [871, 160] on div "[DOMAIN_NAME] veUp [PERSON_NAME] die Eingabetaste [DOMAIN_NAME] veDown Drück di…" at bounding box center [939, 198] width 256 height 122
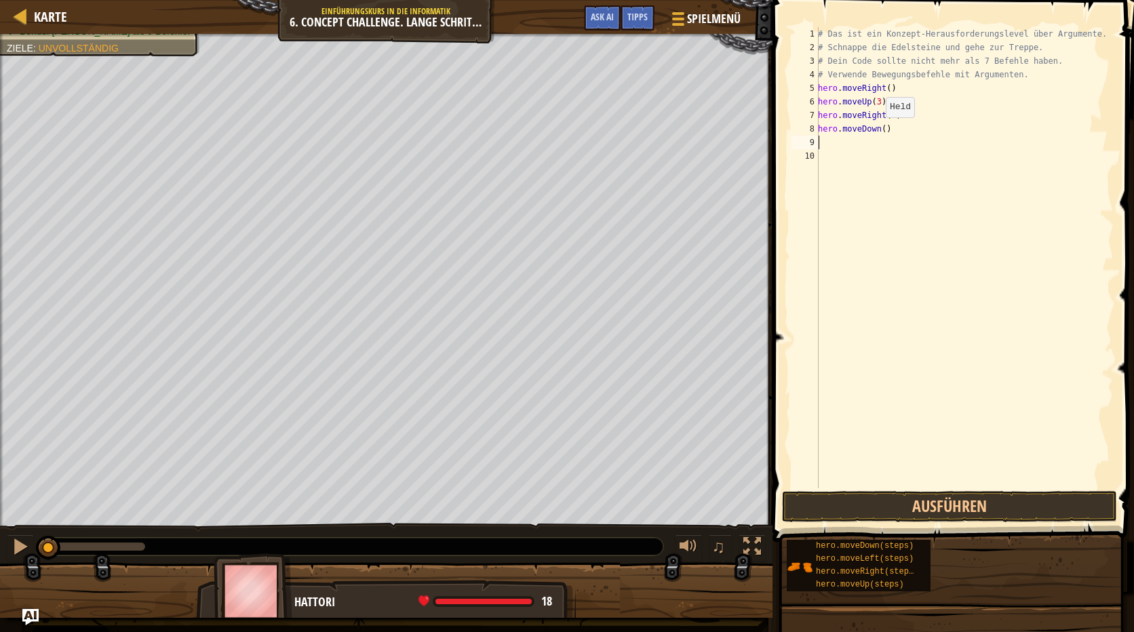
click at [878, 131] on div "# Das ist ein Konzept-Herausforderungslevel über Argumente. # Schnappe die Edel…" at bounding box center [964, 271] width 298 height 488
click at [880, 130] on div "# Das ist ein Konzept-Herausforderungslevel über Argumente. # Schnappe die Edel…" at bounding box center [964, 271] width 298 height 488
type textarea "hero.moveDown(3)"
click at [831, 144] on div "# Das ist ein Konzept-Herausforderungslevel über Argumente. # Schnappe die Edel…" at bounding box center [964, 271] width 298 height 488
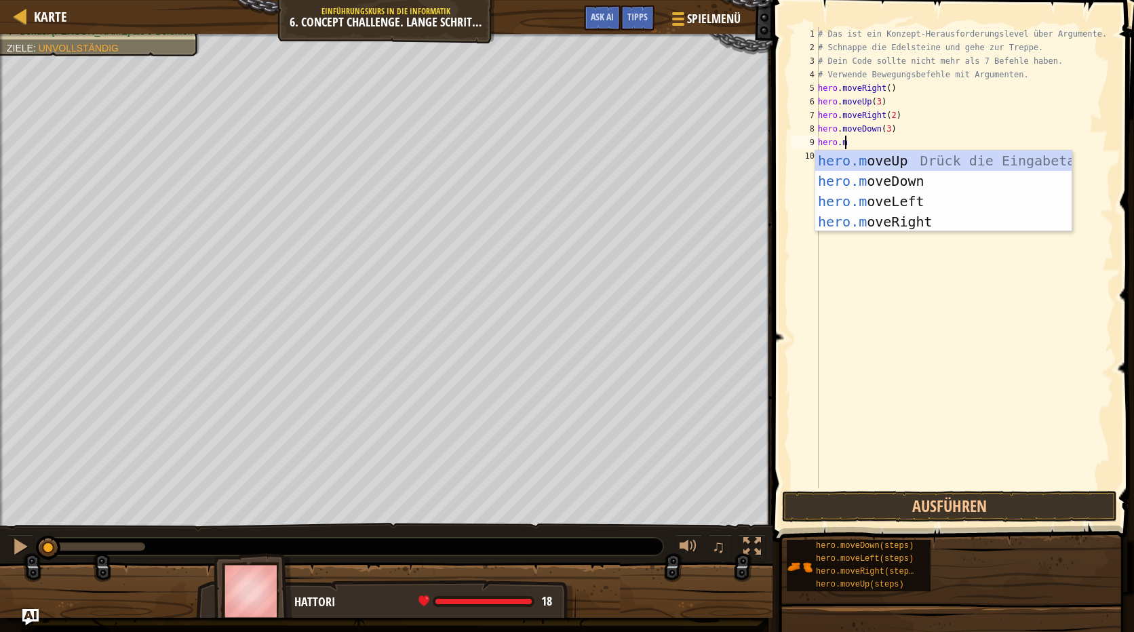
scroll to position [6, 1]
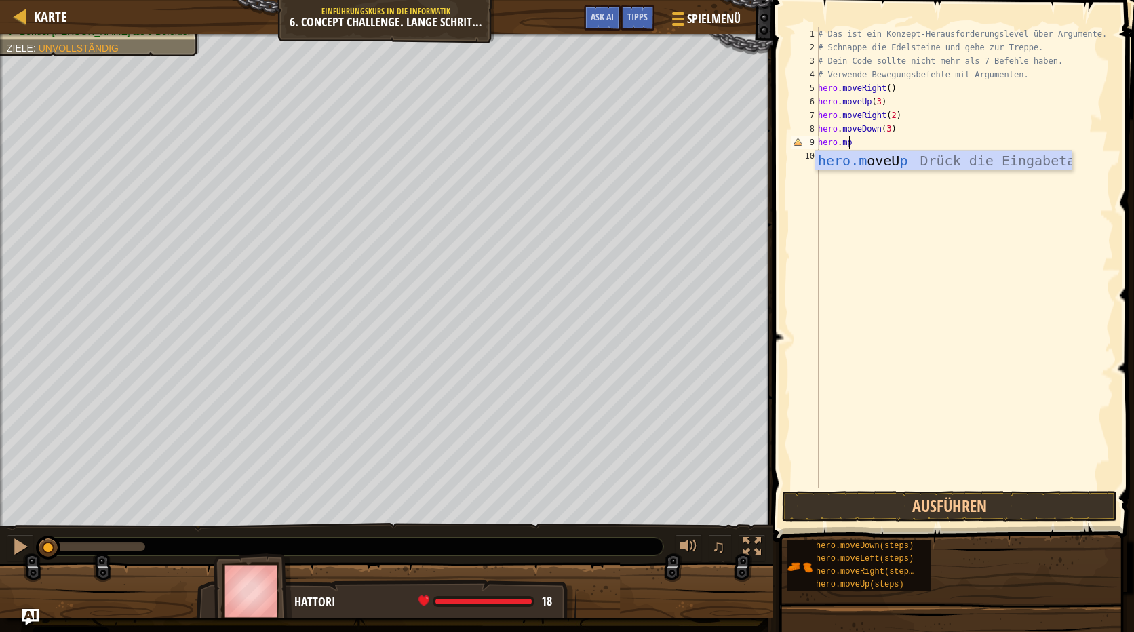
type textarea "hero.m"
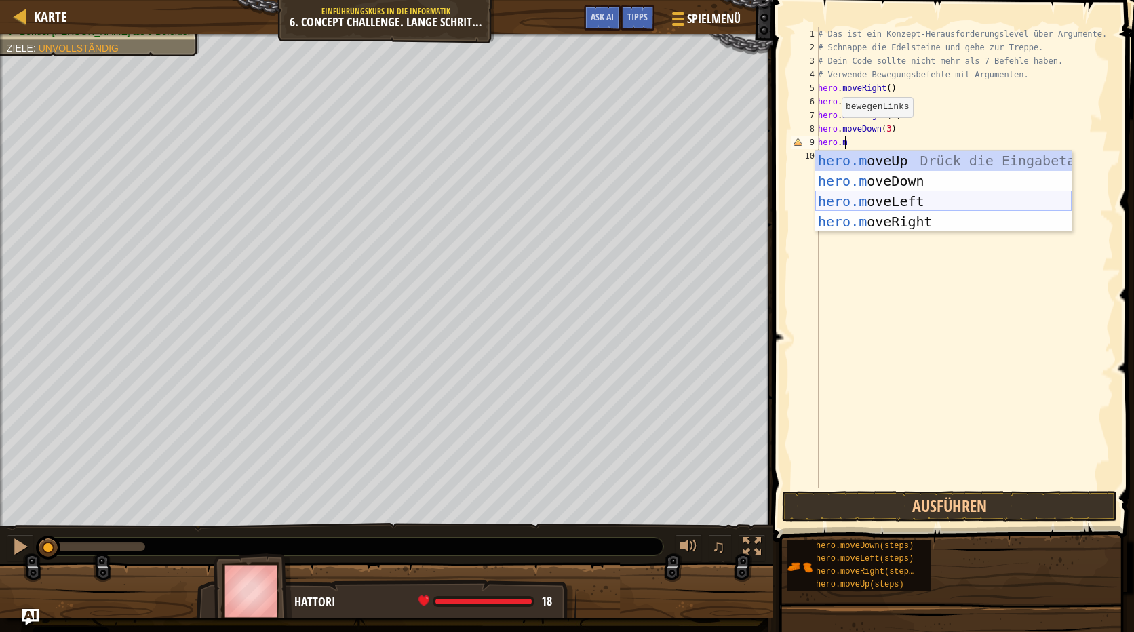
click at [949, 202] on div "hero.m oveUp Drück die Eingabetaste hero.m oveDown Drück die Eingabetaste hero.…" at bounding box center [943, 212] width 256 height 122
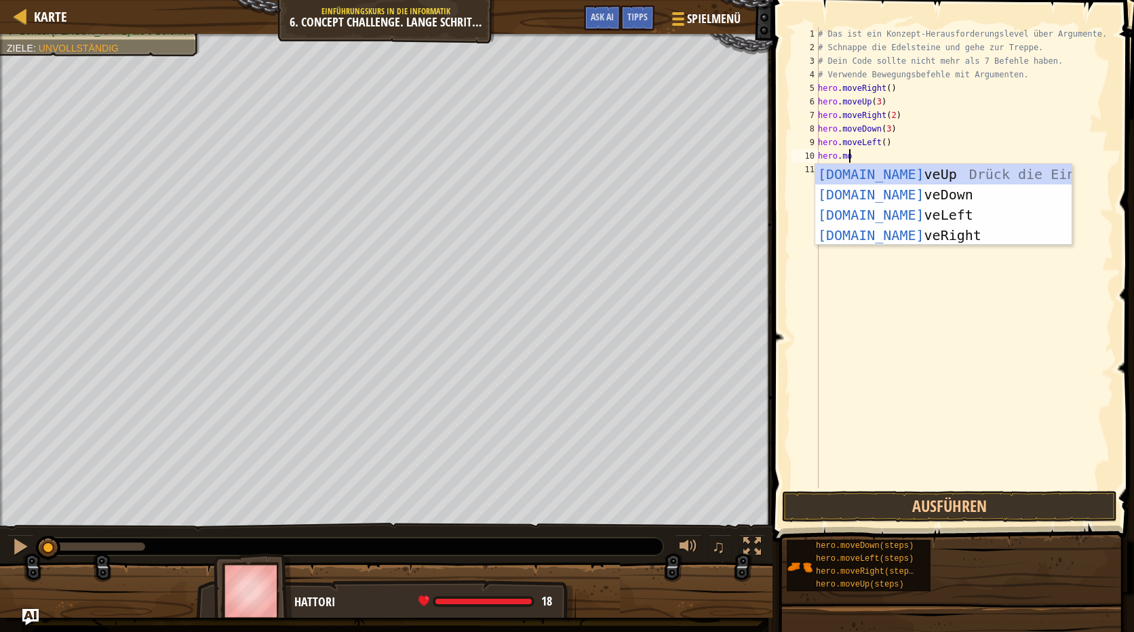
scroll to position [6, 2]
type textarea "hero.move"
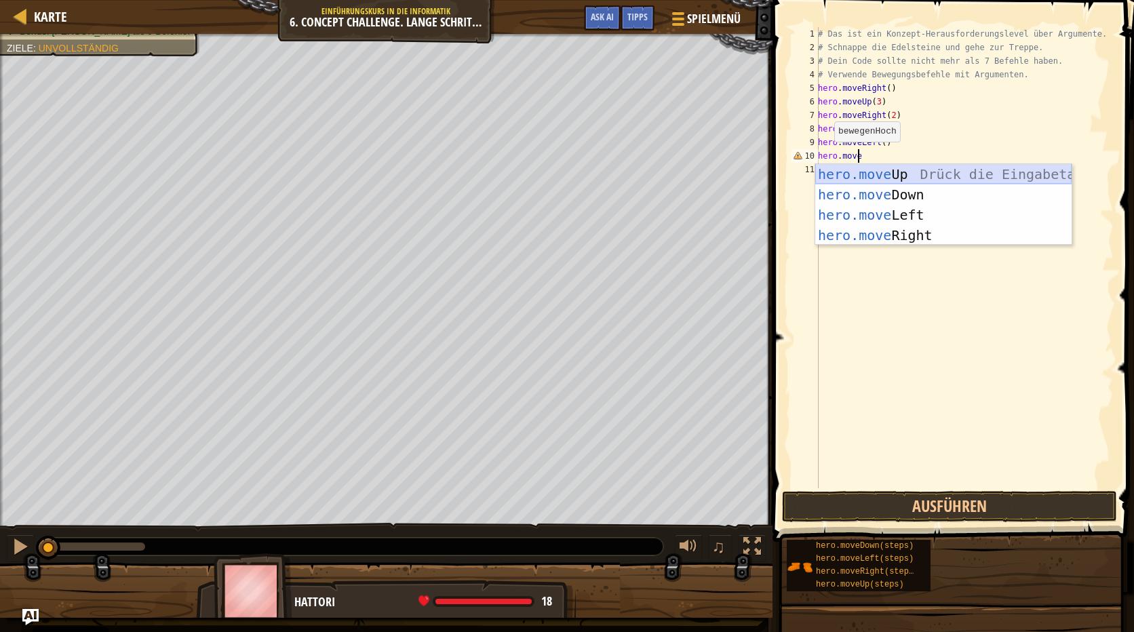
click at [910, 174] on div "hero.move Up Drück die Eingabetaste hero.move Down Drück die Eingabetaste hero.…" at bounding box center [943, 225] width 256 height 122
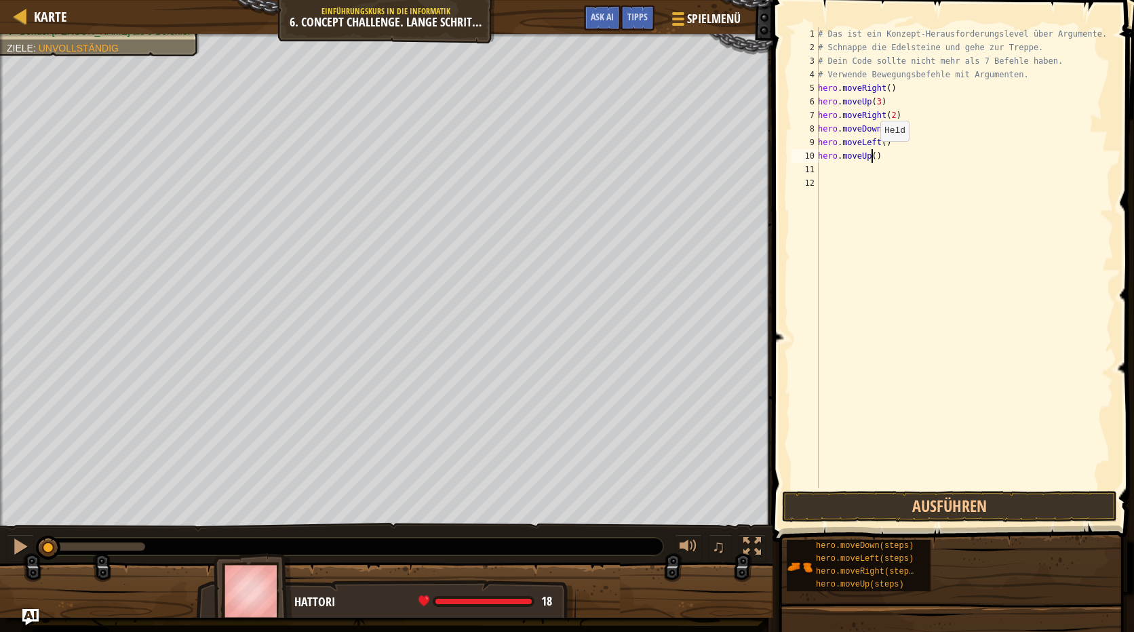
click at [873, 155] on div "# Das ist ein Konzept-Herausforderungslevel über Argumente. # Schnappe die Edel…" at bounding box center [964, 271] width 298 height 488
type textarea "hero.moveUp(2)"
click at [844, 175] on div "# Das ist ein Konzept-Herausforderungslevel über Argumente. # Schnappe die Edel…" at bounding box center [964, 271] width 298 height 488
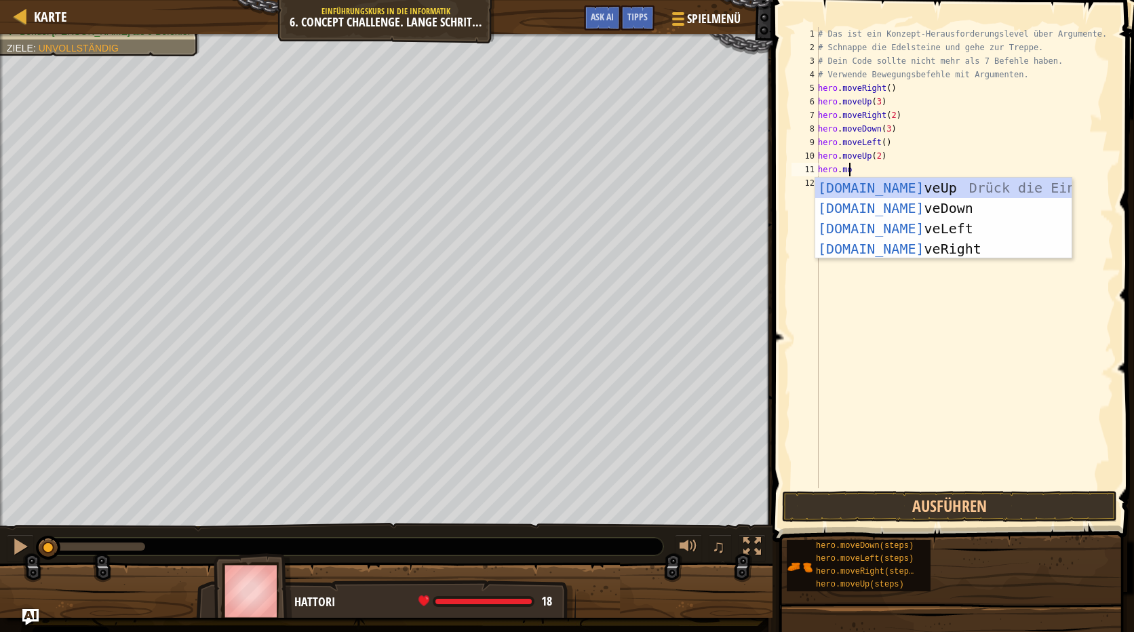
scroll to position [6, 2]
type textarea "hero.move"
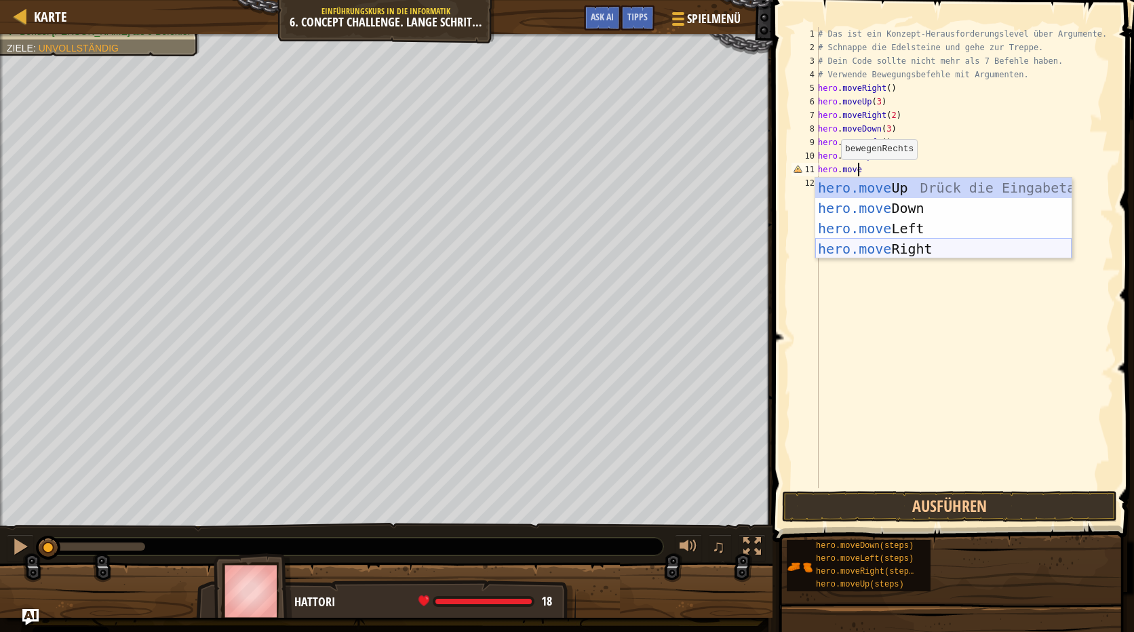
click at [891, 246] on div "hero.move Up Drück die Eingabetaste hero.move Down Drück die Eingabetaste hero.…" at bounding box center [943, 239] width 256 height 122
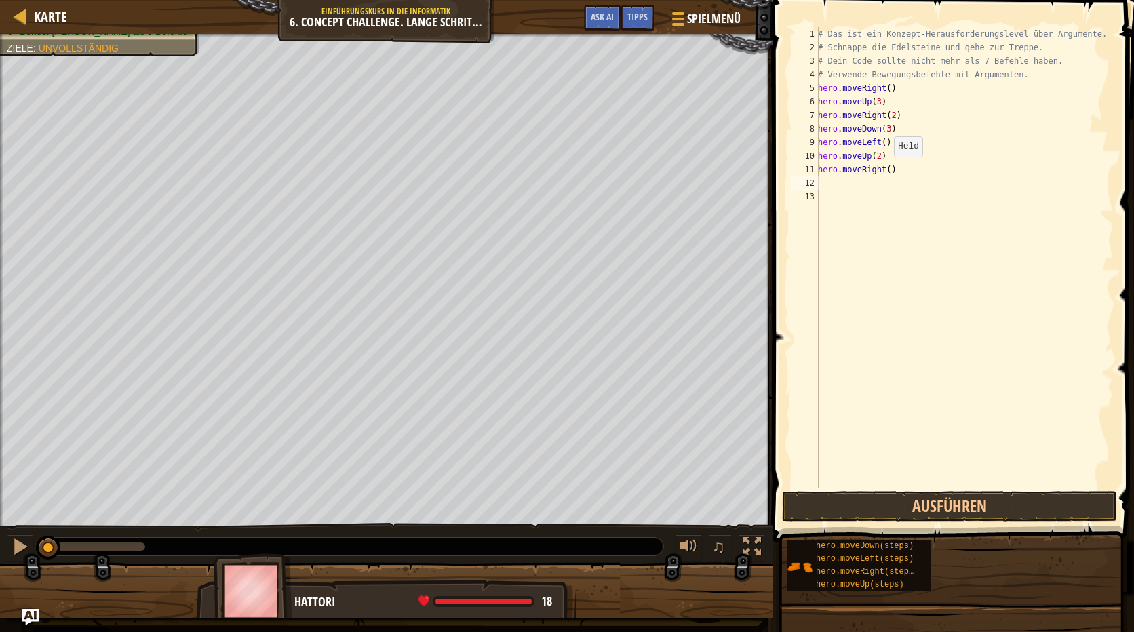
click at [885, 169] on div "# Das ist ein Konzept-Herausforderungslevel über Argumente. # Schnappe die Edel…" at bounding box center [964, 271] width 298 height 488
drag, startPoint x: 999, startPoint y: 507, endPoint x: 998, endPoint y: 497, distance: 10.2
click at [998, 506] on button "Ausführen" at bounding box center [949, 506] width 335 height 31
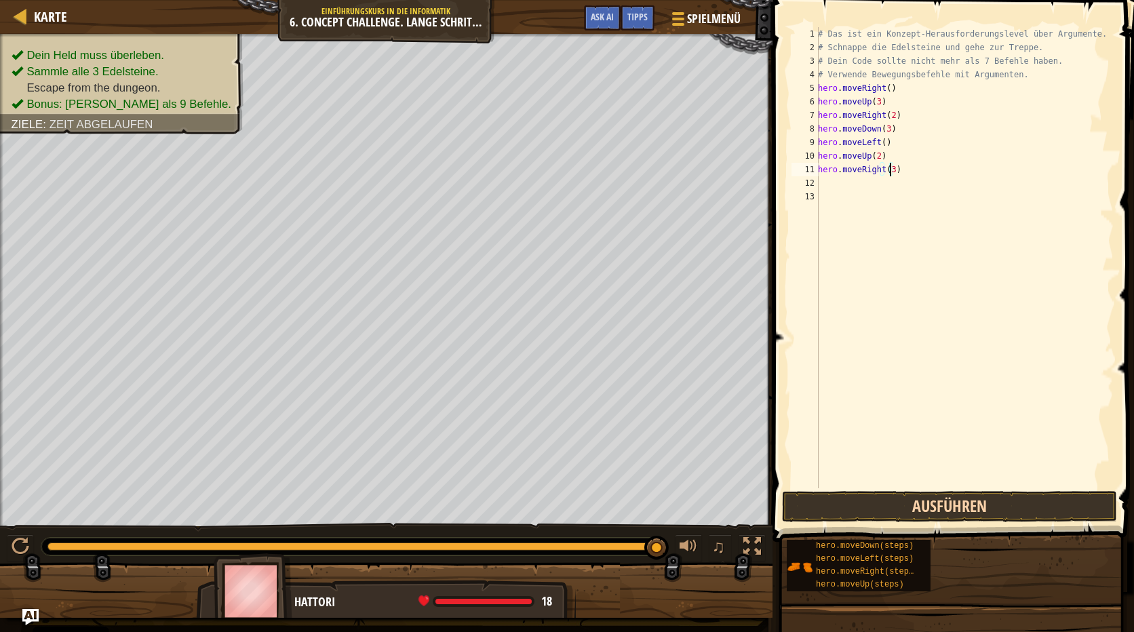
type textarea "hero.moveRight(3)"
click at [1021, 492] on button "Ausführen" at bounding box center [949, 506] width 335 height 31
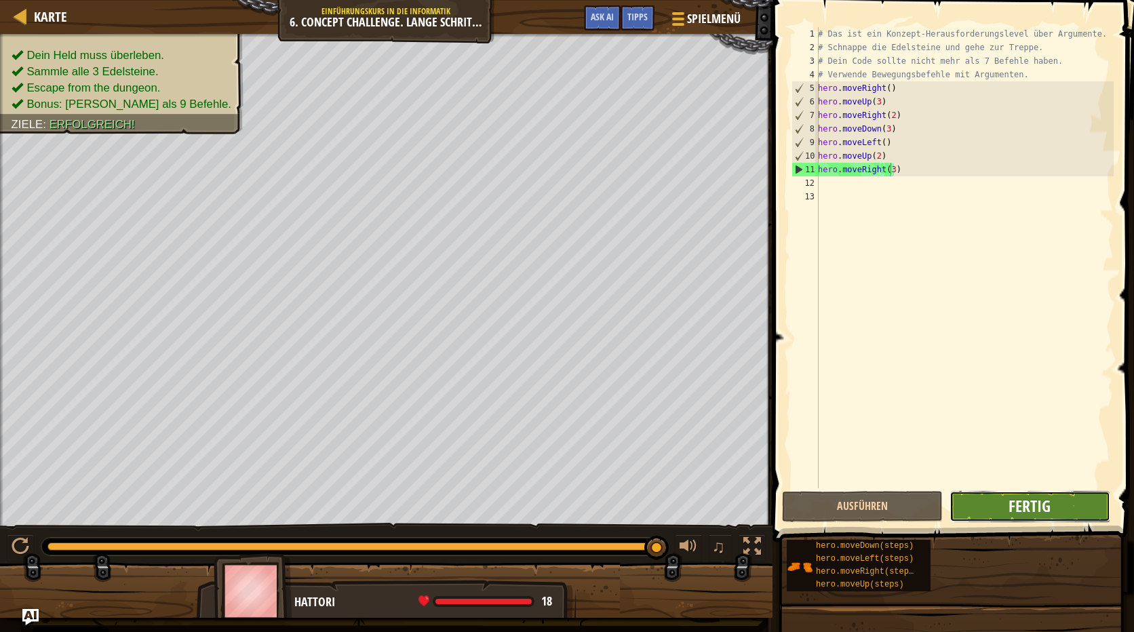
click at [1023, 500] on span "Fertig" at bounding box center [1029, 506] width 42 height 22
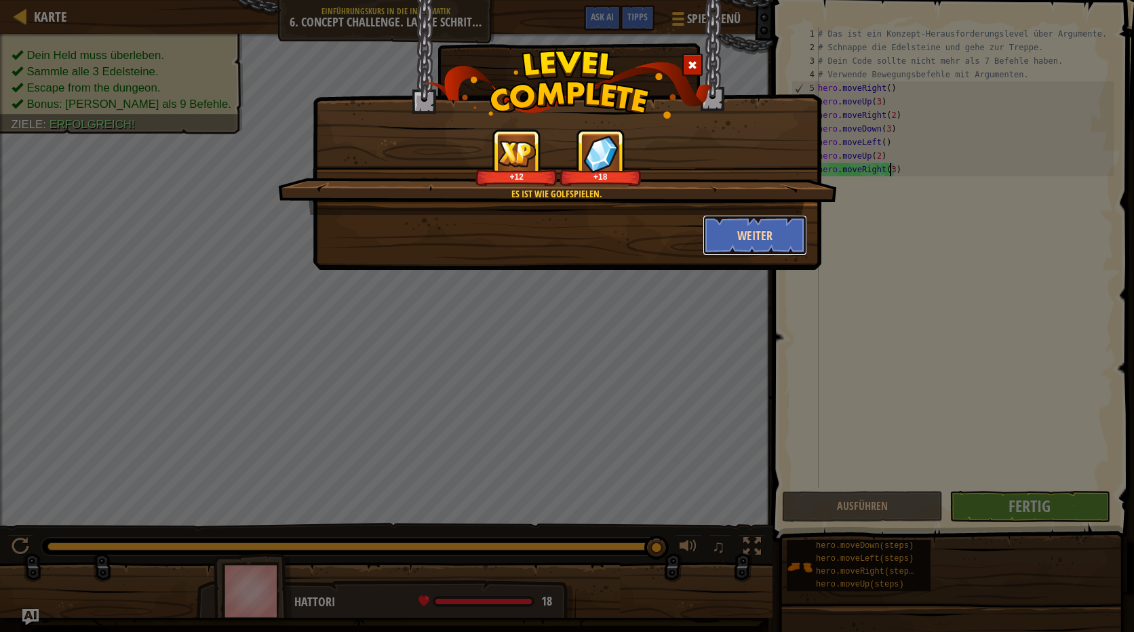
click at [761, 233] on button "Weiter" at bounding box center [755, 235] width 105 height 41
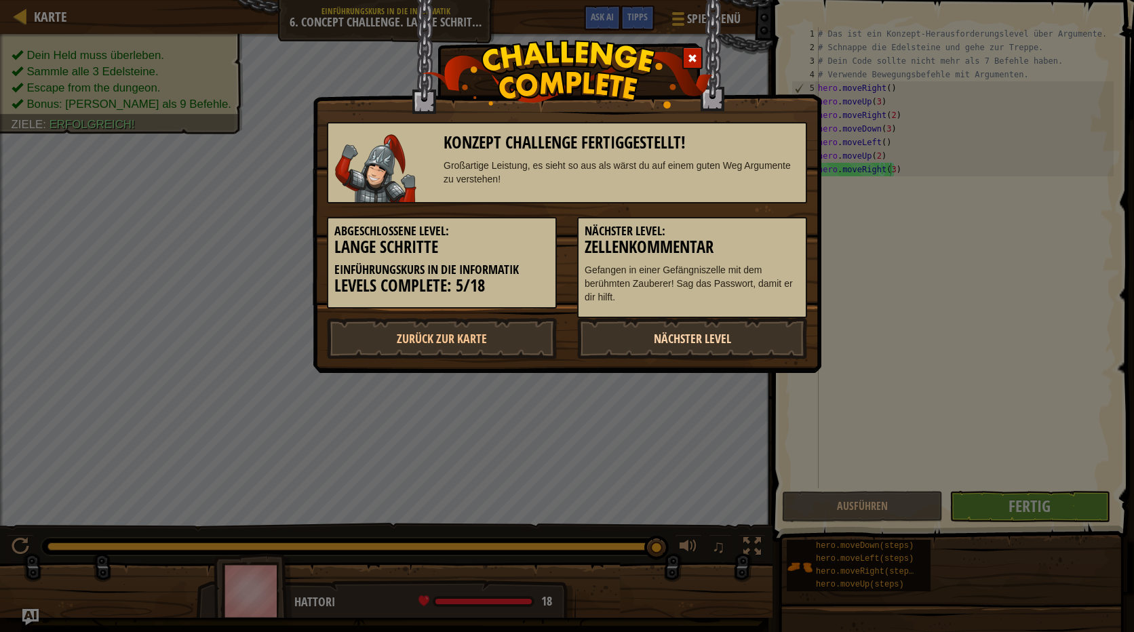
click at [718, 336] on link "Nächster Level" at bounding box center [692, 338] width 230 height 41
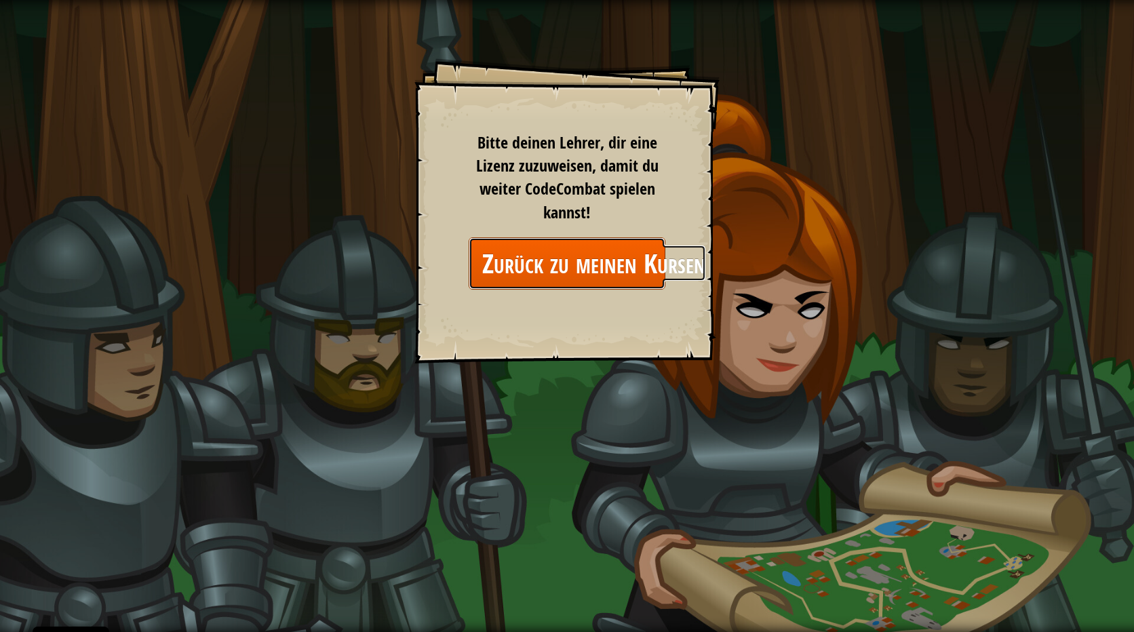
click at [617, 277] on link "Zurück zu meinen Kursen" at bounding box center [567, 263] width 197 height 52
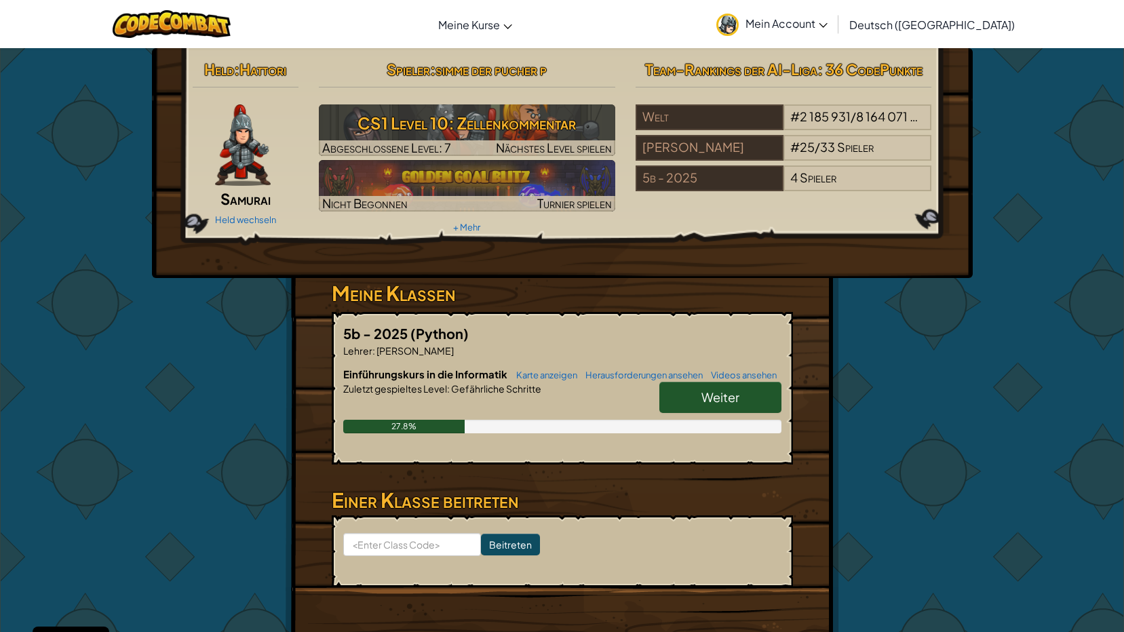
click at [750, 389] on link "Weiter" at bounding box center [720, 397] width 122 height 31
select select "de-DE"
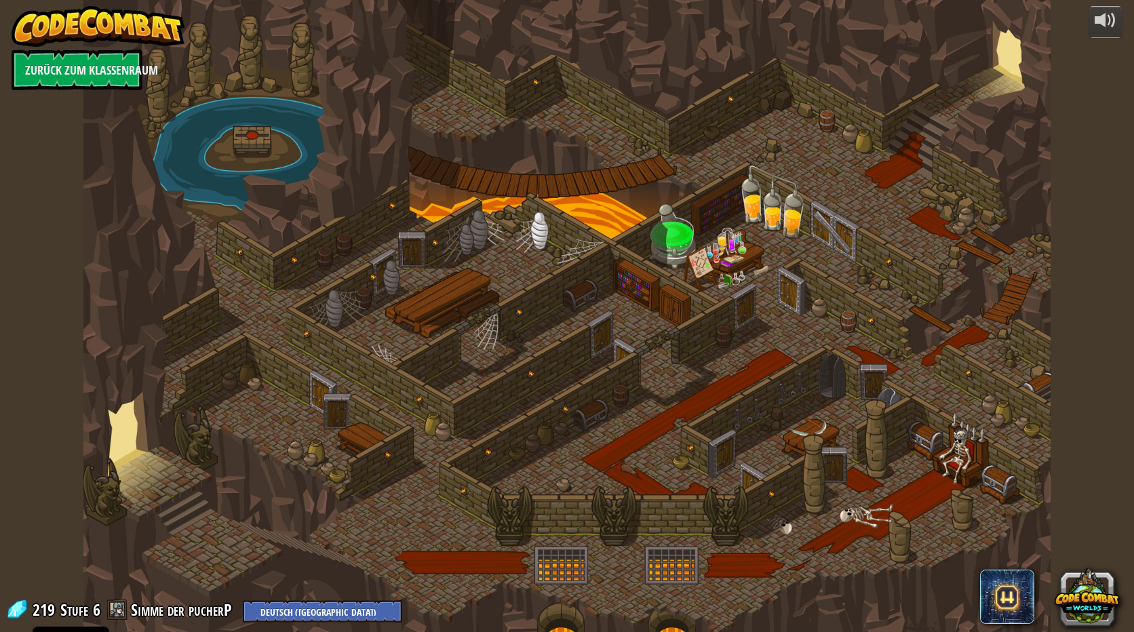
select select "de-DE"
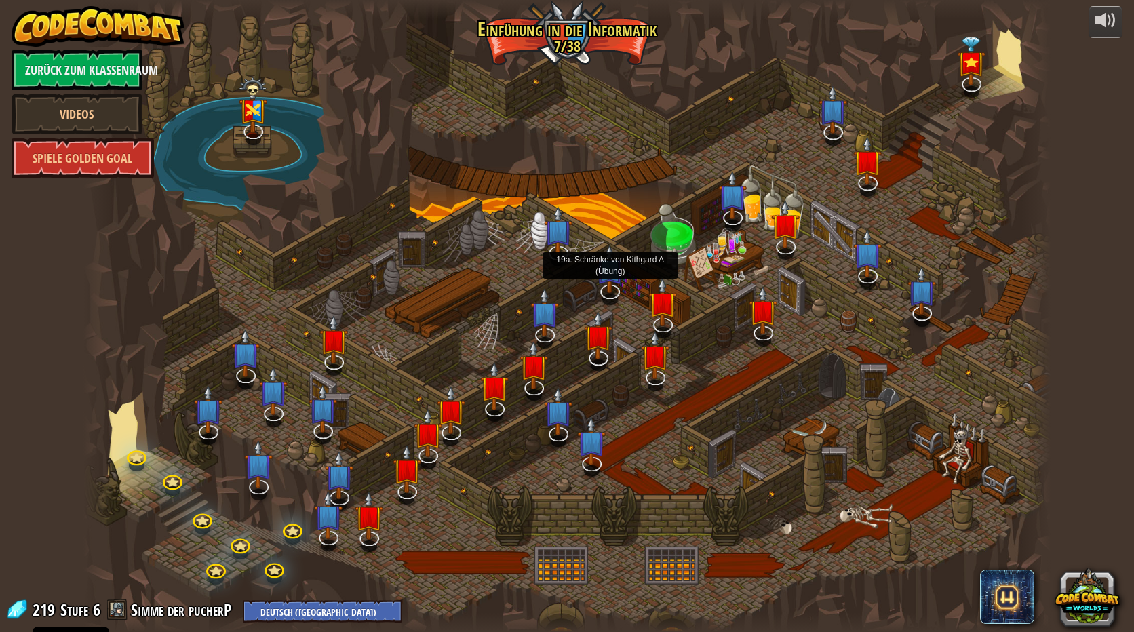
select select "de-DE"
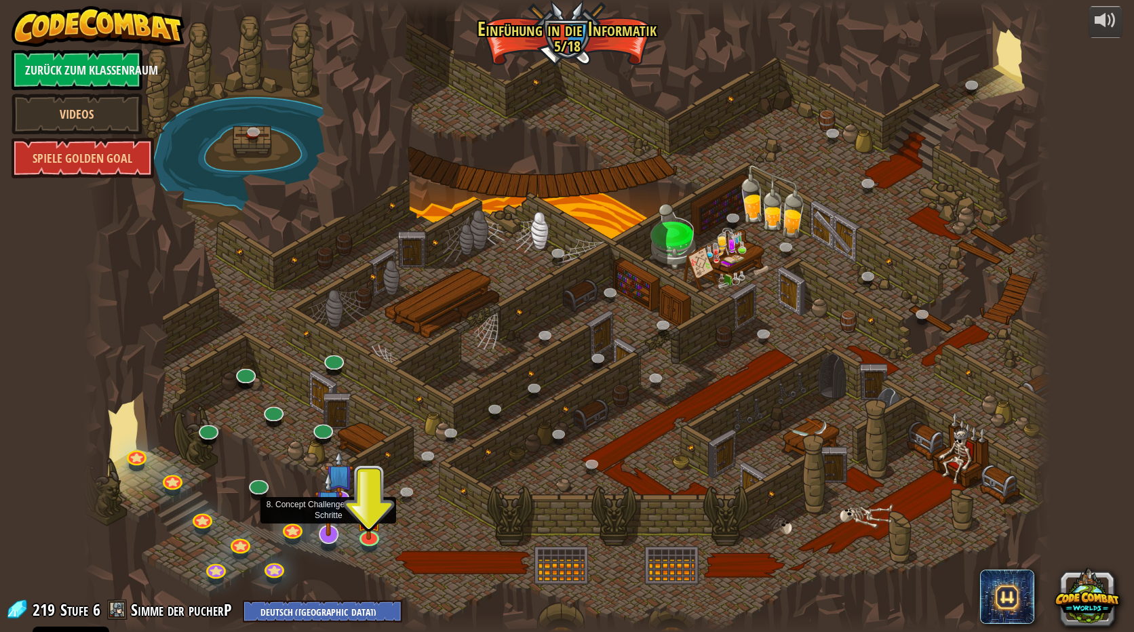
click at [323, 524] on img at bounding box center [329, 503] width 28 height 65
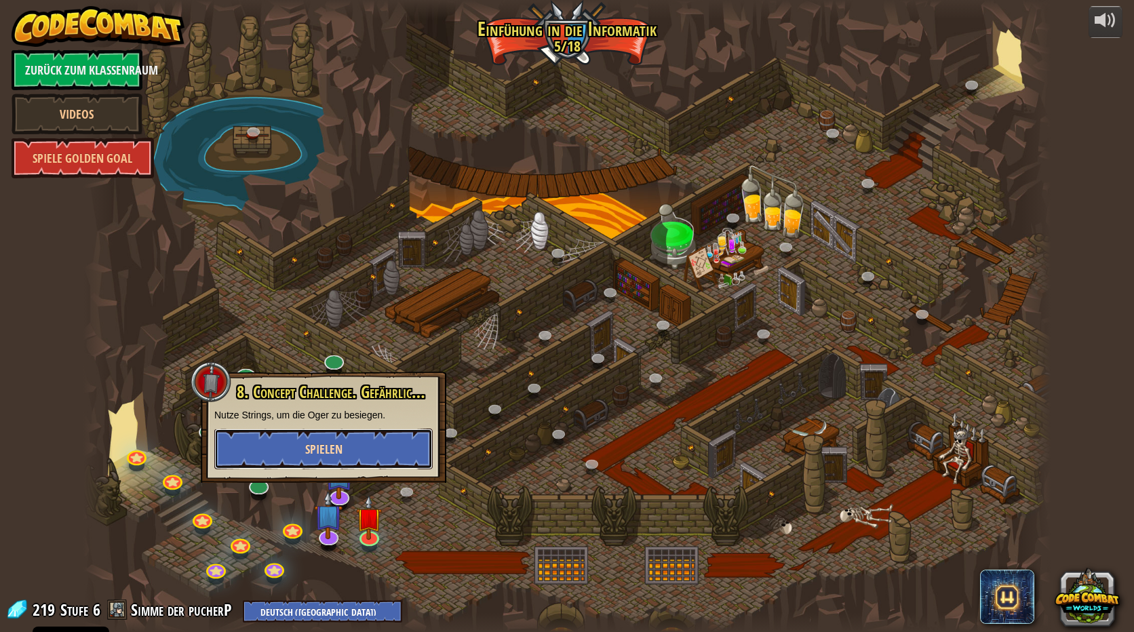
click at [316, 442] on span "Spielen" at bounding box center [323, 449] width 37 height 17
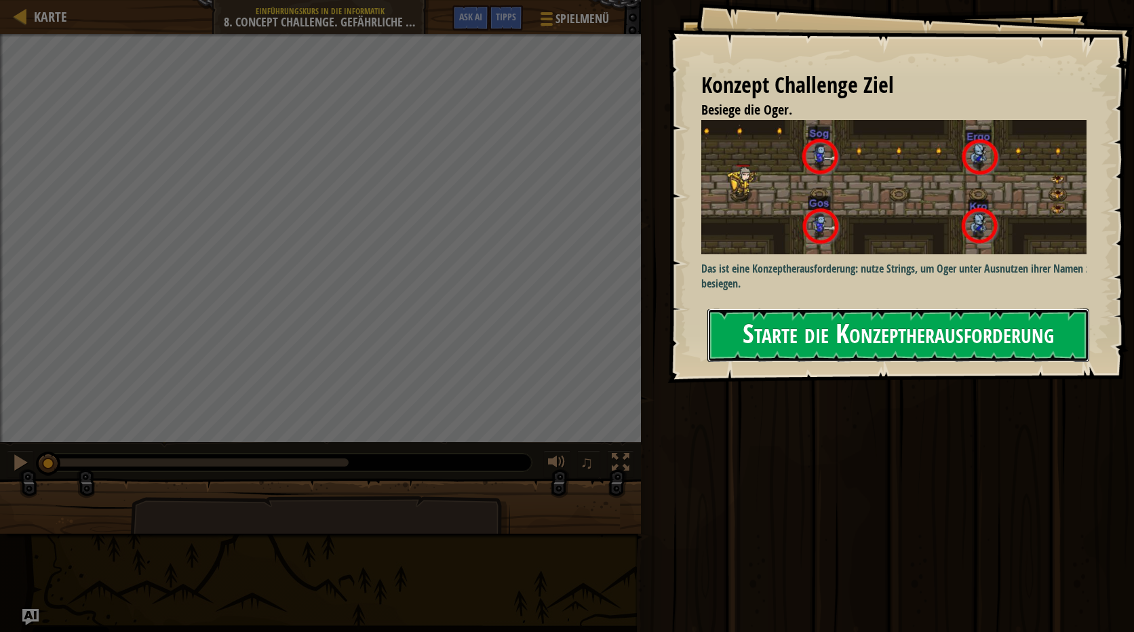
click at [939, 338] on button "Starte die Konzeptherausforderung" at bounding box center [898, 336] width 382 height 54
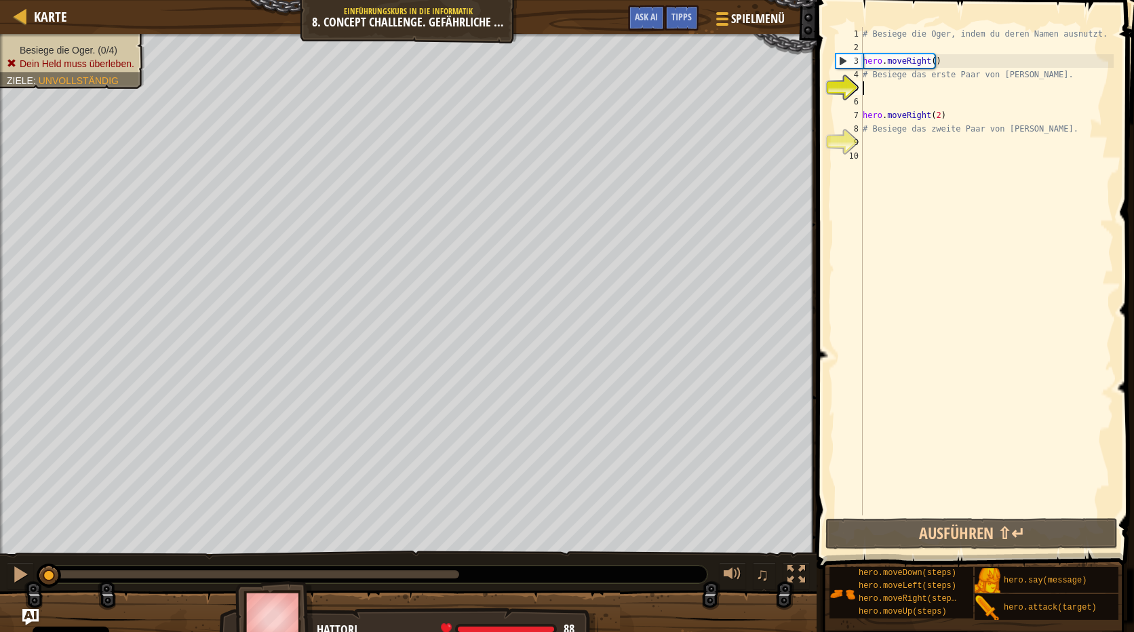
click at [97, 43] on li "Besiege die Oger. (0/4)" at bounding box center [70, 50] width 127 height 14
click at [869, 87] on div "# Besiege die Oger, indem du deren Namen ausnutzt. hero . moveRight ( ) # Besie…" at bounding box center [987, 284] width 254 height 515
click at [882, 75] on div "# Besiege die Oger, indem du deren Namen ausnutzt. hero . moveRight ( ) # Besie…" at bounding box center [987, 284] width 254 height 515
click at [1013, 77] on div "# Besiege die Oger, indem du deren Namen ausnutzt. hero . moveRight ( ) # Besie…" at bounding box center [987, 284] width 254 height 515
click at [1022, 77] on div "# Besiege die Oger, indem du deren Namen ausnutzt. hero . moveRight ( ) # Besie…" at bounding box center [987, 284] width 254 height 515
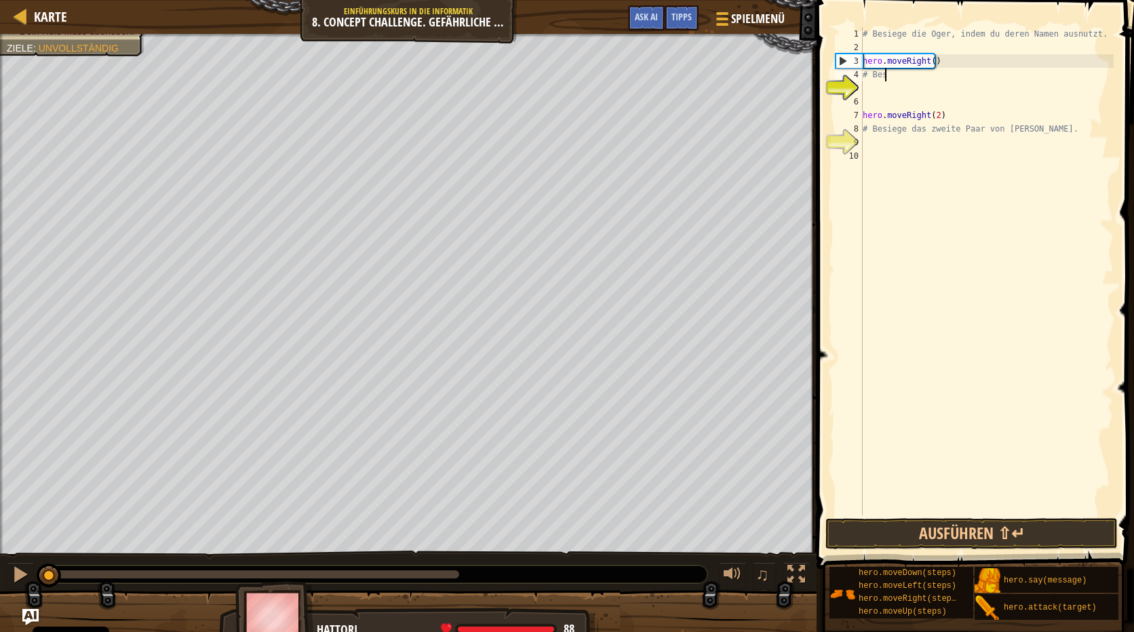
type textarea "#"
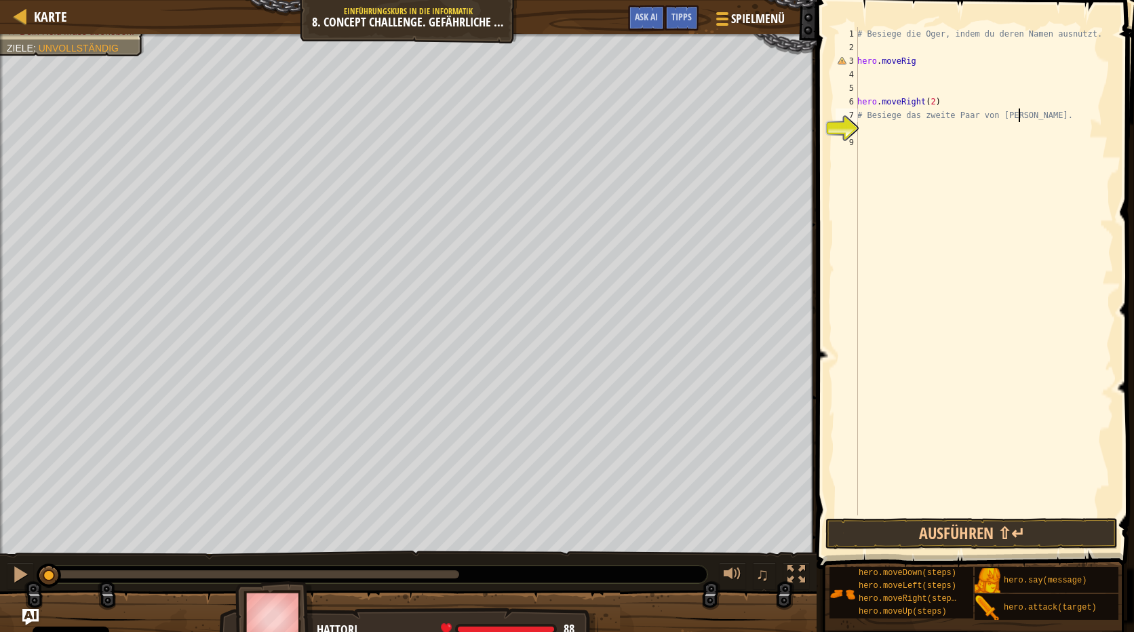
click at [1042, 119] on div "# Besiege die Oger, indem du deren Namen ausnutzt. hero . moveRig hero . moveRi…" at bounding box center [983, 284] width 259 height 515
type textarea "# Besiege das zweite Paar von [PERSON_NAME]."
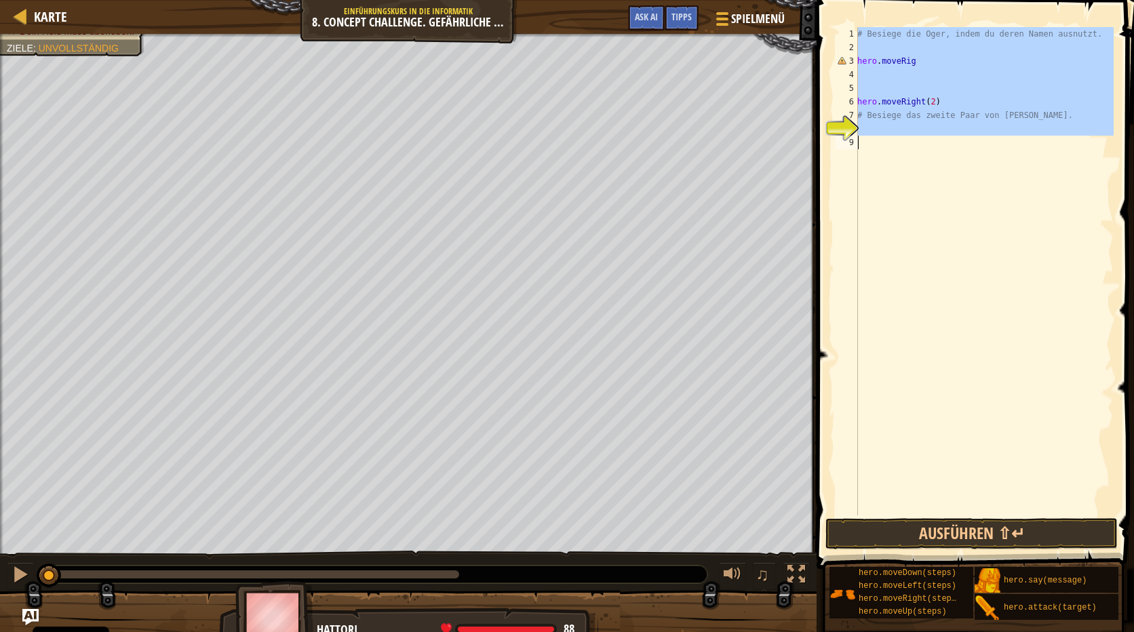
drag, startPoint x: 854, startPoint y: 32, endPoint x: 998, endPoint y: 167, distance: 197.7
click at [998, 167] on div "# Besiege das zweite Paar von [PERSON_NAME]. 1 2 3 4 5 6 7 8 9 # Besiege die Og…" at bounding box center [973, 271] width 281 height 488
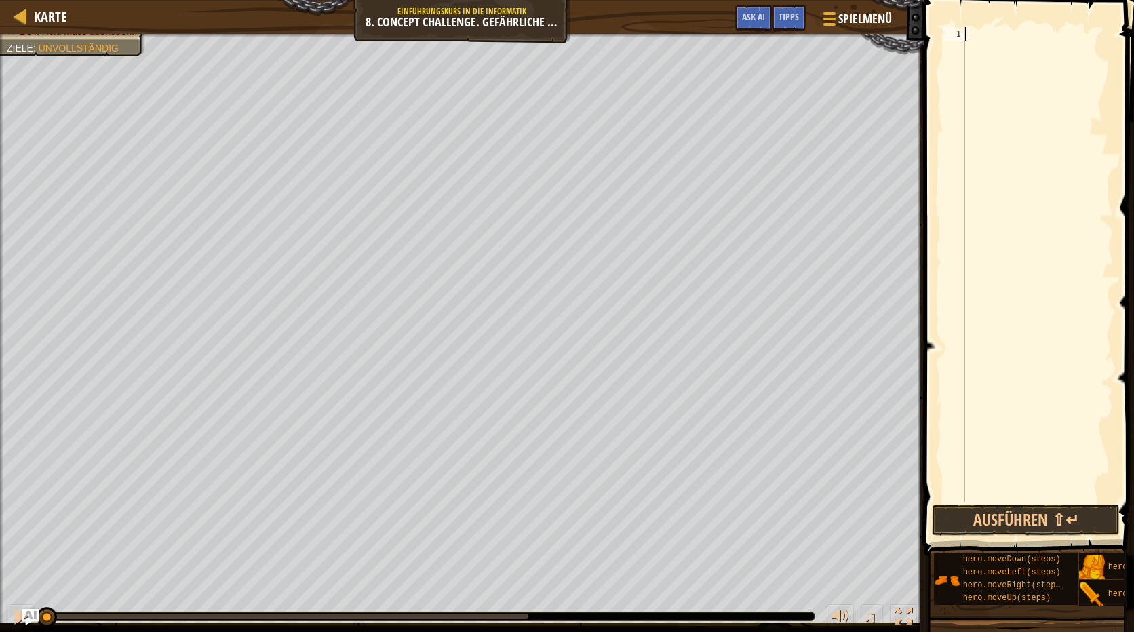
scroll to position [6, 0]
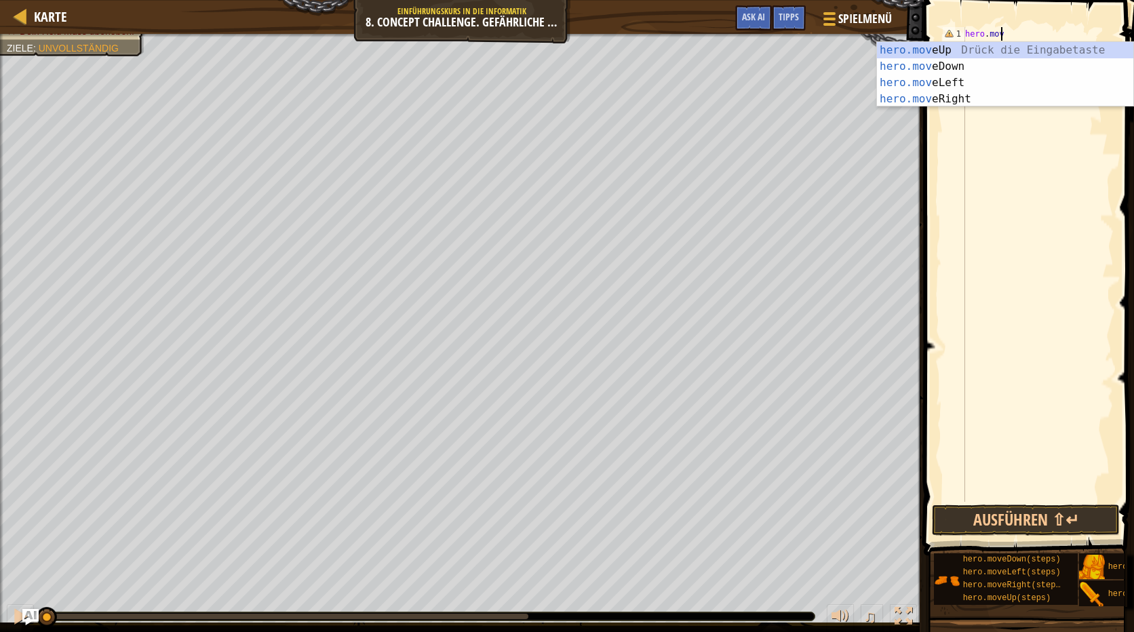
type textarea "hero.move"
click at [975, 95] on div "hero.move Up Drück die Eingabetaste hero.move Down Drück die Eingabetaste hero.…" at bounding box center [1005, 91] width 256 height 98
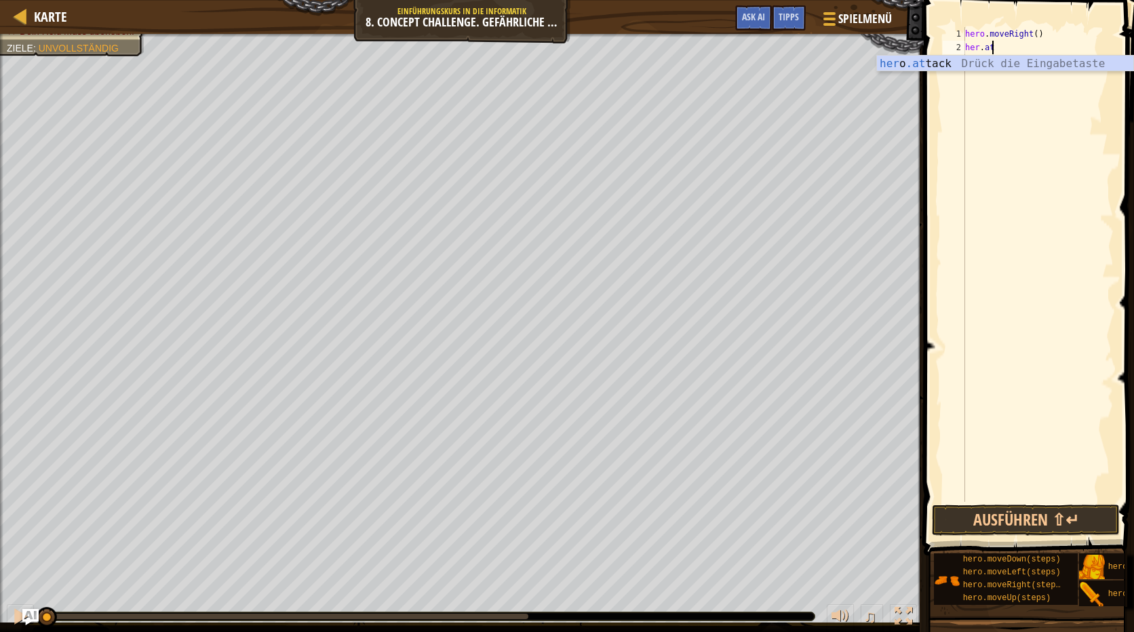
scroll to position [6, 1]
click at [1019, 54] on div "hero . moveRight ( ) her . at" at bounding box center [1037, 278] width 151 height 502
click at [1005, 52] on div "hero . moveRight ( ) her . at" at bounding box center [1037, 278] width 151 height 502
click at [979, 77] on div "her o . s a y Drück die Eingabetaste her o .a ttack Drück die Eingabetaste" at bounding box center [1005, 88] width 256 height 65
type textarea "hero.attack("Enemy Name")"
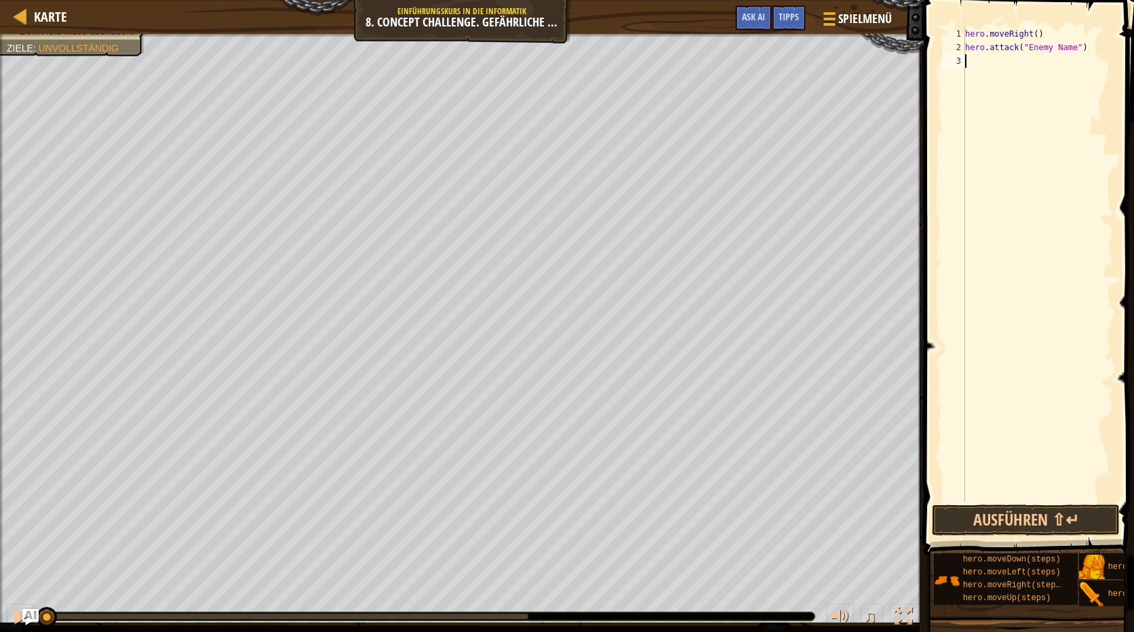
click at [982, 58] on div "hero . moveRight ( ) hero . attack ( "Enemy Name" )" at bounding box center [1037, 278] width 151 height 502
click at [1065, 47] on div "hero . moveRight ( ) hero . attack ( "Enemy Name" )" at bounding box center [1037, 278] width 151 height 502
click at [1066, 50] on div "hero . moveRight ( ) hero . attack ( "Enemy Name" )" at bounding box center [1037, 278] width 151 height 502
type textarea "hero.attack("Sog")"
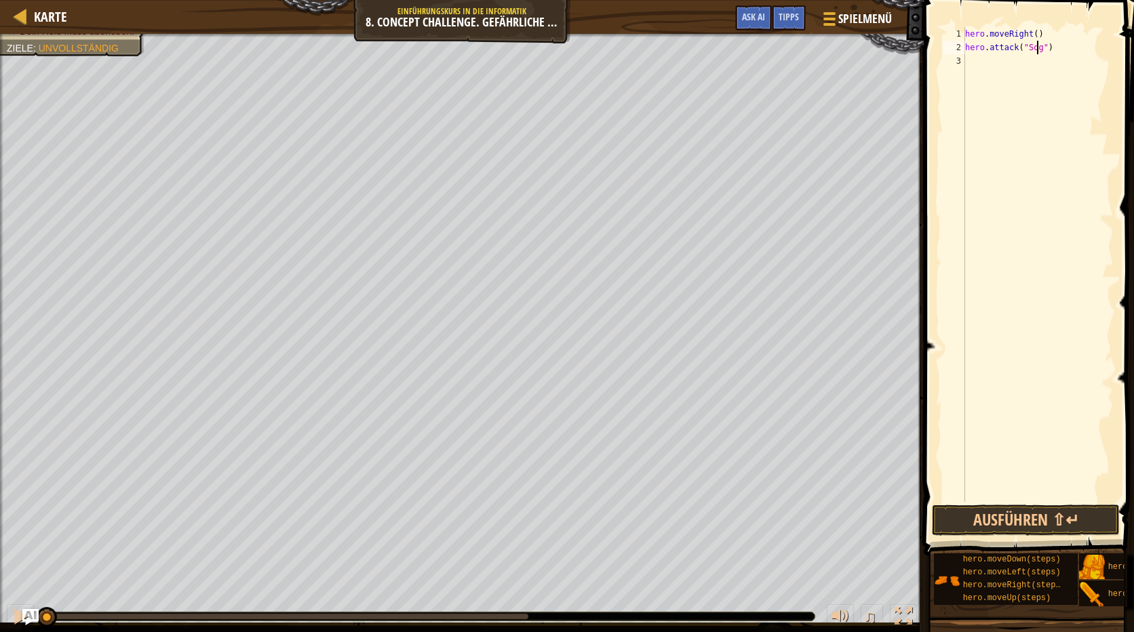
scroll to position [6, 6]
click at [983, 60] on div "hero . moveRight ( ) hero . attack ( "Sog" )" at bounding box center [1037, 278] width 151 height 502
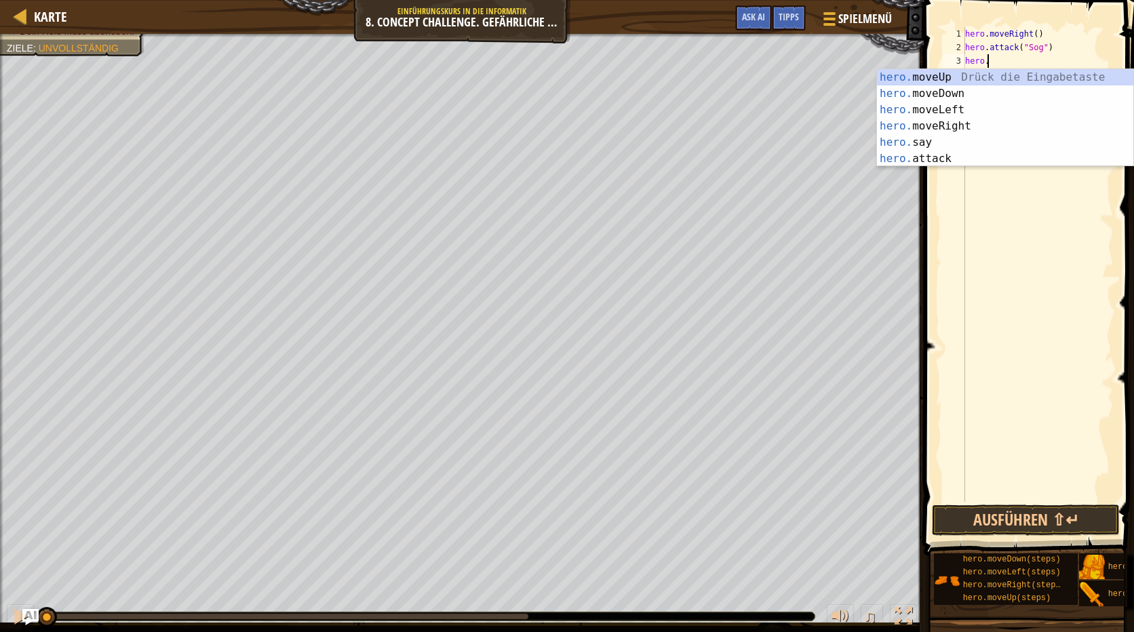
scroll to position [6, 1]
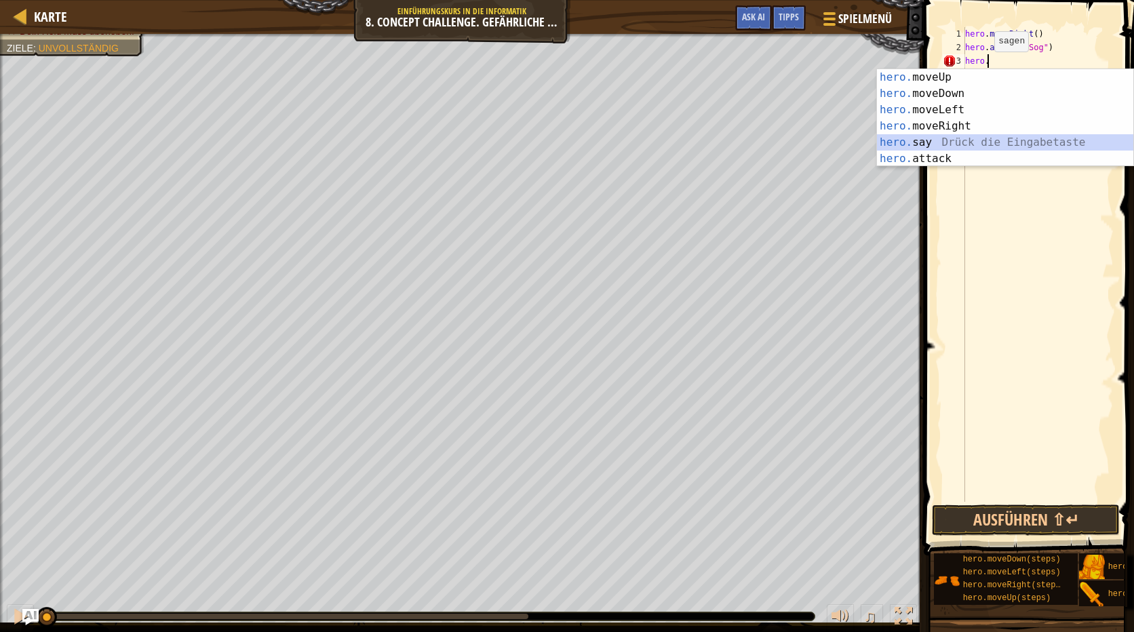
click at [975, 150] on div "hero. moveUp Drück die Eingabetaste hero. moveDown Drück die Eingabetaste hero.…" at bounding box center [1005, 134] width 256 height 130
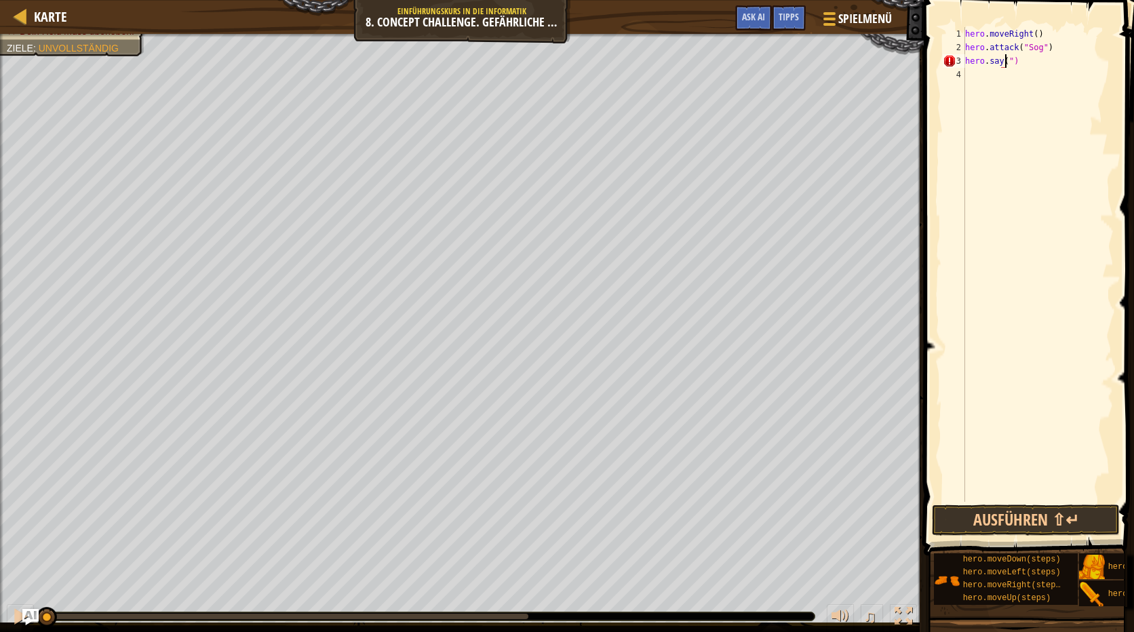
click at [1014, 64] on div "hero . moveRight ( ) hero . attack ( "Sog" ) hero . say ( ")" at bounding box center [1037, 278] width 151 height 502
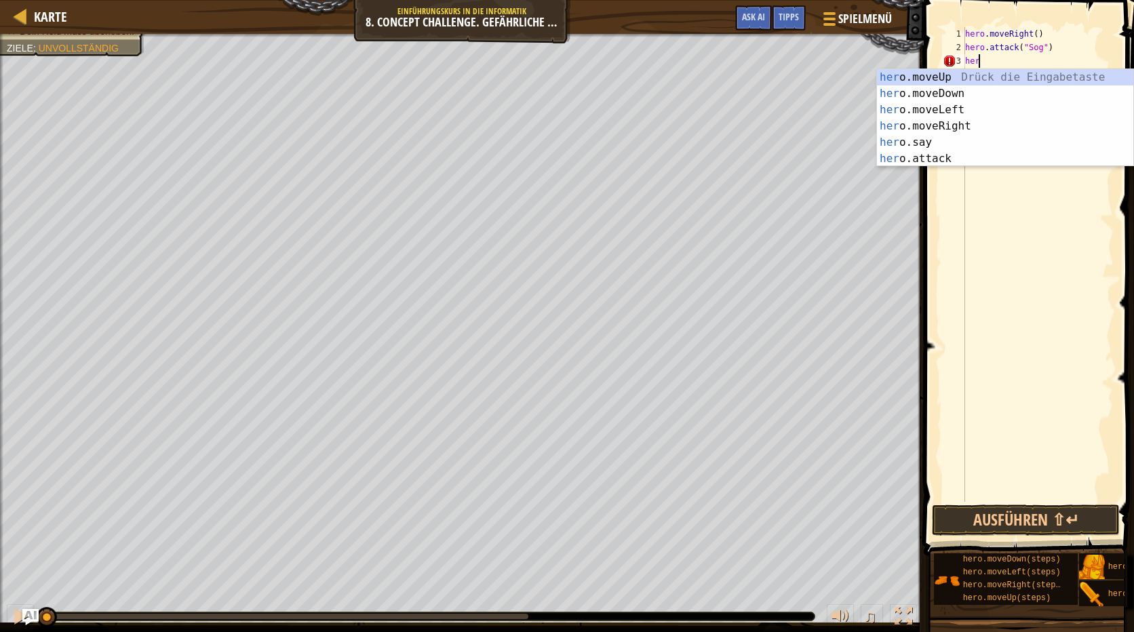
scroll to position [6, 0]
type textarea "h"
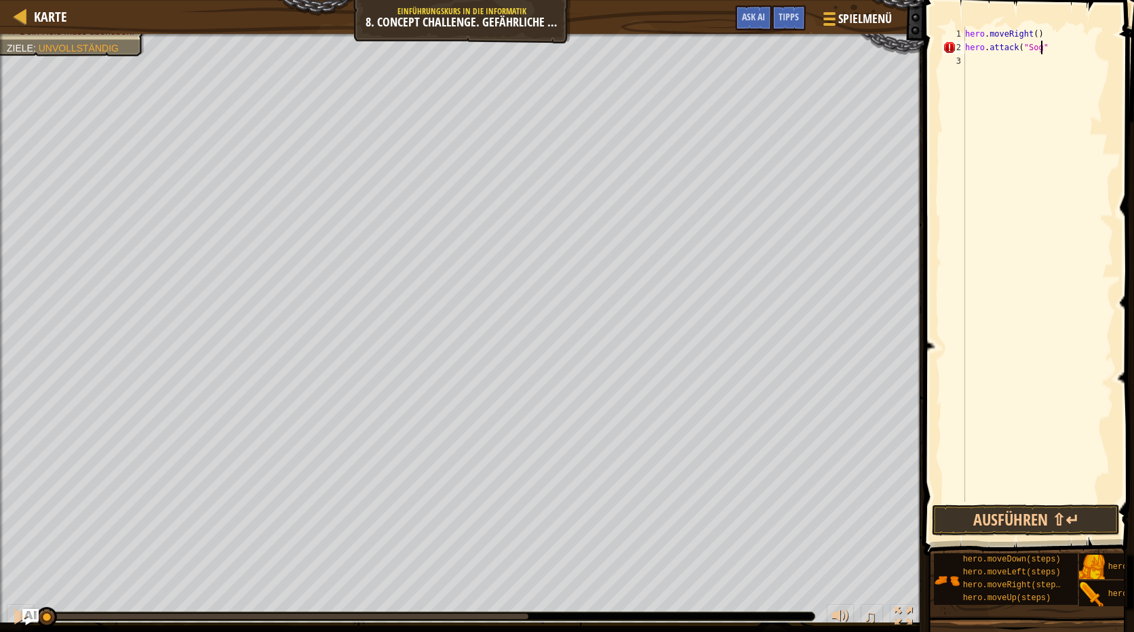
type textarea "hero.attack("Sog")"
click at [972, 66] on div "hero . moveRight ( ) hero . attack ( "Sog" )" at bounding box center [1037, 278] width 151 height 502
click at [1007, 64] on div "hero . moveRight ( ) hero . attack ( "Sog" ) hereo . att" at bounding box center [1037, 278] width 151 height 502
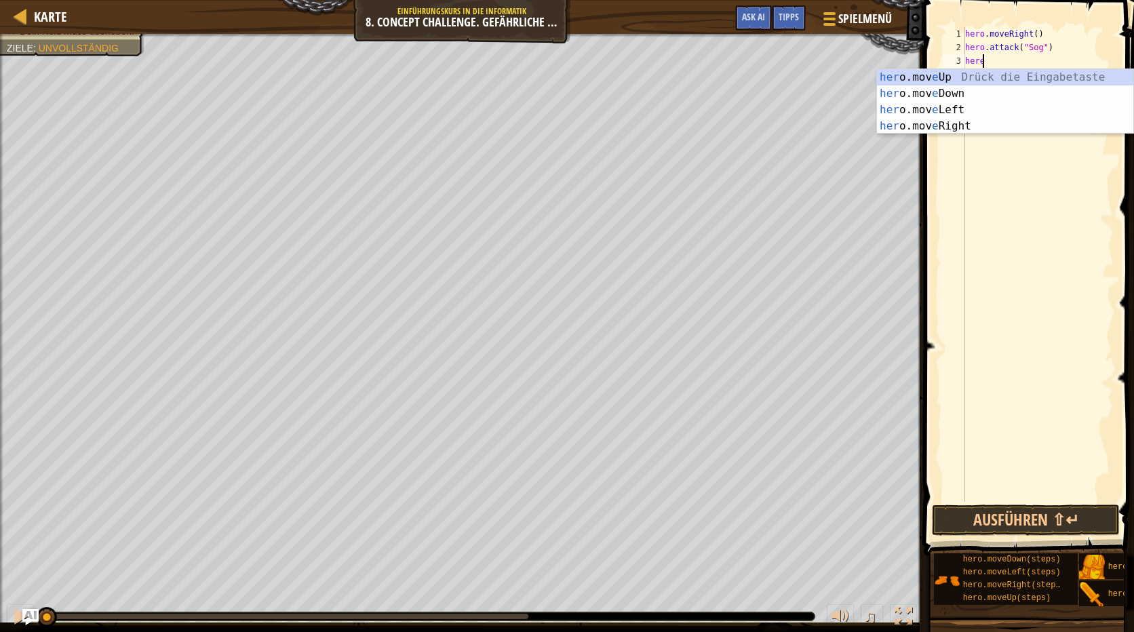
scroll to position [6, 1]
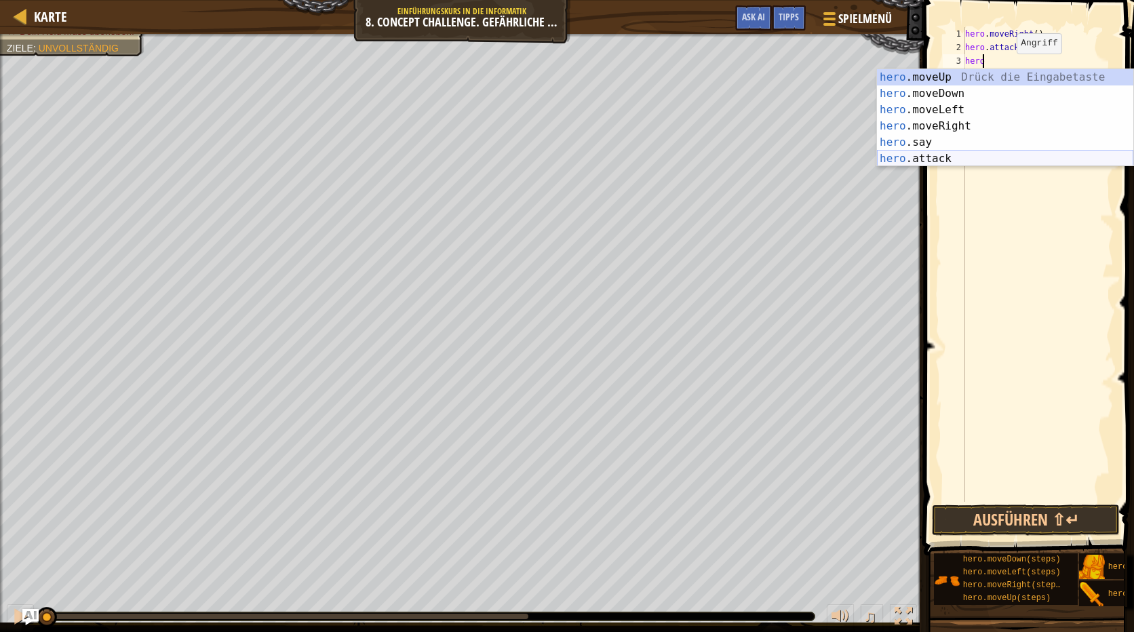
click at [965, 151] on div "hero .moveUp Drück die Eingabetaste hero .moveDown Drück die Eingabetaste hero …" at bounding box center [1005, 134] width 256 height 130
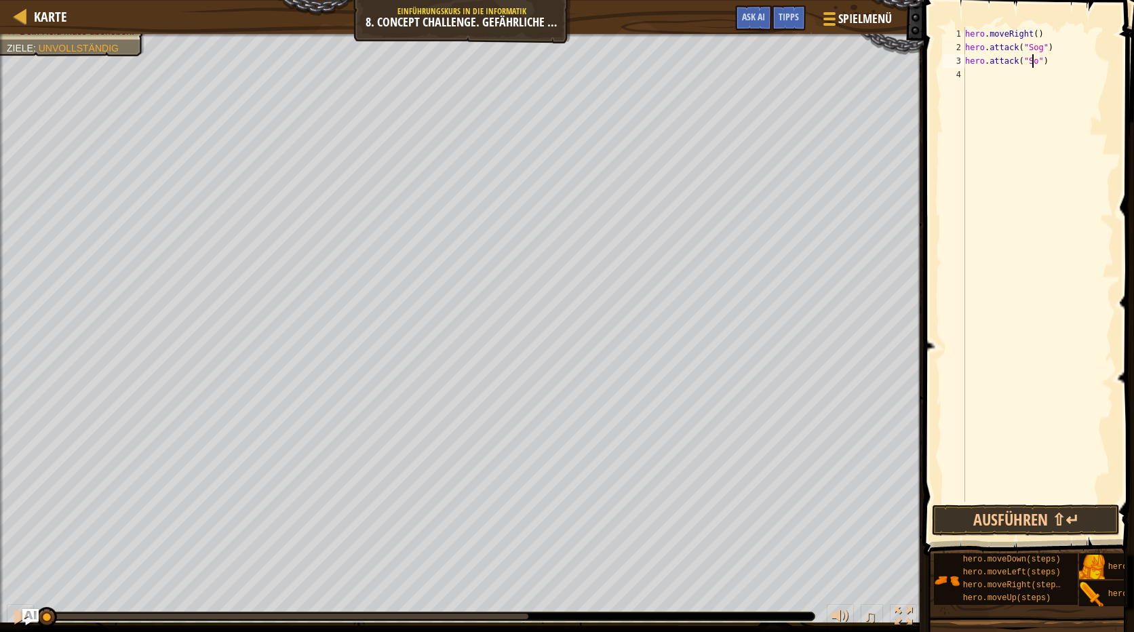
type textarea "hero.attack("Sog")"
click at [975, 73] on div "hero . moveRight ( ) hero . attack ( "Sog" ) hero . attack ( "Sog" )" at bounding box center [1037, 278] width 151 height 502
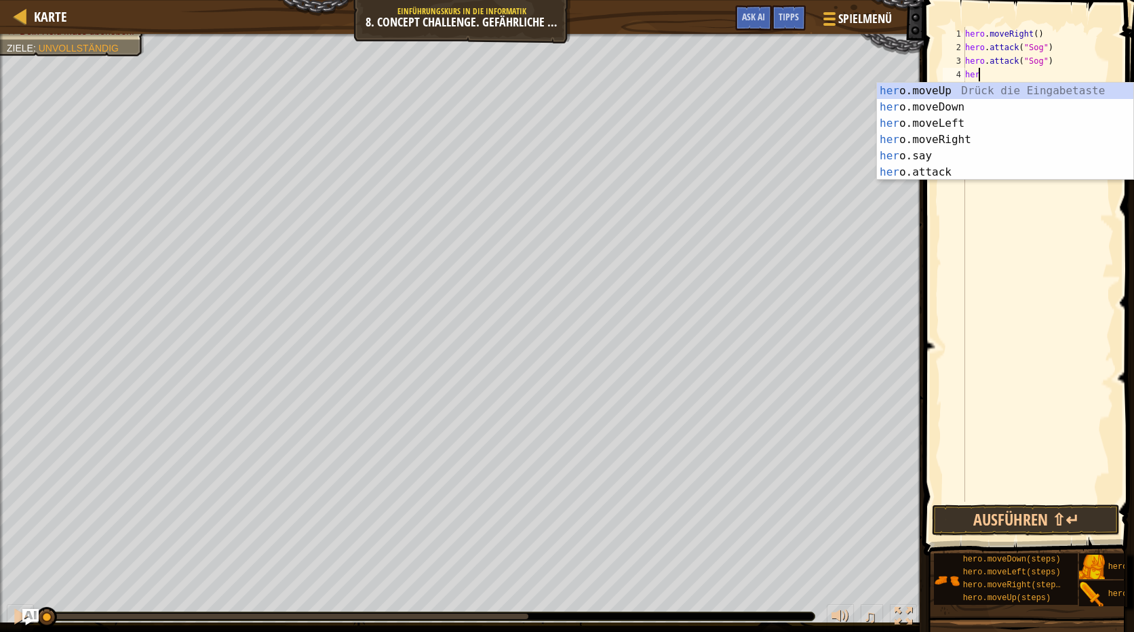
scroll to position [6, 1]
click at [952, 151] on div "hero .moveUp Drück die Eingabetaste hero .moveDown Drück die Eingabetaste hero …" at bounding box center [1005, 148] width 256 height 130
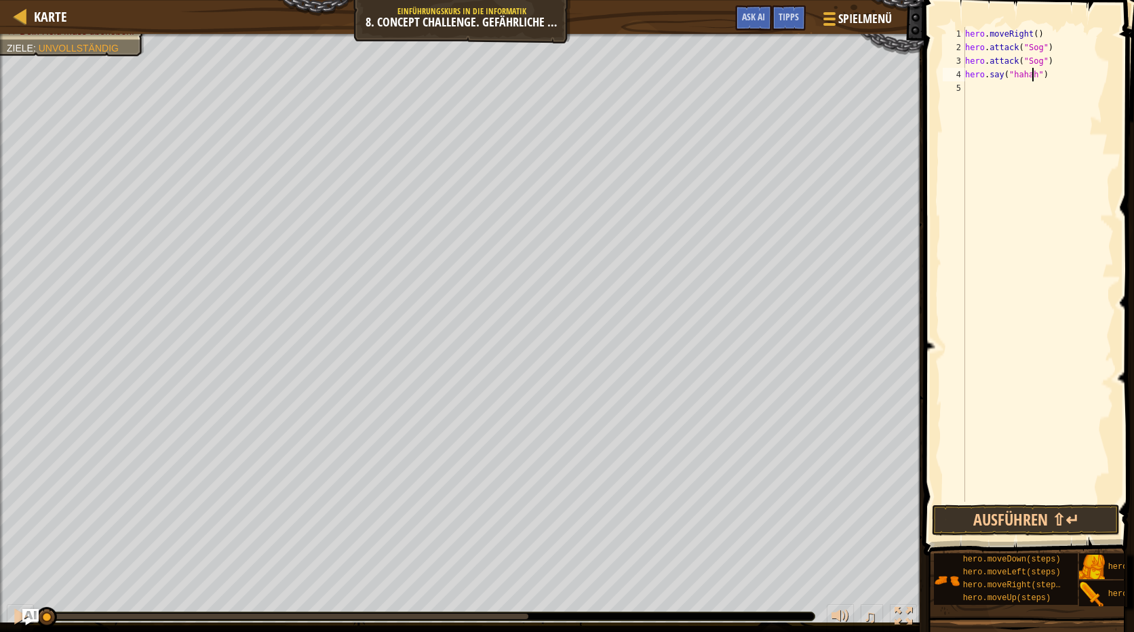
type textarea "hero.say("hahahah")"
click at [970, 96] on div "hero . moveRight ( ) hero . attack ( "Sog" ) hero . attack ( "Sog" ) hero . say…" at bounding box center [1037, 278] width 151 height 502
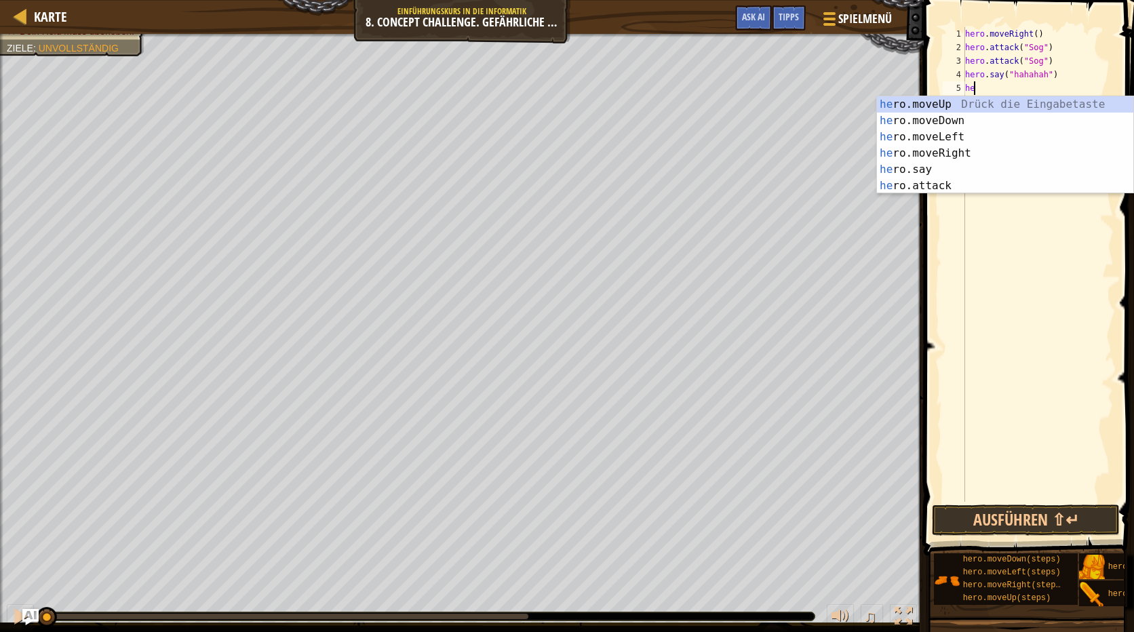
scroll to position [6, 1]
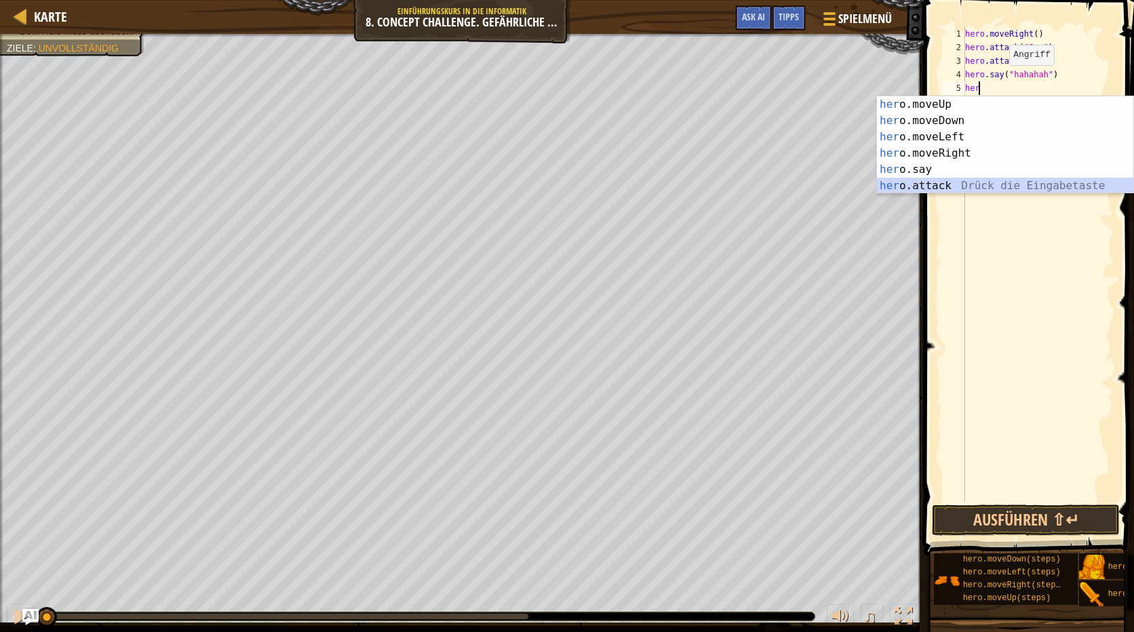
click at [947, 183] on div "her o.moveUp Drück die Eingabetaste her o.moveDown Drück die Eingabetaste her o…" at bounding box center [1005, 161] width 256 height 130
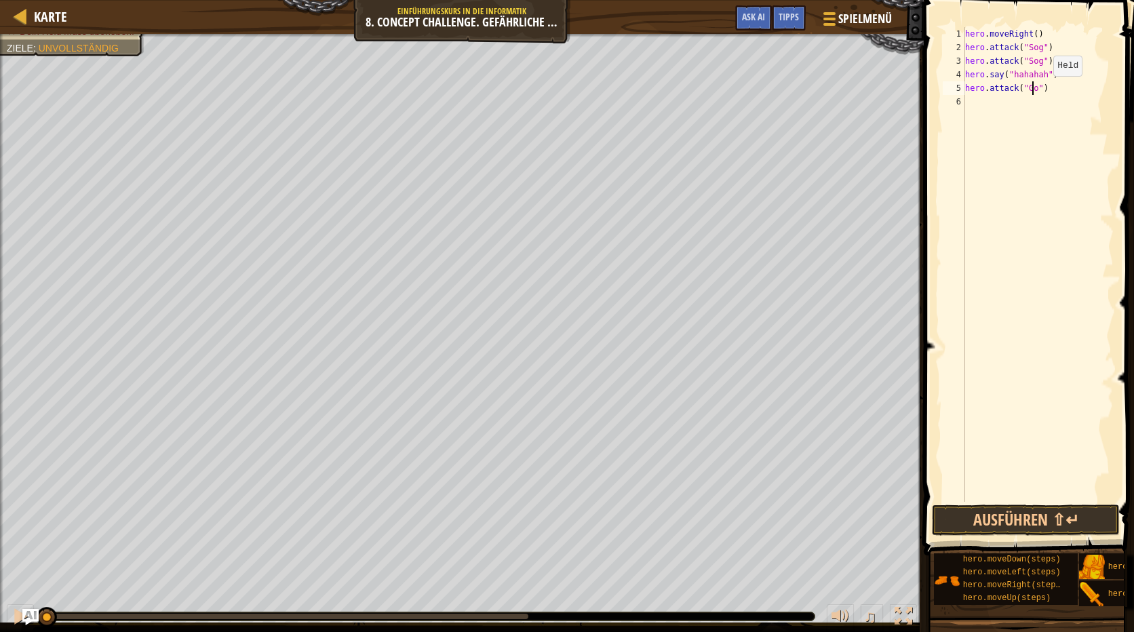
type textarea "hero.attack("Gos")"
click at [980, 105] on div "hero . moveRight ( ) hero . attack ( "Sog" ) hero . attack ( "Sog" ) hero . say…" at bounding box center [1037, 278] width 151 height 502
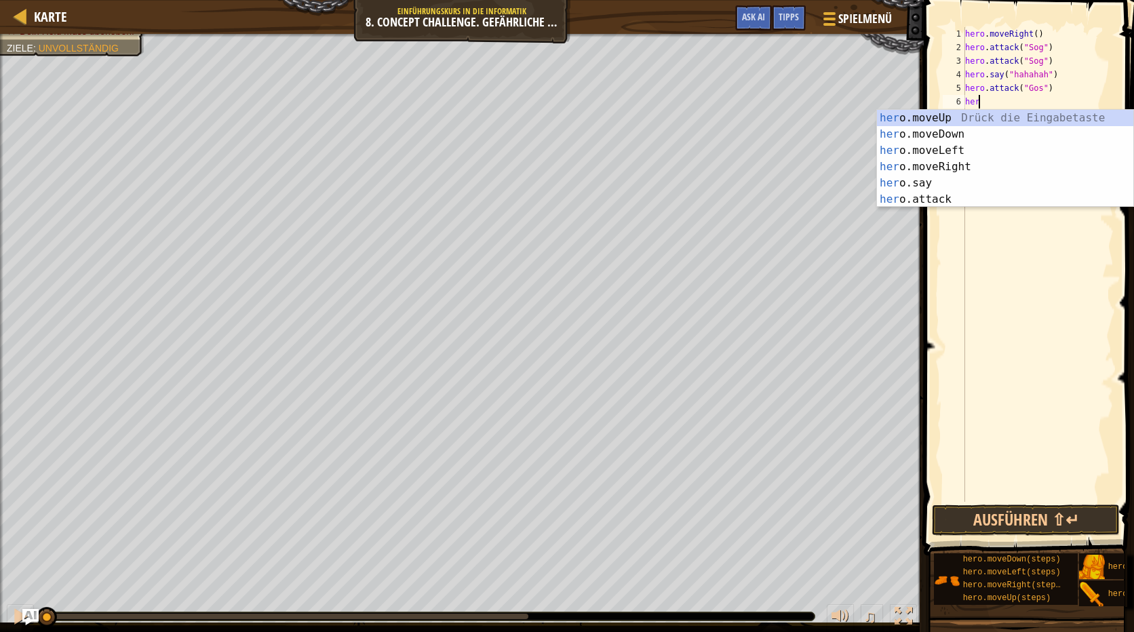
scroll to position [6, 1]
click at [919, 195] on div "her o.moveUp Drück die Eingabetaste her o.moveDown Drück die Eingabetaste her o…" at bounding box center [1005, 175] width 256 height 130
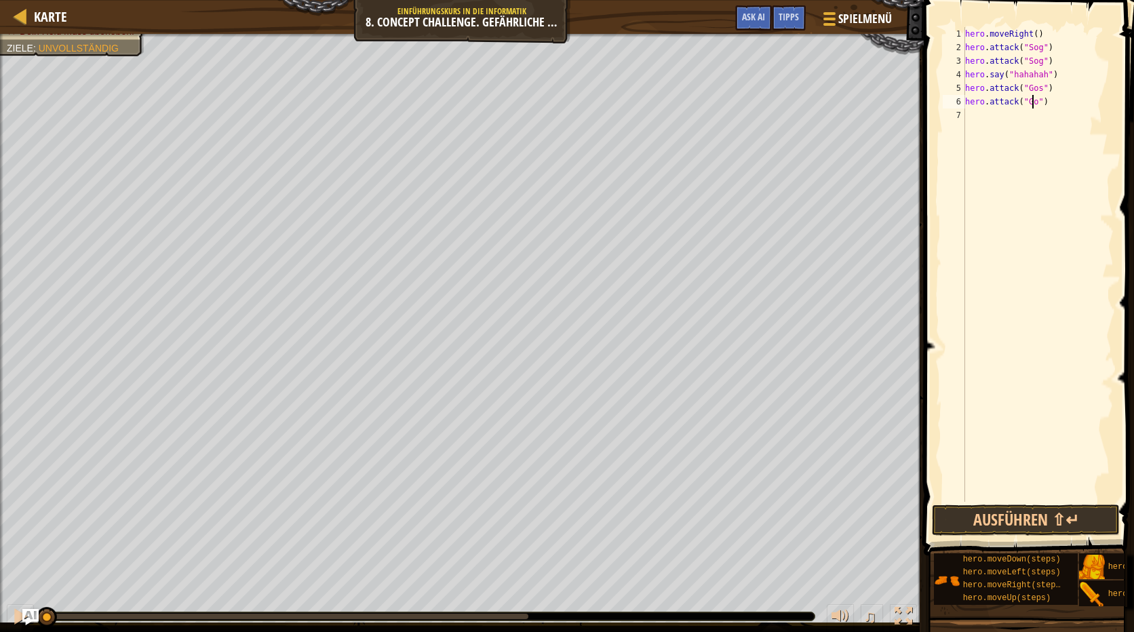
scroll to position [6, 6]
type textarea "hero.attack("Gos")"
click at [1079, 513] on button "Ausführen ⇧↵" at bounding box center [1026, 520] width 188 height 31
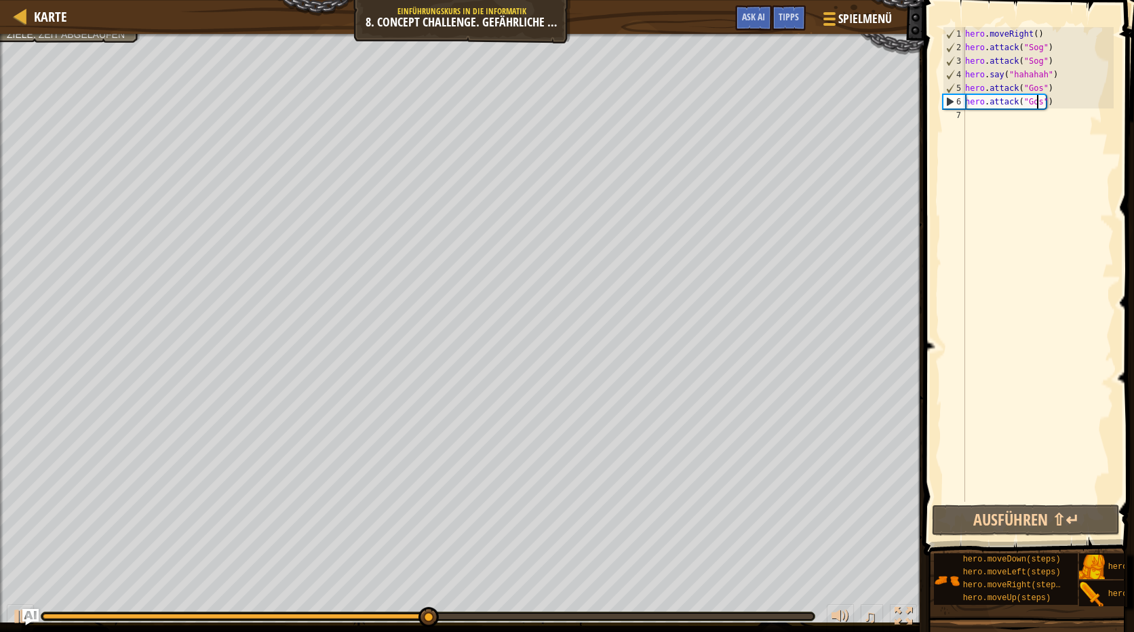
click at [984, 125] on div "hero . moveRight ( ) hero . attack ( "Sog" ) hero . attack ( "Sog" ) hero . say…" at bounding box center [1037, 278] width 151 height 502
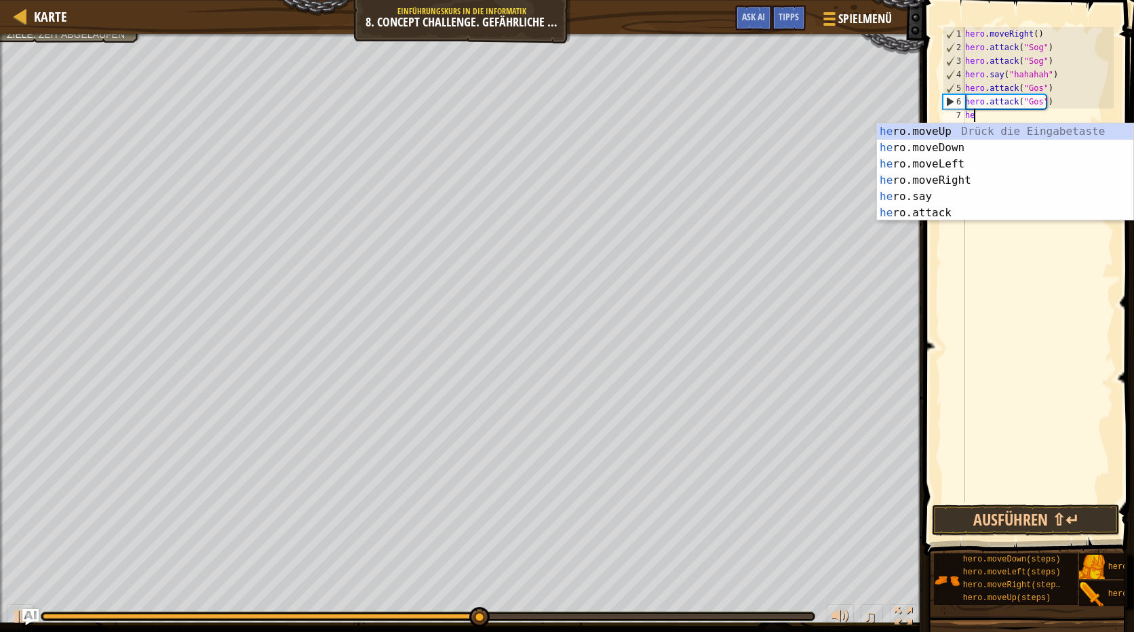
scroll to position [6, 1]
type textarea "hero"
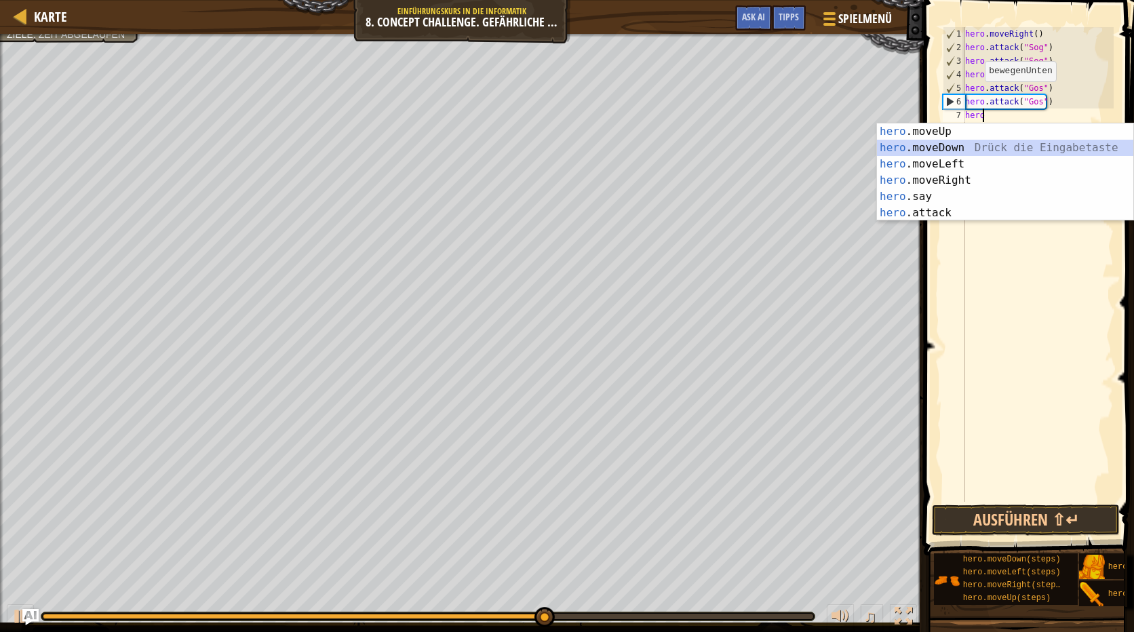
click at [1018, 149] on div "hero .moveUp Drück die Eingabetaste hero .moveDown Drück die Eingabetaste hero …" at bounding box center [1005, 188] width 256 height 130
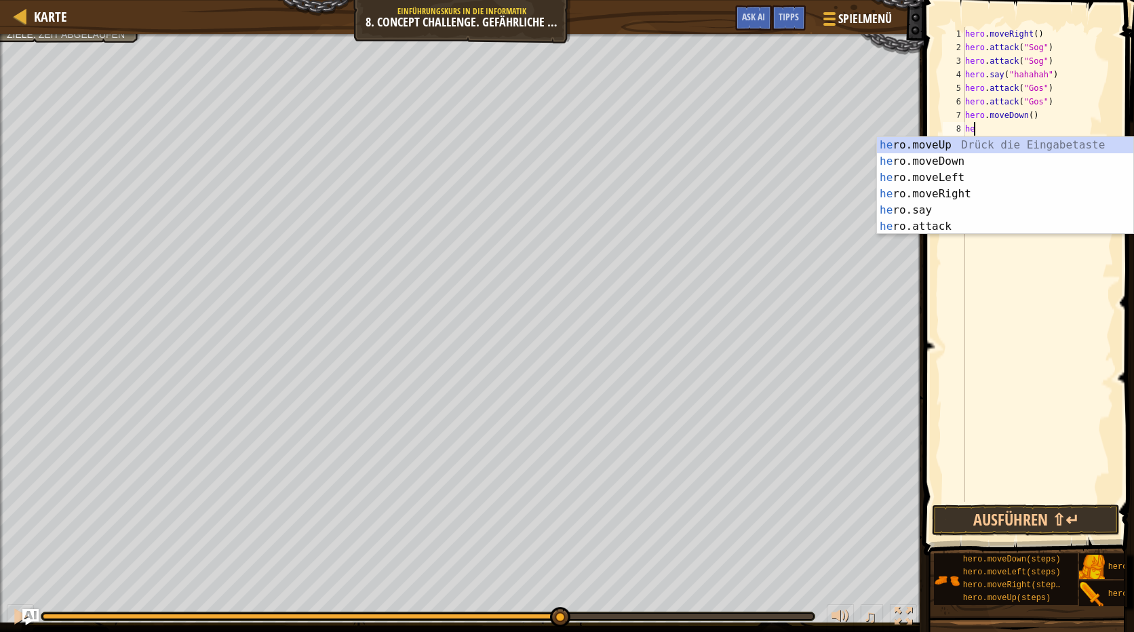
type textarea "her"
click at [961, 138] on div "her o.moveUp Drück die Eingabetaste her o.moveDown Drück die Eingabetaste her o…" at bounding box center [1005, 202] width 256 height 130
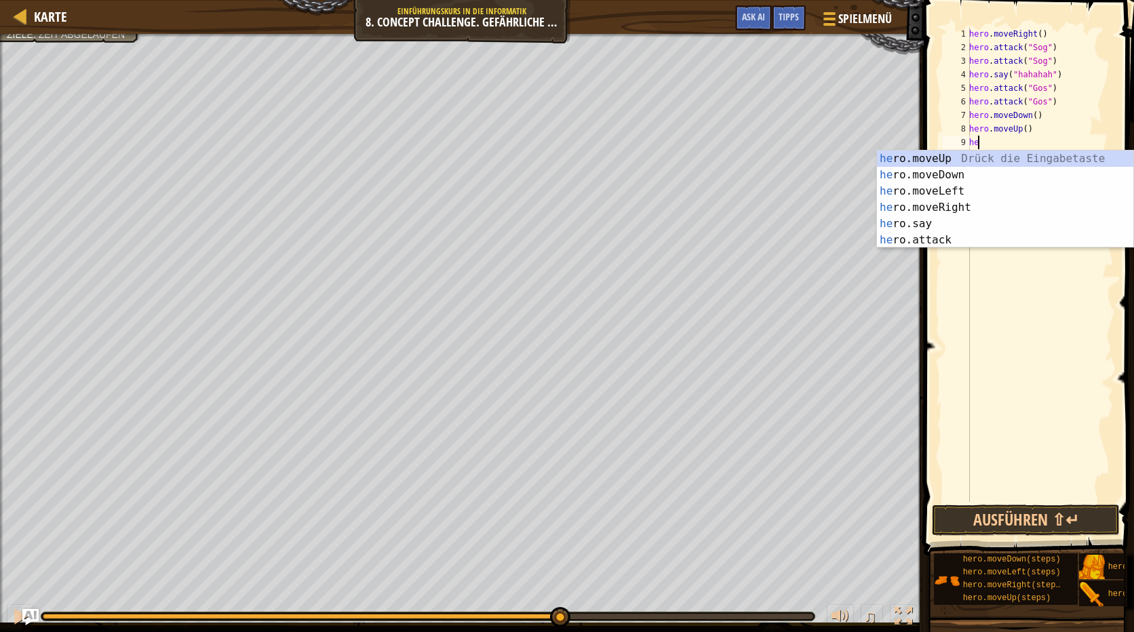
type textarea "her"
click at [956, 205] on div "her o.moveUp Drück die Eingabetaste her o.moveDown Drück die Eingabetaste her o…" at bounding box center [1005, 216] width 256 height 130
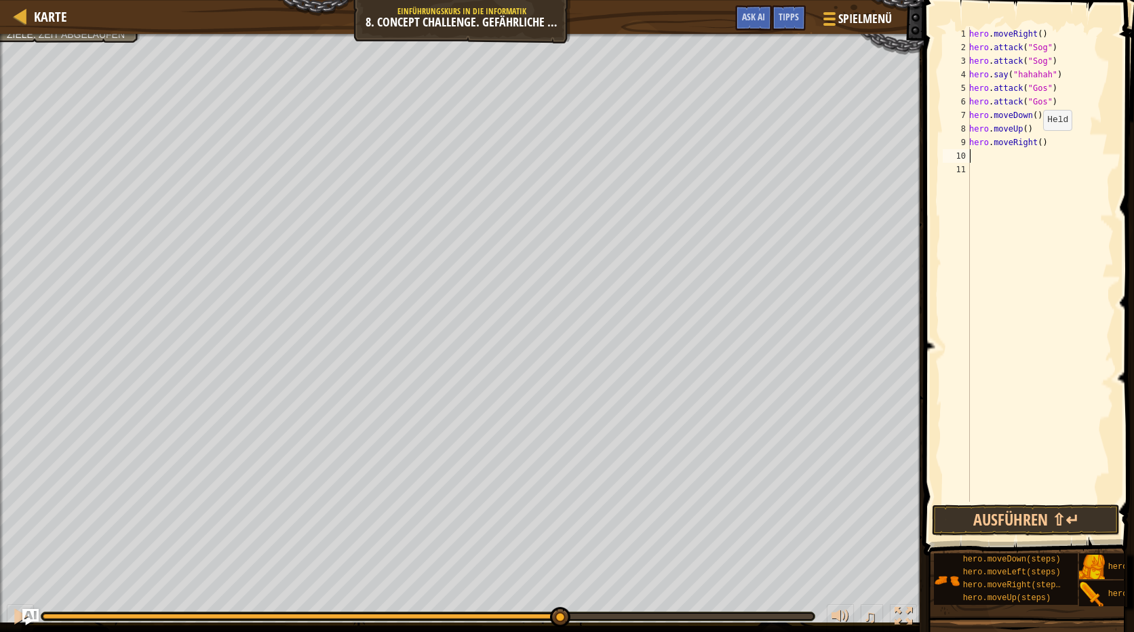
click at [1036, 144] on div "hero . moveRight ( ) hero . attack ( "Sog" ) hero . attack ( "Sog" ) hero . say…" at bounding box center [1039, 278] width 147 height 502
type textarea "hero.moveRight(2)"
drag, startPoint x: 979, startPoint y: 151, endPoint x: 977, endPoint y: 160, distance: 9.9
click at [977, 155] on div "hero . moveRight ( ) hero . attack ( "Sog" ) hero . attack ( "Sog" ) hero . say…" at bounding box center [1039, 278] width 147 height 502
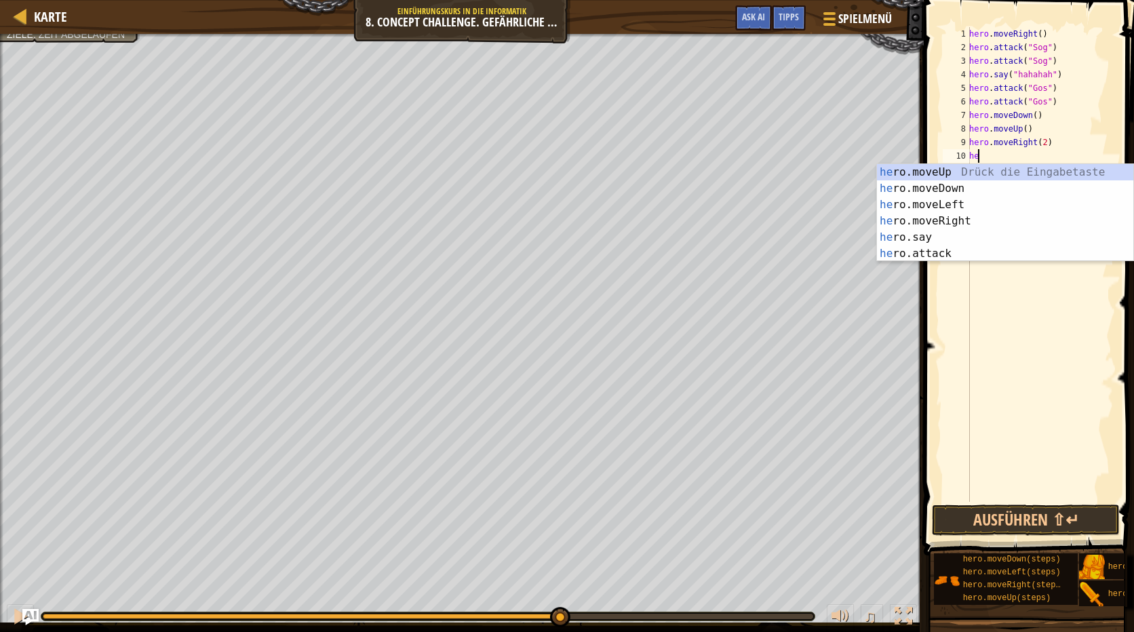
scroll to position [6, 1]
click at [964, 251] on div "her o.moveUp Drück die Eingabetaste her o.moveDown Drück die Eingabetaste her o…" at bounding box center [1005, 229] width 256 height 130
type textarea "hero.attack("Enemy Name")"
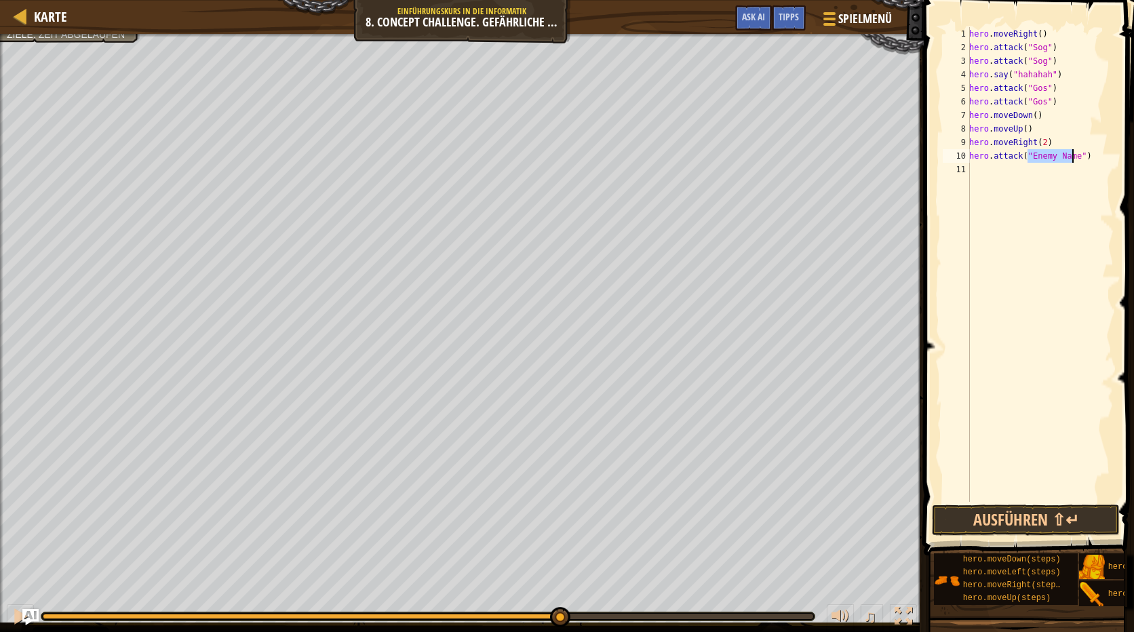
click at [992, 170] on div "hero . moveRight ( ) hero . attack ( "Sog" ) hero . attack ( "Sog" ) hero . say…" at bounding box center [1039, 278] width 147 height 502
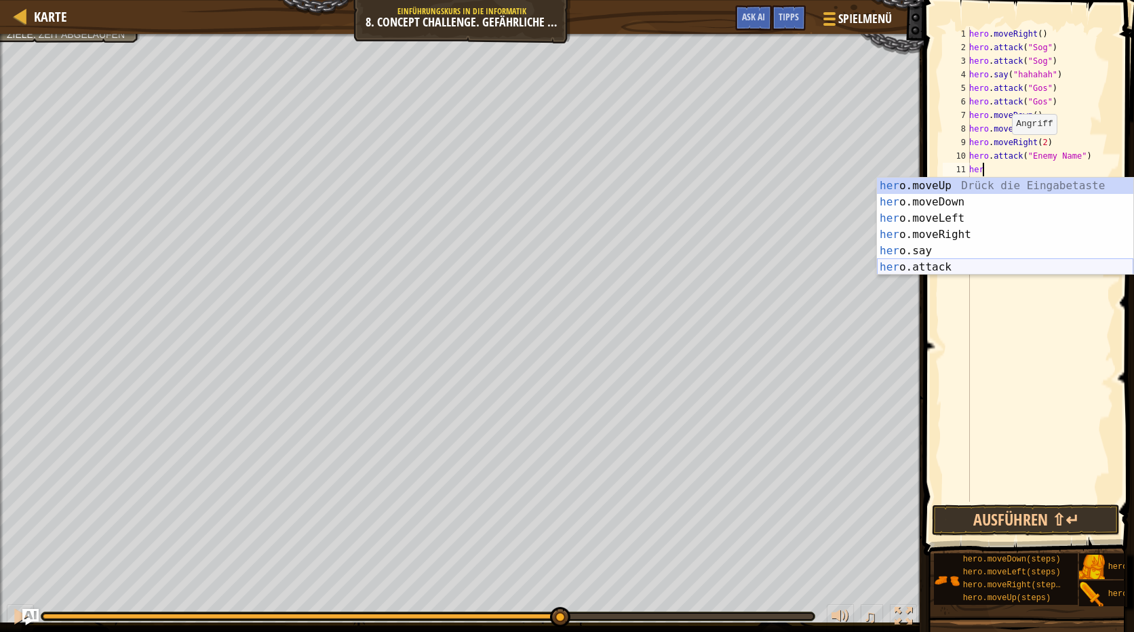
click at [937, 267] on div "her o.moveUp Drück die Eingabetaste her o.moveDown Drück die Eingabetaste her o…" at bounding box center [1005, 243] width 256 height 130
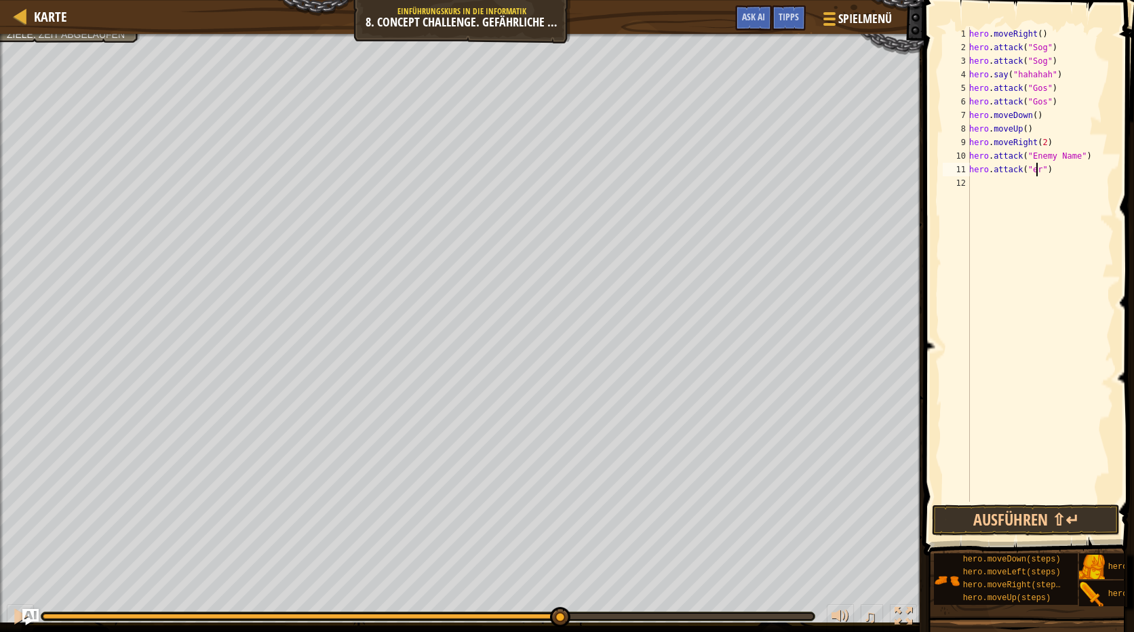
scroll to position [6, 6]
click at [1027, 172] on div "hero . moveRight ( ) hero . attack ( "Sog" ) hero . attack ( "Sog" ) hero . say…" at bounding box center [1039, 278] width 147 height 502
click at [1031, 170] on div "hero . moveRight ( ) hero . attack ( "Sog" ) hero . attack ( "Sog" ) hero . say…" at bounding box center [1039, 278] width 147 height 502
click at [1061, 153] on div "hero . moveRight ( ) hero . attack ( "Sog" ) hero . attack ( "Sog" ) hero . say…" at bounding box center [1039, 278] width 147 height 502
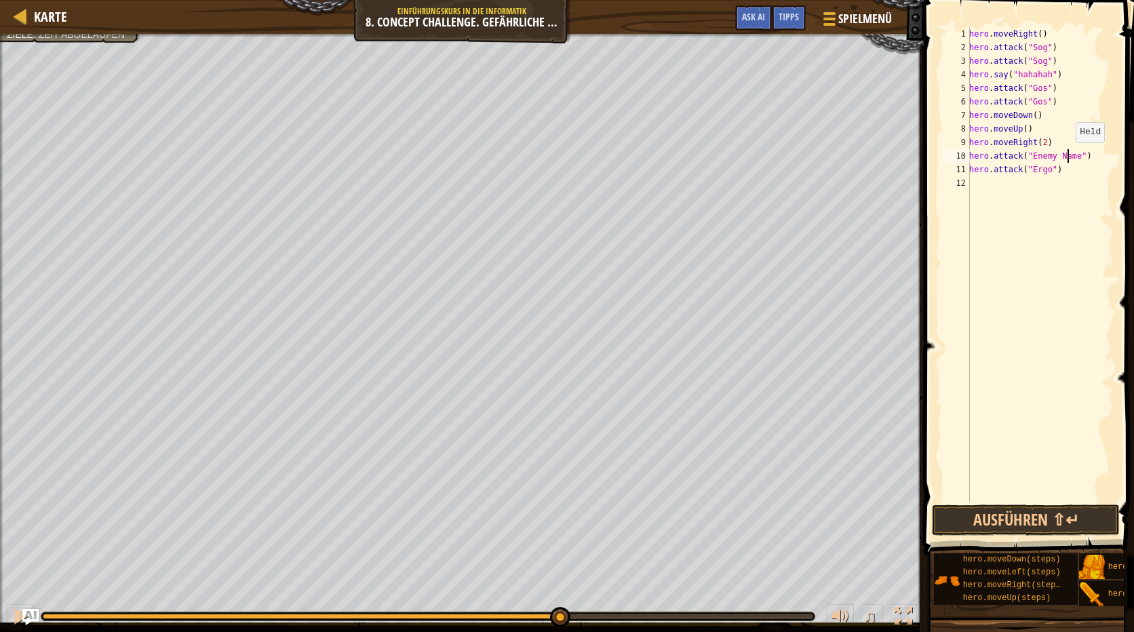
click at [1068, 156] on div "hero . moveRight ( ) hero . attack ( "Sog" ) hero . attack ( "Sog" ) hero . say…" at bounding box center [1039, 278] width 147 height 502
click at [1070, 156] on div "hero . moveRight ( ) hero . attack ( "Sog" ) hero . attack ( "Sog" ) hero . say…" at bounding box center [1039, 278] width 147 height 502
type textarea "hero.attack("Ergo")"
click at [977, 180] on div "hero . moveRight ( ) hero . attack ( "Sog" ) hero . attack ( "Sog" ) hero . say…" at bounding box center [1039, 278] width 147 height 502
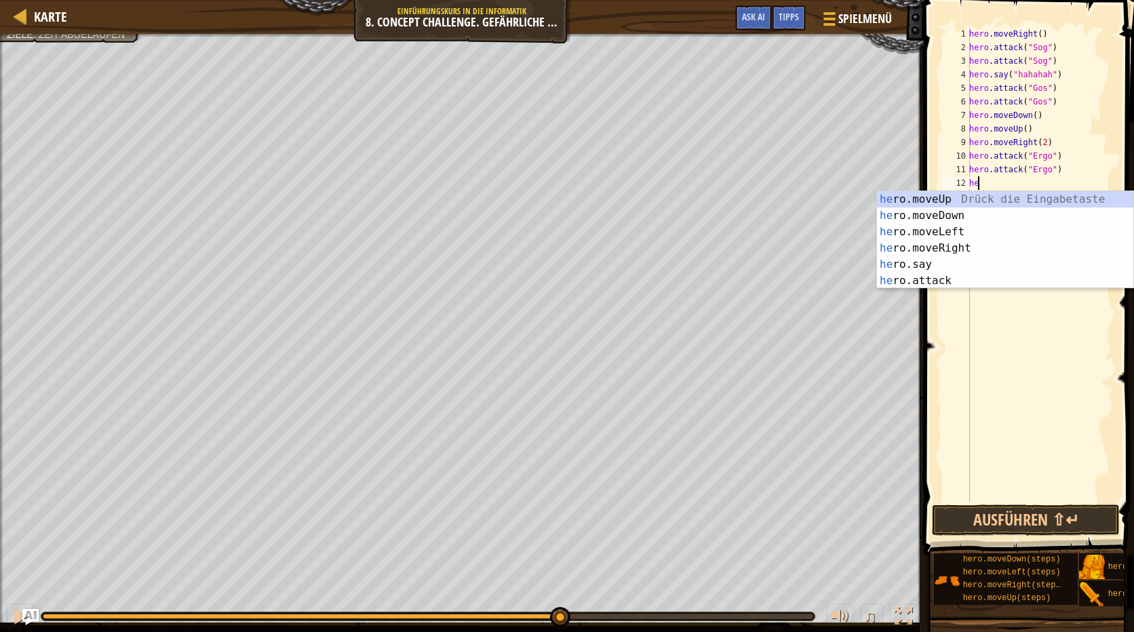
scroll to position [6, 1]
click at [963, 263] on div "her o.moveUp Drück die Eingabetaste her o.moveDown Drück die Eingabetaste her o…" at bounding box center [1005, 256] width 256 height 130
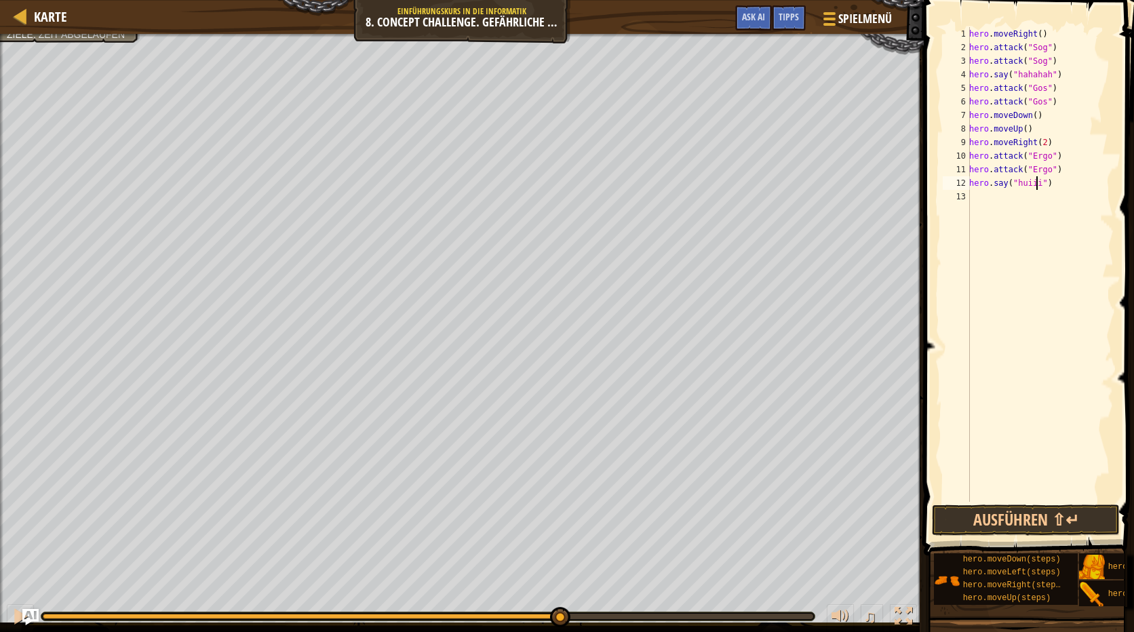
type textarea "hero.say("huiiii")"
click at [975, 190] on div "hero . moveRight ( ) hero . attack ( "Sog" ) hero . attack ( "Sog" ) hero . say…" at bounding box center [1039, 278] width 147 height 502
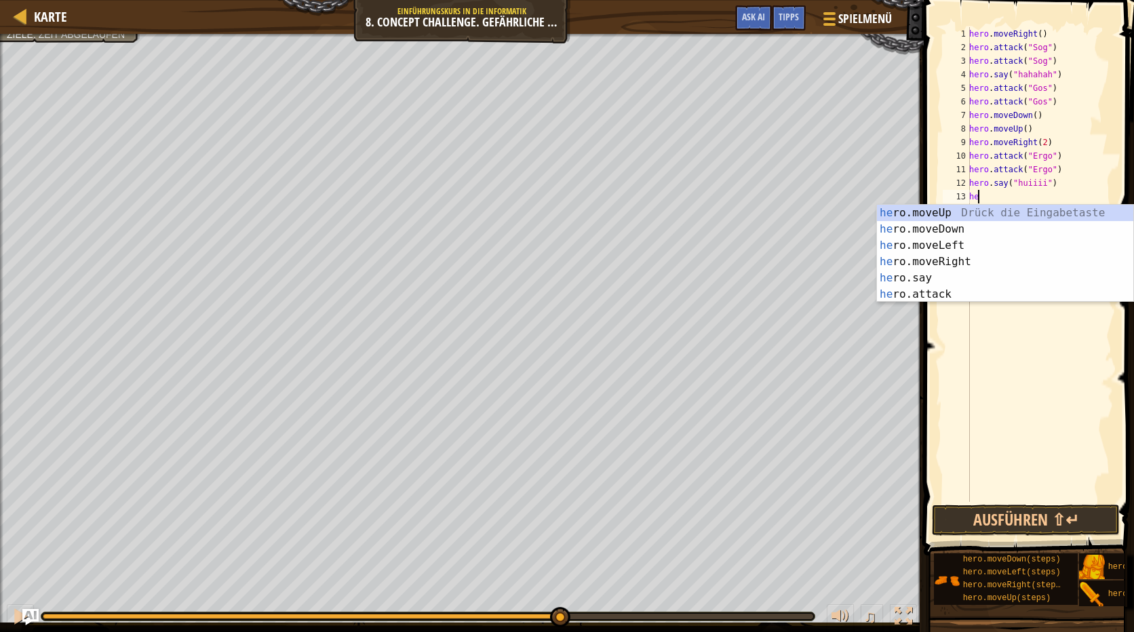
scroll to position [6, 1]
click at [957, 286] on div "hero .moveUp Drück die Eingabetaste hero .moveDown Drück die Eingabetaste hero …" at bounding box center [1005, 270] width 256 height 130
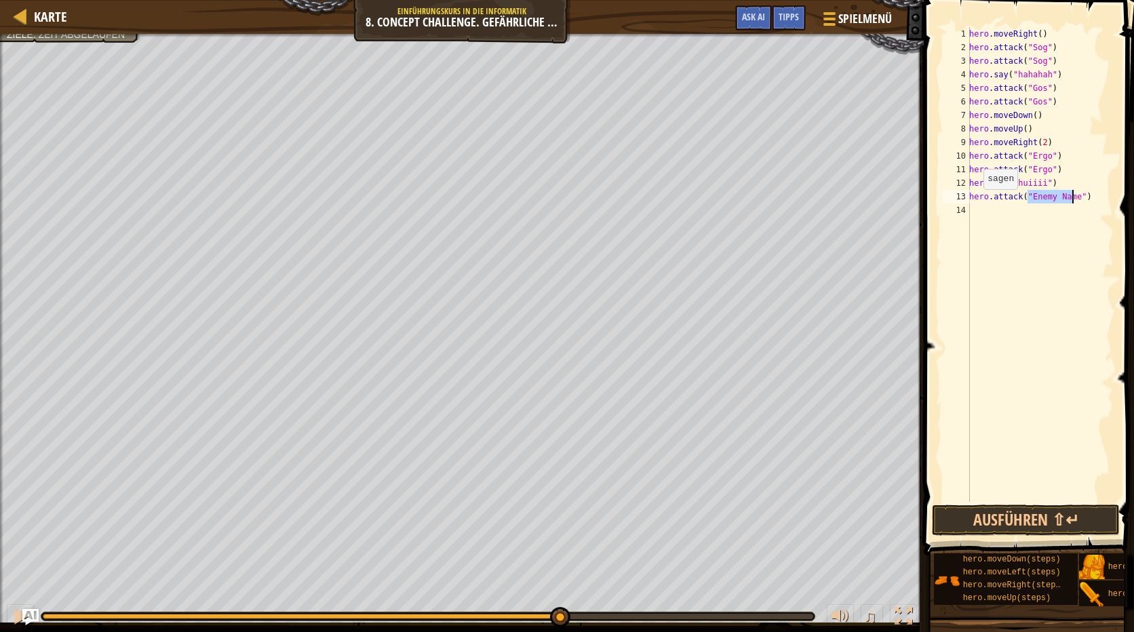
type textarea "hero.attack("Enemy Name")"
click at [979, 220] on div "hero . moveRight ( ) hero . attack ( "Sog" ) hero . attack ( "Sog" ) hero . say…" at bounding box center [1039, 278] width 147 height 502
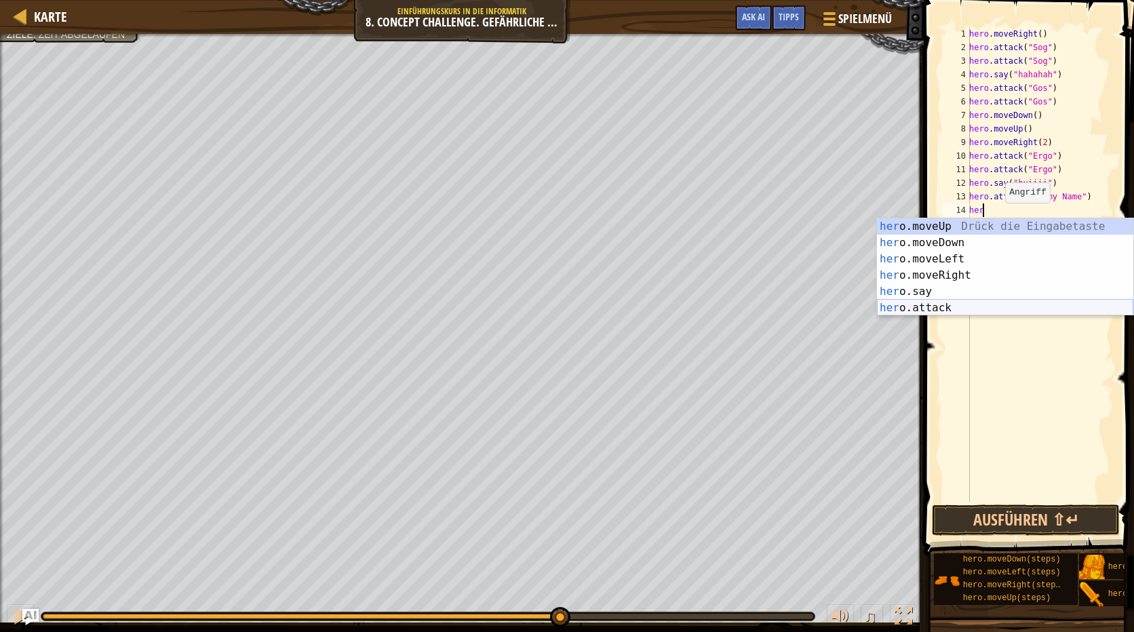
click at [979, 312] on div "her o.moveUp Drück die Eingabetaste her o.moveDown Drück die Eingabetaste her o…" at bounding box center [1005, 283] width 256 height 130
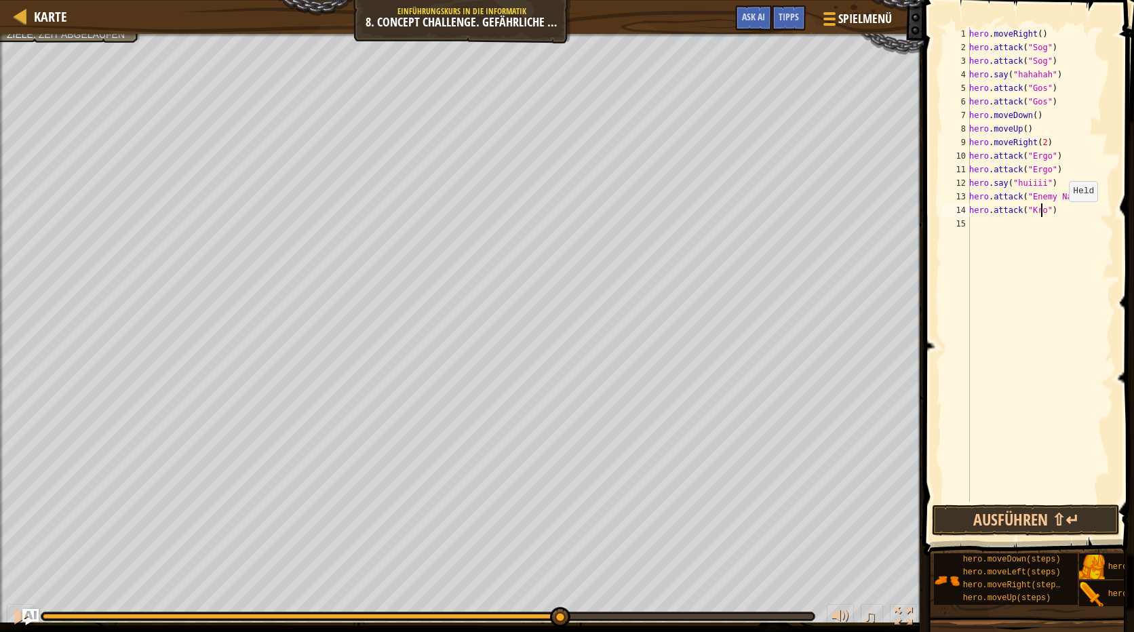
scroll to position [6, 6]
click at [1069, 197] on div "hero . moveRight ( ) hero . attack ( "Sog" ) hero . attack ( "Sog" ) hero . say…" at bounding box center [1039, 278] width 147 height 502
click at [1071, 195] on div "hero . moveRight ( ) hero . attack ( "Sog" ) hero . attack ( "Sog" ) hero . say…" at bounding box center [1039, 278] width 147 height 502
click at [1078, 208] on div "hero.atta ck Drück die Eingabetaste" at bounding box center [1005, 229] width 256 height 49
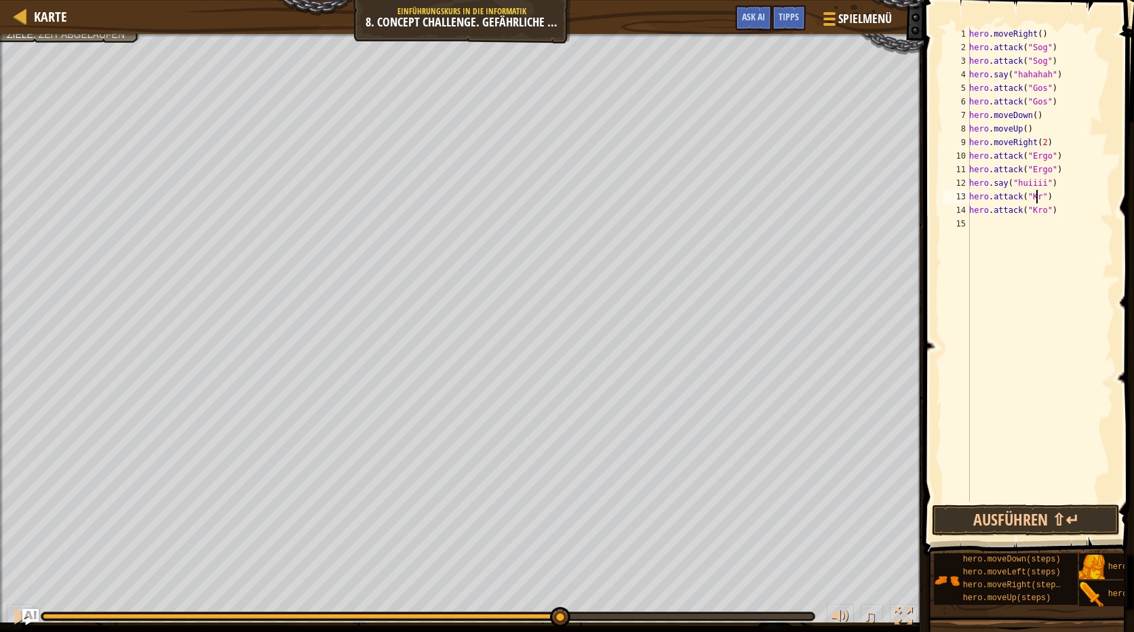
scroll to position [6, 6]
type textarea "hero.attack("Kro")"
click at [1046, 515] on button "Ausführen ⇧↵" at bounding box center [1026, 520] width 188 height 31
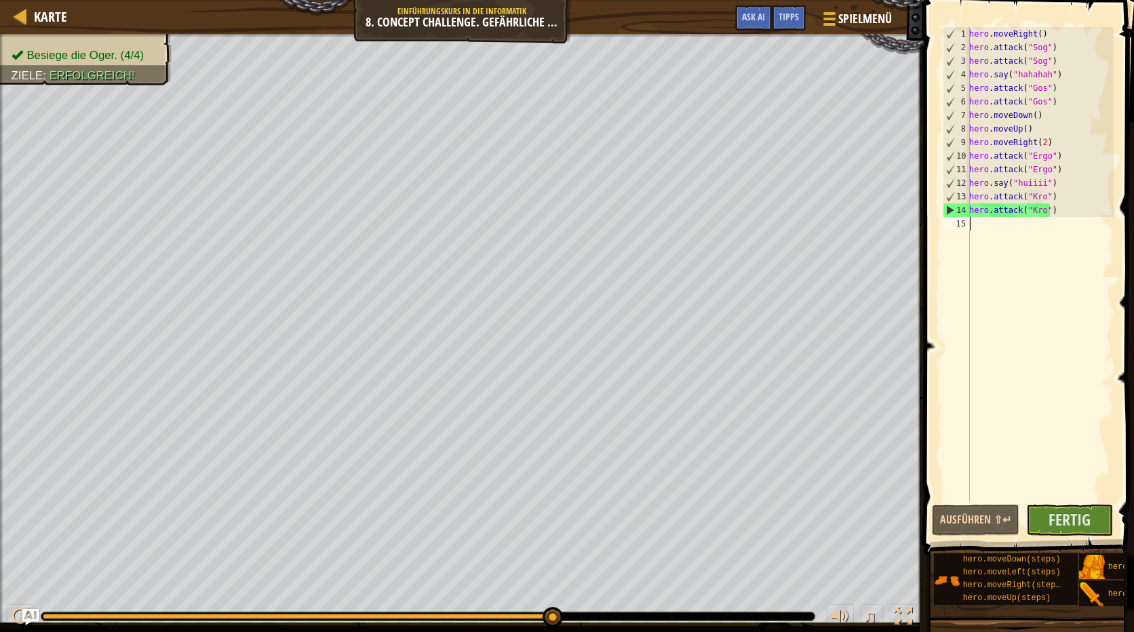
click at [983, 228] on div "hero . moveRight ( ) hero . attack ( "Sog" ) hero . attack ( "Sog" ) hero . say…" at bounding box center [1039, 278] width 147 height 502
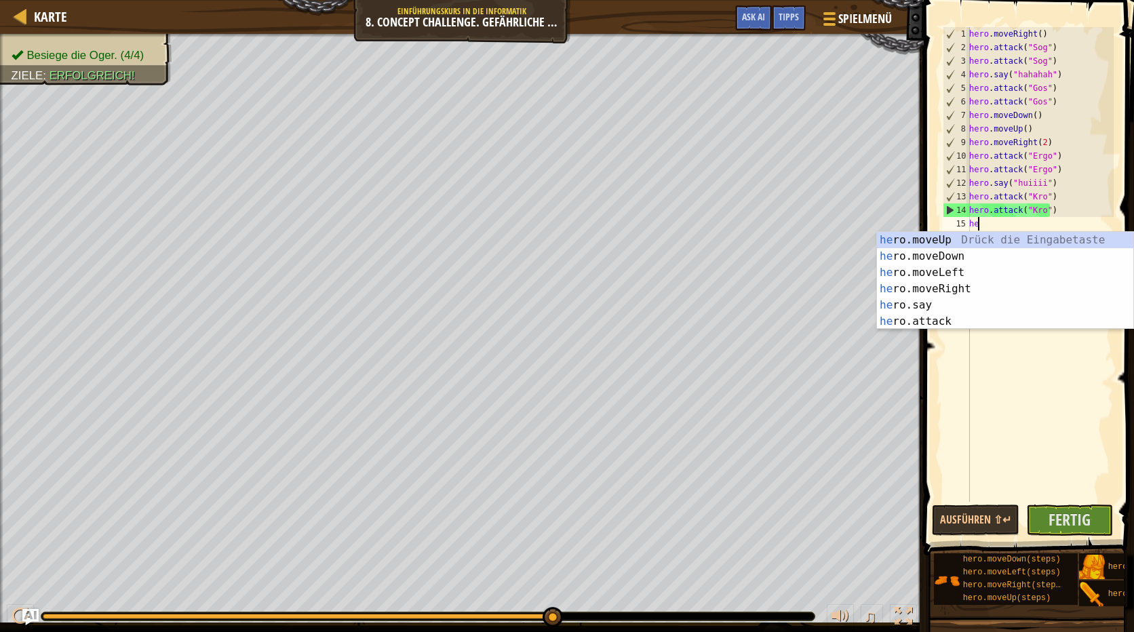
type textarea "her"
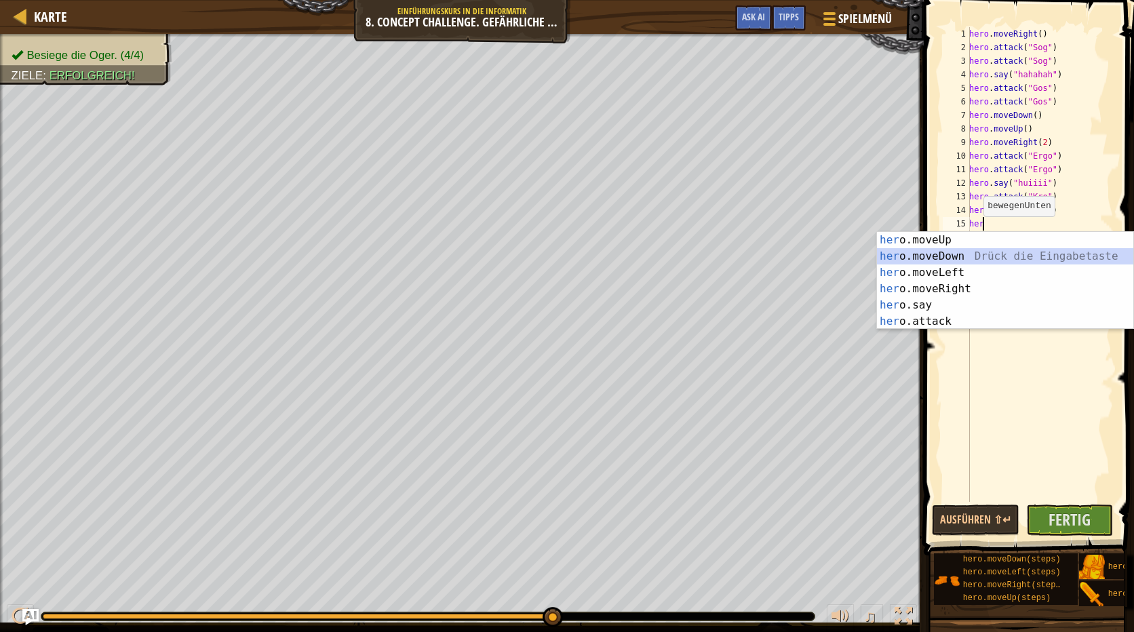
click at [944, 250] on div "her o.moveUp Drück die Eingabetaste her o.moveDown Drück die Eingabetaste her o…" at bounding box center [1005, 297] width 256 height 130
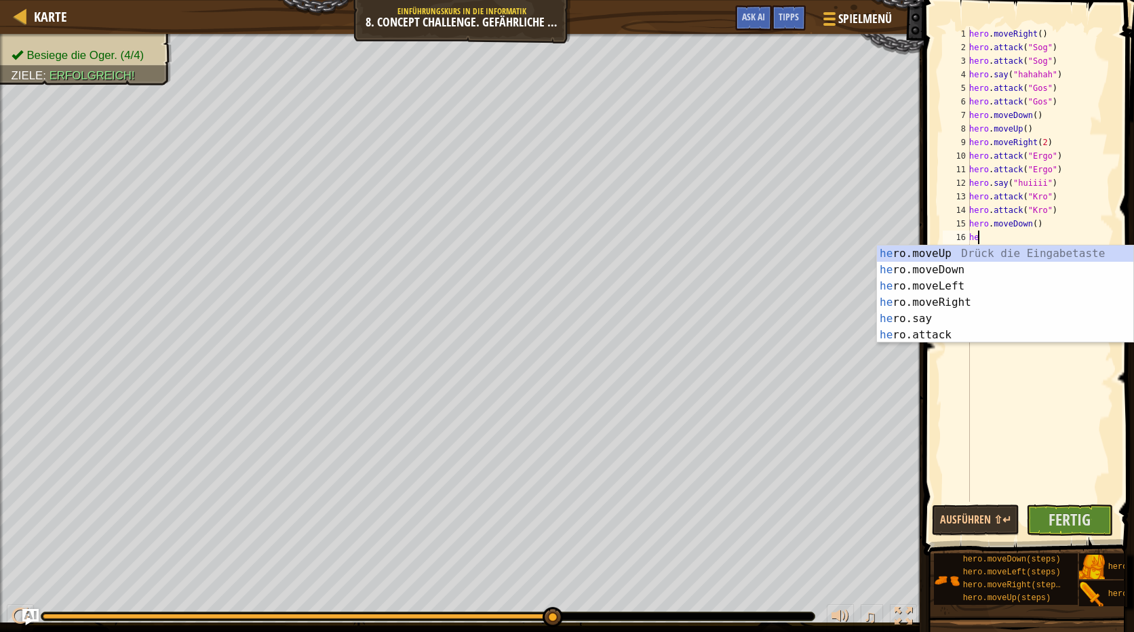
type textarea "her"
click at [949, 246] on div "her o.moveUp Drück die Eingabetaste her o.moveDown Drück die Eingabetaste her o…" at bounding box center [1005, 310] width 256 height 130
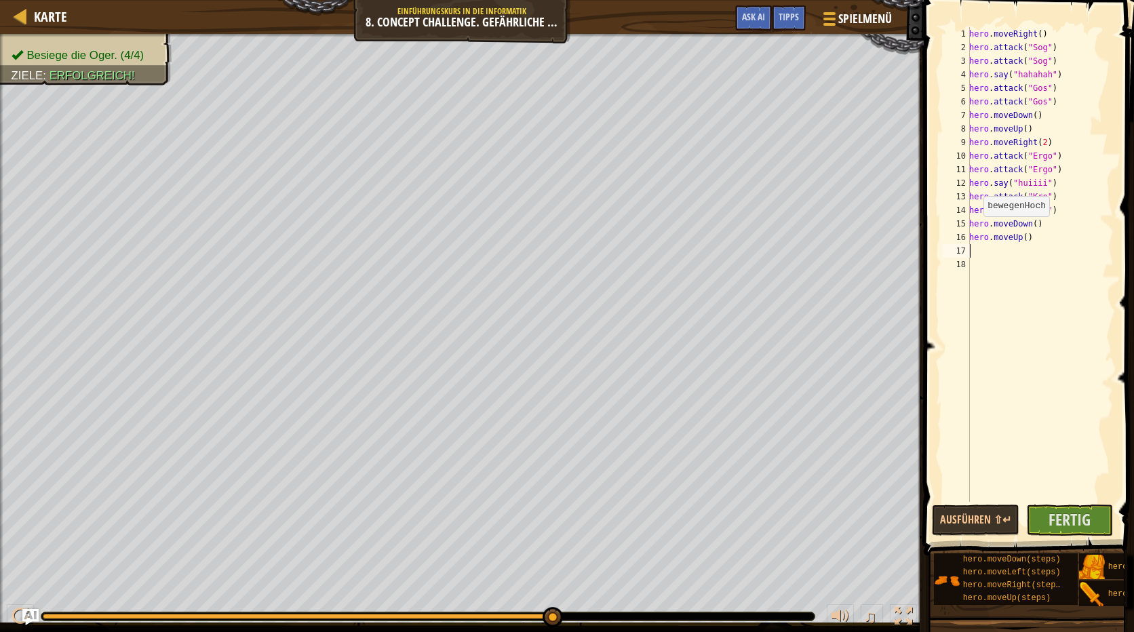
scroll to position [6, 0]
click at [1062, 513] on span "Fertig" at bounding box center [1069, 520] width 42 height 22
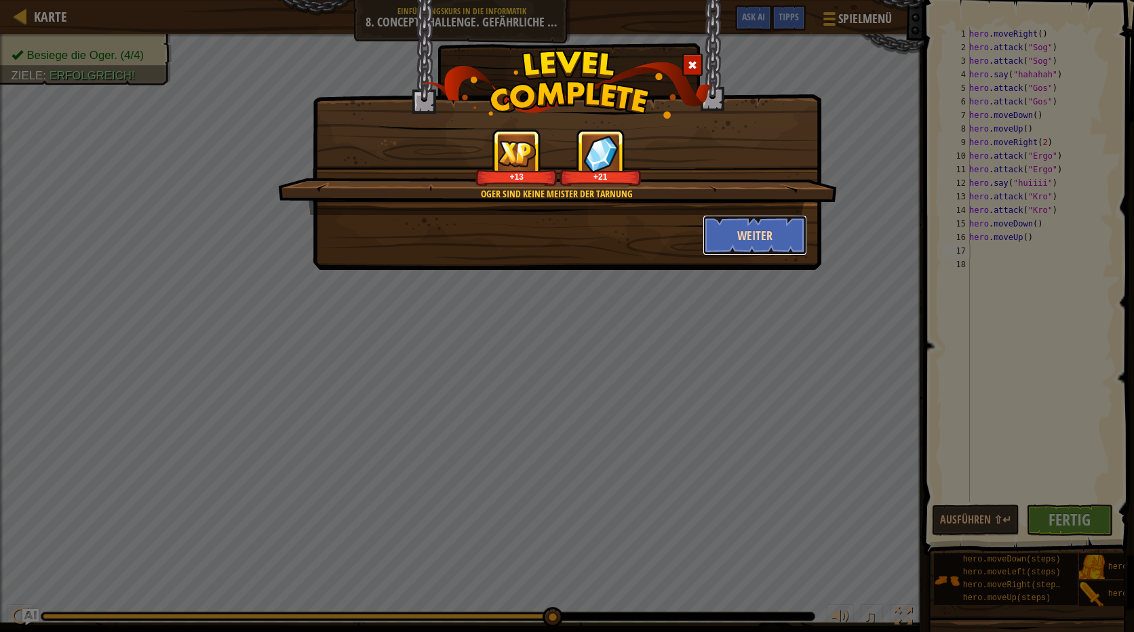
click at [773, 233] on button "Weiter" at bounding box center [755, 235] width 105 height 41
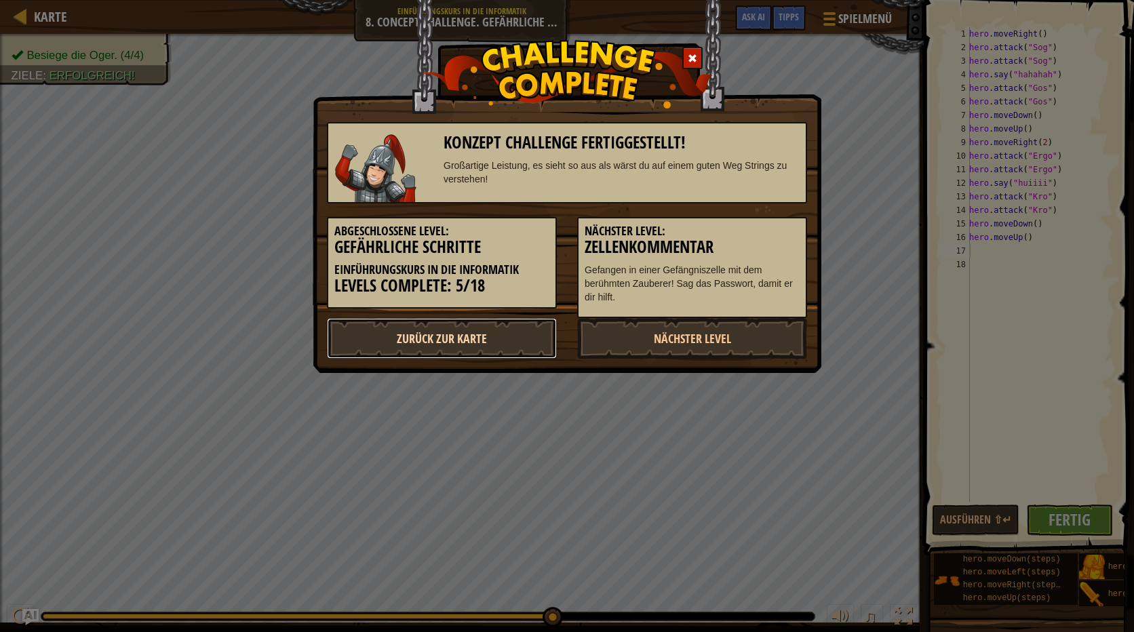
click at [462, 338] on link "Zurück zur Karte" at bounding box center [442, 338] width 230 height 41
select select "de-DE"
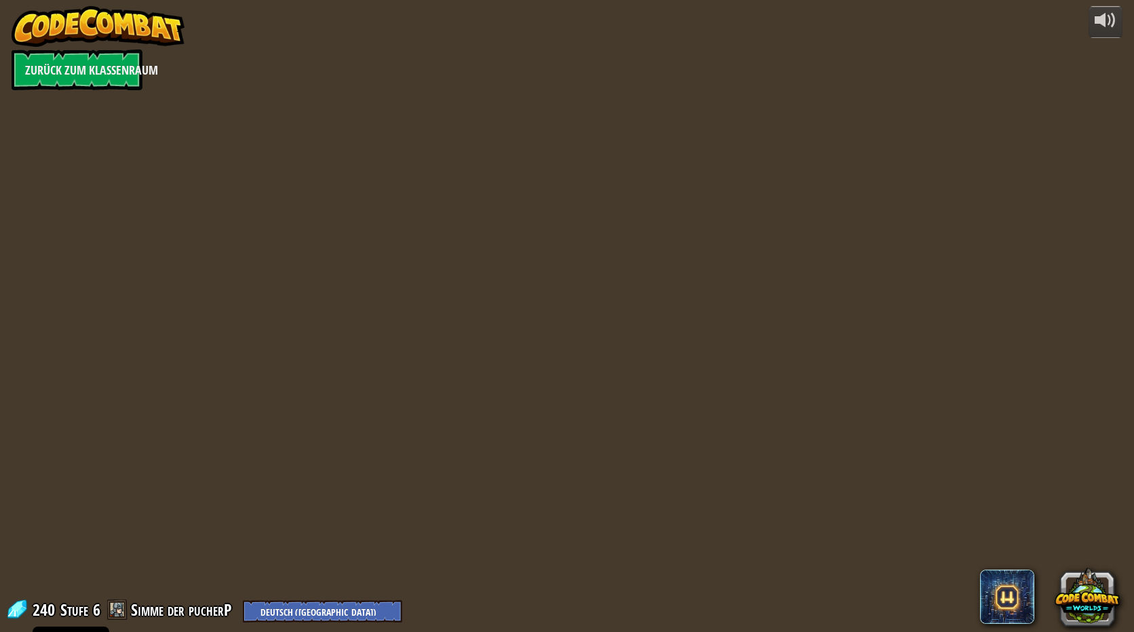
select select "de-DE"
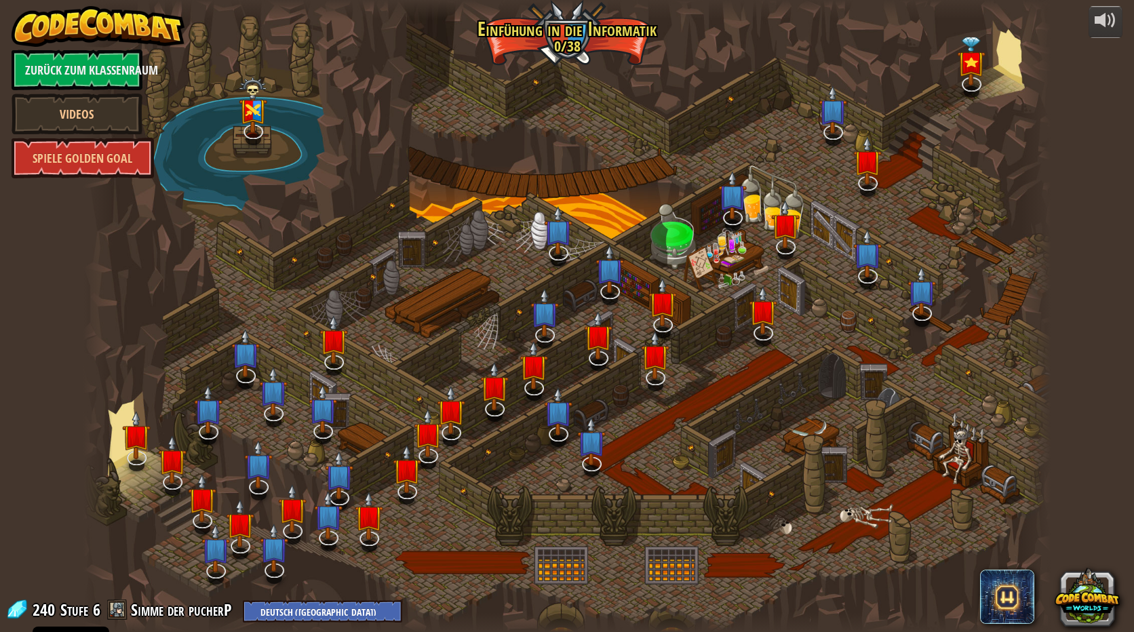
select select "de-DE"
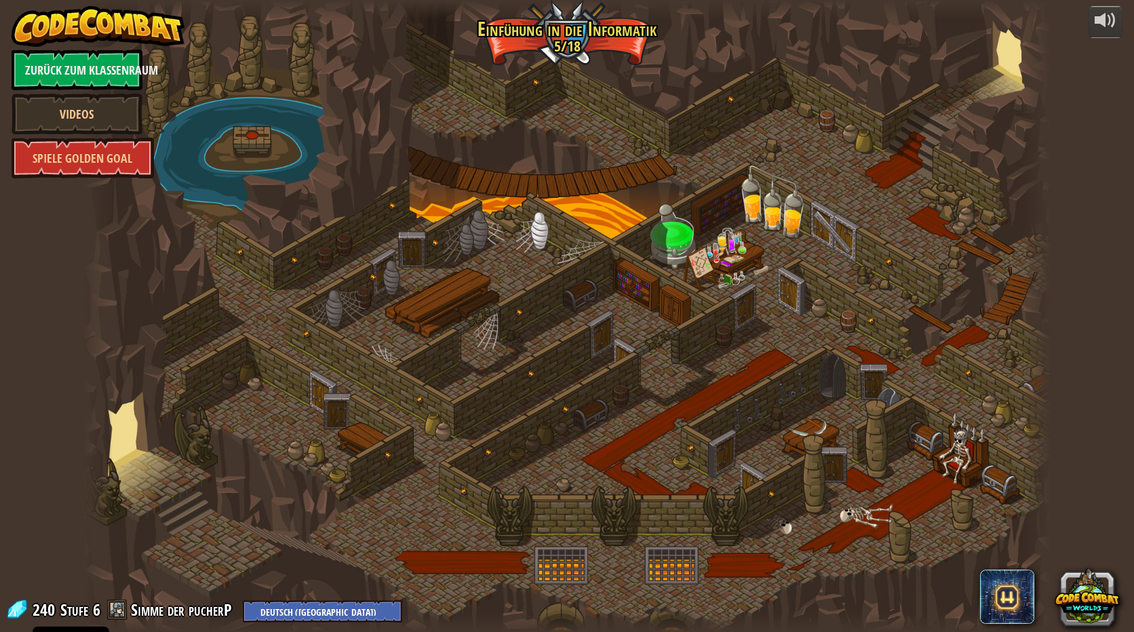
select select "de-DE"
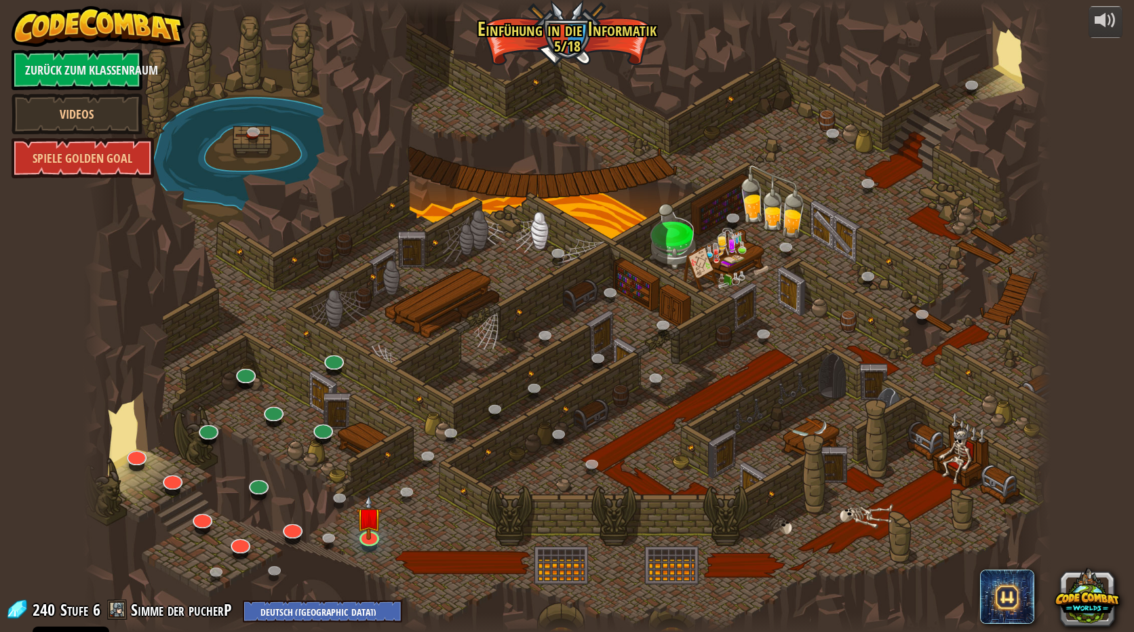
select select "de-DE"
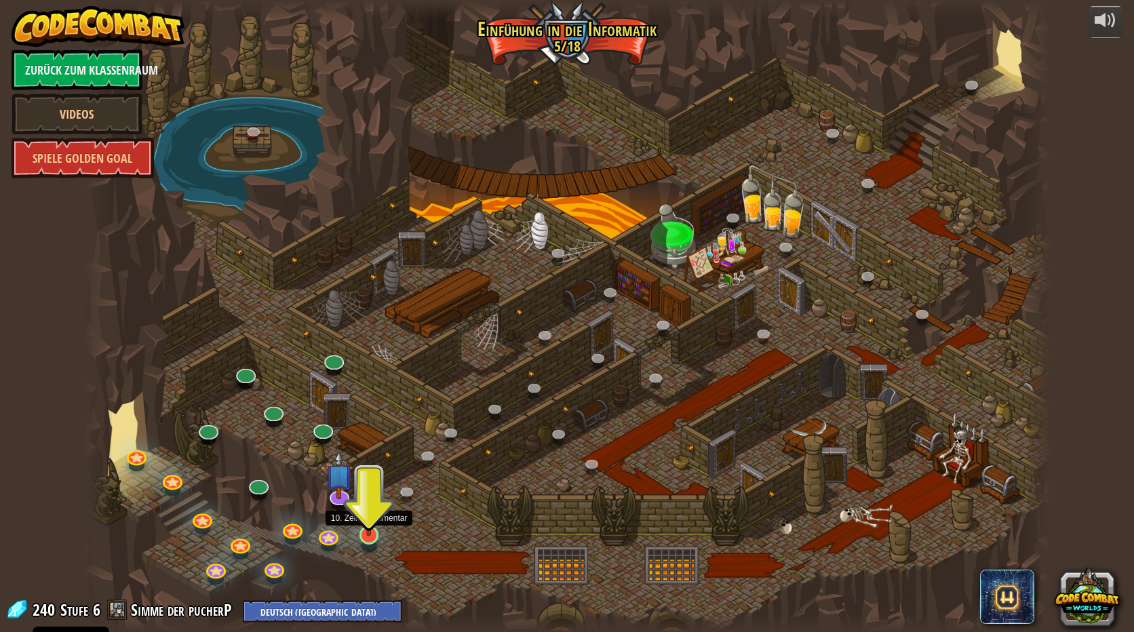
click at [369, 535] on img at bounding box center [369, 507] width 26 height 60
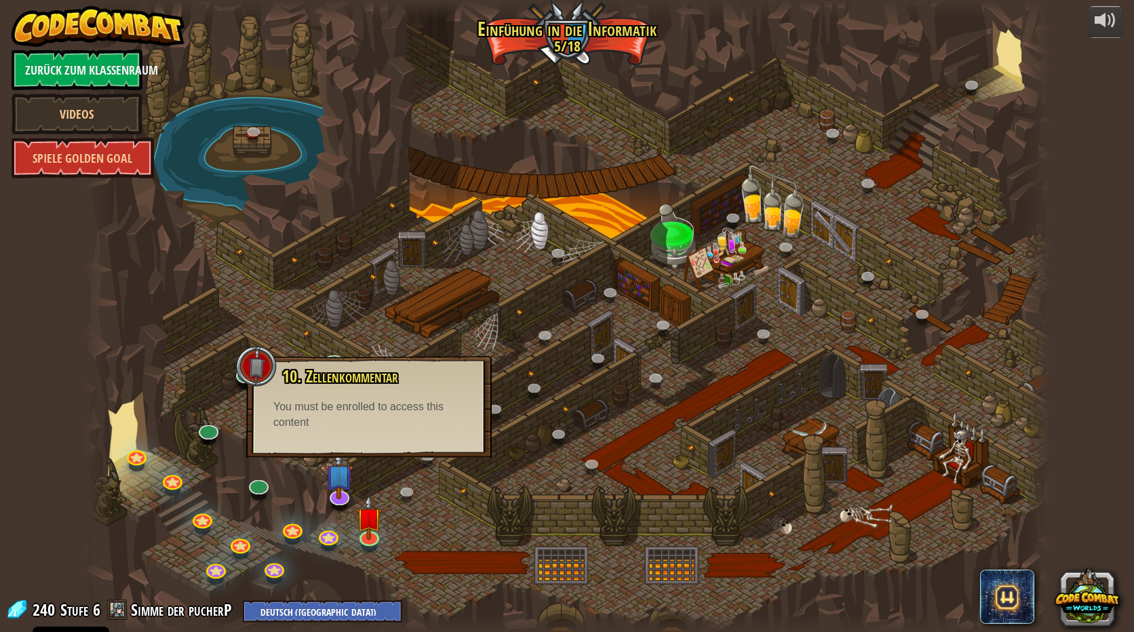
click at [337, 316] on div at bounding box center [566, 316] width 967 height 632
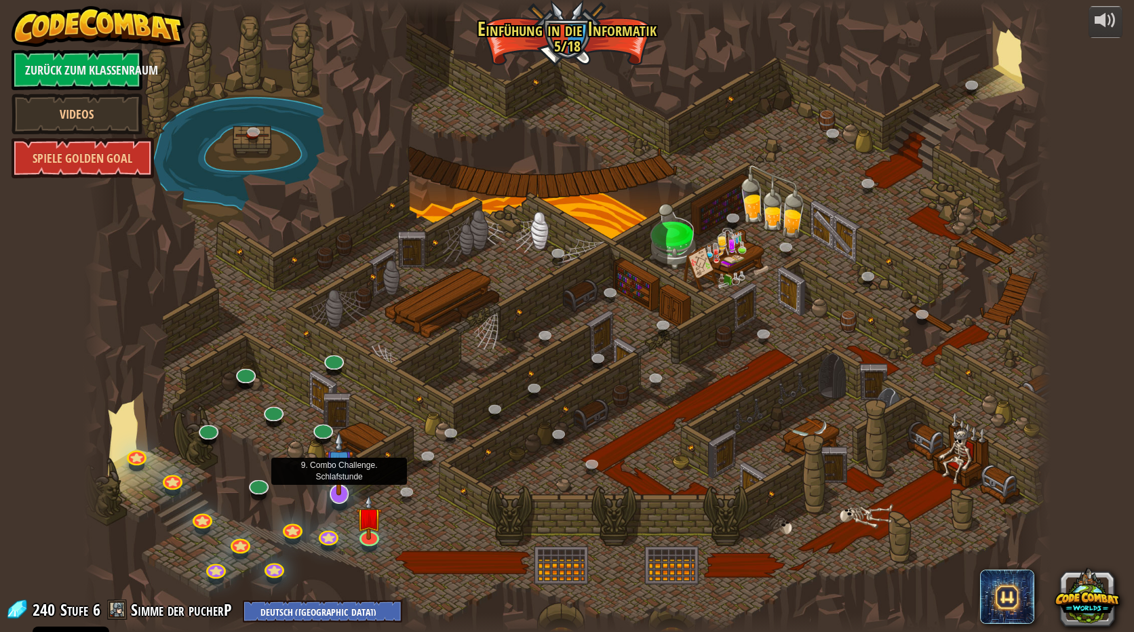
click at [335, 494] on img at bounding box center [339, 463] width 28 height 65
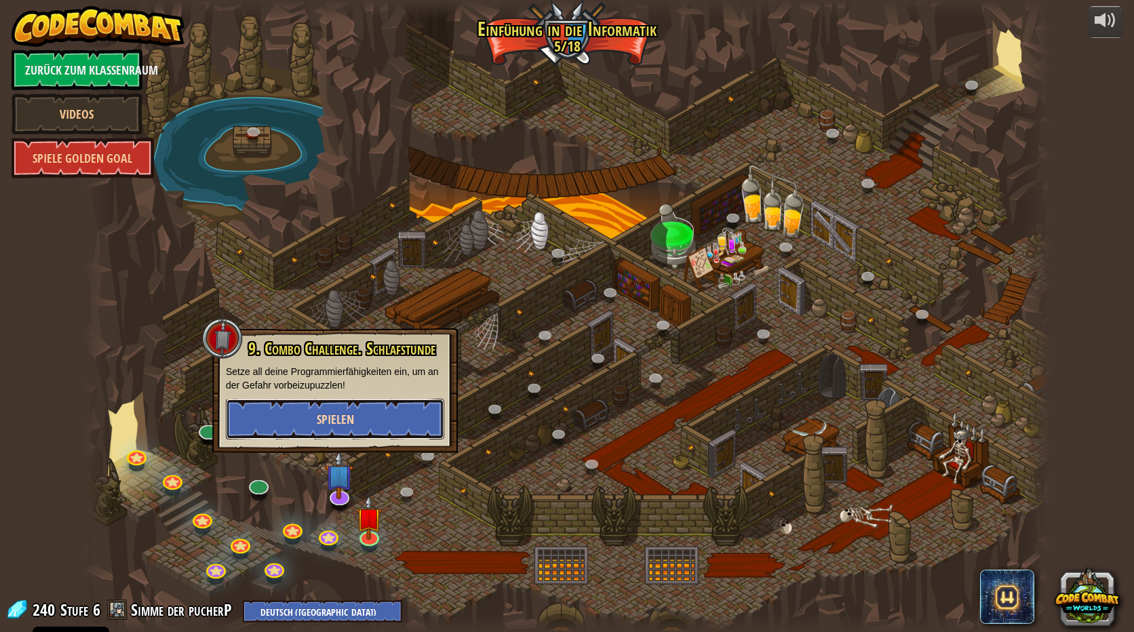
click at [341, 408] on button "Spielen" at bounding box center [335, 419] width 218 height 41
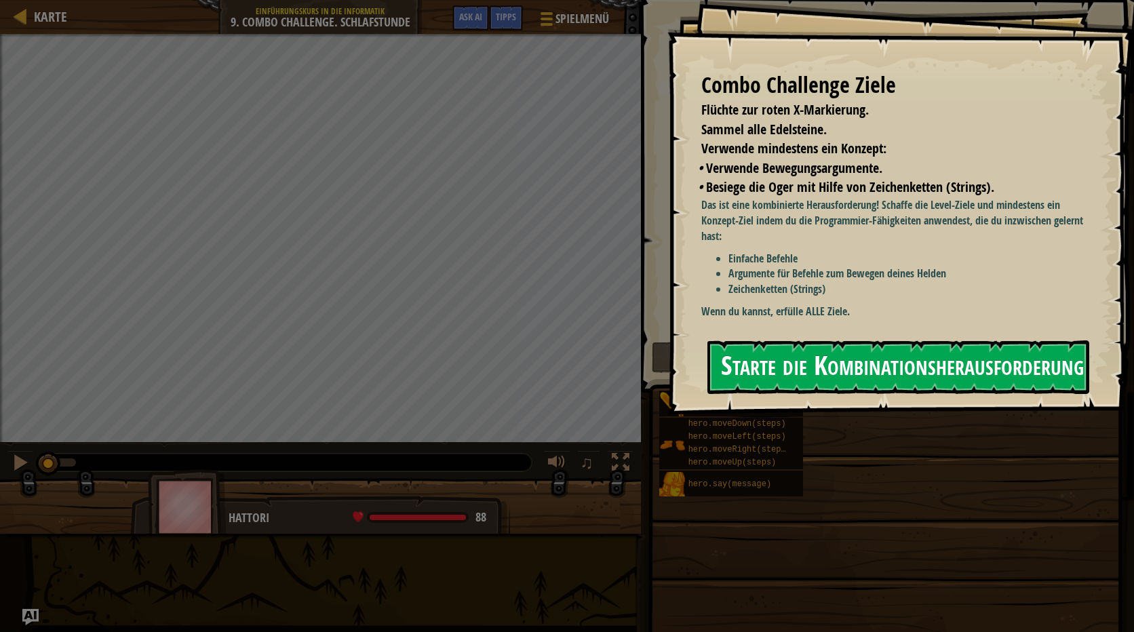
click at [948, 340] on button "Starte die Kombinationsherausforderung" at bounding box center [898, 367] width 382 height 54
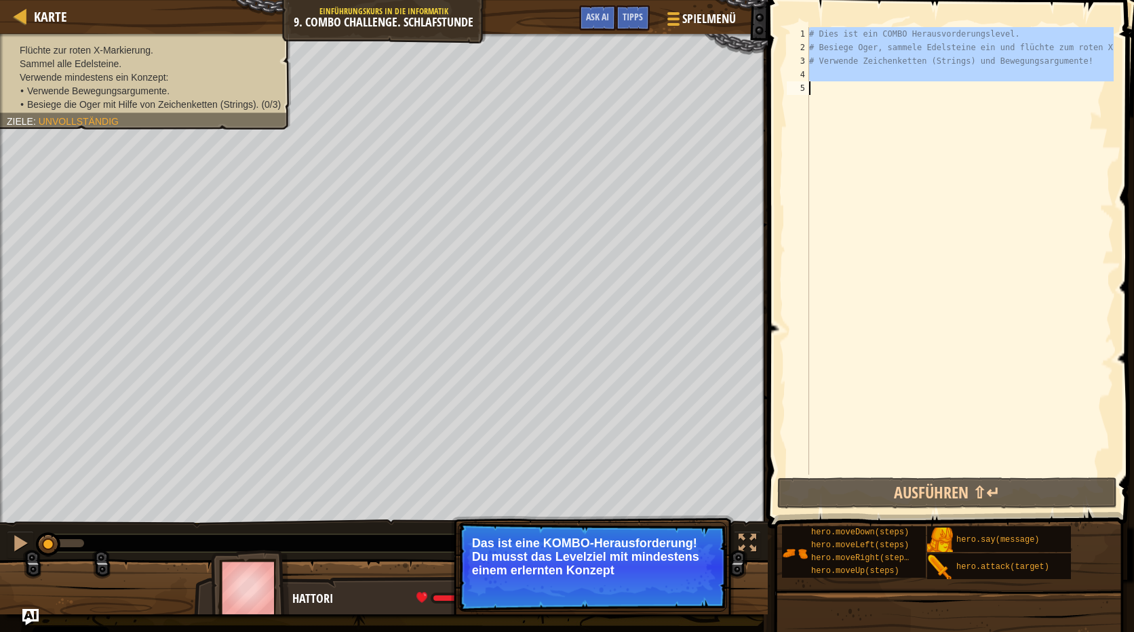
drag, startPoint x: 809, startPoint y: 35, endPoint x: 1038, endPoint y: 176, distance: 268.8
click at [1038, 176] on div "# Dies ist ein COMBO Herausvorderungslevel. # Besiege Oger, sammele Edelsteine …" at bounding box center [959, 264] width 307 height 475
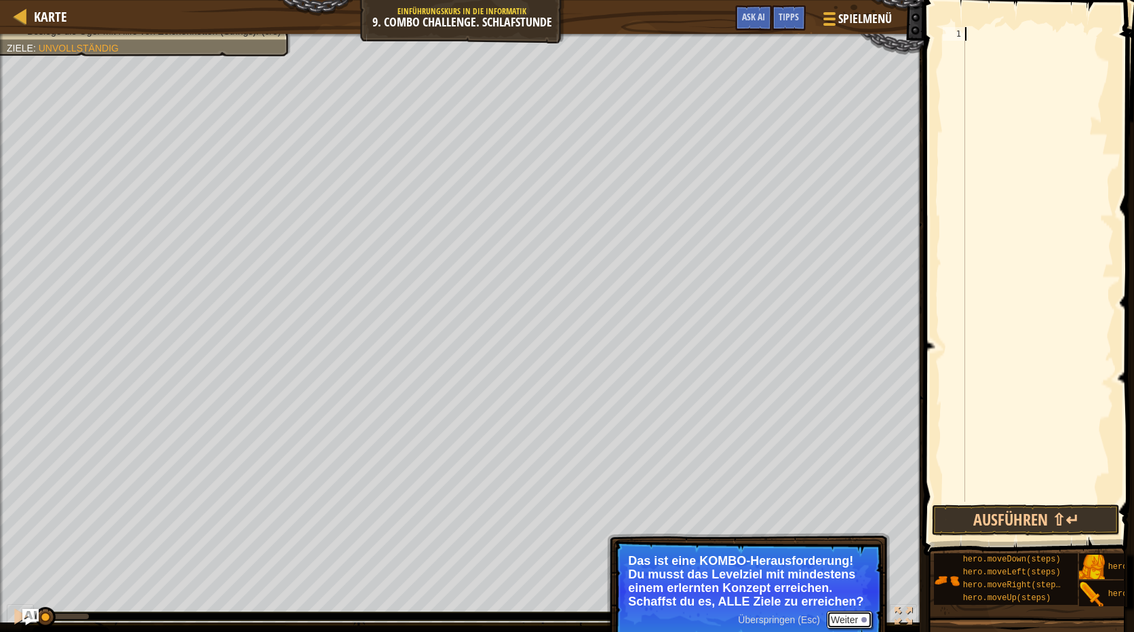
click at [846, 612] on button "Weiter" at bounding box center [849, 620] width 45 height 18
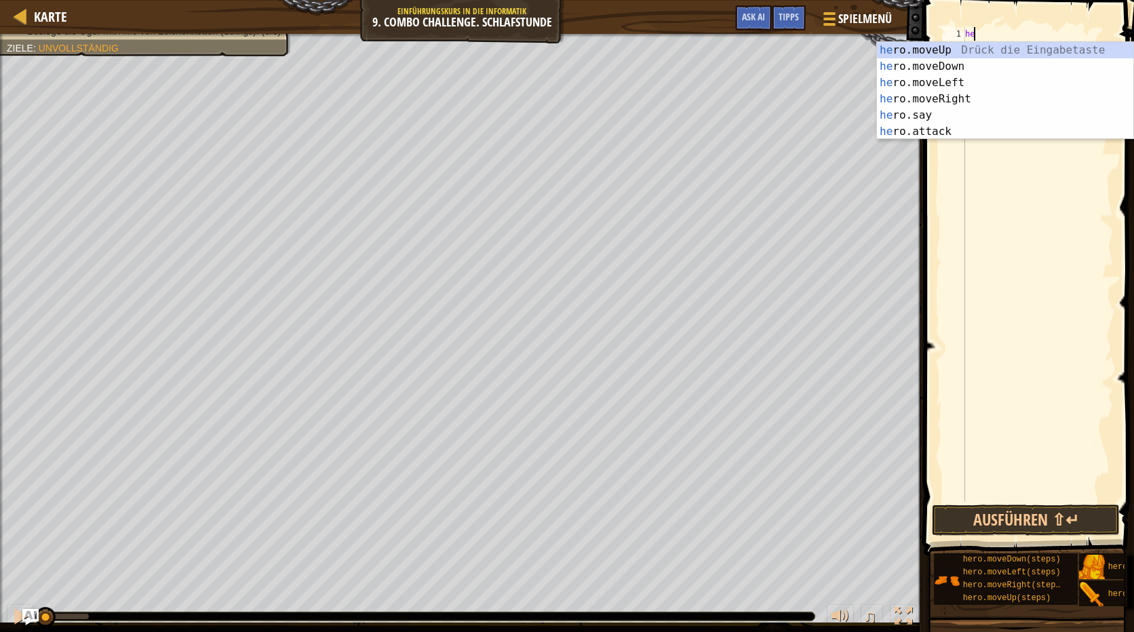
scroll to position [6, 0]
type textarea "hero."
click at [934, 47] on div "hero. moveUp Drück die Eingabetaste hero. moveDown Drück die Eingabetaste hero.…" at bounding box center [1005, 107] width 256 height 130
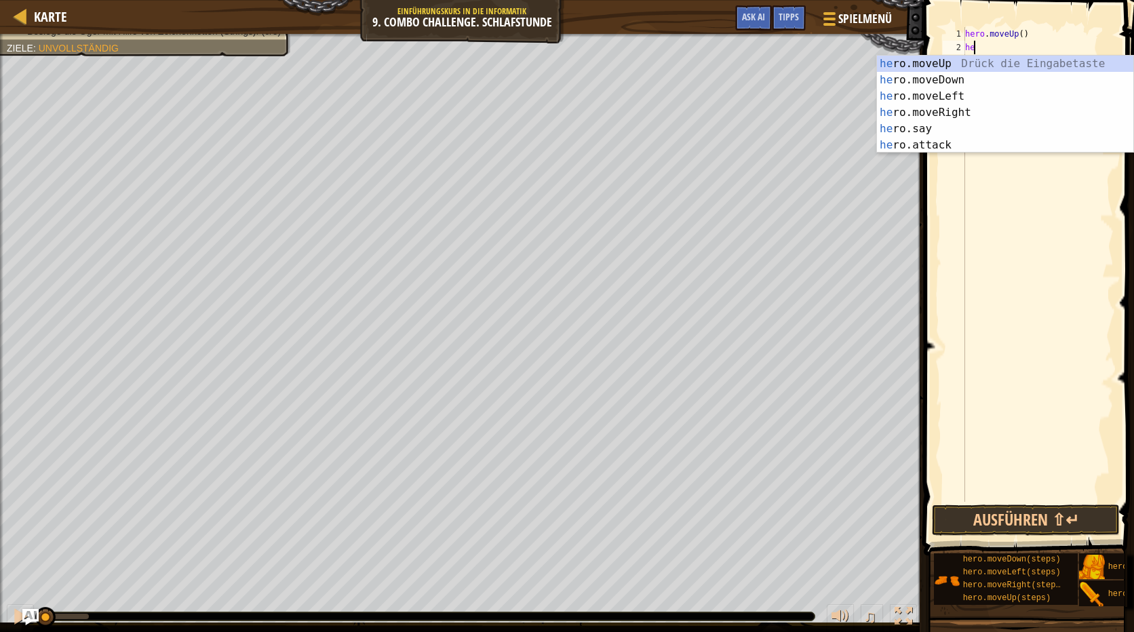
scroll to position [6, 1]
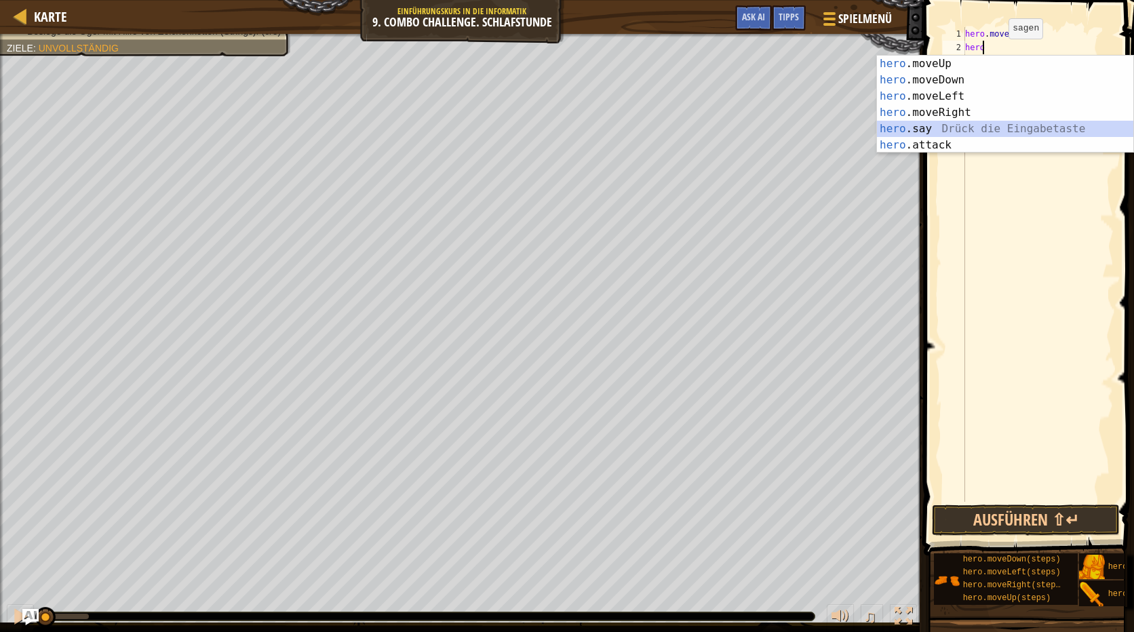
click at [948, 136] on div "hero .moveUp Drück die Eingabetaste hero .moveDown Drück die Eingabetaste hero …" at bounding box center [1005, 121] width 256 height 130
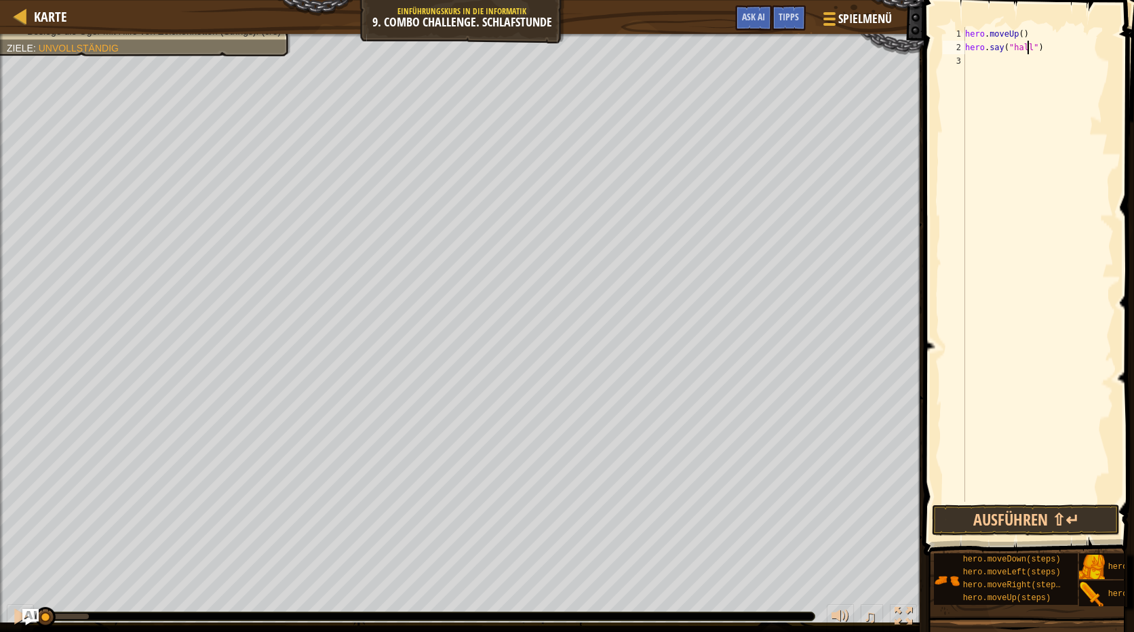
scroll to position [6, 5]
type textarea "hero.say("hallo")"
click at [1015, 58] on div "hero . moveUp ( ) hero . say ( "hallo" )" at bounding box center [1037, 278] width 151 height 502
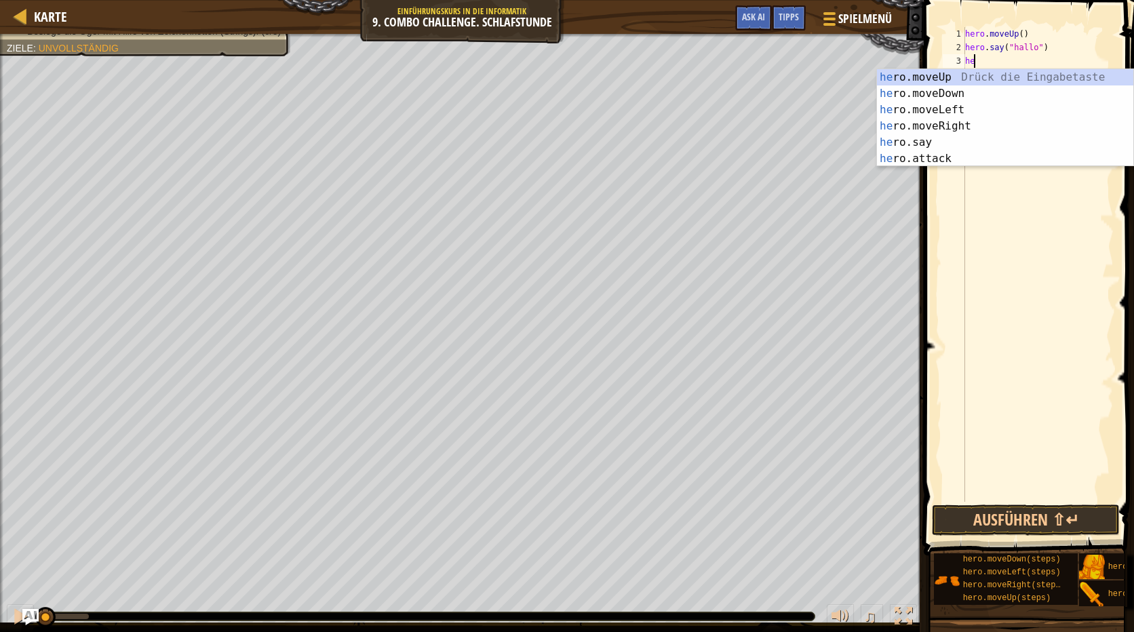
scroll to position [6, 1]
drag, startPoint x: 949, startPoint y: 156, endPoint x: 958, endPoint y: 149, distance: 11.7
click at [949, 155] on div "hero .moveUp Drück die Eingabetaste hero .moveDown Drück die Eingabetaste hero …" at bounding box center [1005, 134] width 256 height 130
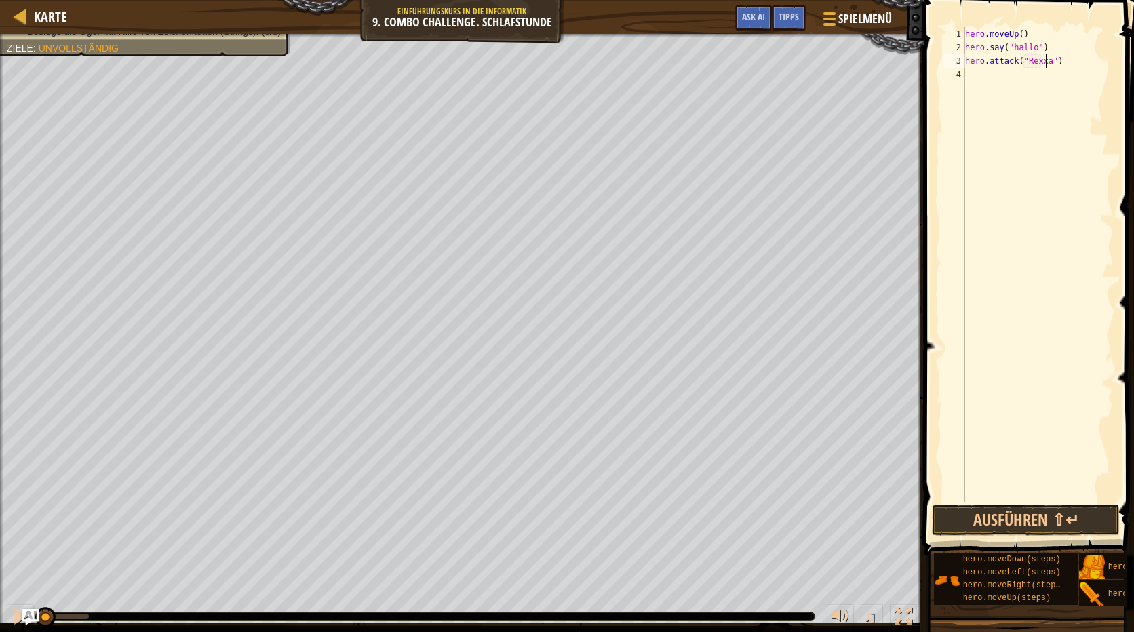
scroll to position [6, 7]
click at [1078, 63] on div "hero . moveUp ( ) hero . say ( "hallo" ) hero . attack ( "Rexxar" )" at bounding box center [1037, 278] width 151 height 502
type textarea "hero.attack("Rexxar")(2)"
click at [987, 81] on div "hero . moveUp ( ) hero . say ( "hallo" ) hero . attack ( "Rexxar" ) ( 2 )" at bounding box center [1037, 278] width 151 height 502
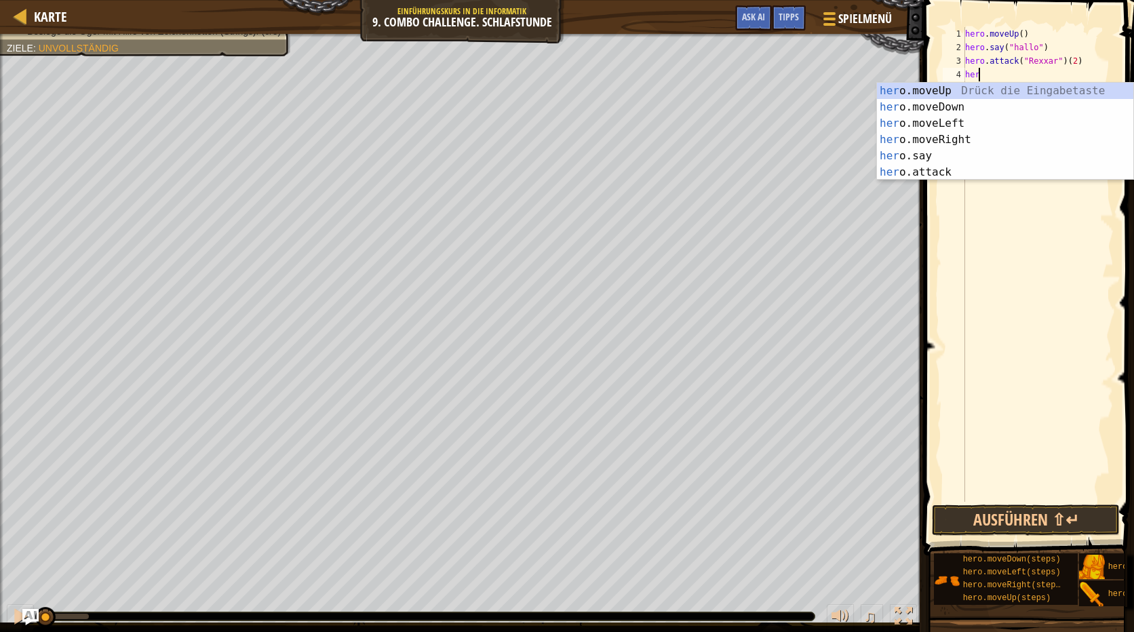
scroll to position [6, 0]
type textarea "h"
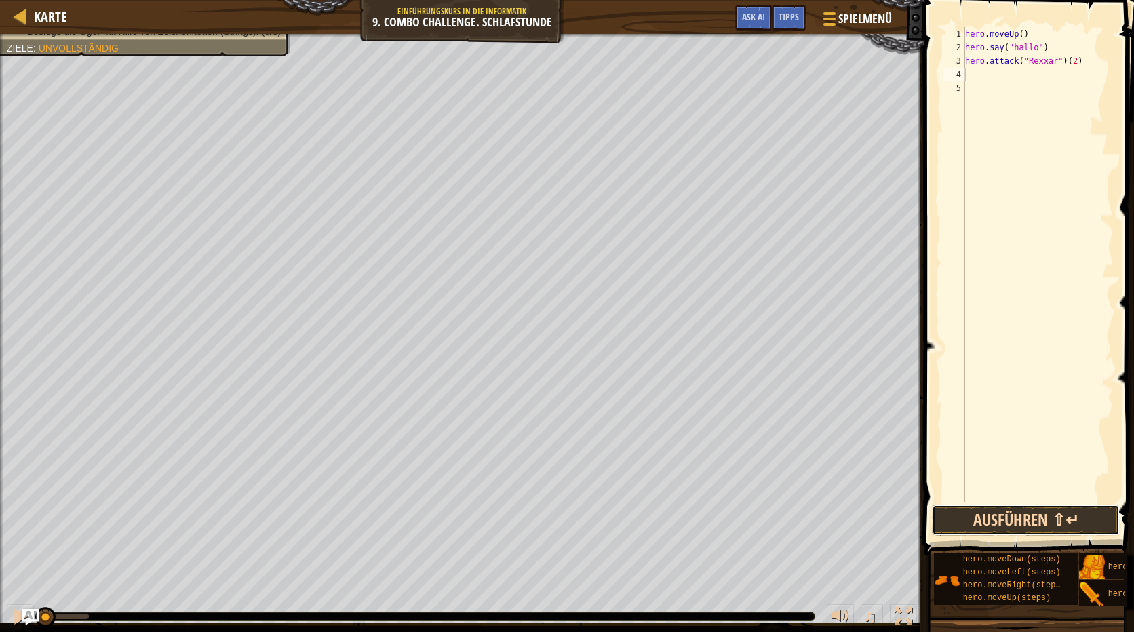
click at [1057, 513] on button "Ausführen ⇧↵" at bounding box center [1026, 520] width 188 height 31
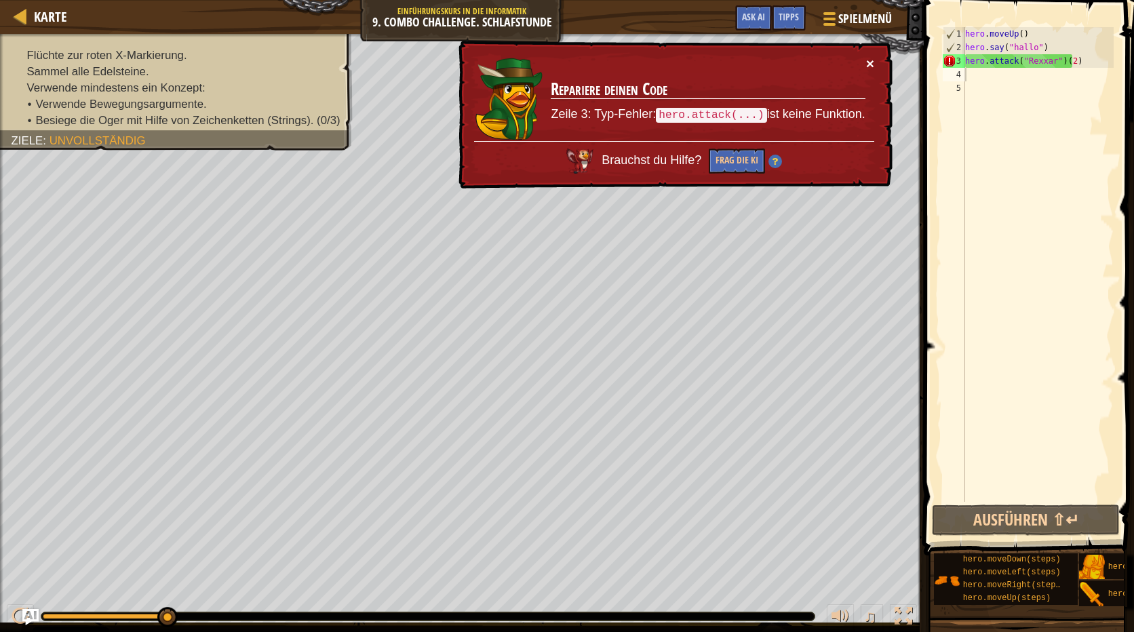
click at [866, 60] on button "×" at bounding box center [870, 63] width 8 height 14
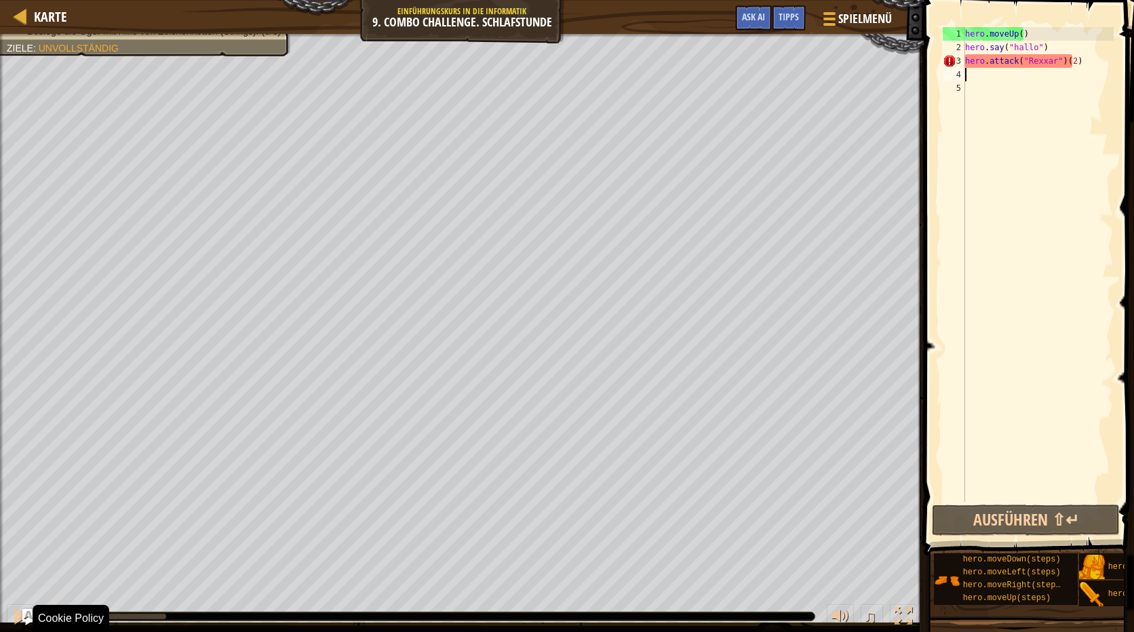
drag, startPoint x: 159, startPoint y: 612, endPoint x: 31, endPoint y: 641, distance: 131.4
click at [31, 0] on html "Cookie Policy CodeCombat nutzt essentielle und einige nicht-essentielle Cookies…" at bounding box center [567, 0] width 1134 height 0
click at [1058, 48] on div "hero . moveUp ( ) hero . say ( "hallo" ) hero . attack ( "Rexxar" ) ( 2 )" at bounding box center [1037, 278] width 151 height 502
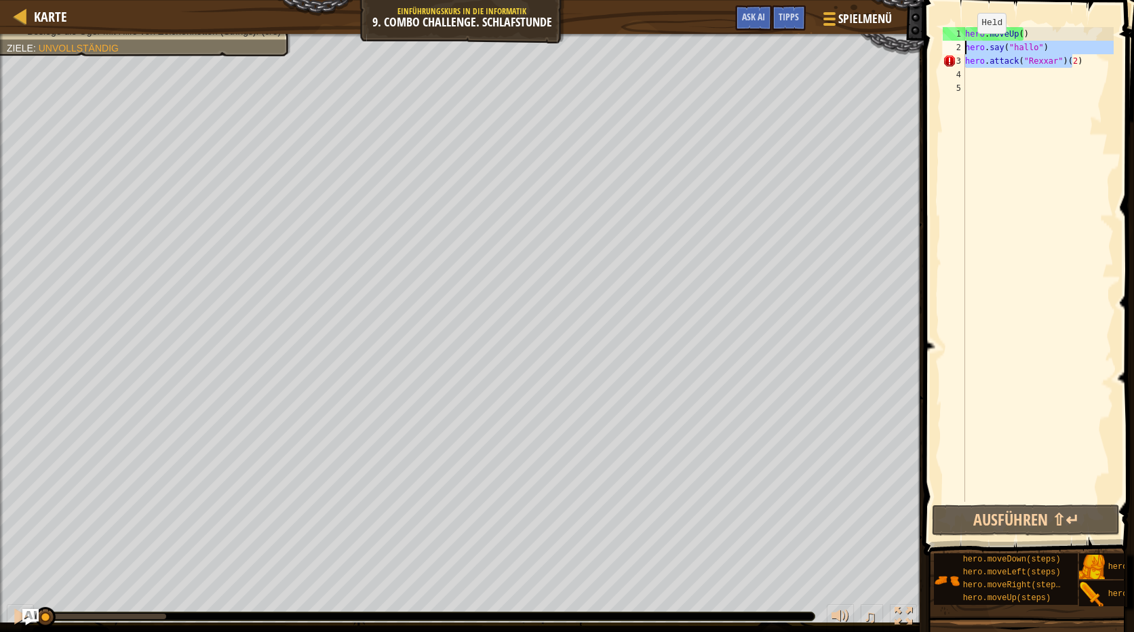
drag, startPoint x: 1078, startPoint y: 61, endPoint x: 959, endPoint y: 47, distance: 119.5
click at [959, 47] on div "hero.say("hallo") 1 2 3 4 5 hero . moveUp ( ) hero . say ( "hallo" ) hero . att…" at bounding box center [1027, 264] width 174 height 475
type textarea "hero.say("hallo") hero.attack("Rexxar")(2)"
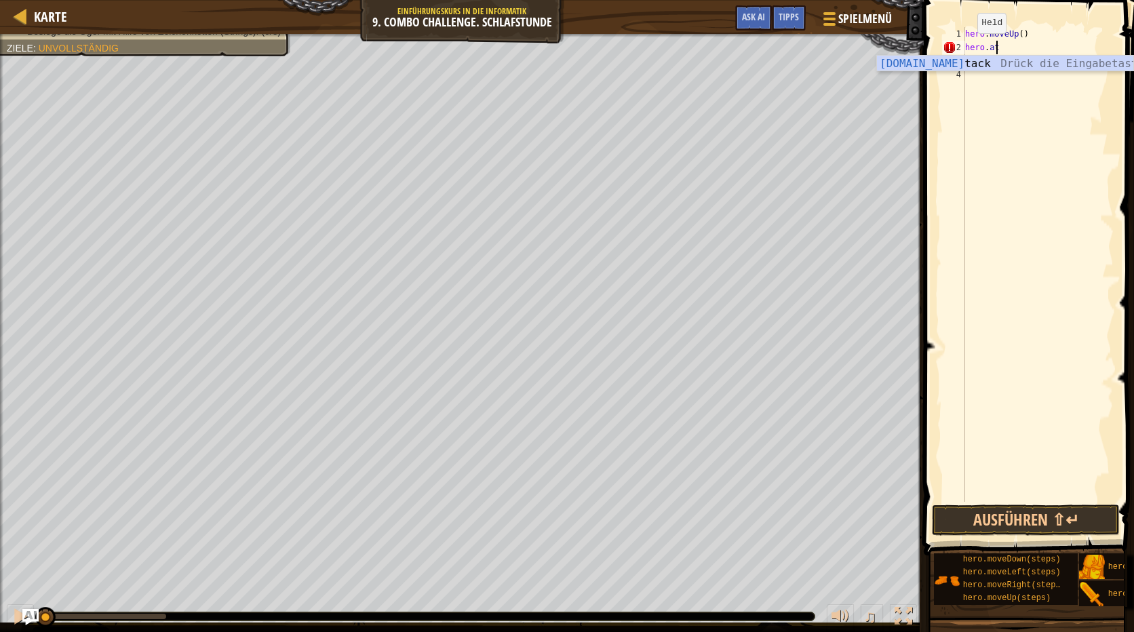
scroll to position [6, 2]
click at [977, 58] on div "hero.att ack Drück die Eingabetaste" at bounding box center [1005, 80] width 256 height 49
type textarea "hero.attack("Enemy Name")"
click at [978, 55] on div "hero . moveUp ( ) hero . attack ( "Enemy Name" )" at bounding box center [1037, 278] width 151 height 502
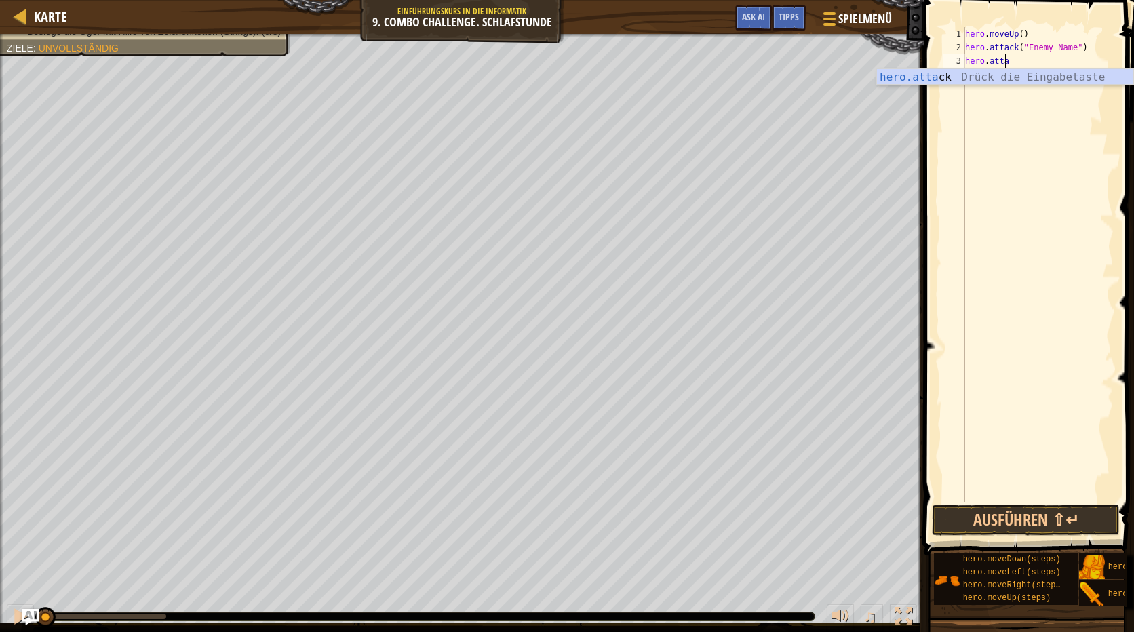
scroll to position [6, 3]
click at [981, 71] on div "hero.atta ck Drück die Eingabetaste" at bounding box center [1005, 93] width 256 height 49
click at [1067, 45] on div "hero . moveUp ( ) hero . attack ( "Enemy Name" ) hero . attack ( "Rexxar" )" at bounding box center [1037, 278] width 151 height 502
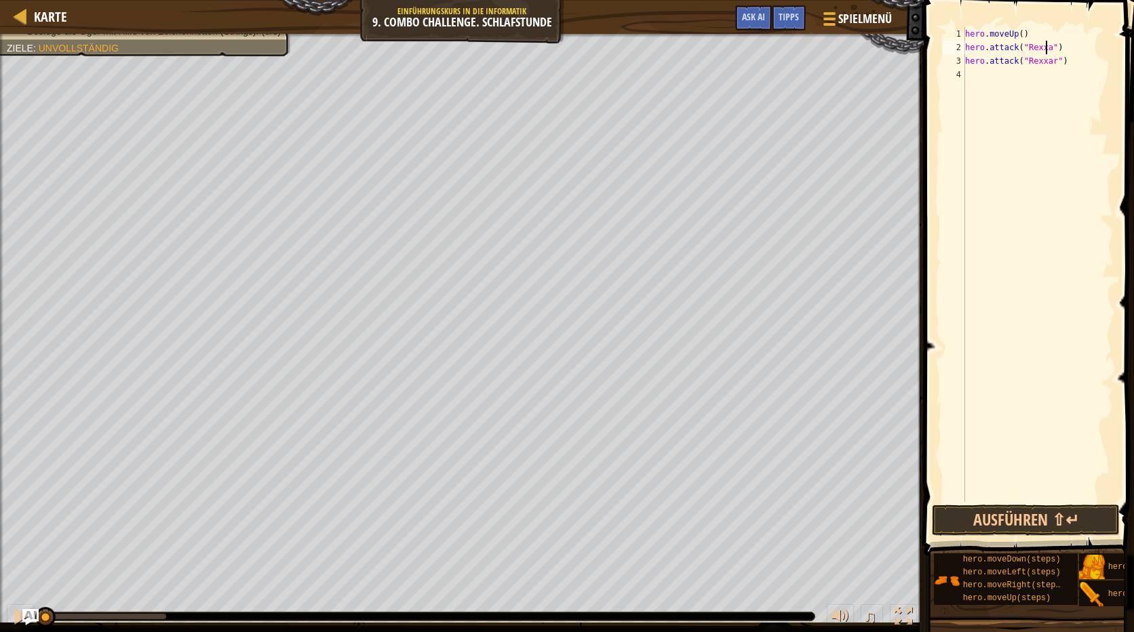
type textarea "hero.attack("Rexxar")"
click at [987, 77] on div "hero . moveUp ( ) hero . attack ( "Rexxar" ) hero . attack ( "Rexxar" )" at bounding box center [1037, 278] width 151 height 502
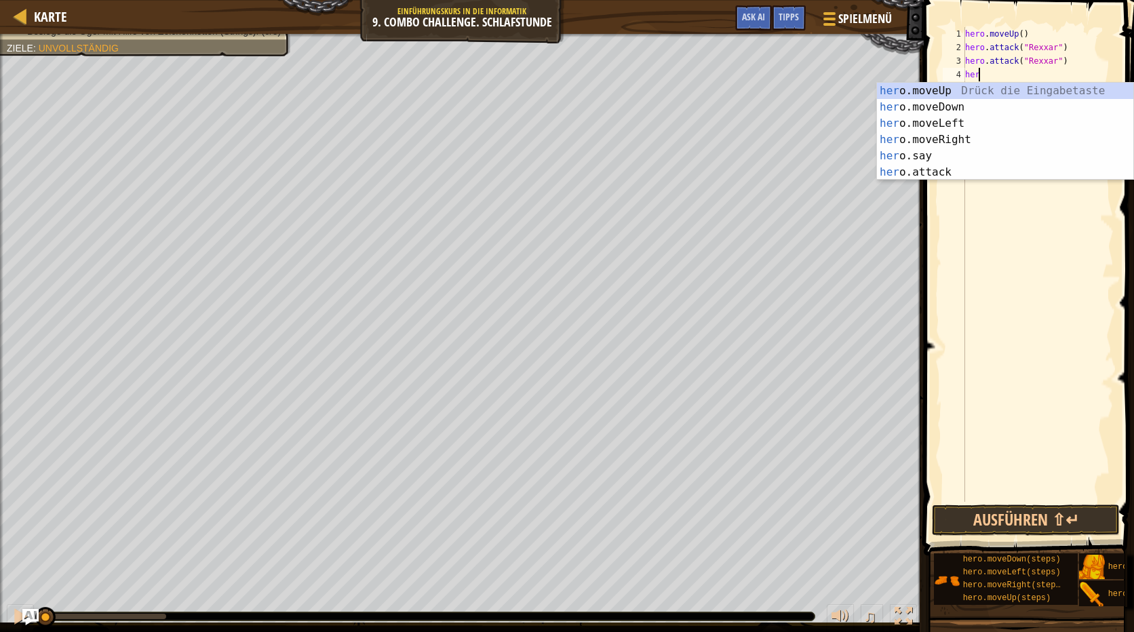
scroll to position [6, 1]
type textarea "hero"
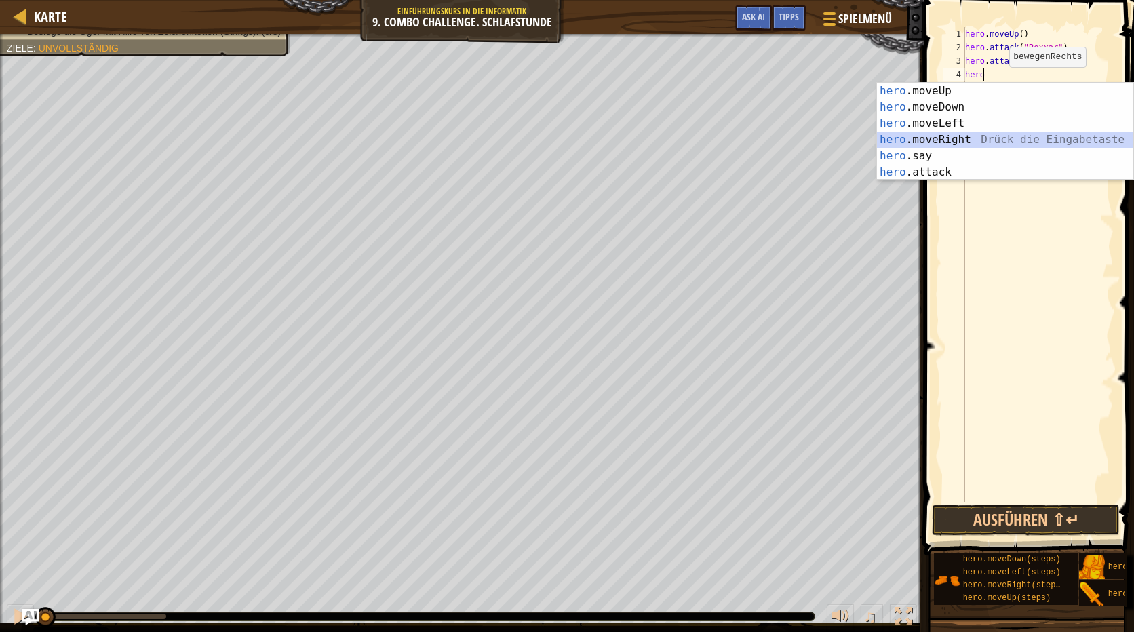
click at [960, 139] on div "hero .moveUp Drück die Eingabetaste hero .moveDown Drück die Eingabetaste hero …" at bounding box center [1005, 148] width 256 height 130
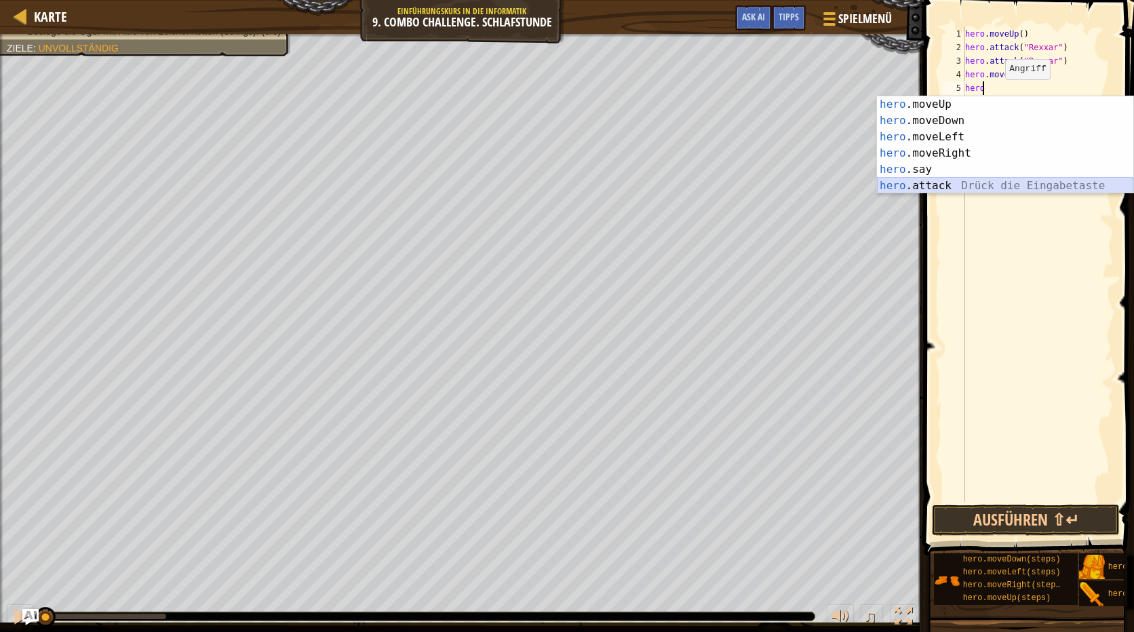
click at [941, 183] on div "hero .moveUp Drück die Eingabetaste hero .moveDown Drück die Eingabetaste hero …" at bounding box center [1005, 161] width 256 height 130
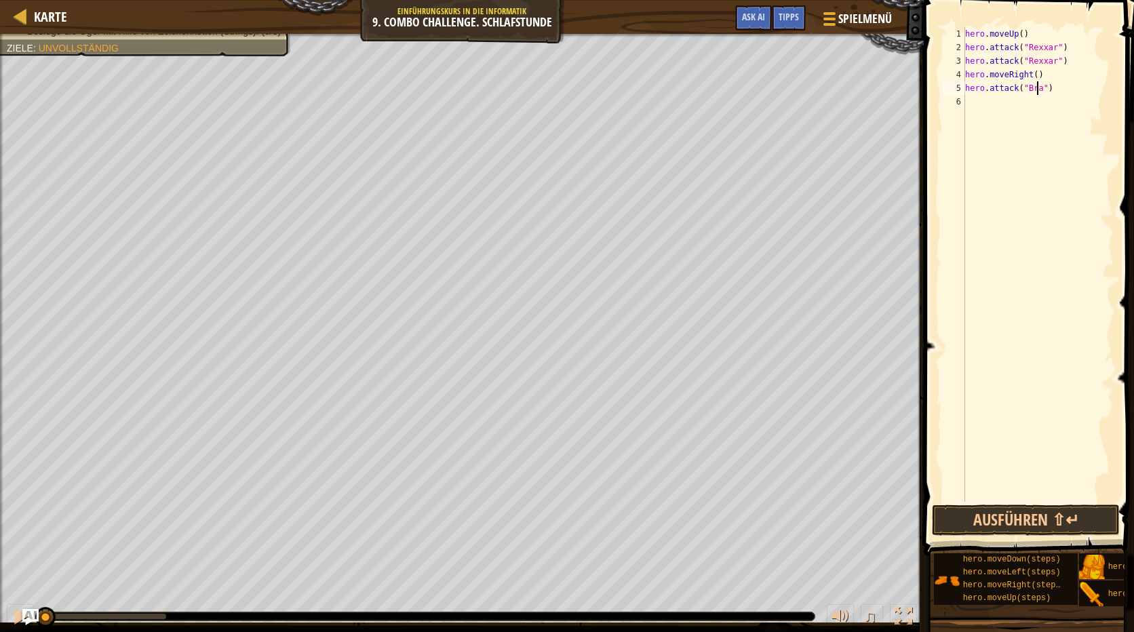
type textarea "hero.attack("Brack")"
click at [983, 104] on div "hero . moveUp ( ) hero . attack ( "Rexxar" ) hero . attack ( "Rexxar" ) hero . …" at bounding box center [1037, 278] width 151 height 502
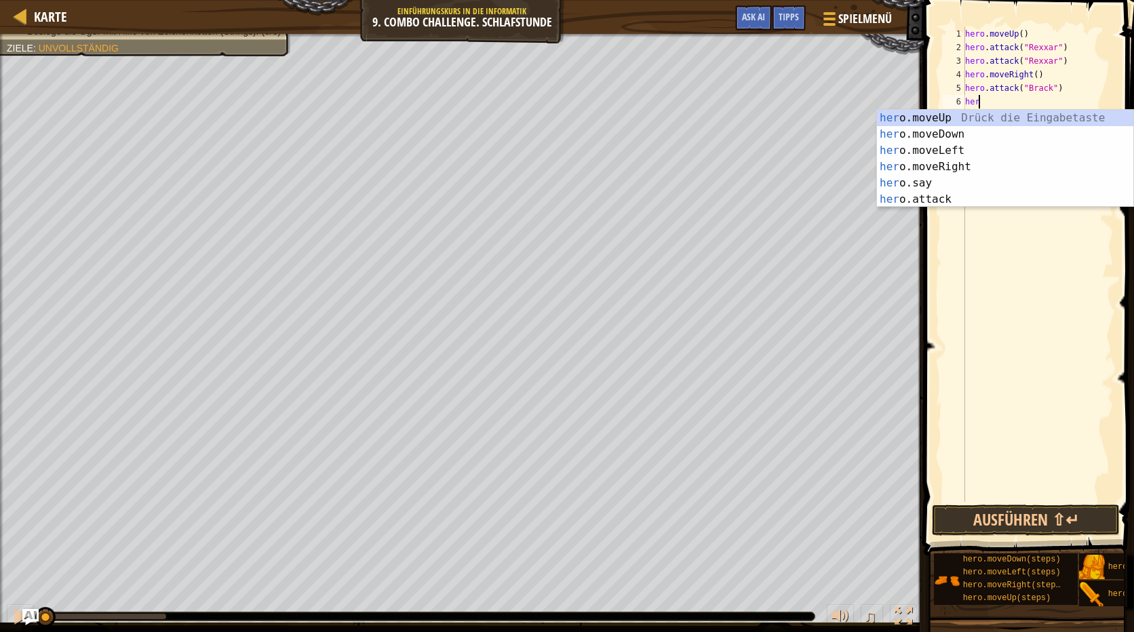
scroll to position [6, 1]
click at [949, 199] on div "hero .moveUp Drück die Eingabetaste hero .moveDown Drück die Eingabetaste hero …" at bounding box center [1005, 175] width 256 height 130
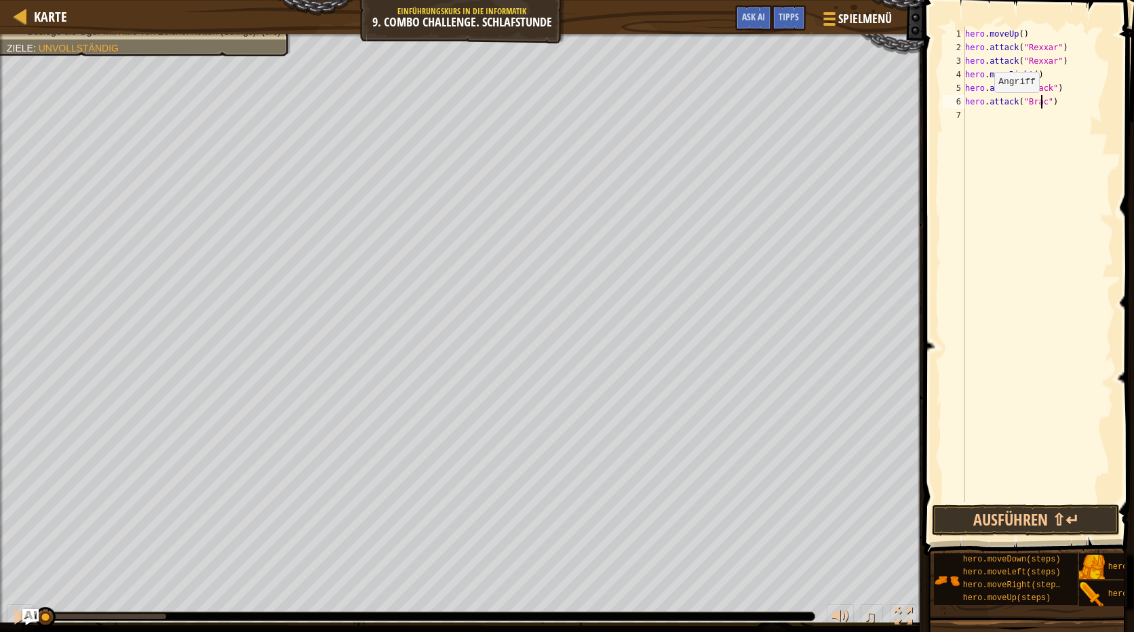
type textarea "hero.attack("Brack")"
click at [976, 118] on div "hero . moveUp ( ) hero . attack ( "Rexxar" ) hero . attack ( "Rexxar" ) hero . …" at bounding box center [1037, 278] width 151 height 502
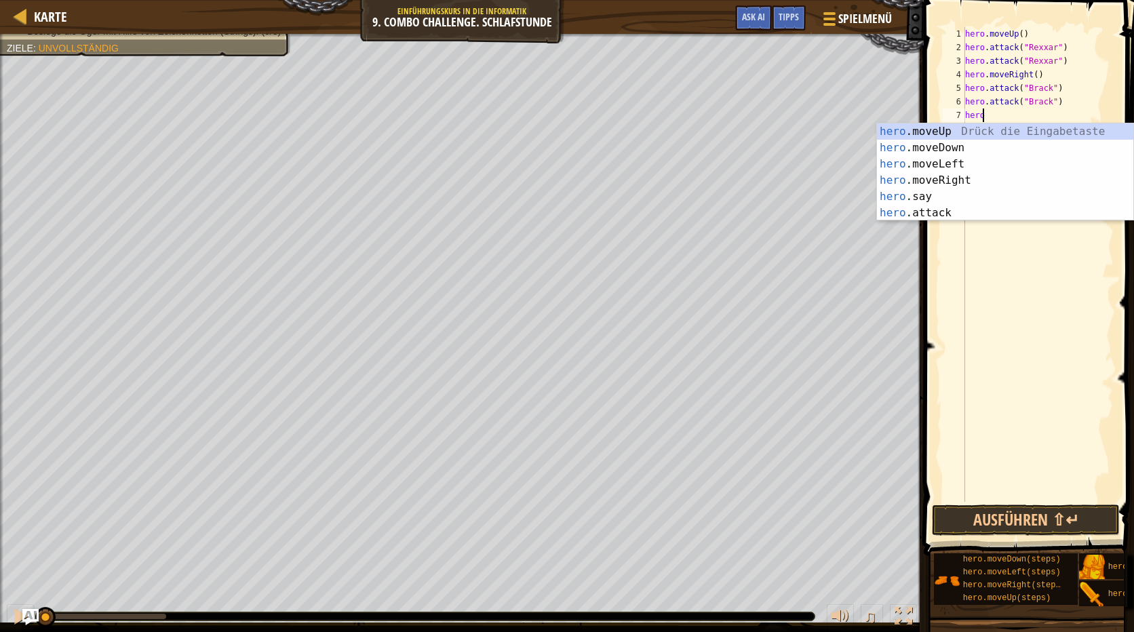
type textarea "hero."
click at [959, 173] on div "hero. moveUp Drück die Eingabetaste hero. moveDown Drück die Eingabetaste hero.…" at bounding box center [1005, 188] width 256 height 130
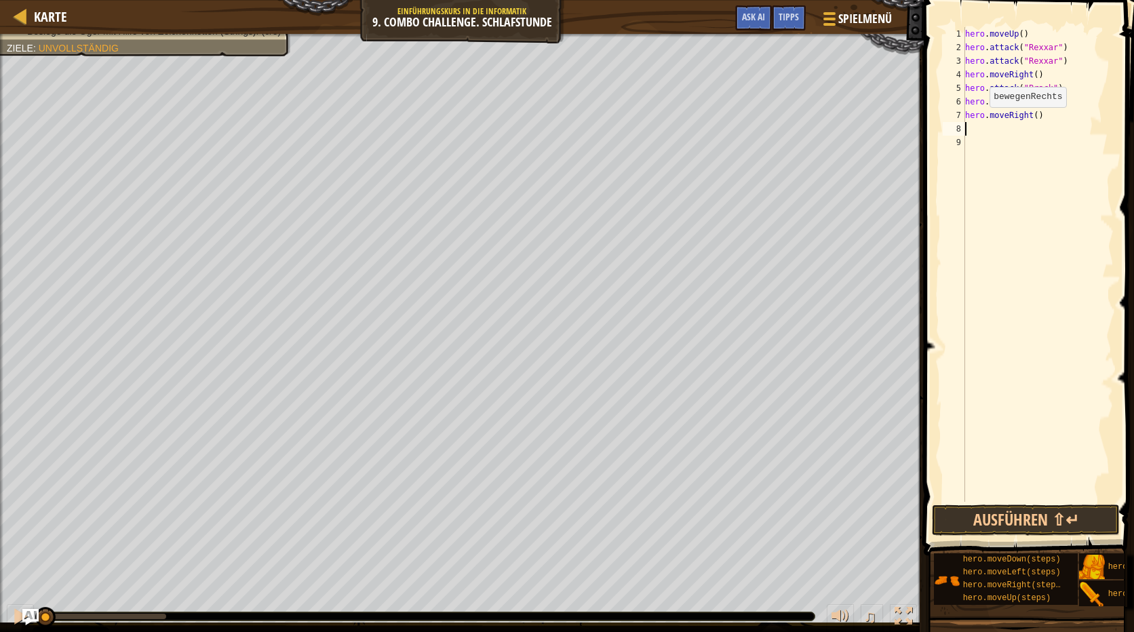
scroll to position [6, 0]
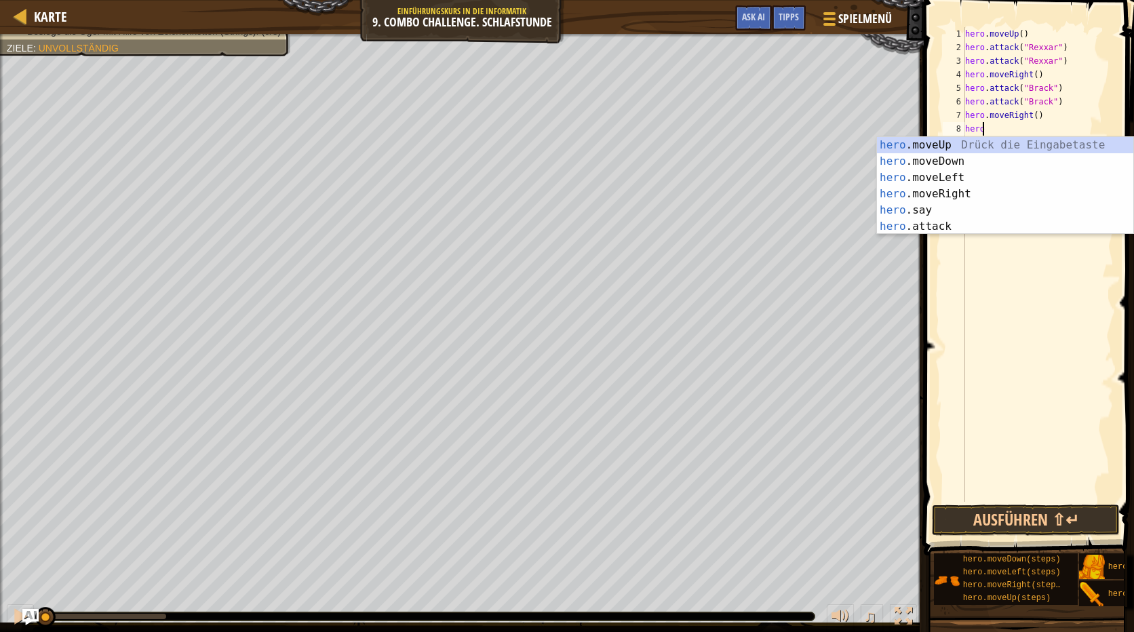
type textarea "hero."
click at [954, 155] on div "hero. moveUp Drück die Eingabetaste hero. moveDown Drück die Eingabetaste hero.…" at bounding box center [1005, 202] width 256 height 130
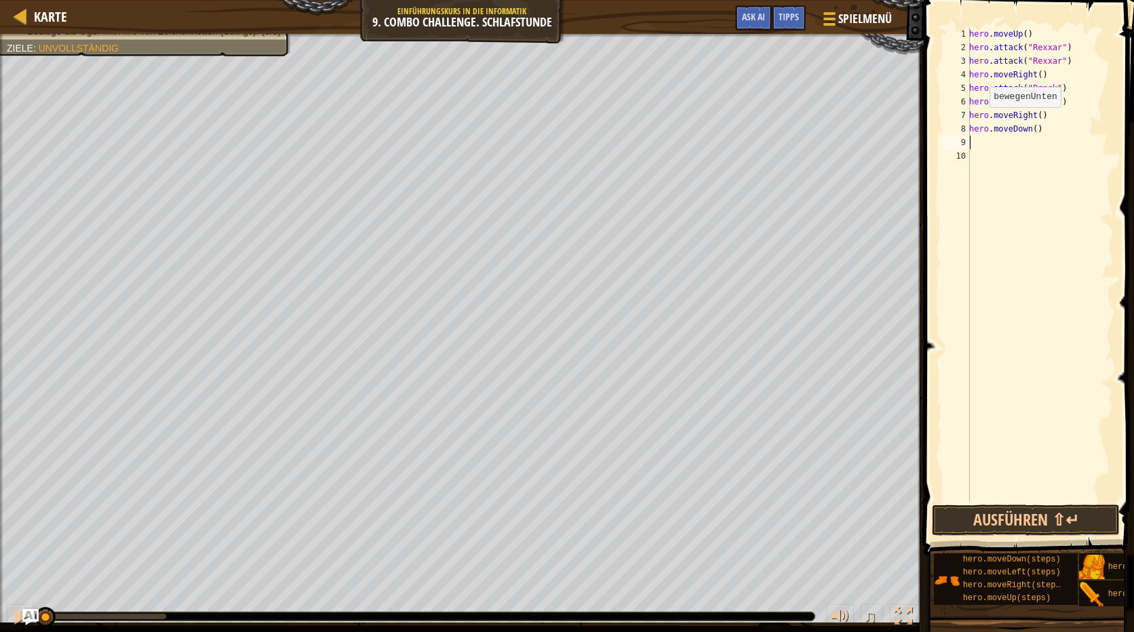
scroll to position [6, 0]
click at [983, 142] on div "hero . moveUp ( ) hero . attack ( "Rexxar" ) hero . attack ( "Rexxar" ) hero . …" at bounding box center [1039, 278] width 147 height 502
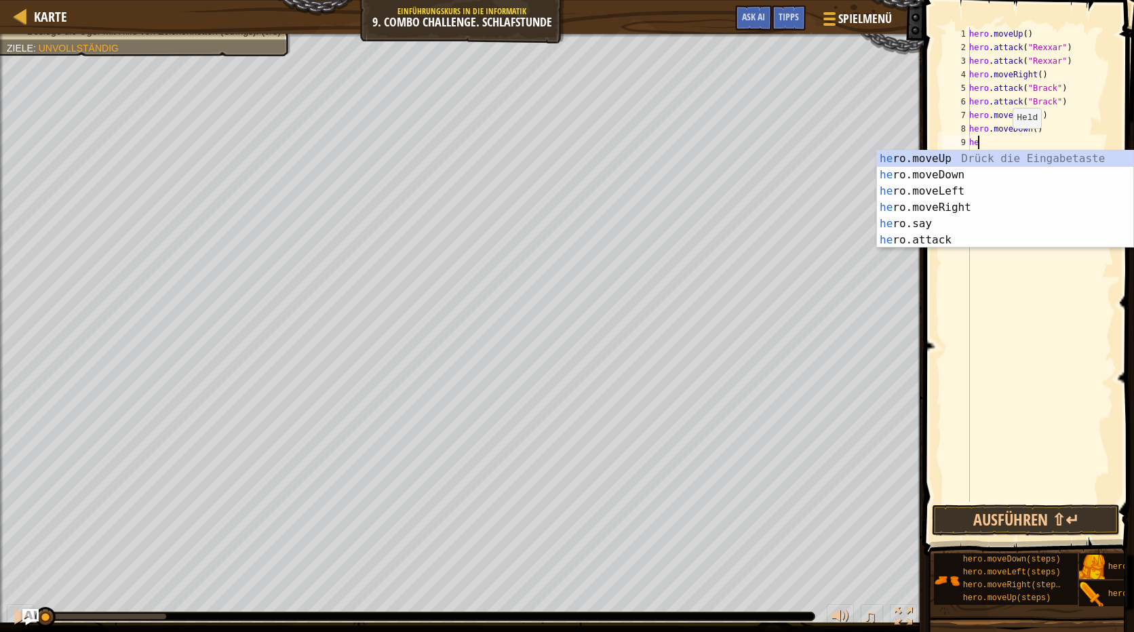
type textarea "h"
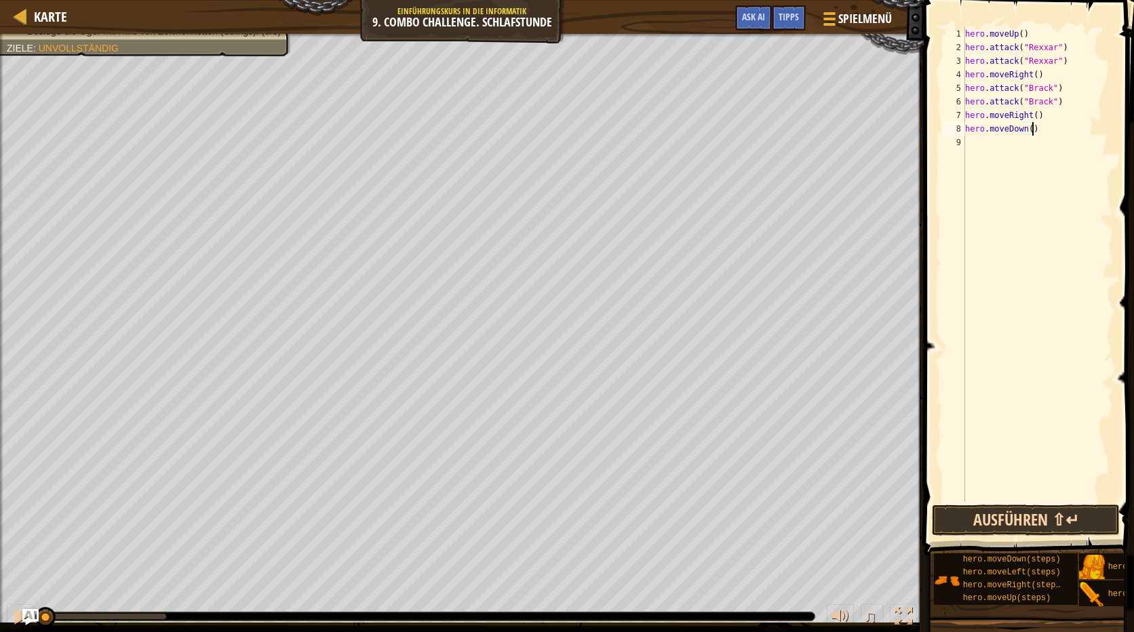
type textarea "hero.moveDown()"
click at [1039, 519] on button "Ausführen ⇧↵" at bounding box center [1026, 520] width 188 height 31
